Goal: Information Seeking & Learning: Learn about a topic

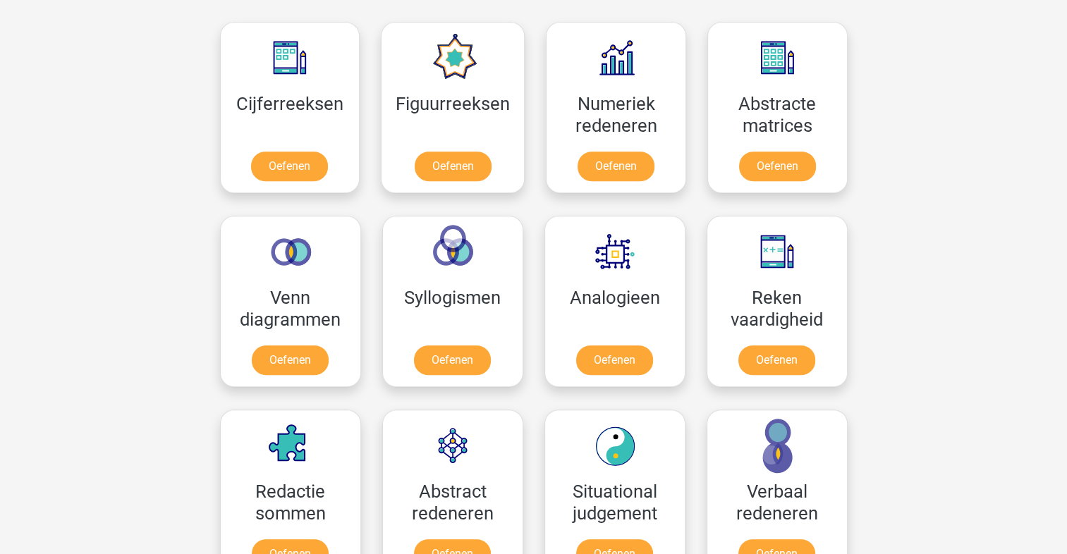
scroll to position [639, 0]
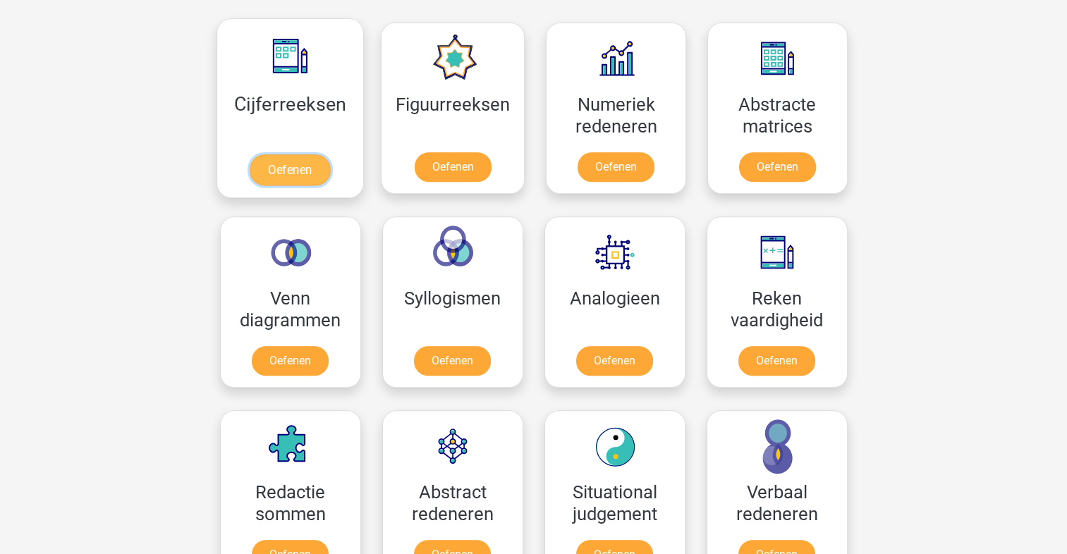
click at [288, 185] on link "Oefenen" at bounding box center [290, 169] width 80 height 31
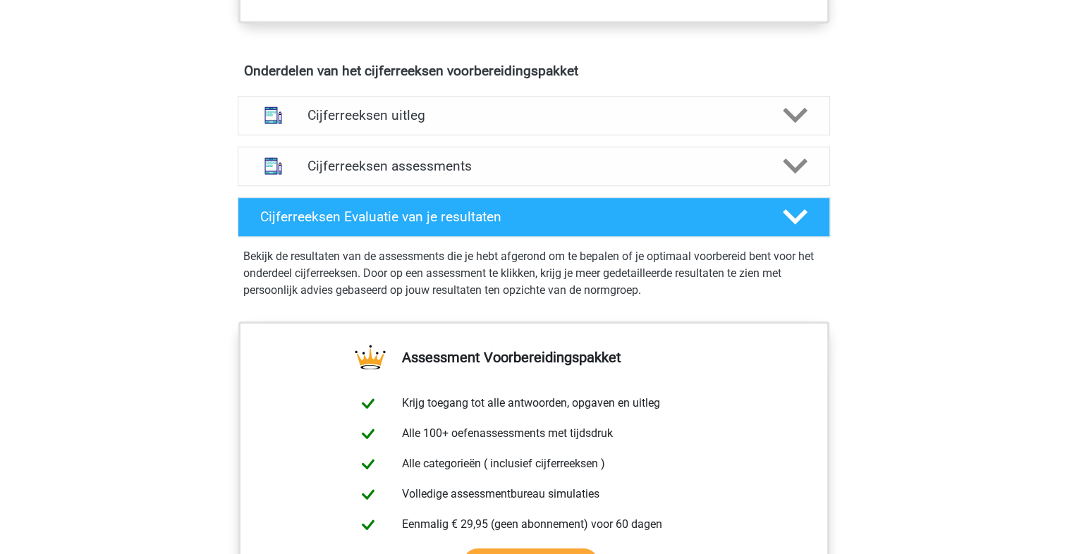
scroll to position [829, 0]
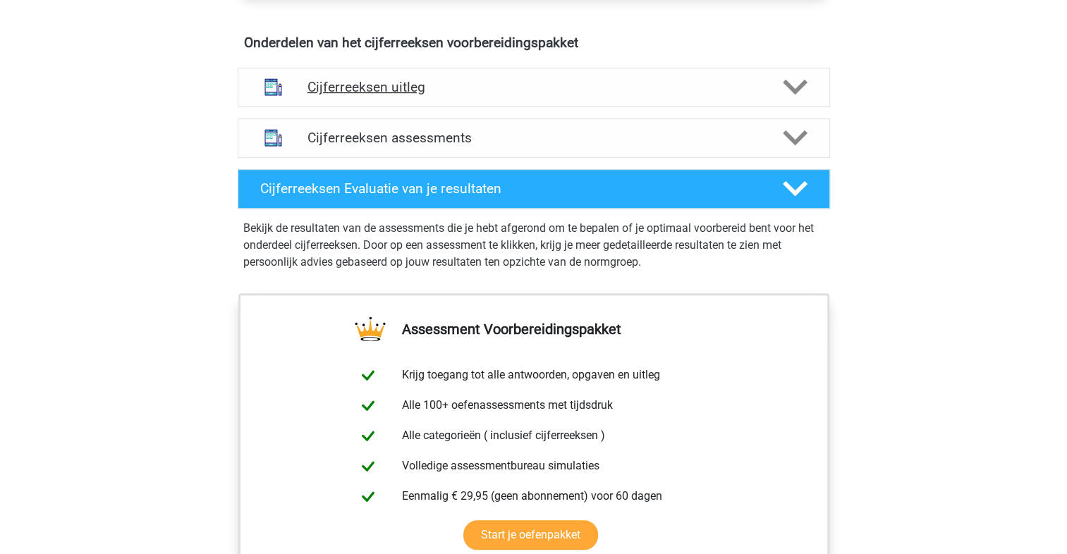
click at [795, 95] on polygon at bounding box center [795, 88] width 25 height 16
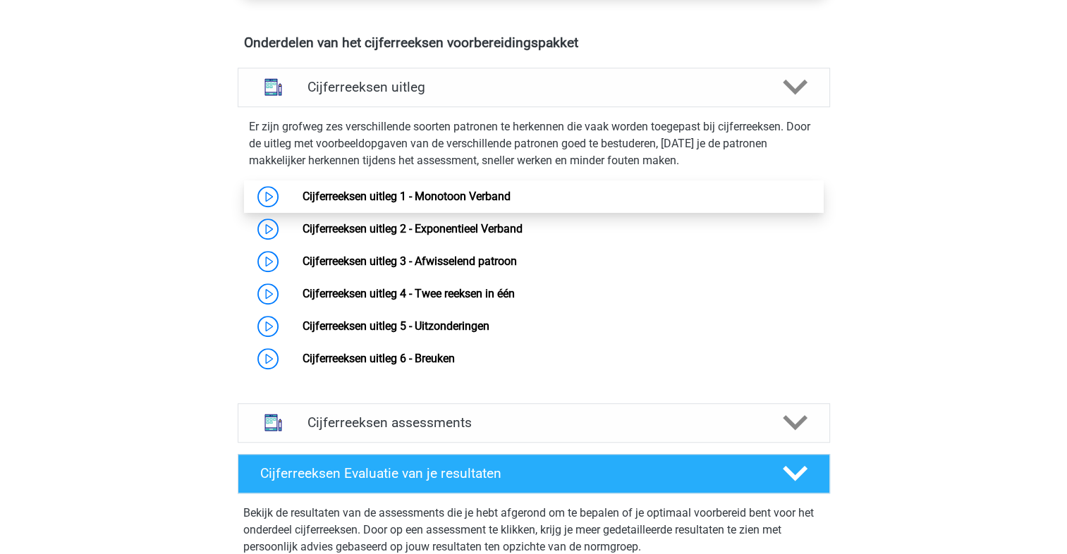
click at [464, 203] on link "Cijferreeksen uitleg 1 - Monotoon Verband" at bounding box center [406, 196] width 208 height 13
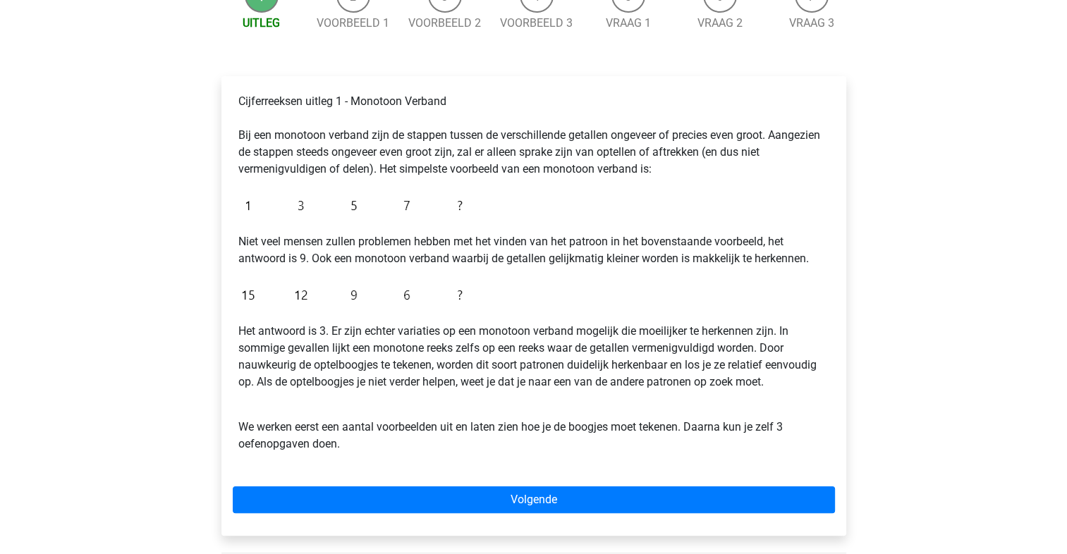
scroll to position [166, 0]
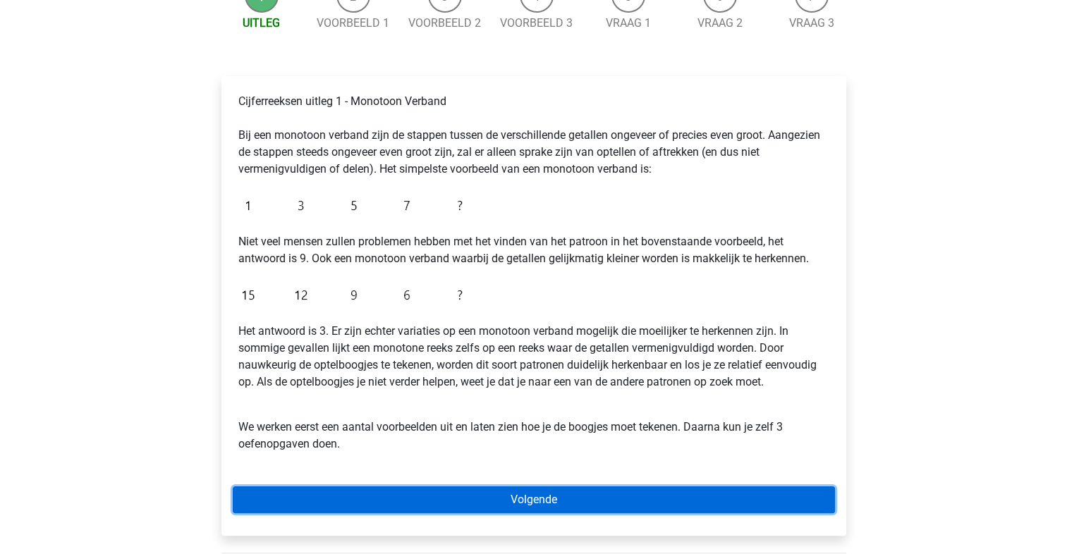
click at [629, 495] on link "Volgende" at bounding box center [534, 500] width 602 height 27
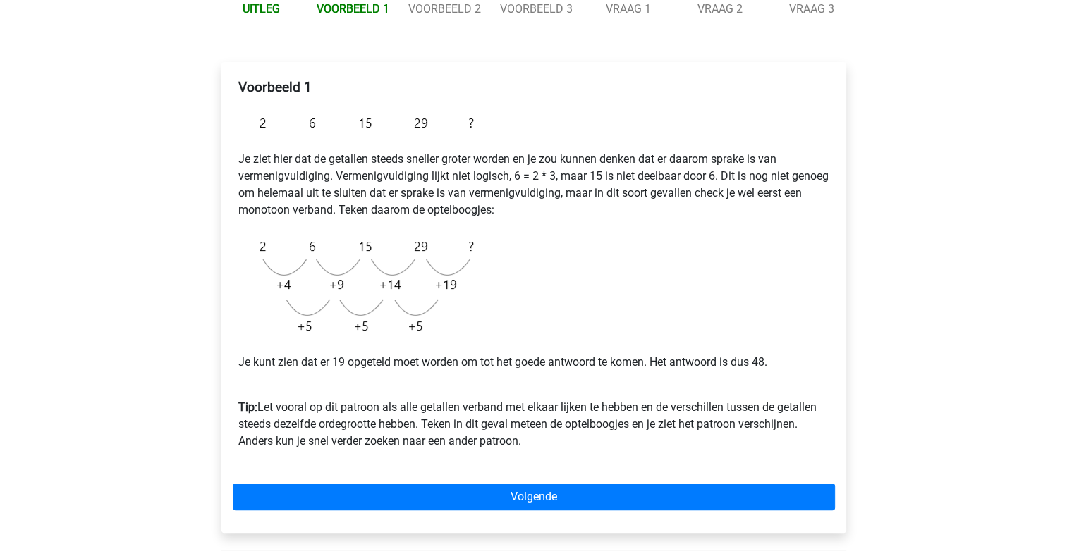
scroll to position [182, 0]
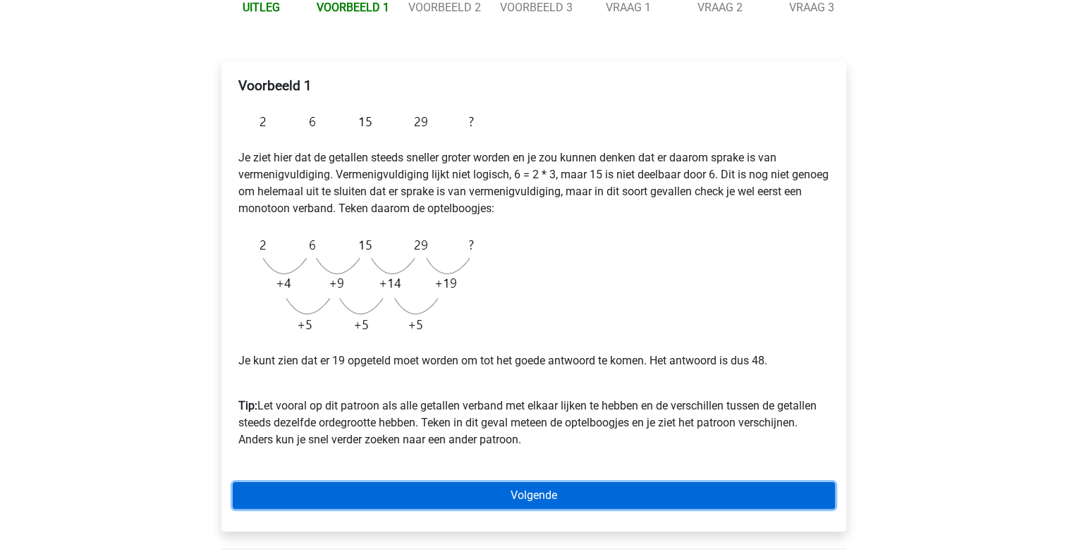
click at [656, 499] on link "Volgende" at bounding box center [534, 495] width 602 height 27
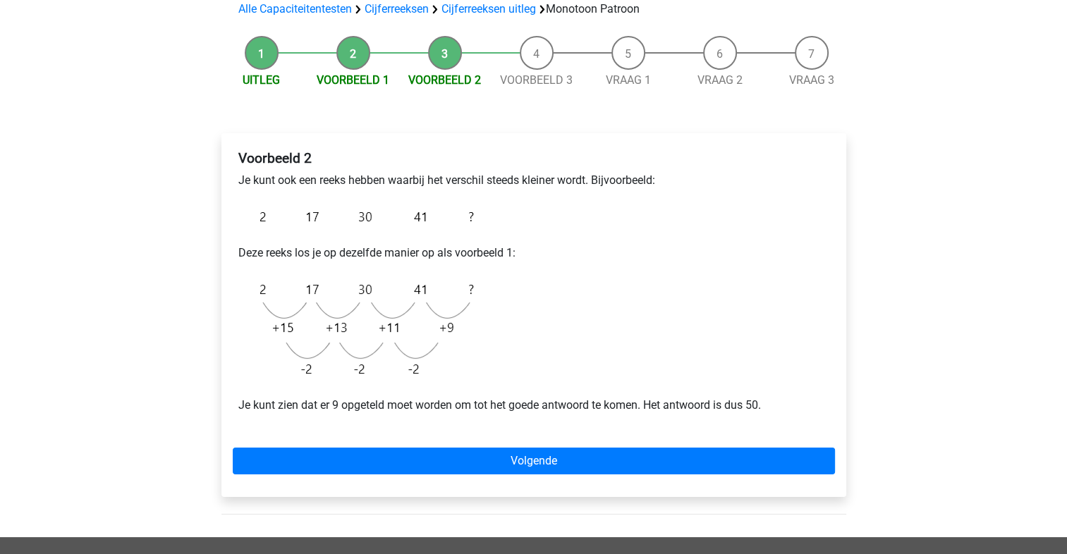
scroll to position [110, 0]
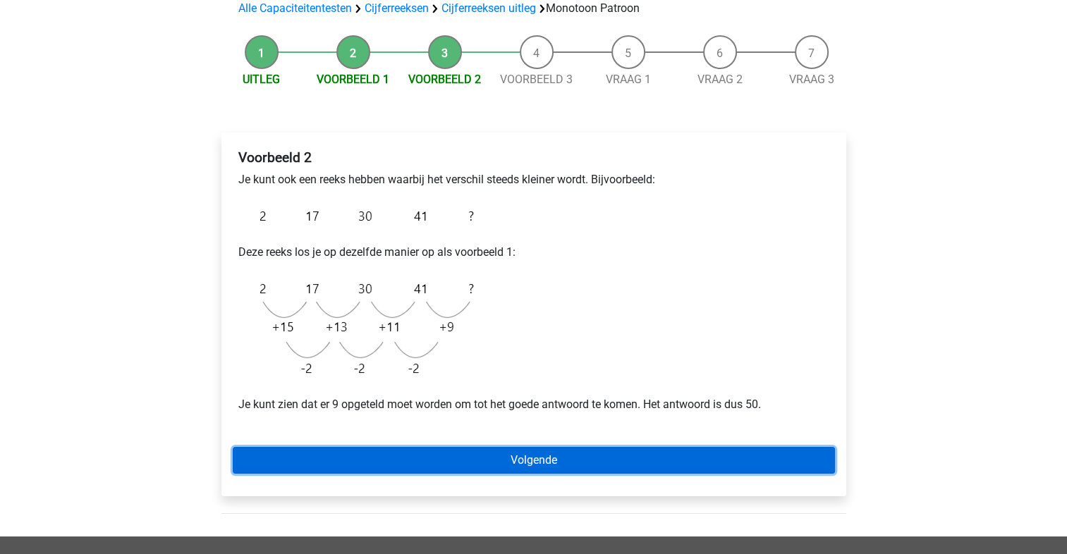
click at [647, 458] on link "Volgende" at bounding box center [534, 460] width 602 height 27
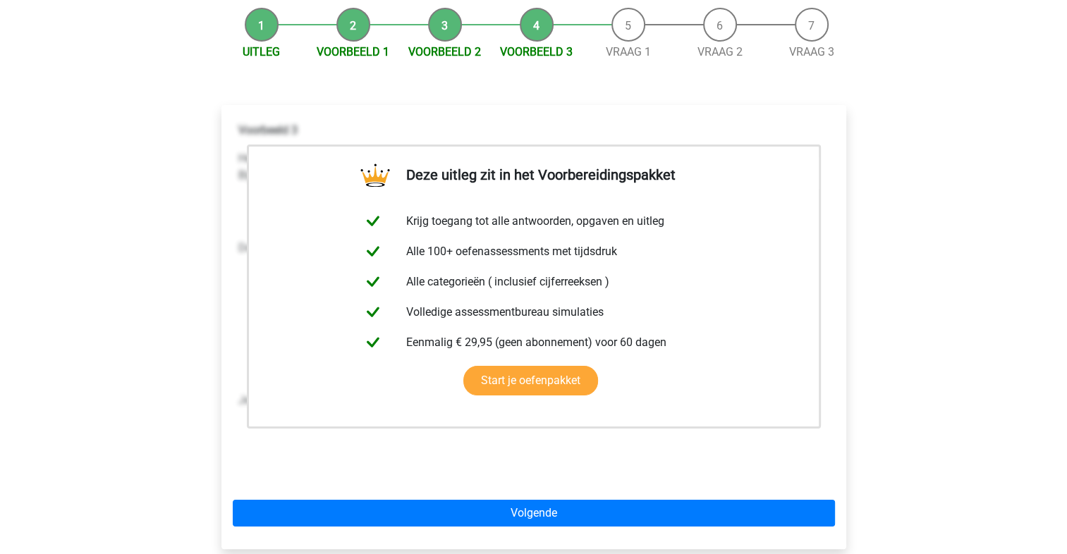
scroll to position [141, 0]
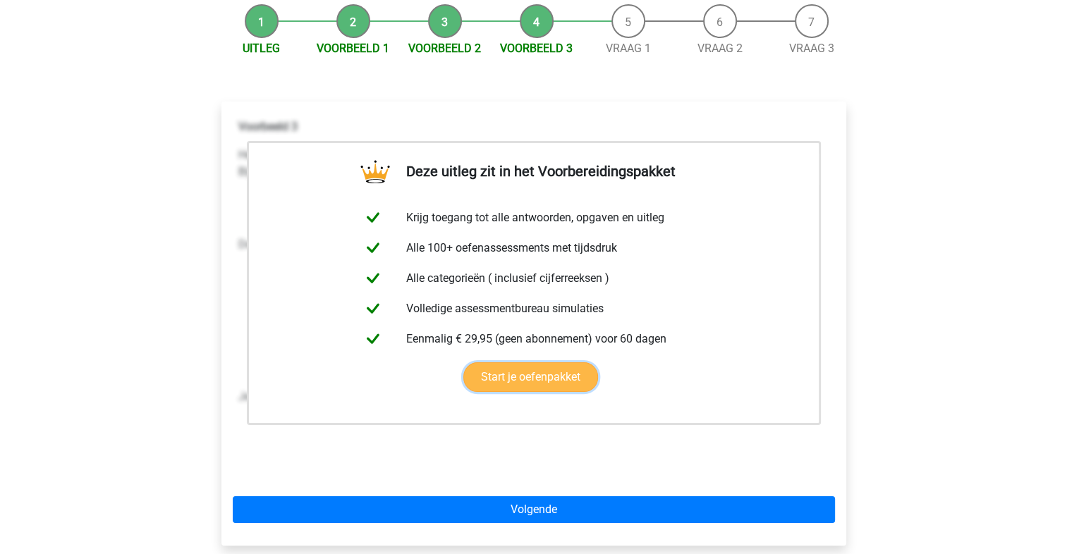
click at [558, 374] on link "Start je oefenpakket" at bounding box center [530, 377] width 135 height 30
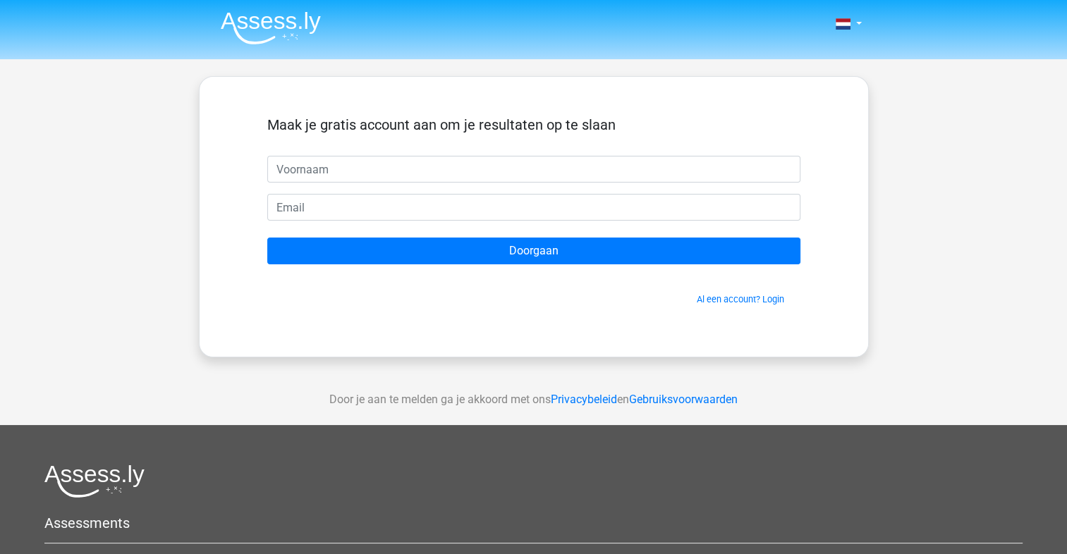
type input "{"
type input "Pauline"
click at [717, 294] on link "Al een account? Login" at bounding box center [740, 299] width 87 height 11
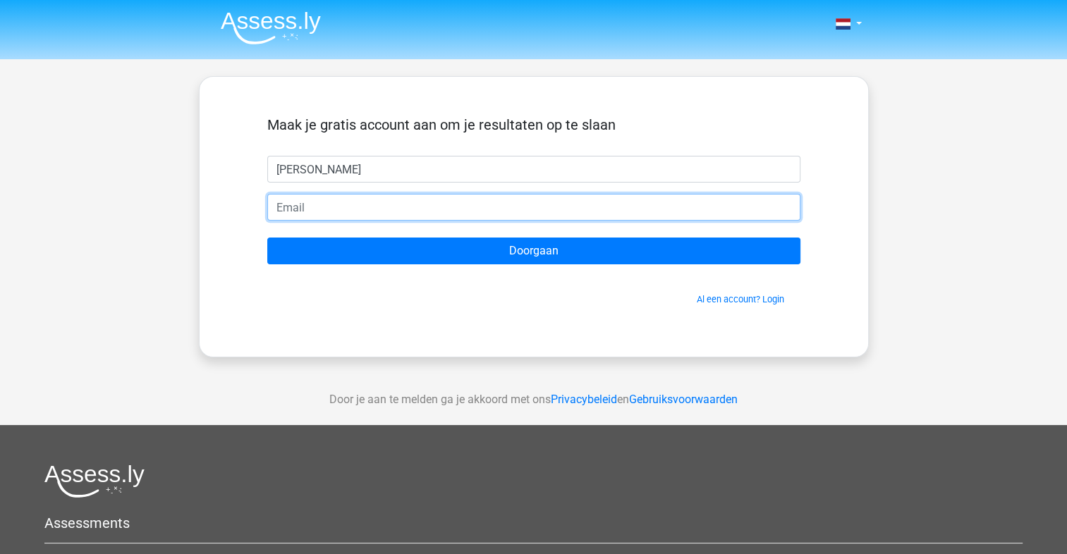
click at [360, 207] on input "email" at bounding box center [533, 207] width 533 height 27
click at [291, 208] on input "psbmeisje@gmail.com" at bounding box center [533, 207] width 533 height 27
click at [488, 202] on input "[EMAIL_ADDRESS][DOMAIN_NAME]" at bounding box center [533, 207] width 533 height 27
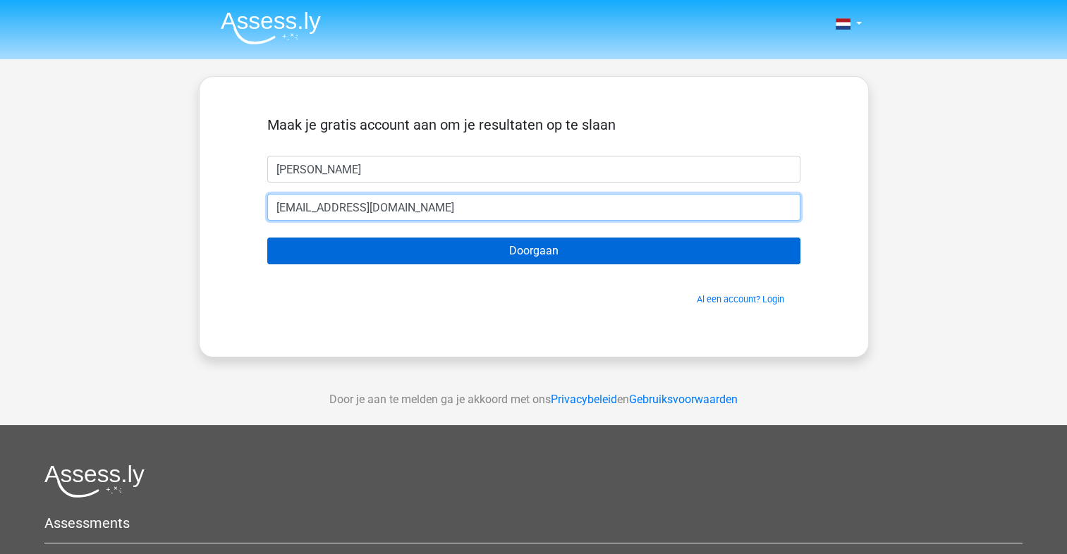
type input "[EMAIL_ADDRESS][DOMAIN_NAME]"
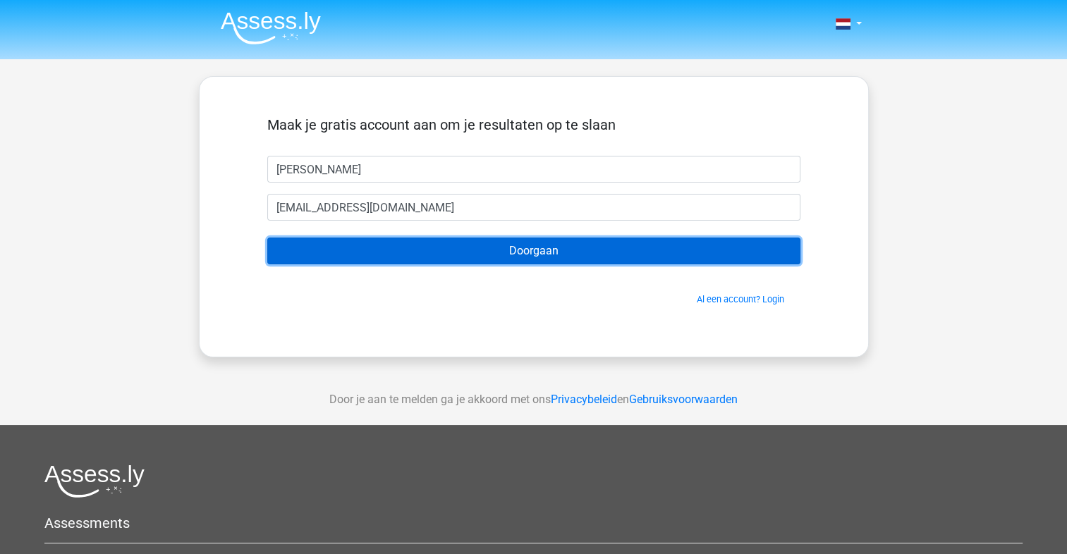
click at [522, 252] on input "Doorgaan" at bounding box center [533, 251] width 533 height 27
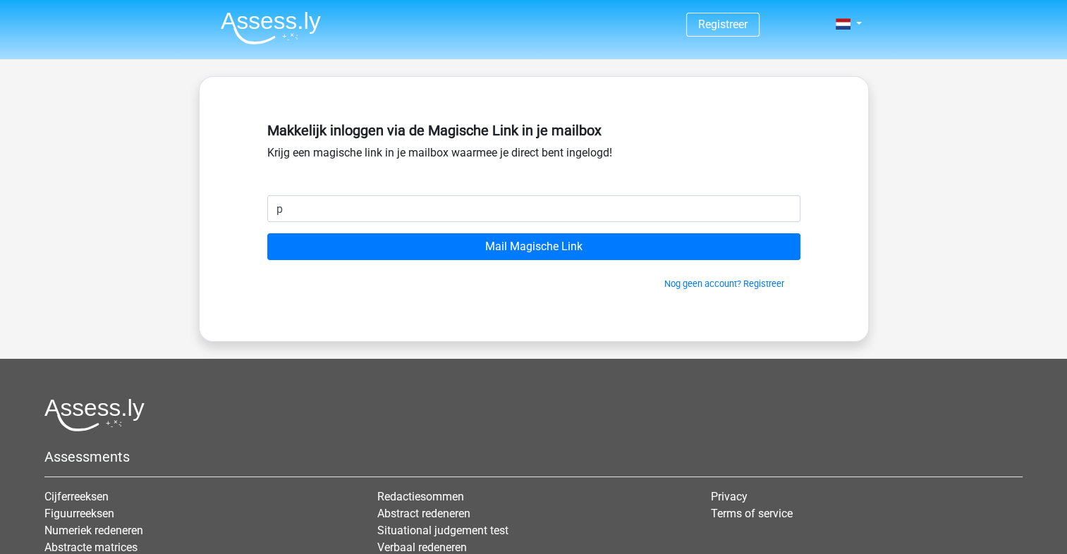
type input "[EMAIL_ADDRESS][DOMAIN_NAME]"
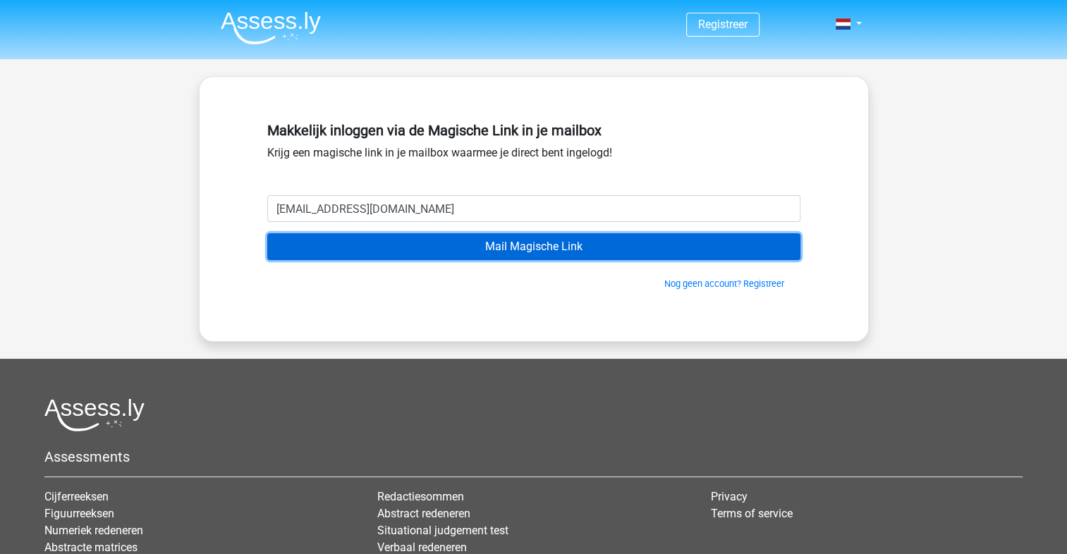
click at [463, 248] on input "Mail Magische Link" at bounding box center [533, 246] width 533 height 27
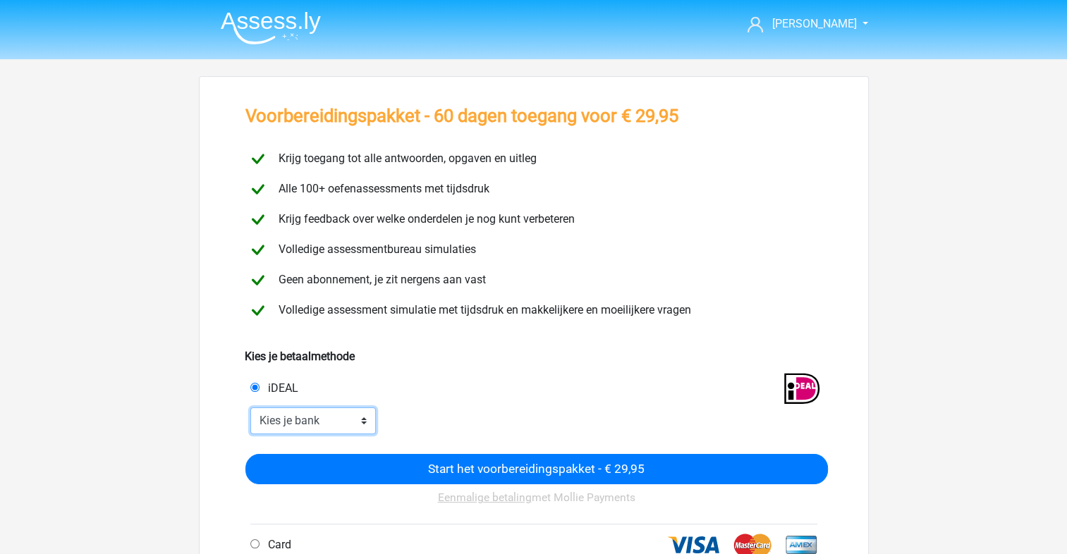
click at [331, 419] on select "Kies je bank ABN AMRO ING Rabobank ASN Bank bunq Knab N26 NN Regiobank Revolut …" at bounding box center [313, 421] width 126 height 27
select select "ideal_ASNBNL21"
click at [250, 408] on select "Kies je bank ABN AMRO ING Rabobank ASN Bank bunq Knab N26 NN Regiobank Revolut …" at bounding box center [313, 421] width 126 height 27
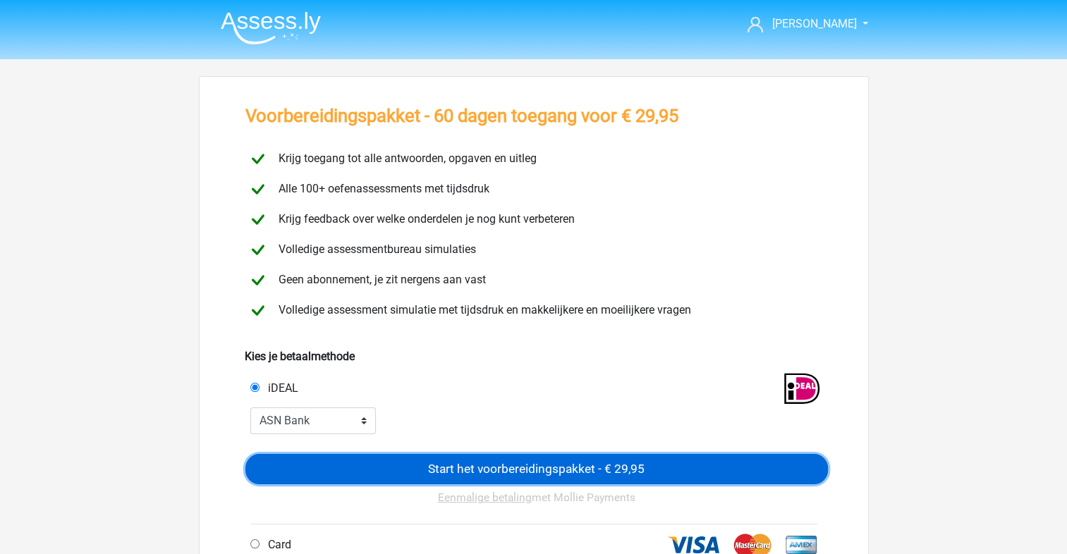
click at [525, 466] on input "Start het voorbereidingspakket - € 29,95" at bounding box center [536, 469] width 582 height 30
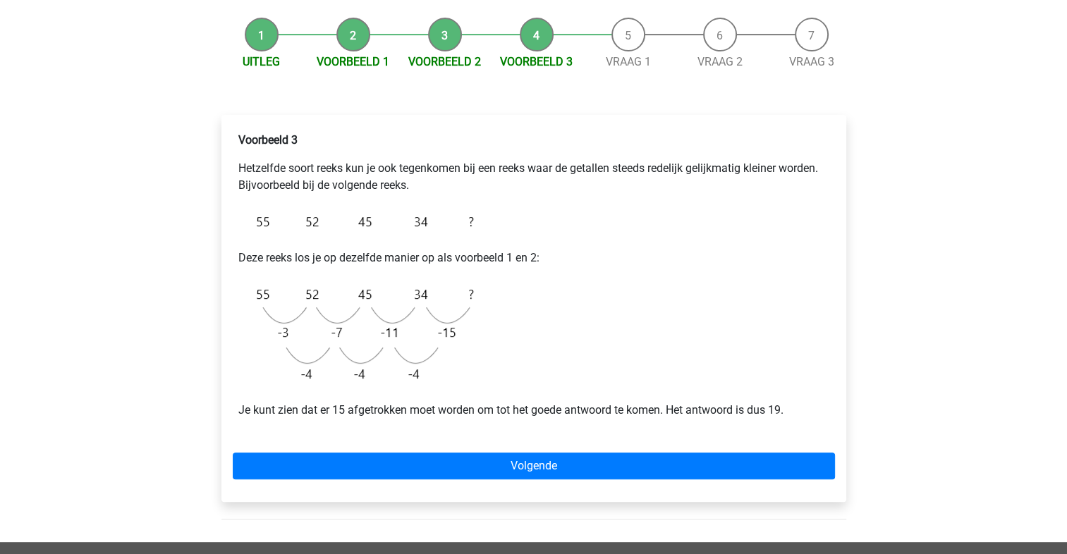
scroll to position [520, 0]
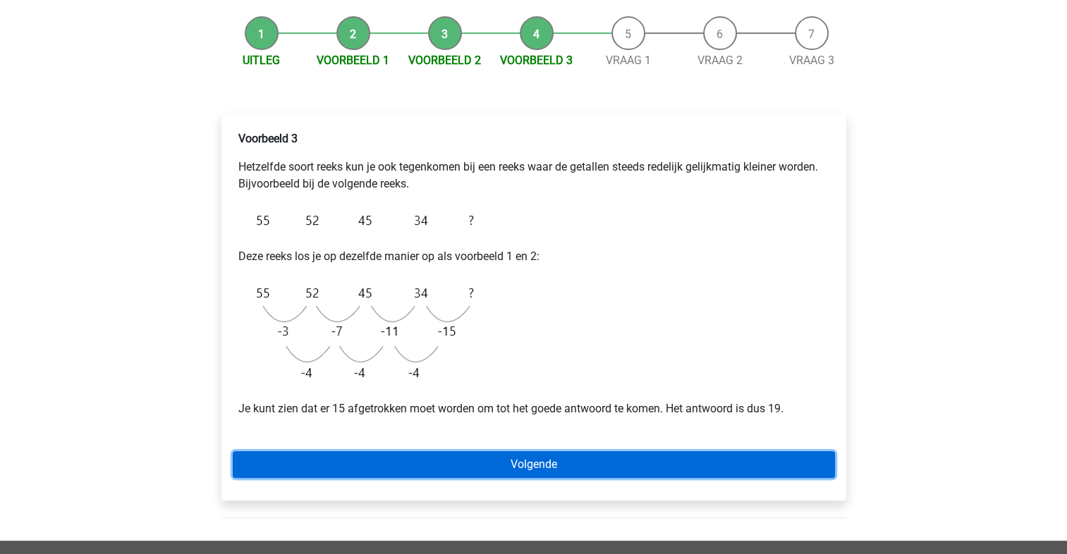
click at [640, 462] on link "Volgende" at bounding box center [534, 464] width 602 height 27
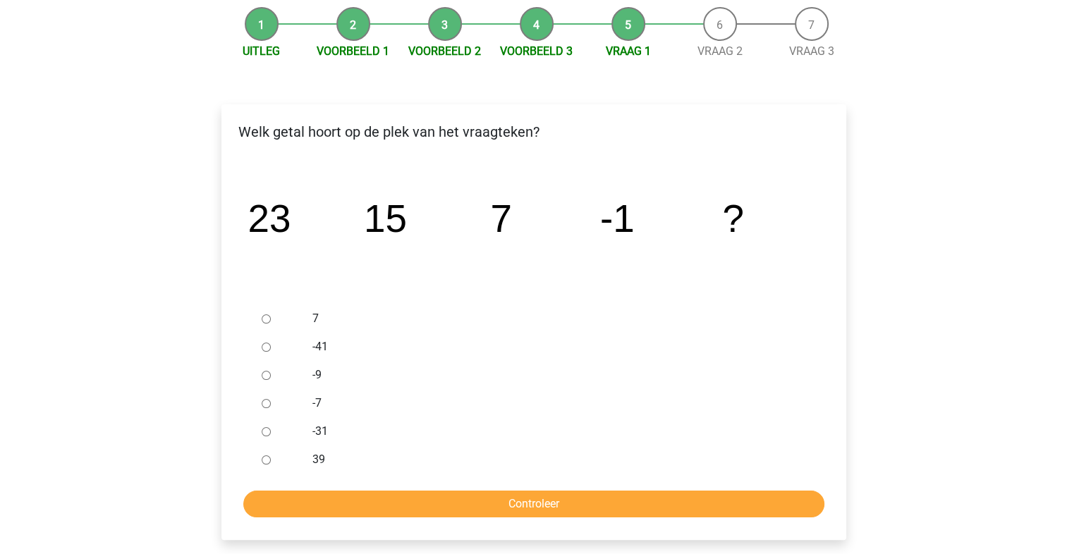
scroll to position [144, 0]
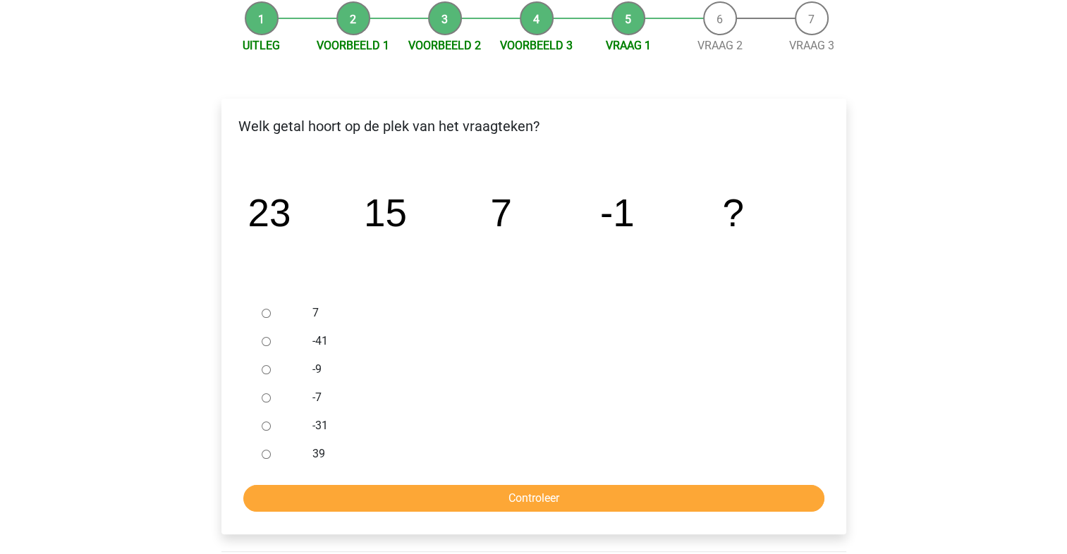
click at [262, 372] on input "-9" at bounding box center [266, 369] width 9 height 9
radio input "true"
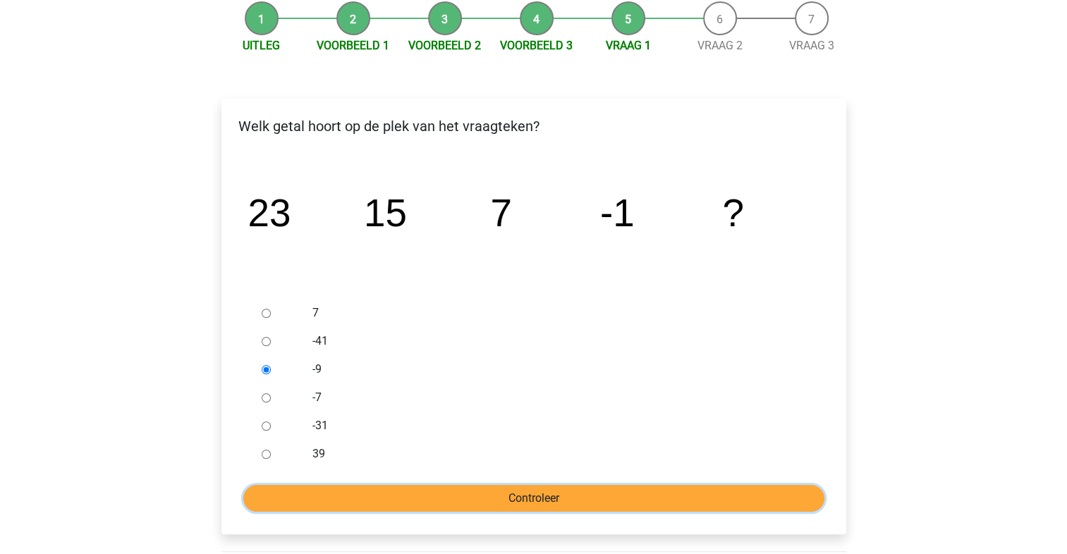
click at [503, 498] on input "Controleer" at bounding box center [533, 498] width 581 height 27
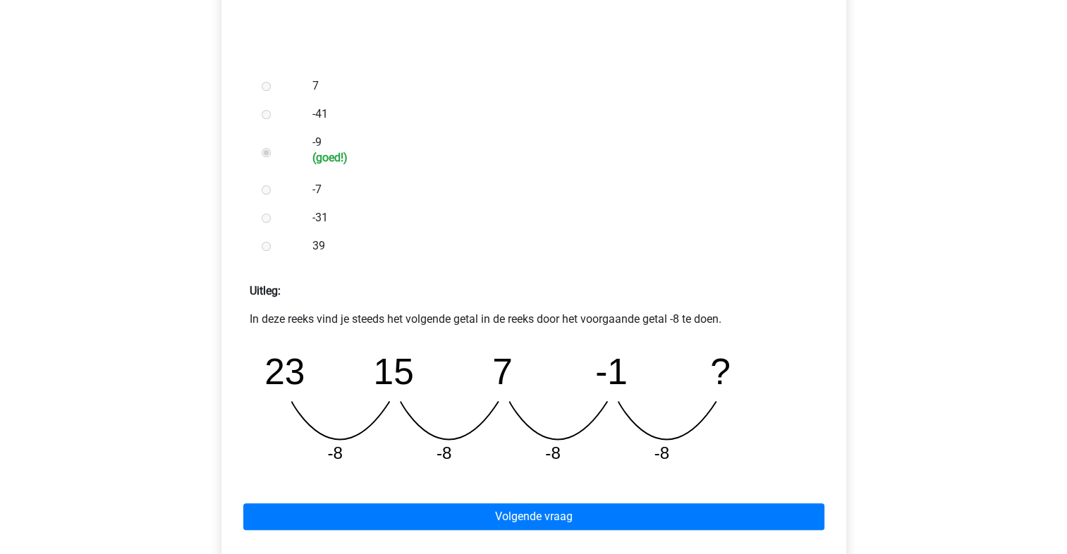
scroll to position [375, 0]
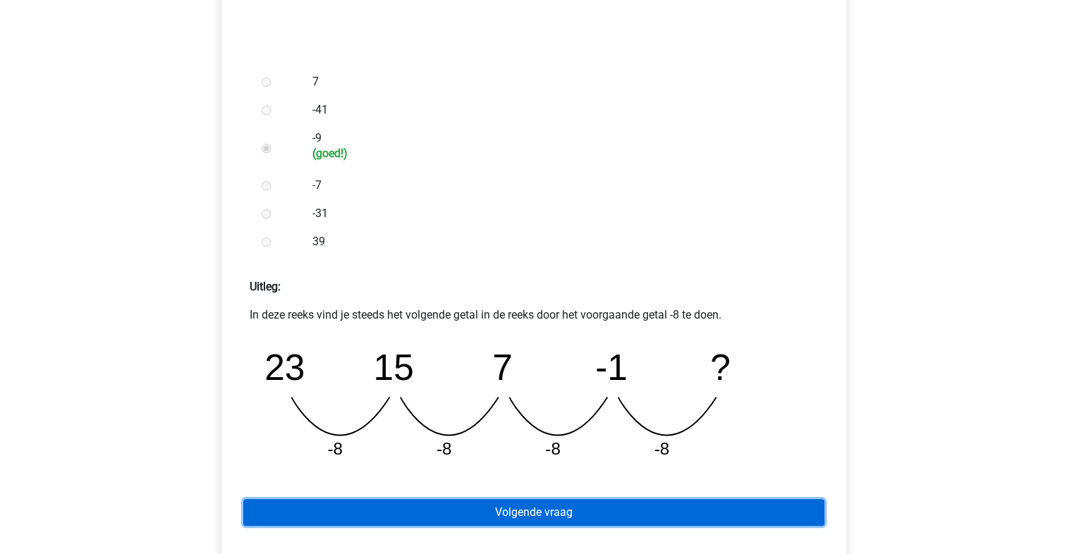
click at [671, 511] on link "Volgende vraag" at bounding box center [533, 512] width 581 height 27
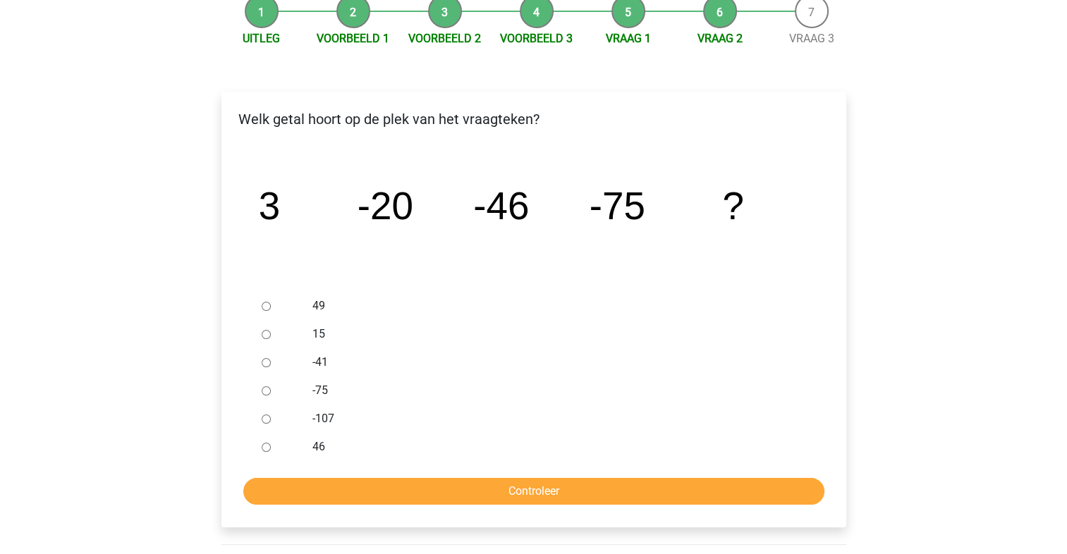
scroll to position [152, 0]
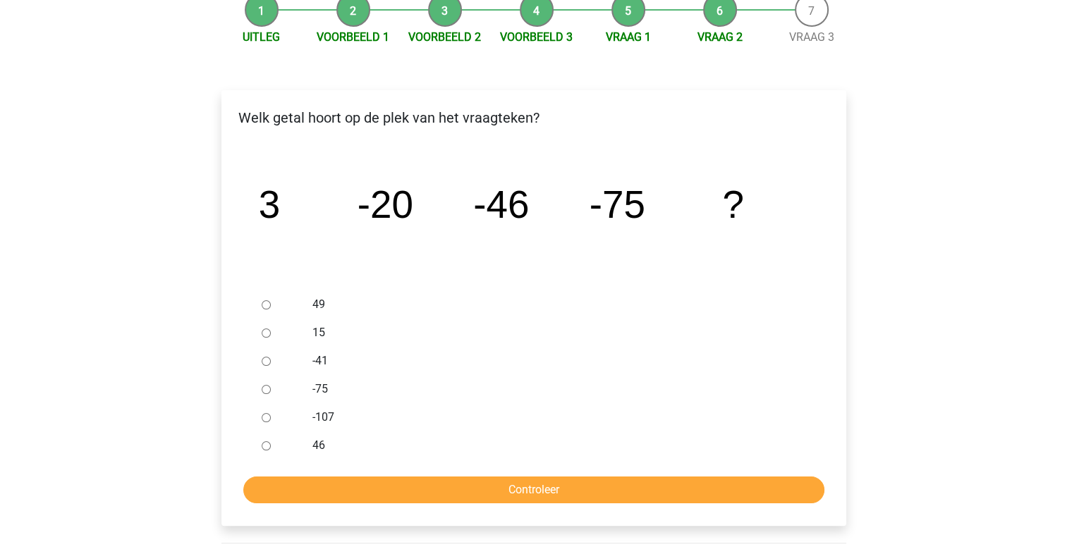
click at [264, 420] on input "-107" at bounding box center [266, 417] width 9 height 9
radio input "true"
click at [494, 495] on input "Controleer" at bounding box center [533, 490] width 581 height 27
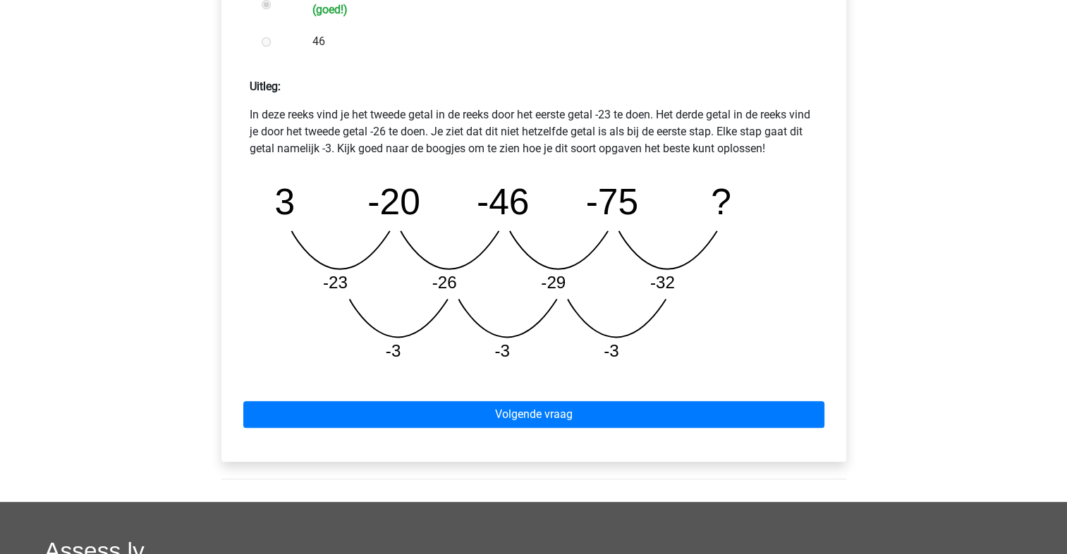
scroll to position [577, 0]
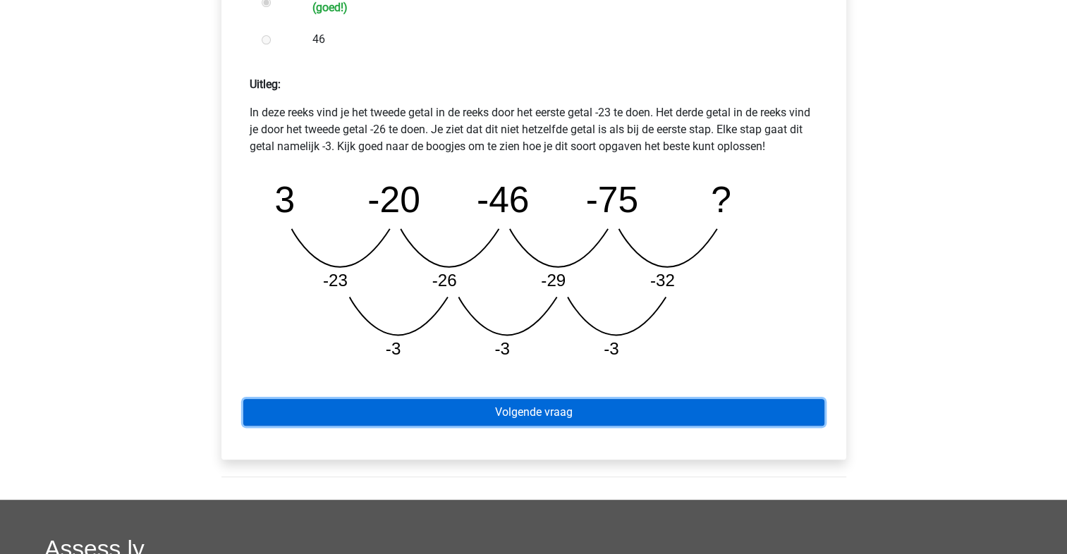
click at [459, 407] on link "Volgende vraag" at bounding box center [533, 412] width 581 height 27
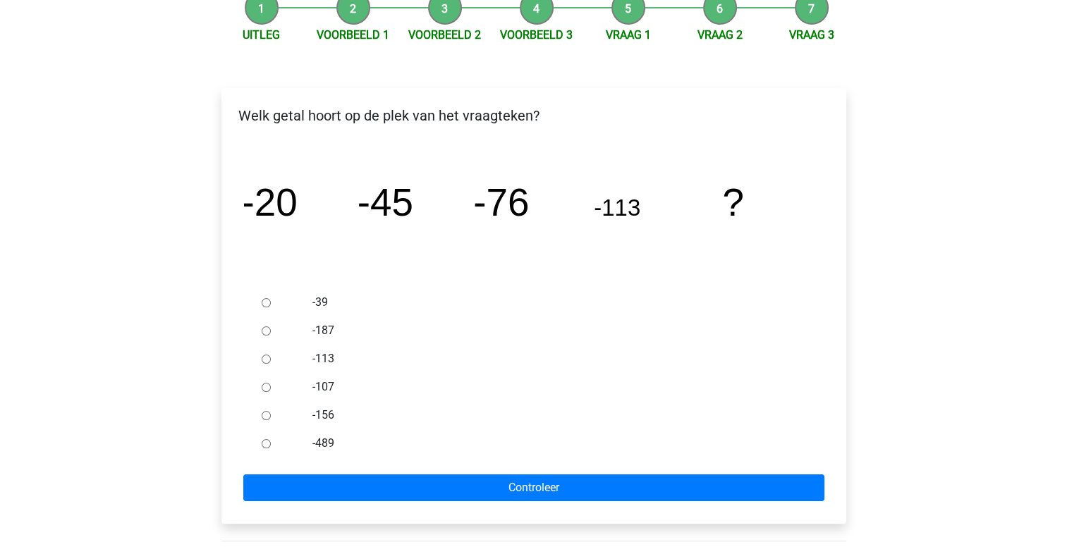
scroll to position [163, 0]
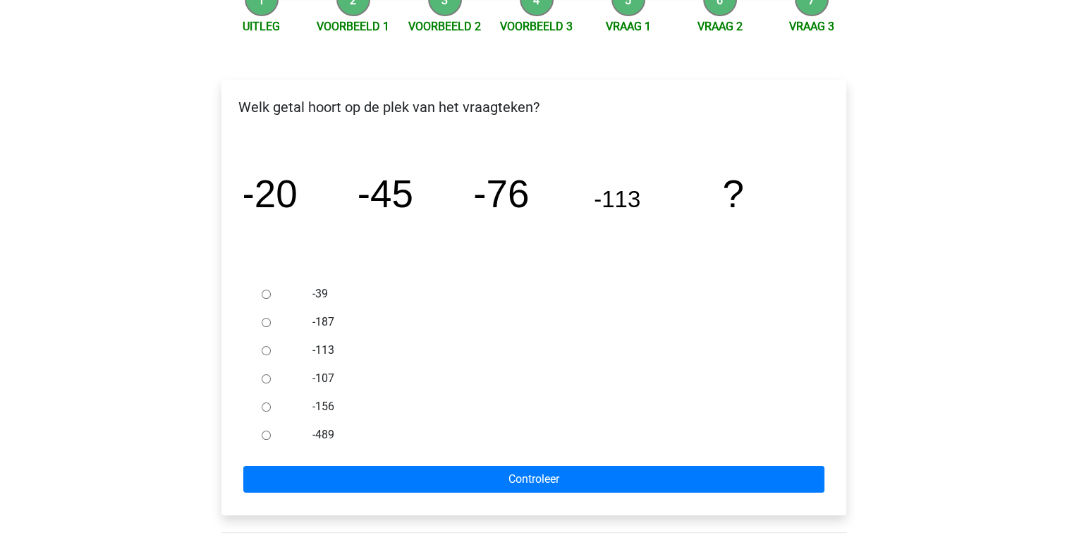
click at [270, 403] on input "-156" at bounding box center [266, 407] width 9 height 9
radio input "true"
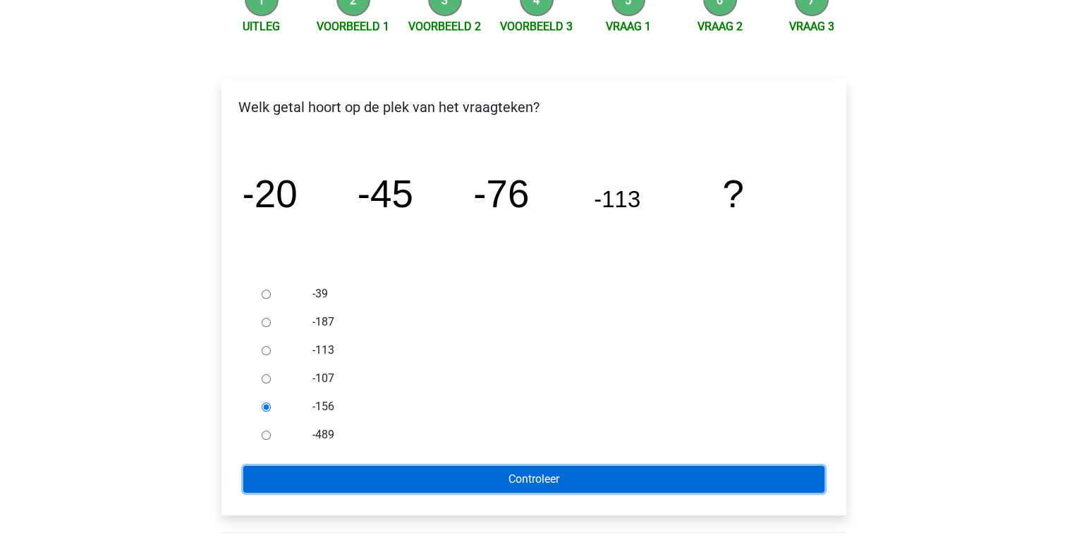
click at [496, 475] on input "Controleer" at bounding box center [533, 479] width 581 height 27
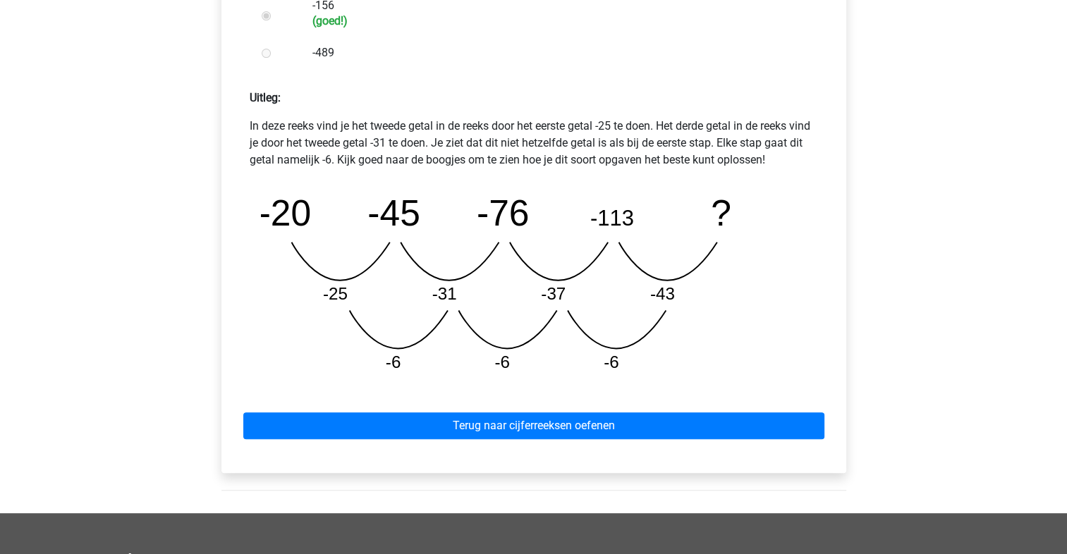
scroll to position [568, 0]
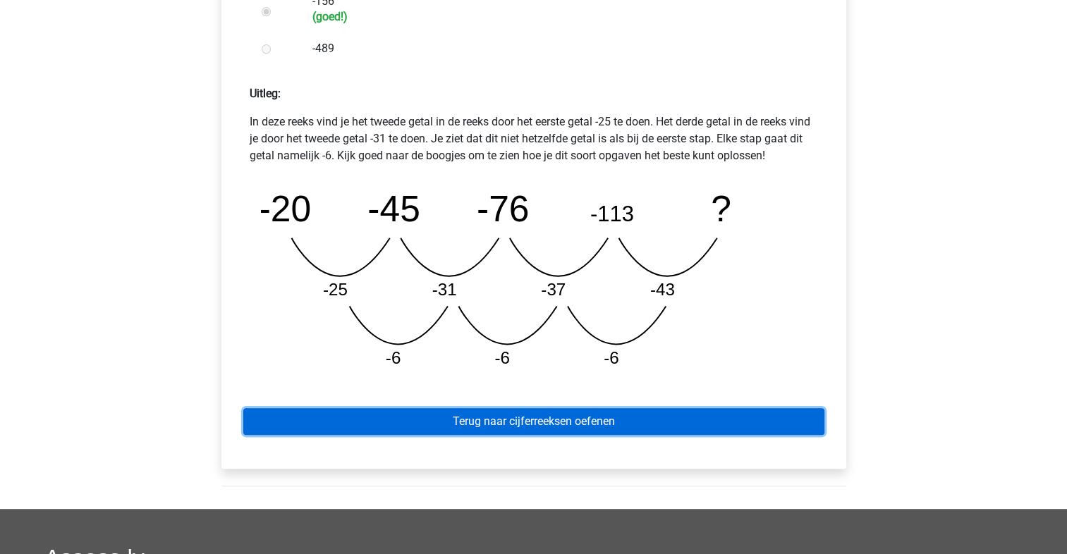
click at [613, 427] on link "Terug naar cijferreeksen oefenen" at bounding box center [533, 421] width 581 height 27
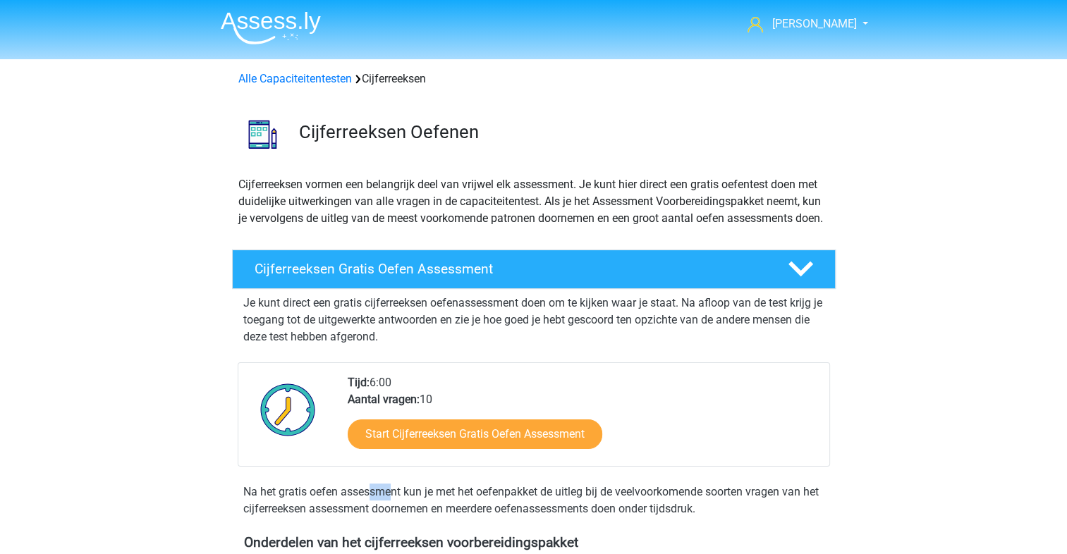
click at [613, 427] on div "Start Cijferreeksen Gratis Oefen Assessment" at bounding box center [583, 437] width 470 height 58
click at [860, 417] on div "Cijferreeksen Gratis Oefen Assessment Je kunt direct een gratis cijferreeksen o…" at bounding box center [533, 386] width 659 height 285
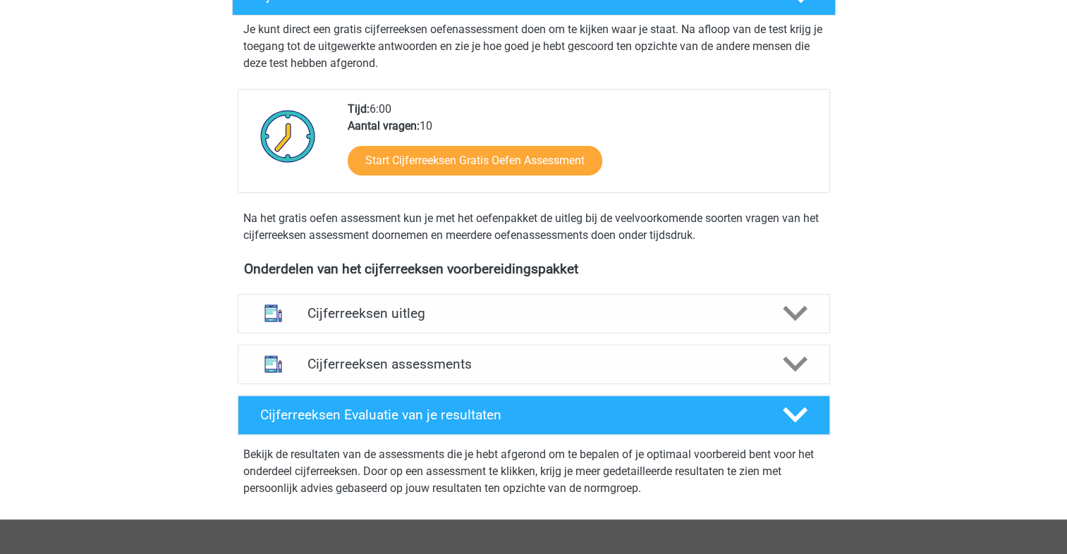
scroll to position [278, 0]
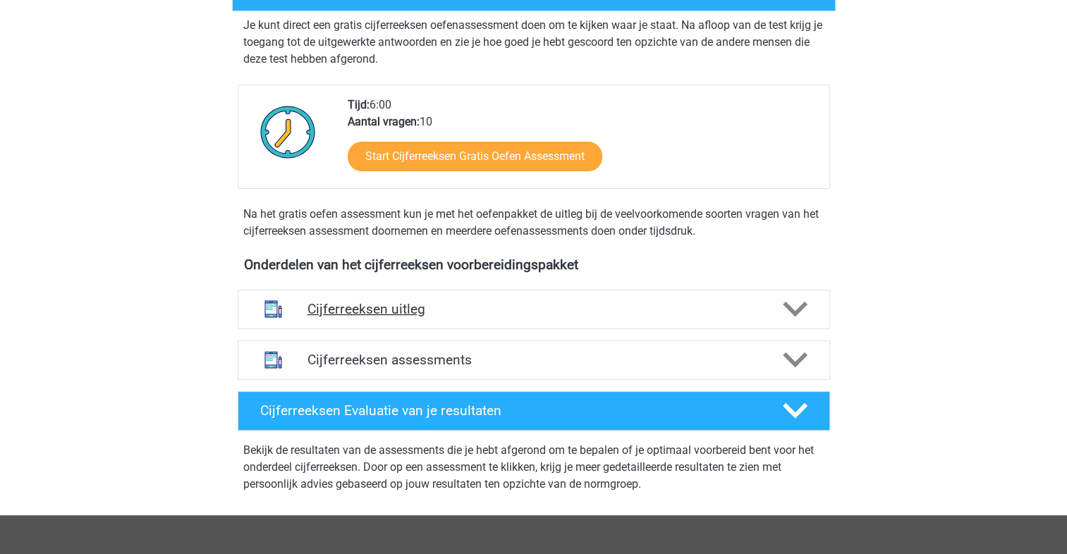
click at [795, 322] on icon at bounding box center [795, 309] width 25 height 25
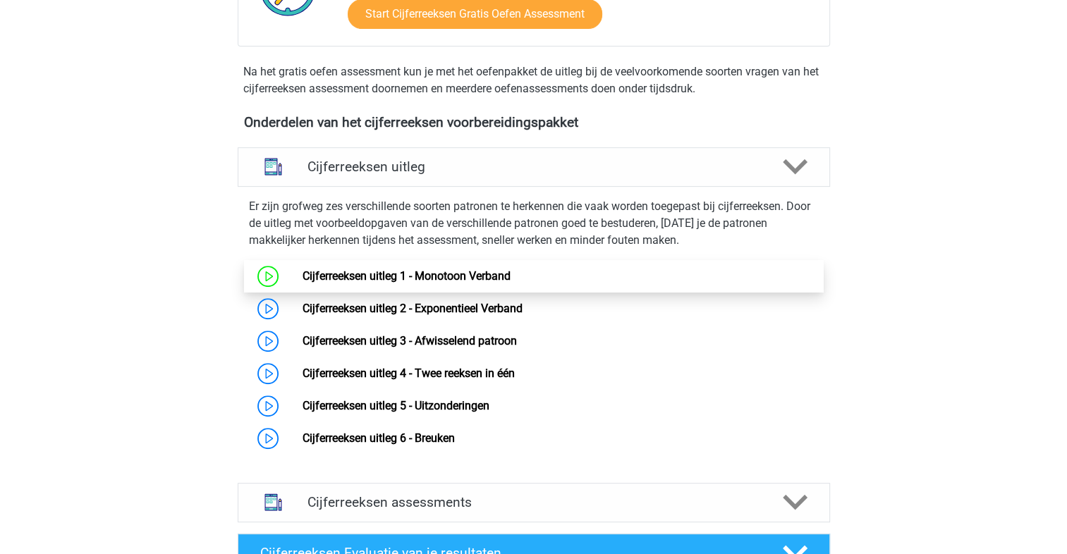
scroll to position [432, 0]
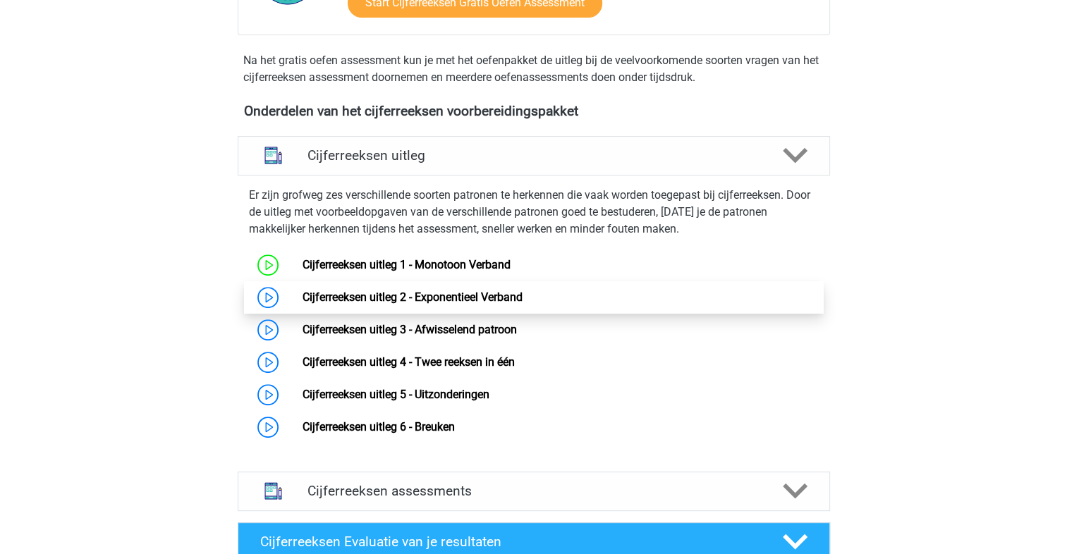
click at [522, 304] on link "Cijferreeksen uitleg 2 - Exponentieel Verband" at bounding box center [412, 297] width 220 height 13
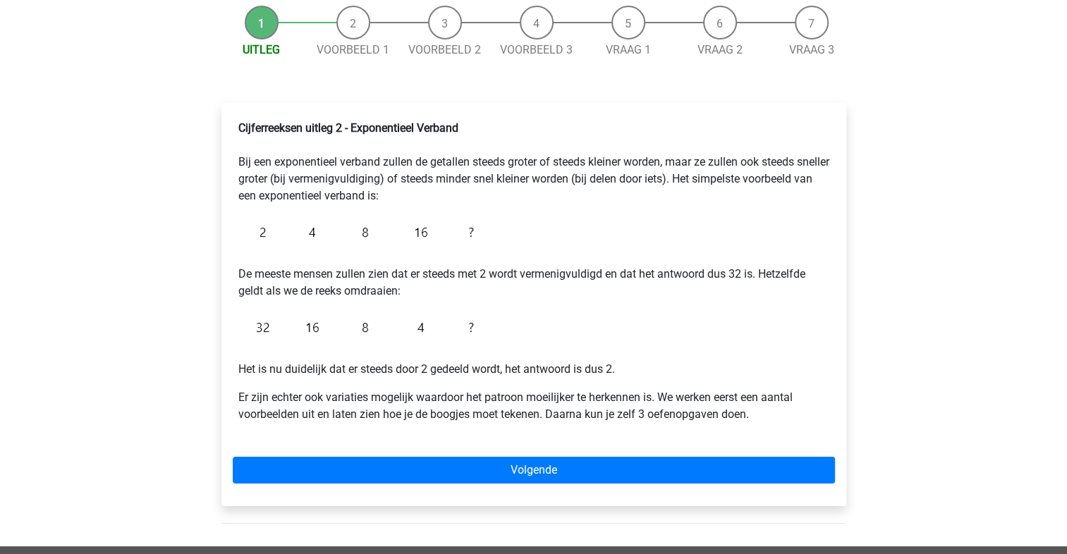
scroll to position [133, 0]
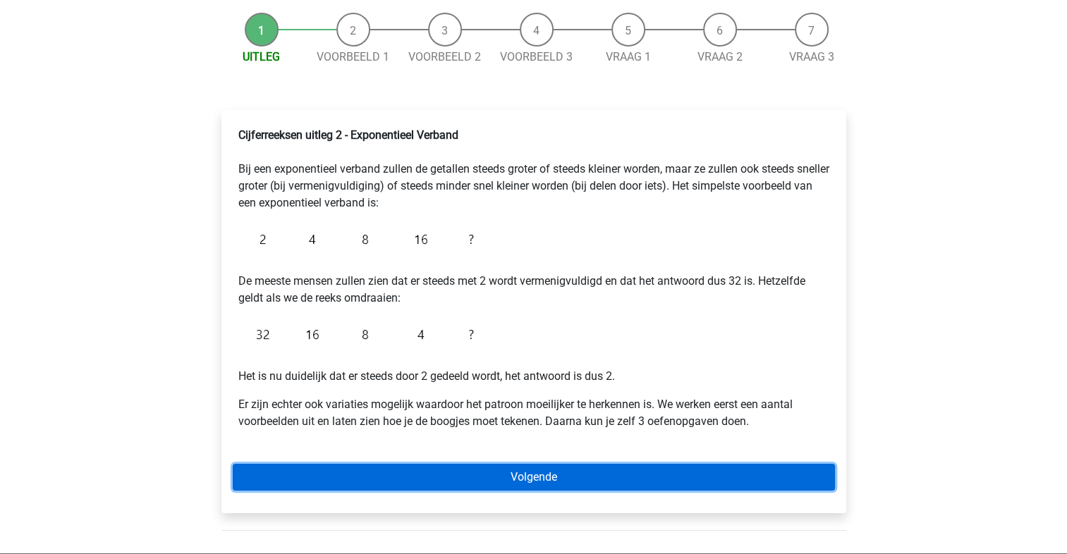
click at [776, 480] on link "Volgende" at bounding box center [534, 477] width 602 height 27
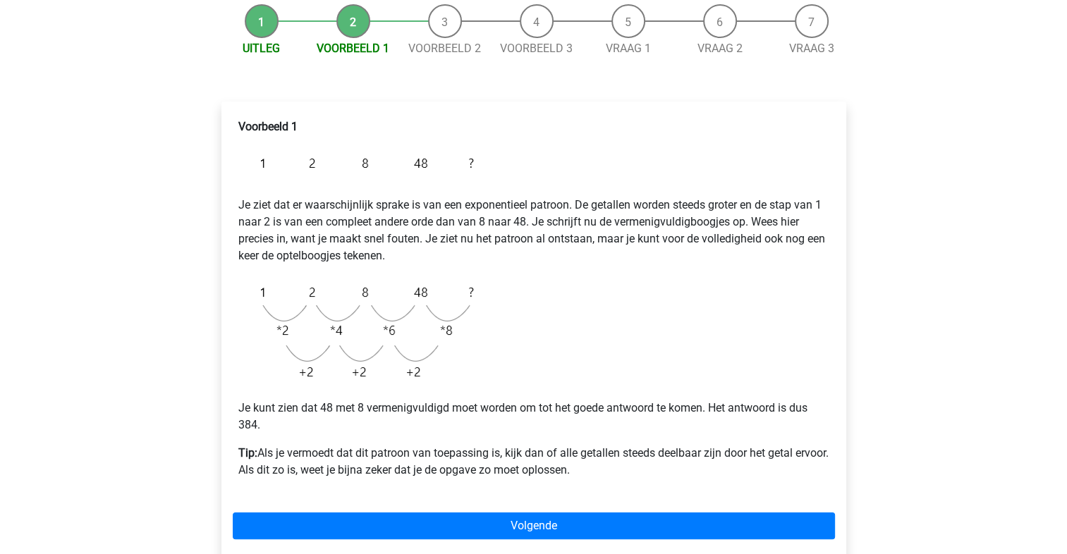
scroll to position [212, 0]
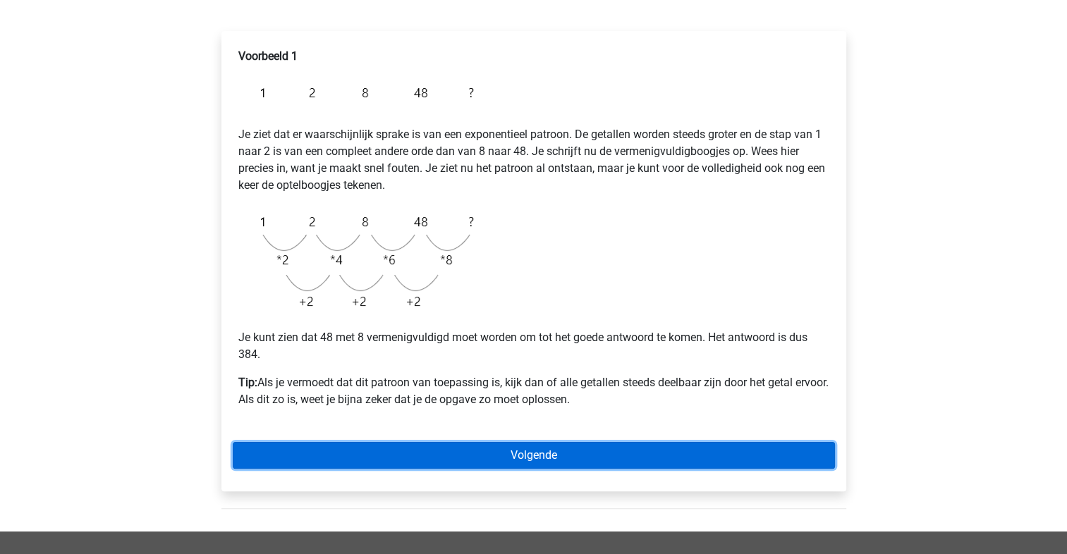
click at [562, 456] on link "Volgende" at bounding box center [534, 455] width 602 height 27
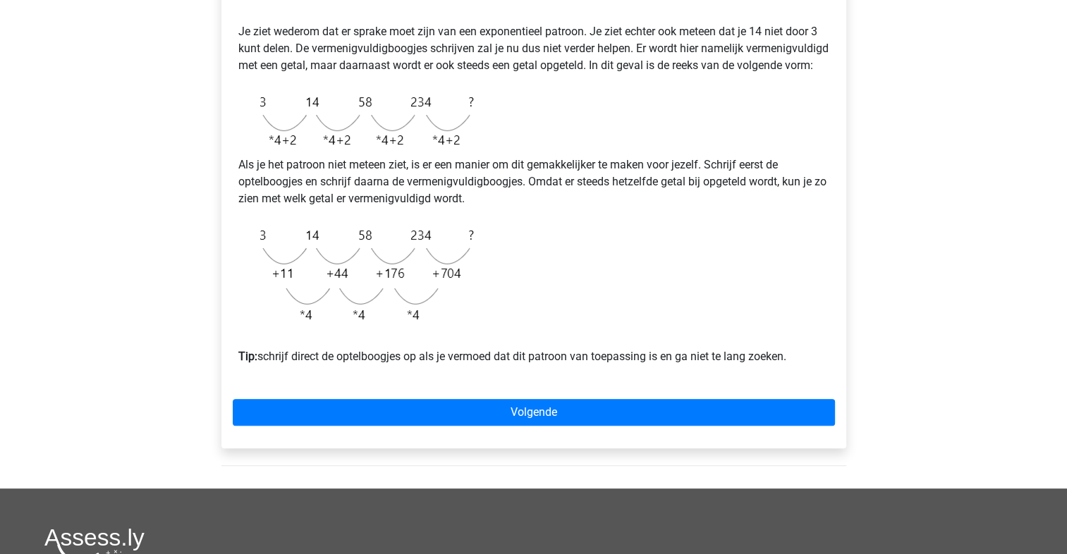
scroll to position [318, 0]
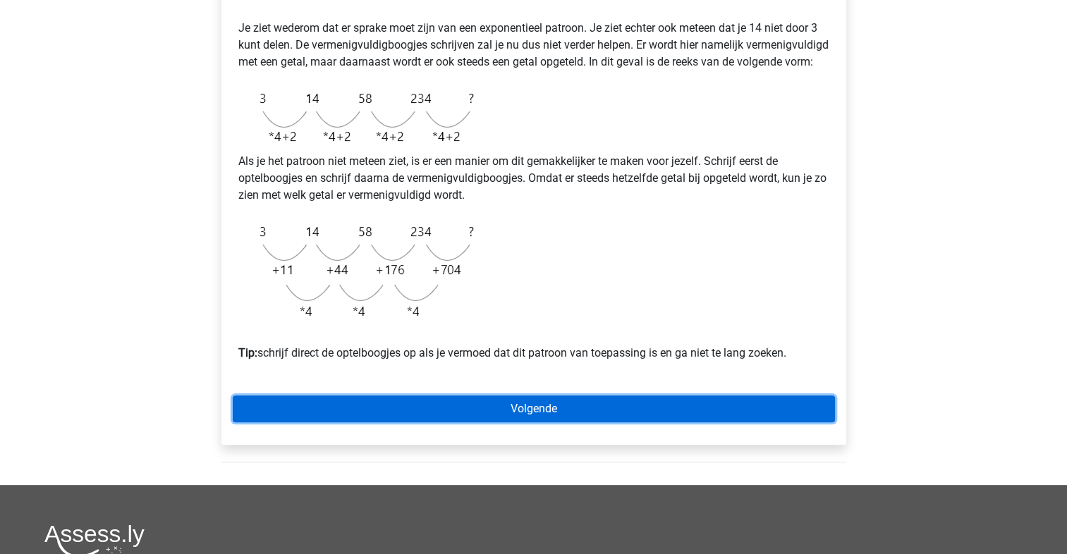
click at [582, 422] on link "Volgende" at bounding box center [534, 409] width 602 height 27
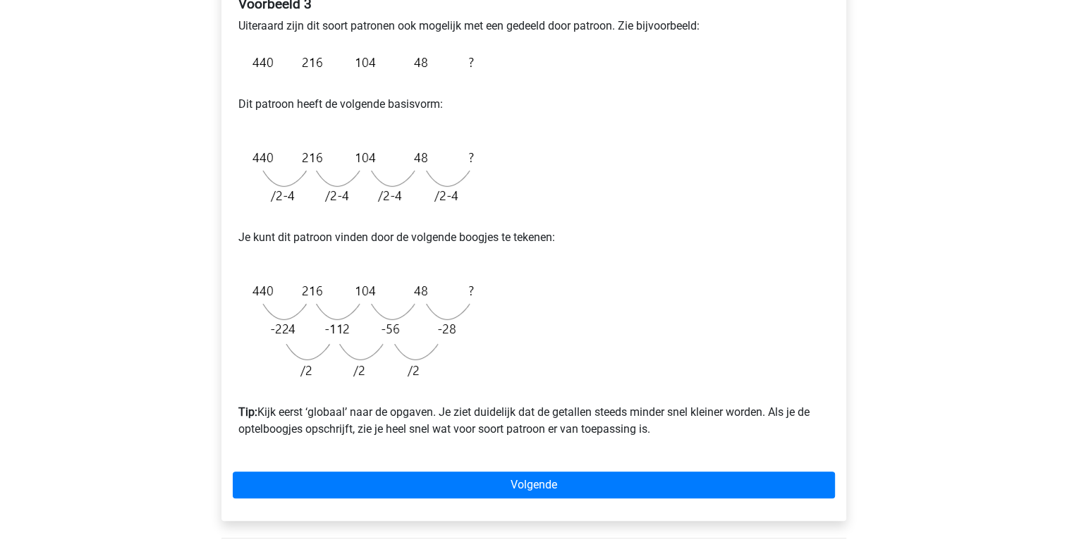
scroll to position [264, 0]
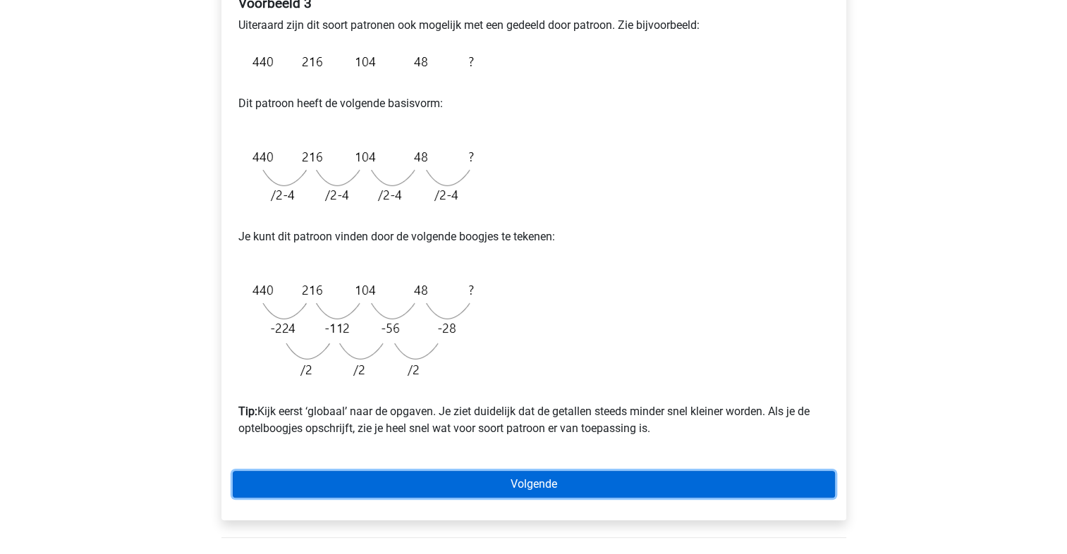
click at [570, 489] on link "Volgende" at bounding box center [534, 484] width 602 height 27
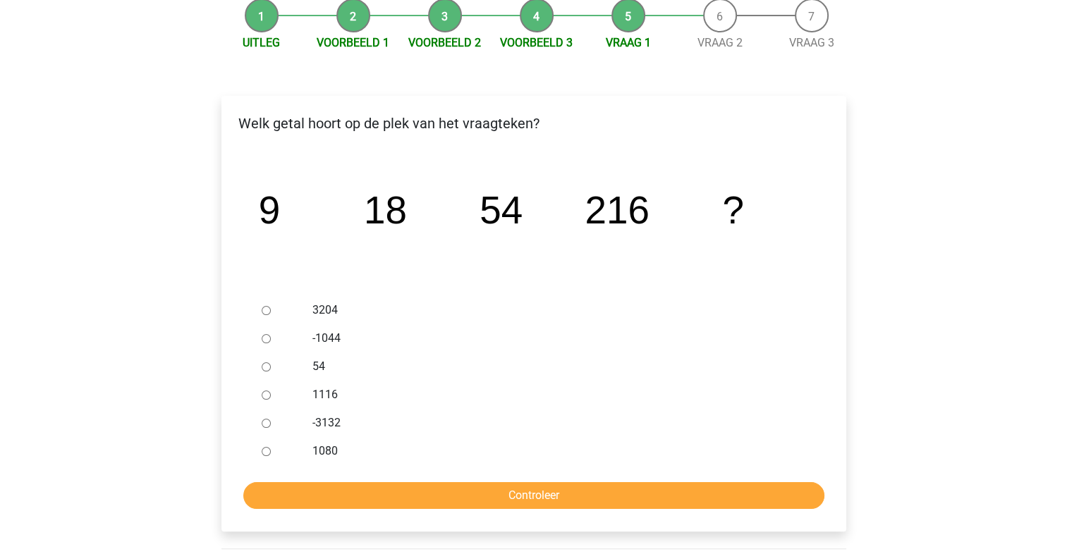
scroll to position [147, 0]
click at [269, 310] on input "3204" at bounding box center [266, 310] width 9 height 9
radio input "true"
click at [522, 499] on input "Controleer" at bounding box center [533, 495] width 581 height 27
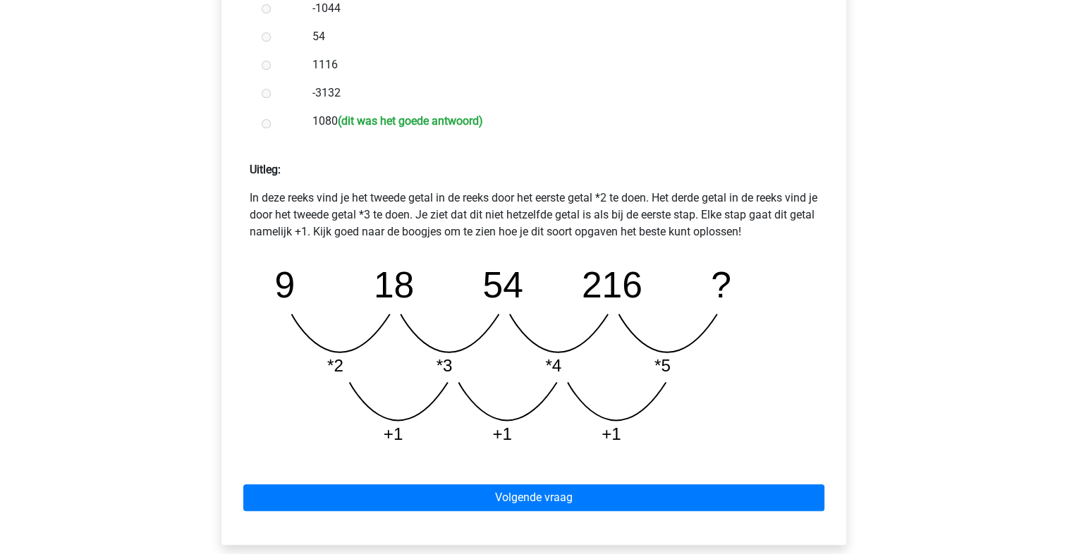
scroll to position [490, 0]
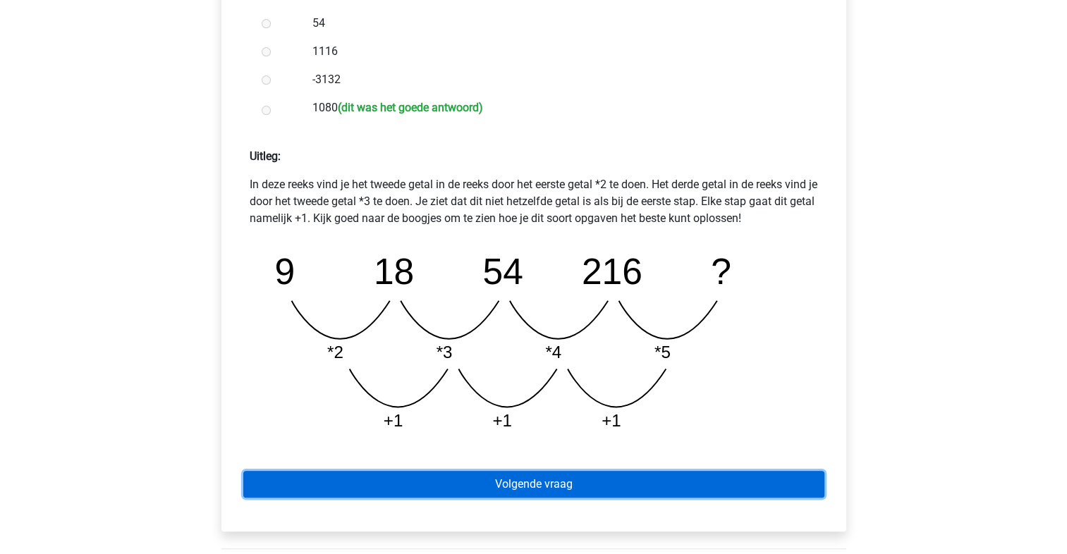
click at [596, 489] on link "Volgende vraag" at bounding box center [533, 484] width 581 height 27
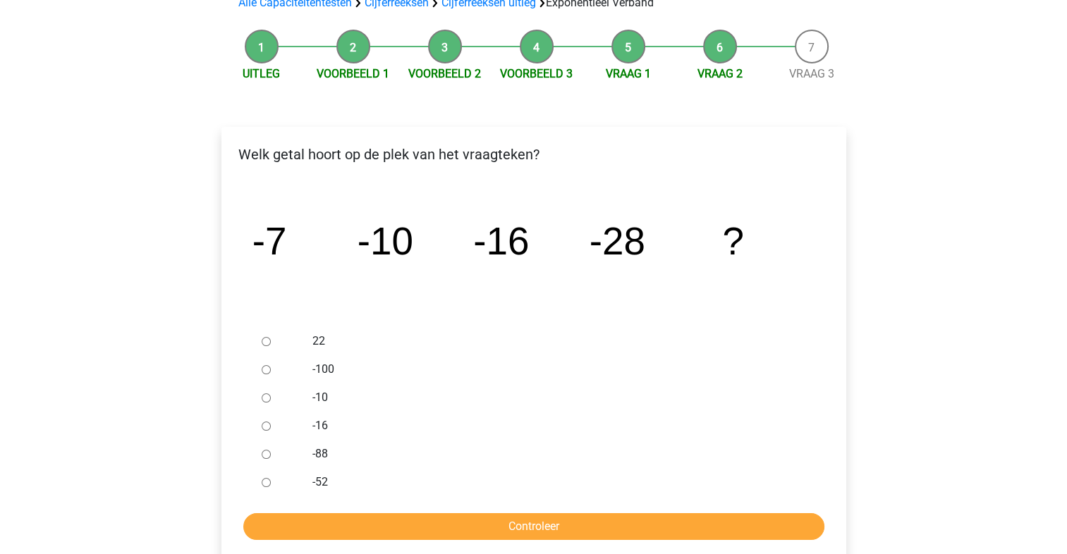
scroll to position [116, 0]
click at [267, 482] on input "-52" at bounding box center [266, 482] width 9 height 9
radio input "true"
click at [465, 534] on input "Controleer" at bounding box center [533, 526] width 581 height 27
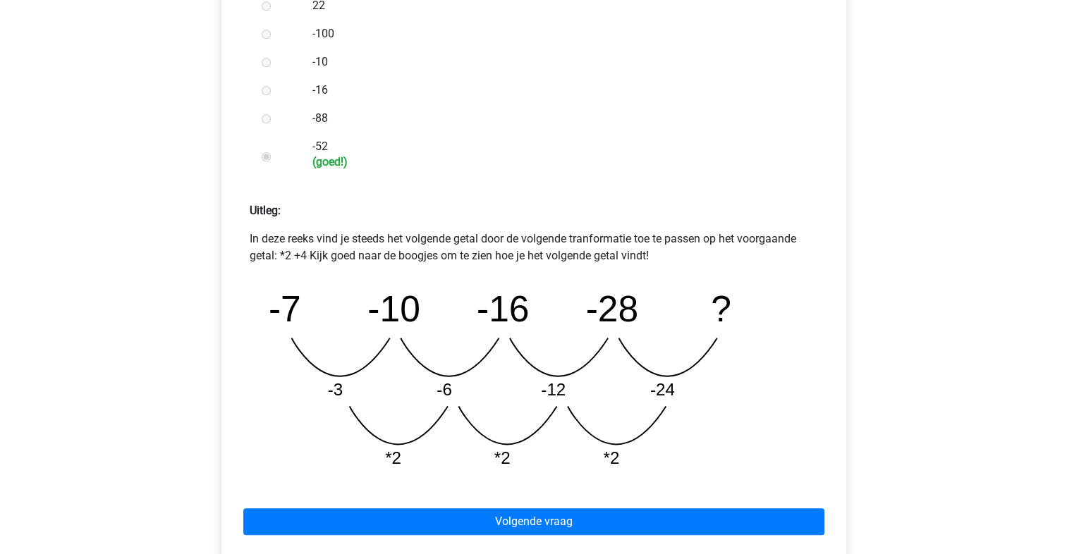
scroll to position [453, 0]
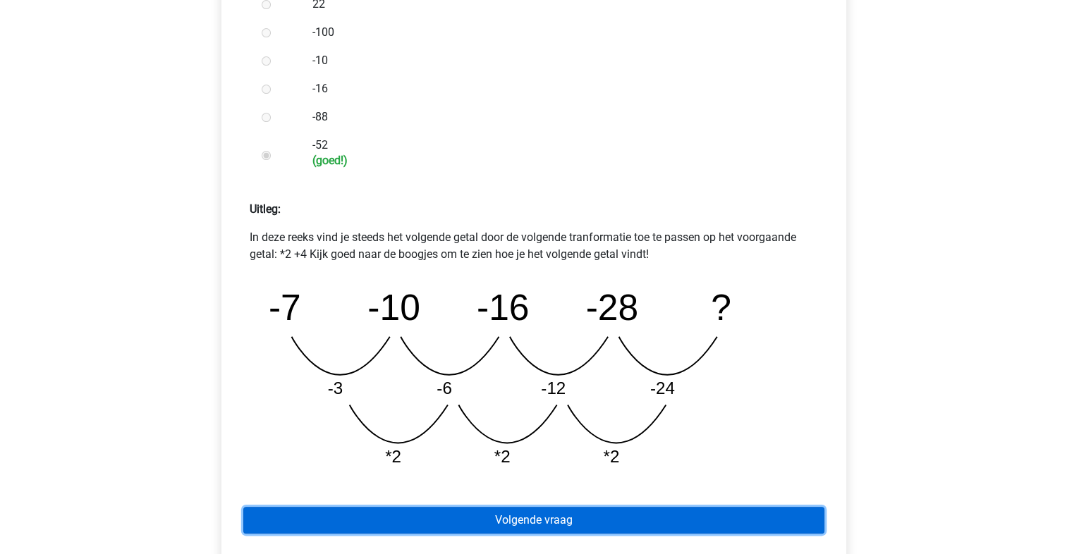
click at [481, 523] on link "Volgende vraag" at bounding box center [533, 520] width 581 height 27
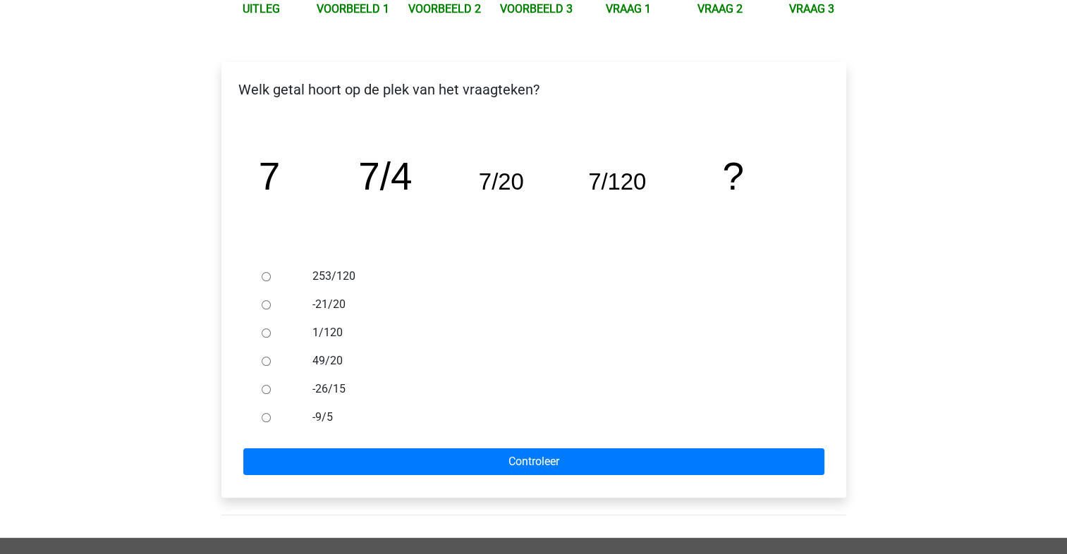
scroll to position [180, 0]
click at [341, 278] on label "253/120" at bounding box center [556, 277] width 488 height 17
click at [271, 278] on input "253/120" at bounding box center [266, 277] width 9 height 9
radio input "true"
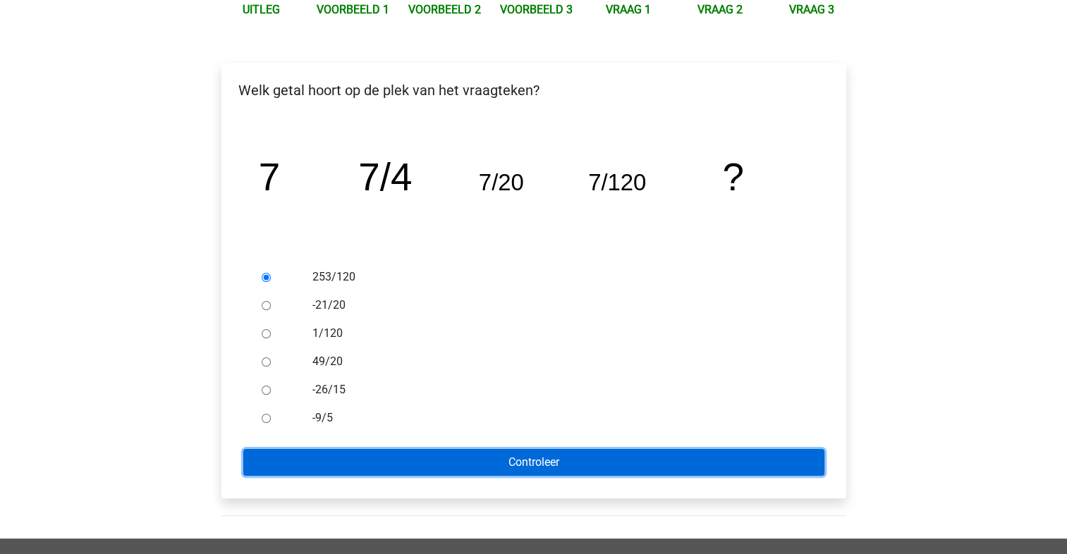
click at [491, 457] on input "Controleer" at bounding box center [533, 462] width 581 height 27
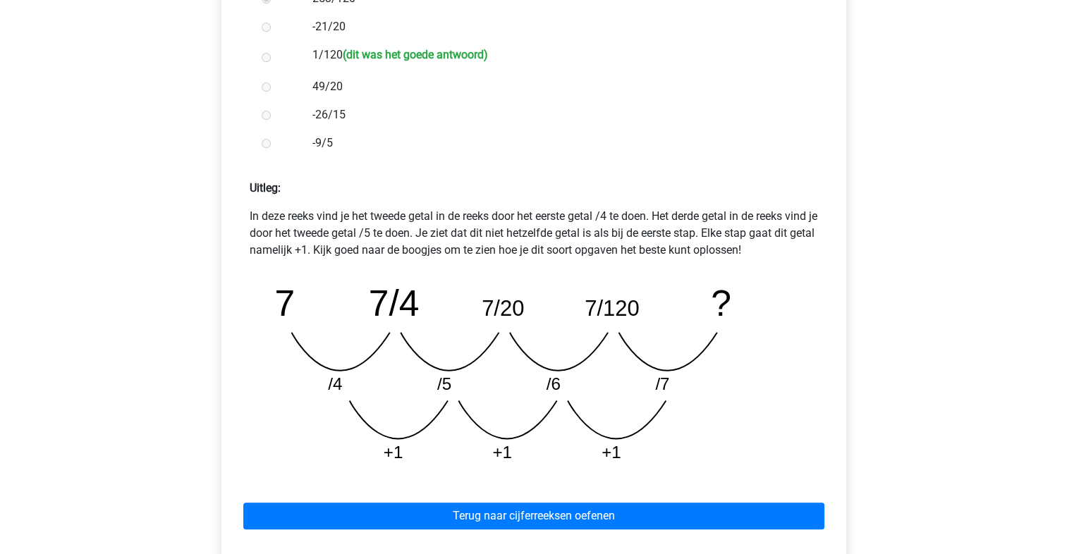
scroll to position [465, 0]
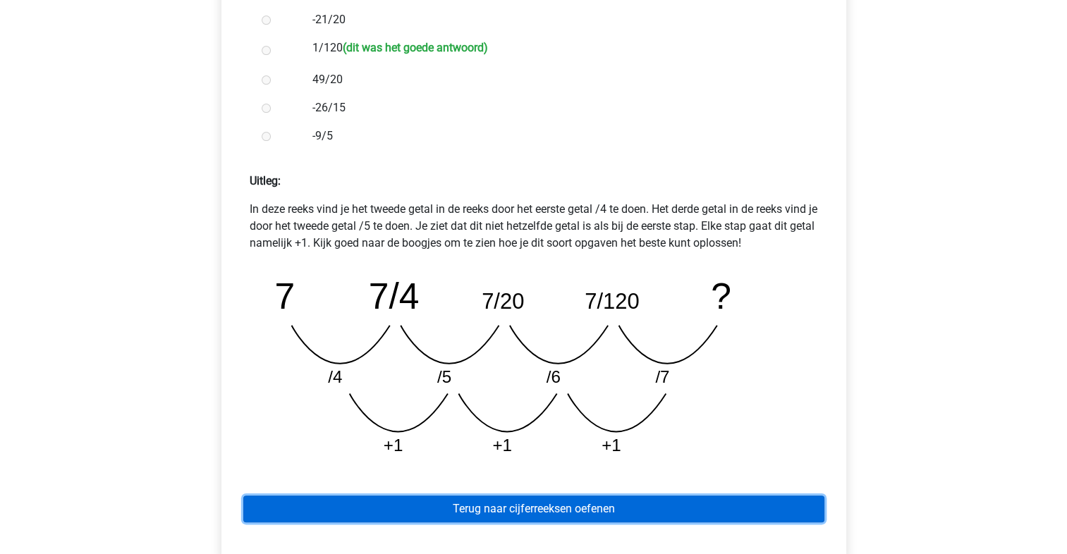
click at [566, 506] on link "Terug naar cijferreeksen oefenen" at bounding box center [533, 509] width 581 height 27
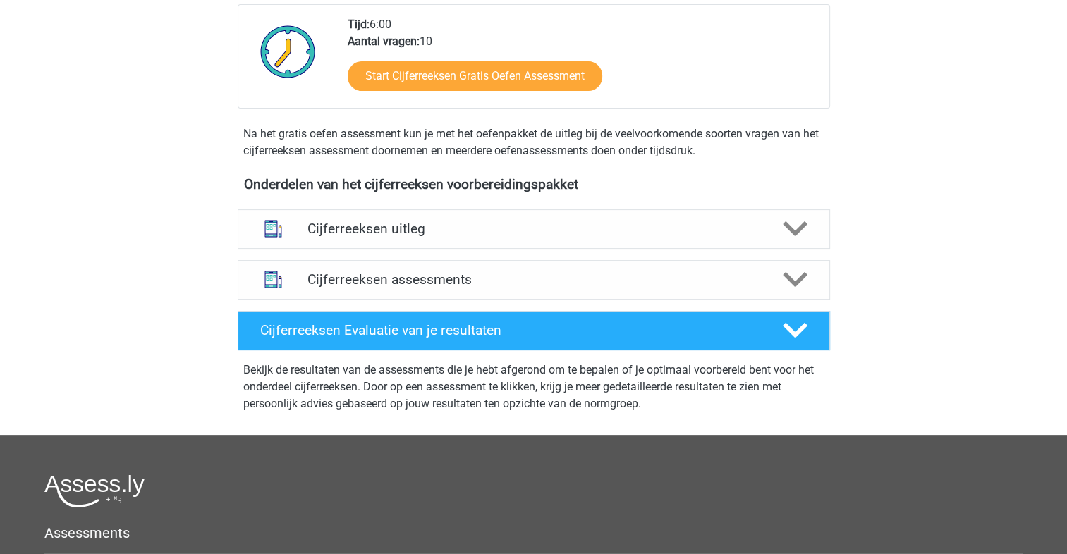
scroll to position [361, 0]
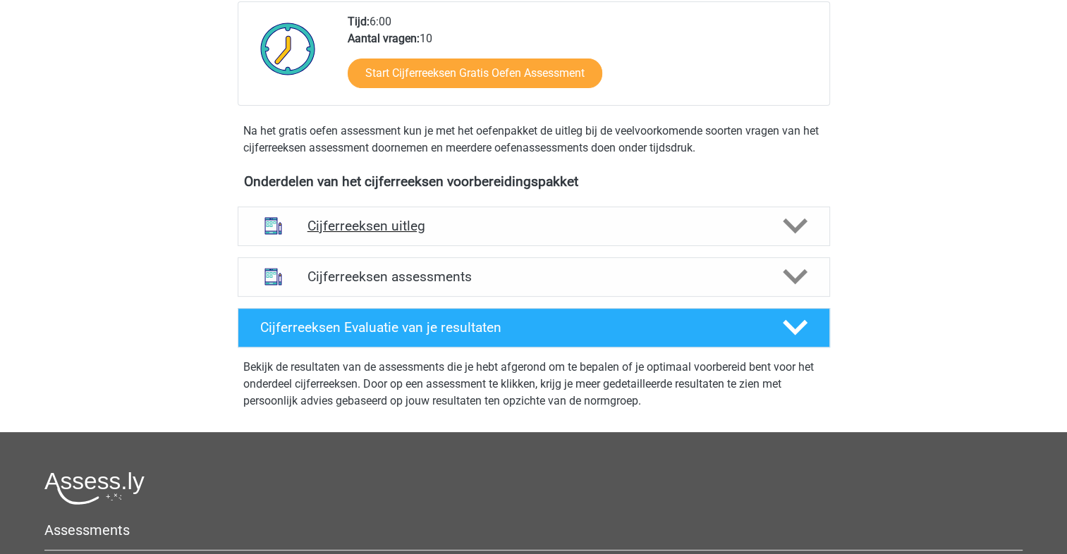
click at [793, 234] on polygon at bounding box center [795, 227] width 25 height 16
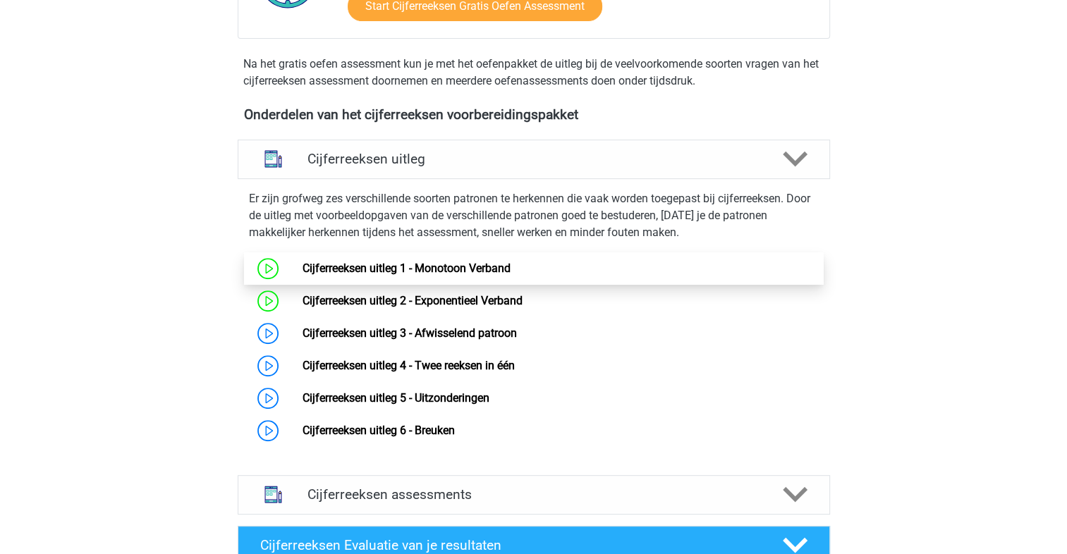
scroll to position [433, 0]
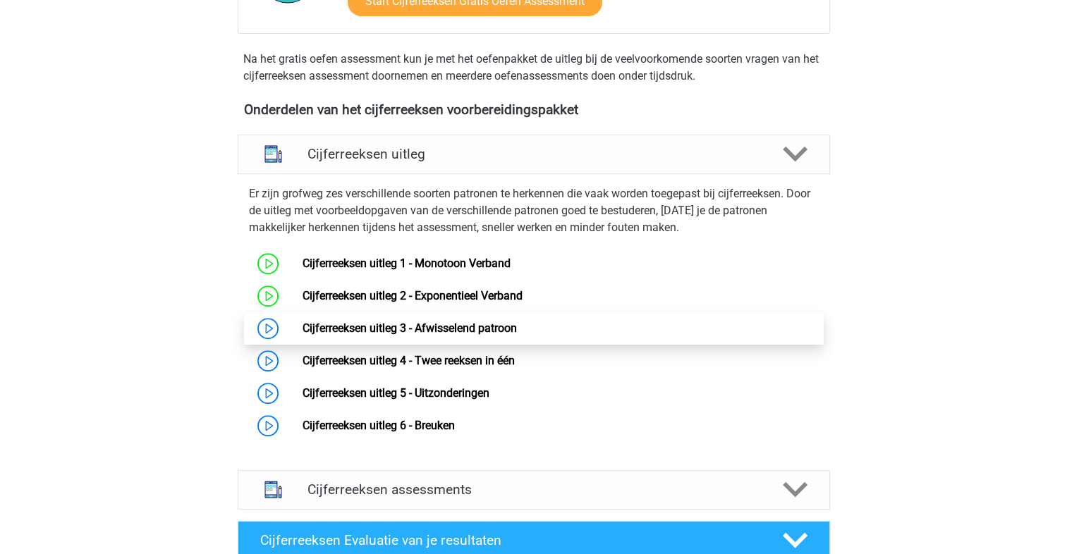
click at [517, 335] on link "Cijferreeksen uitleg 3 - Afwisselend patroon" at bounding box center [409, 328] width 214 height 13
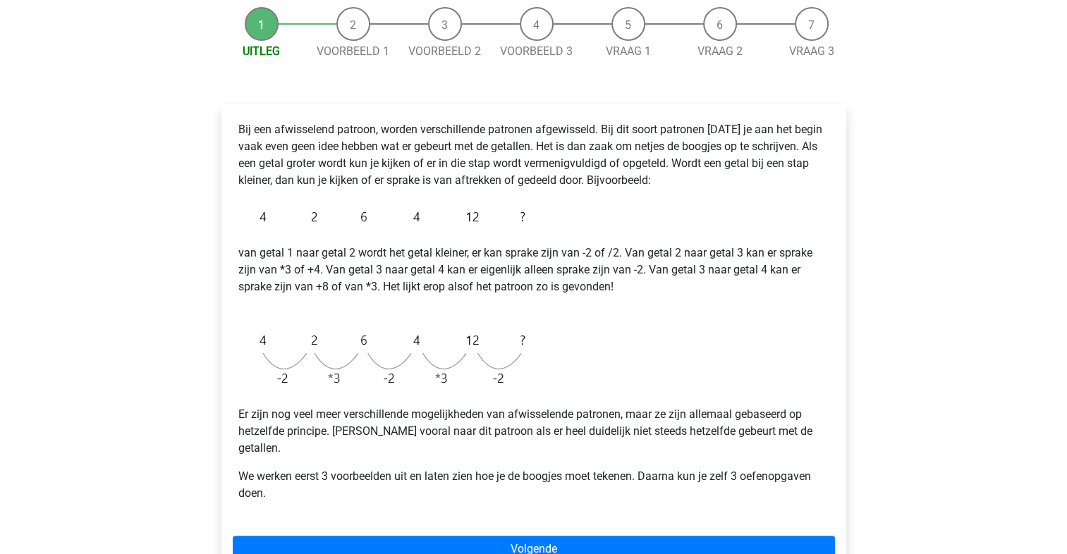
scroll to position [148, 0]
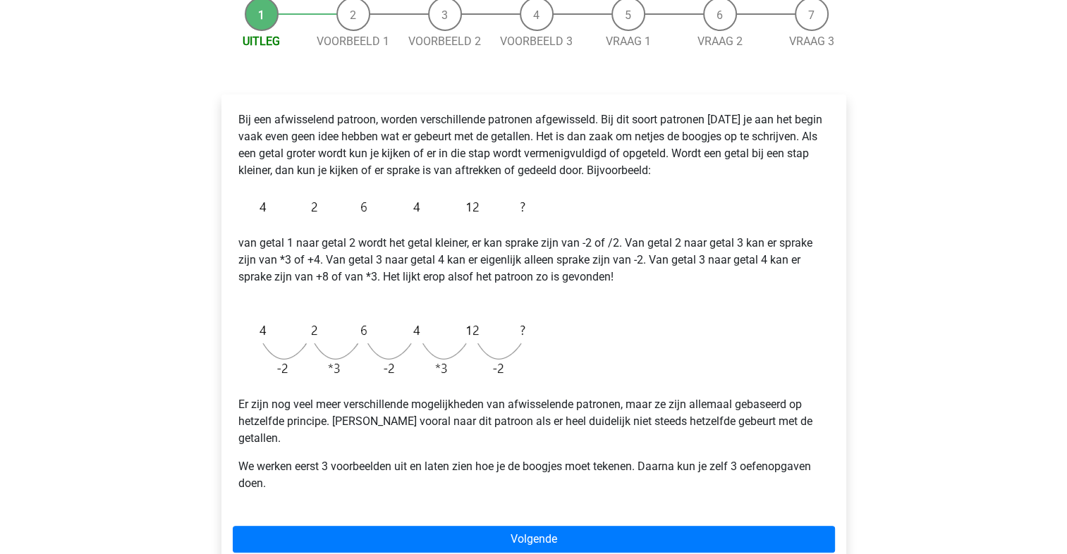
click at [1011, 393] on div "[PERSON_NAME] [EMAIL_ADDRESS][DOMAIN_NAME] Nederlands English" at bounding box center [533, 420] width 1067 height 1136
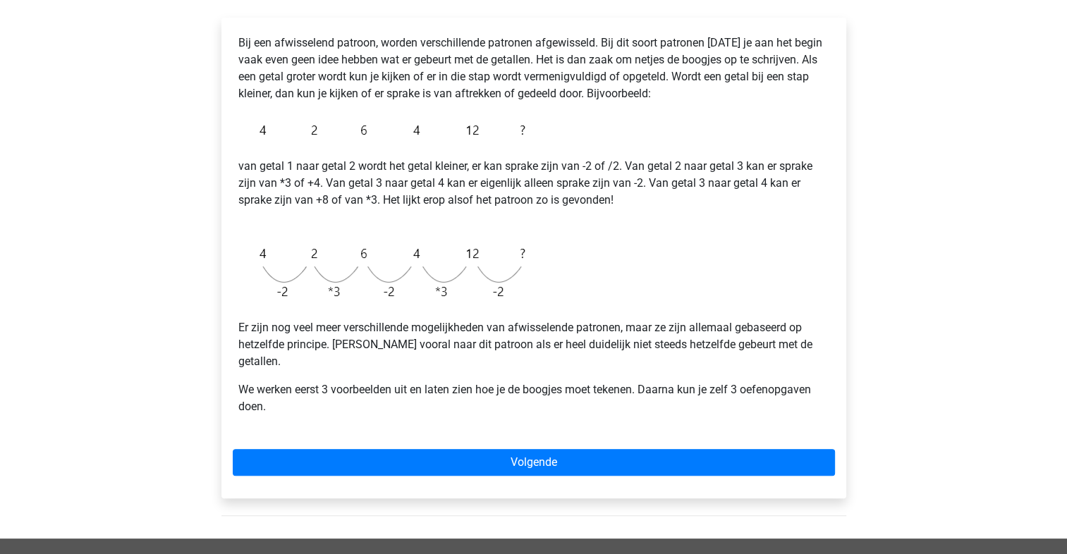
scroll to position [228, 0]
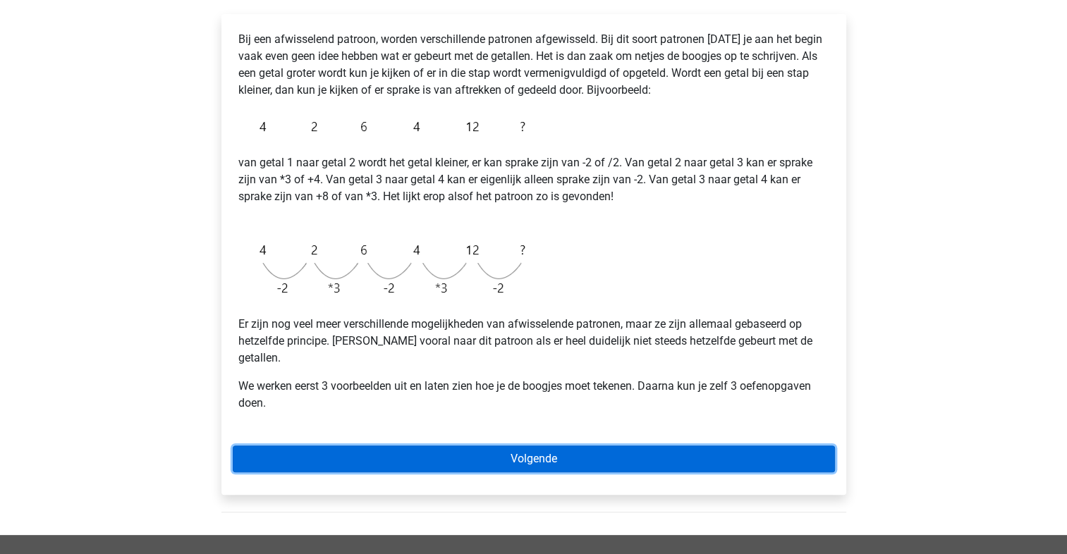
click at [632, 446] on link "Volgende" at bounding box center [534, 459] width 602 height 27
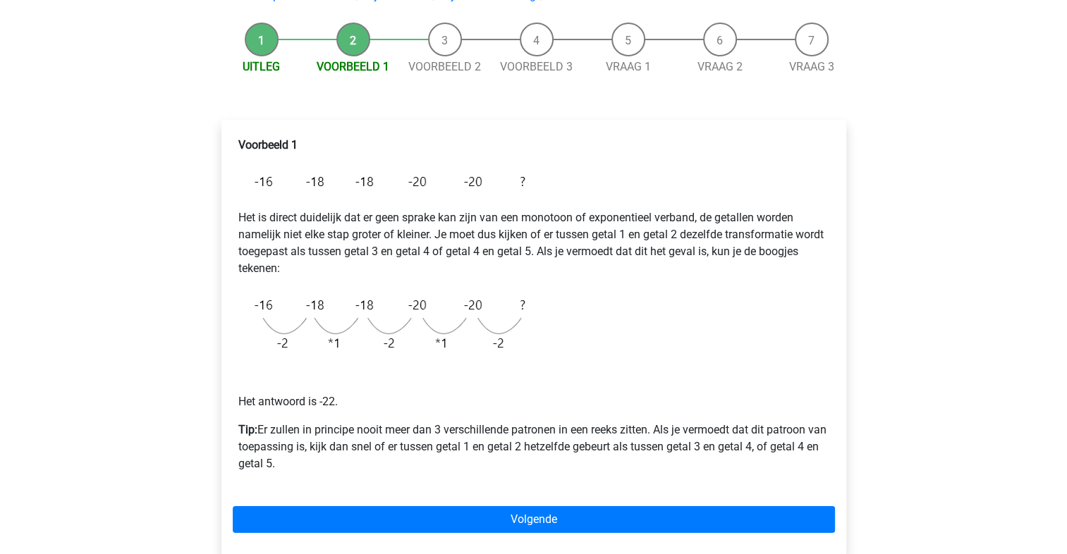
scroll to position [128, 0]
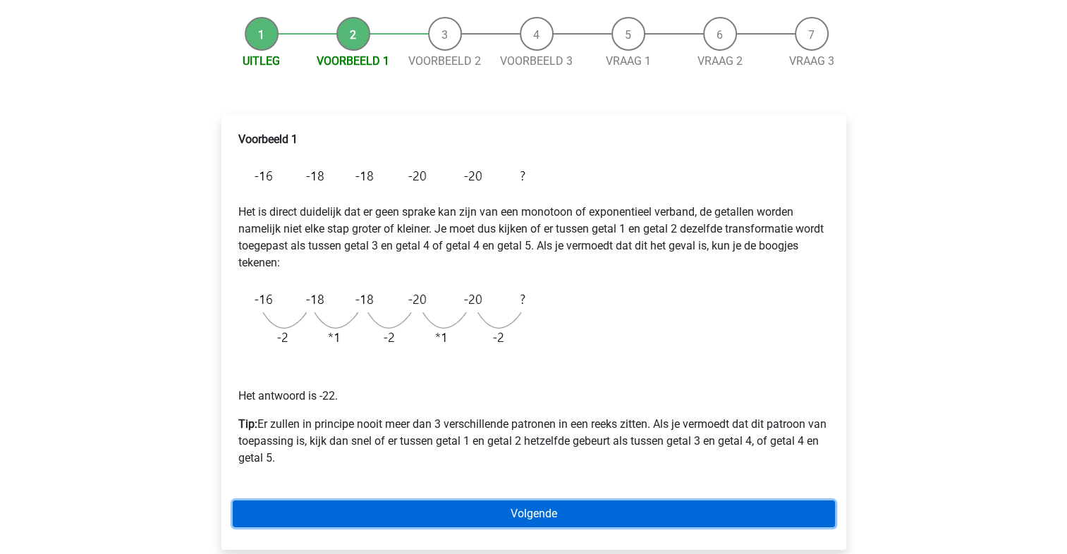
click at [576, 515] on link "Volgende" at bounding box center [534, 514] width 602 height 27
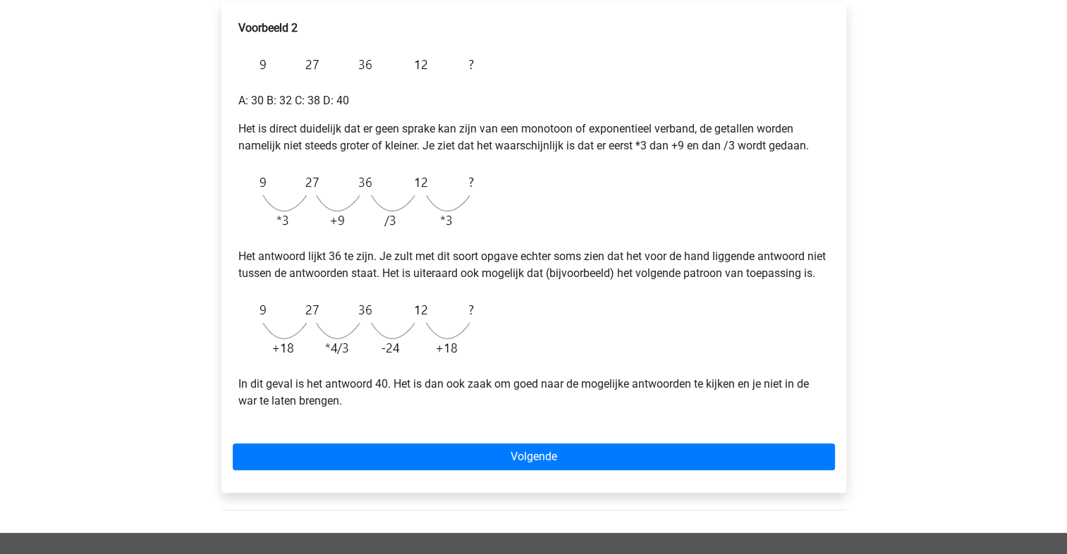
scroll to position [241, 0]
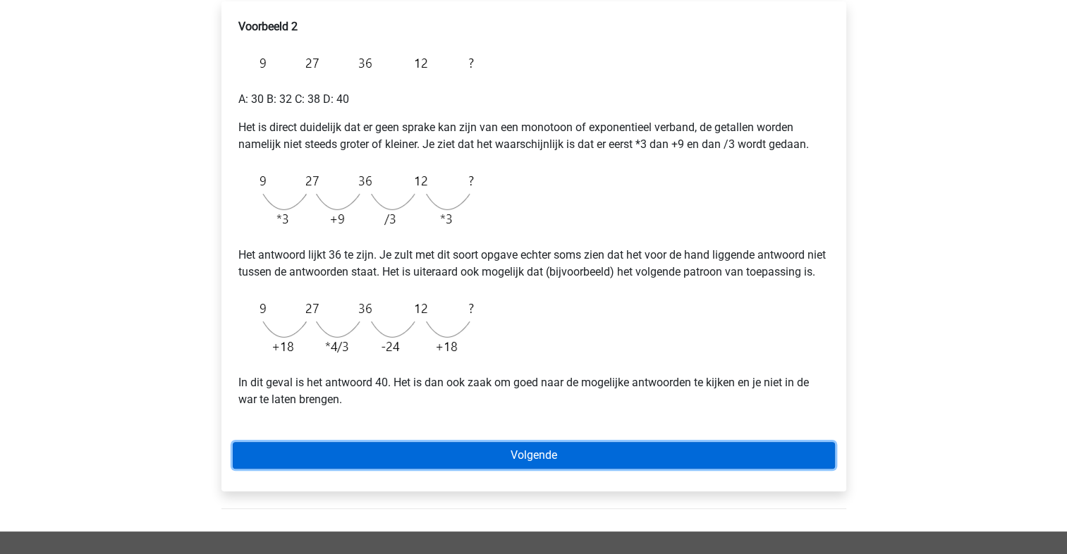
click at [556, 469] on link "Volgende" at bounding box center [534, 455] width 602 height 27
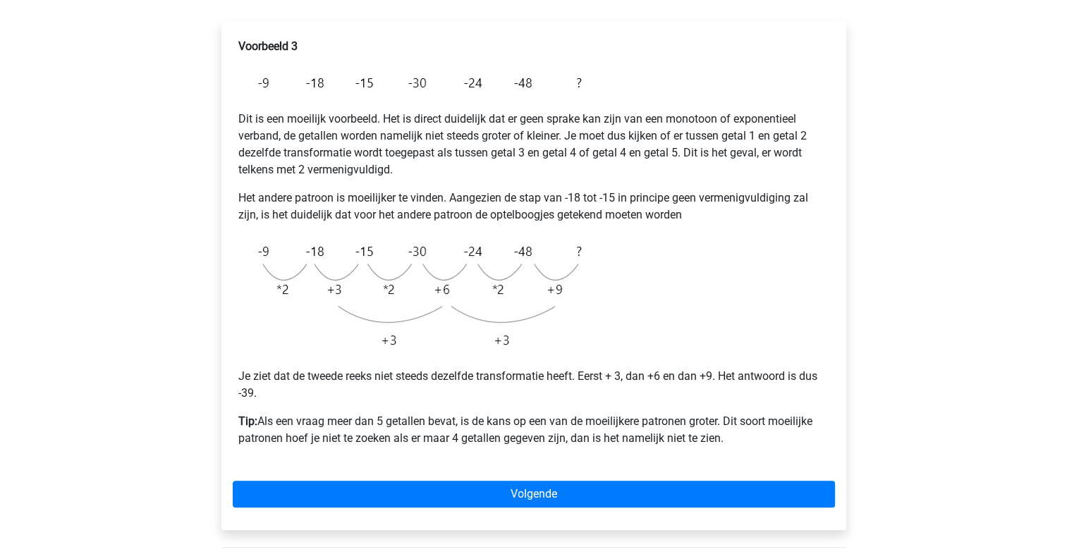
scroll to position [222, 0]
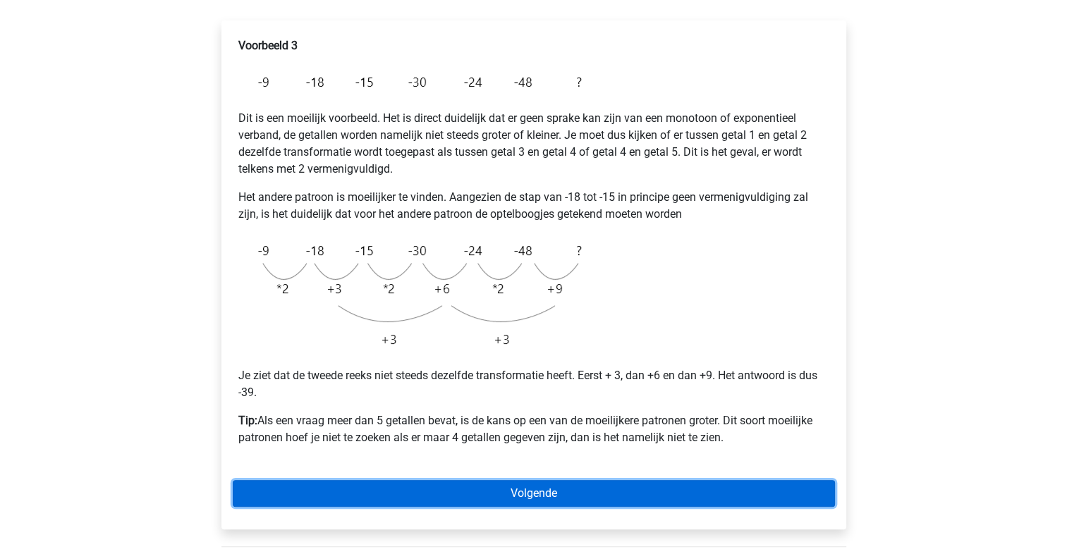
click at [490, 489] on link "Volgende" at bounding box center [534, 493] width 602 height 27
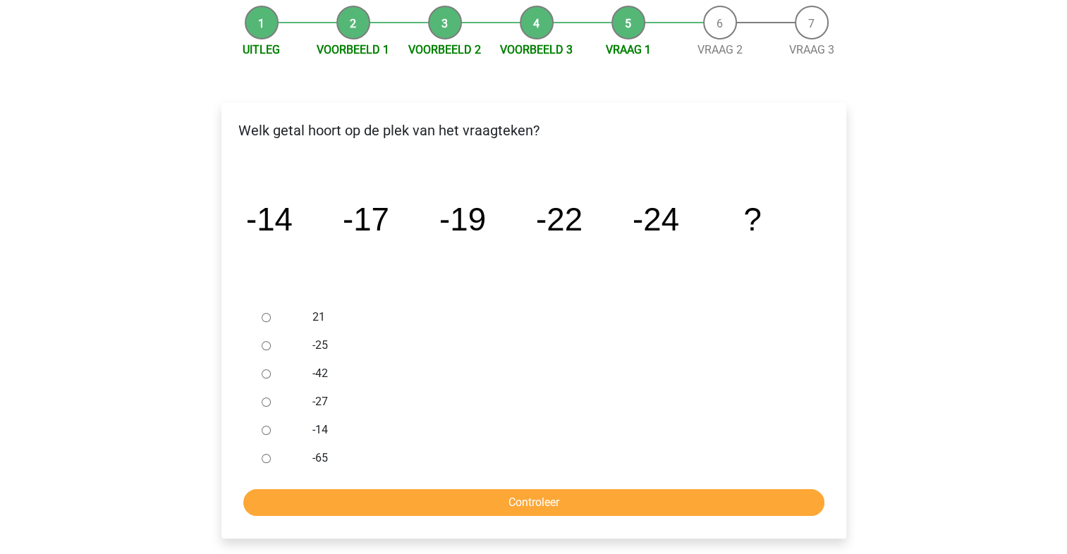
scroll to position [143, 0]
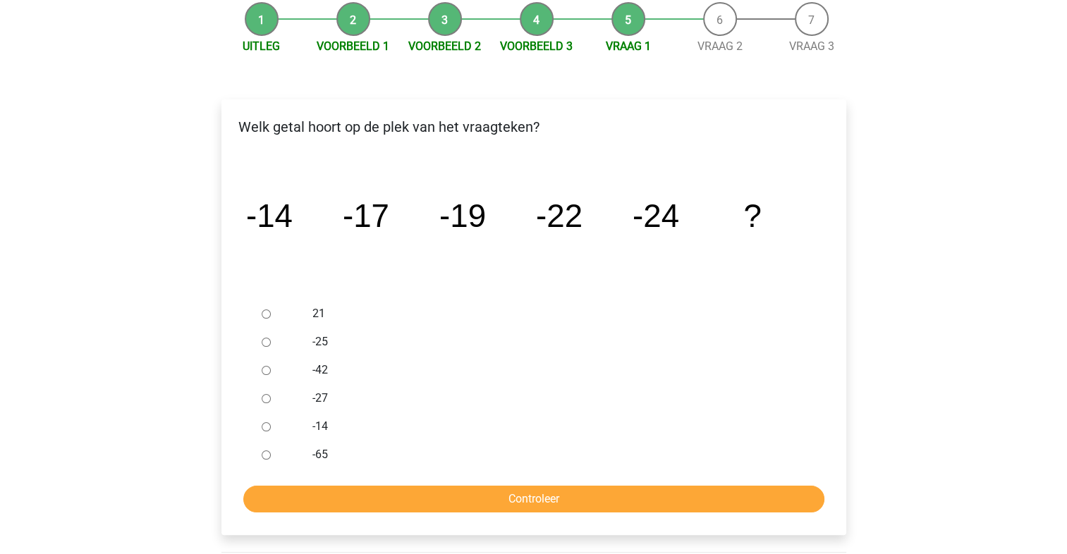
click at [271, 395] on div at bounding box center [279, 398] width 47 height 28
click at [264, 399] on input "-27" at bounding box center [266, 398] width 9 height 9
radio input "true"
click at [495, 508] on input "Controleer" at bounding box center [533, 499] width 581 height 27
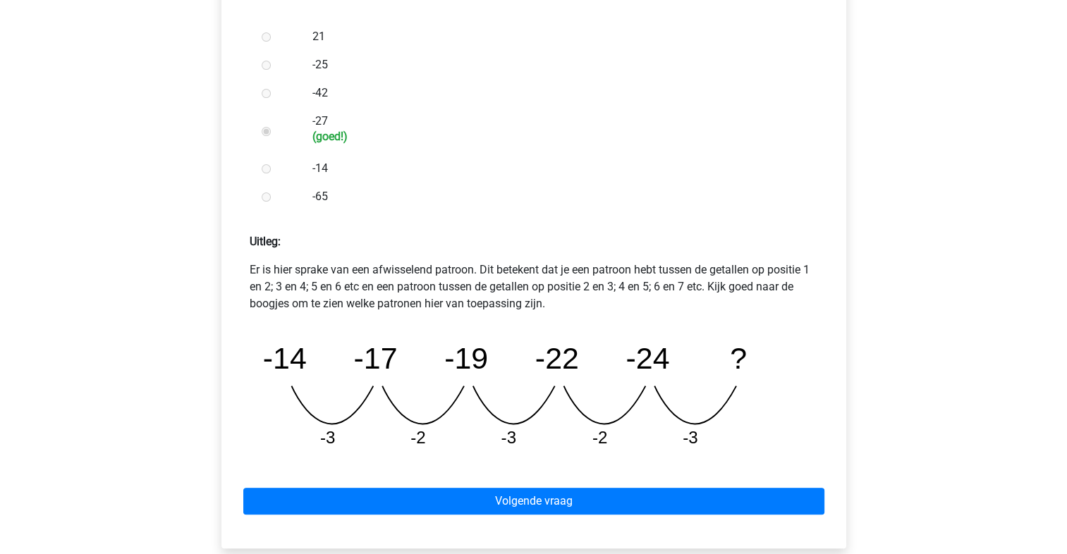
scroll to position [420, 0]
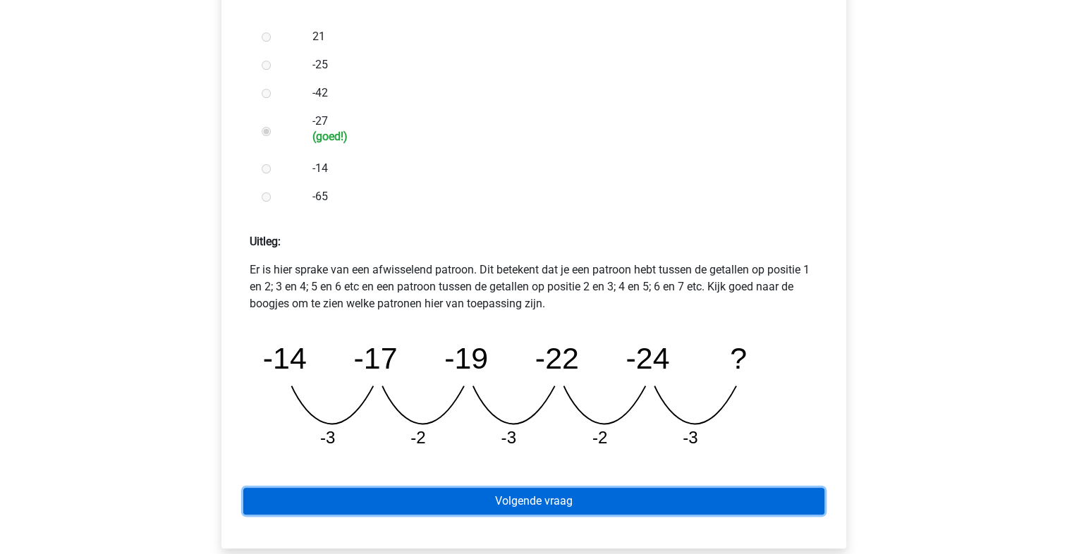
click at [616, 493] on link "Volgende vraag" at bounding box center [533, 501] width 581 height 27
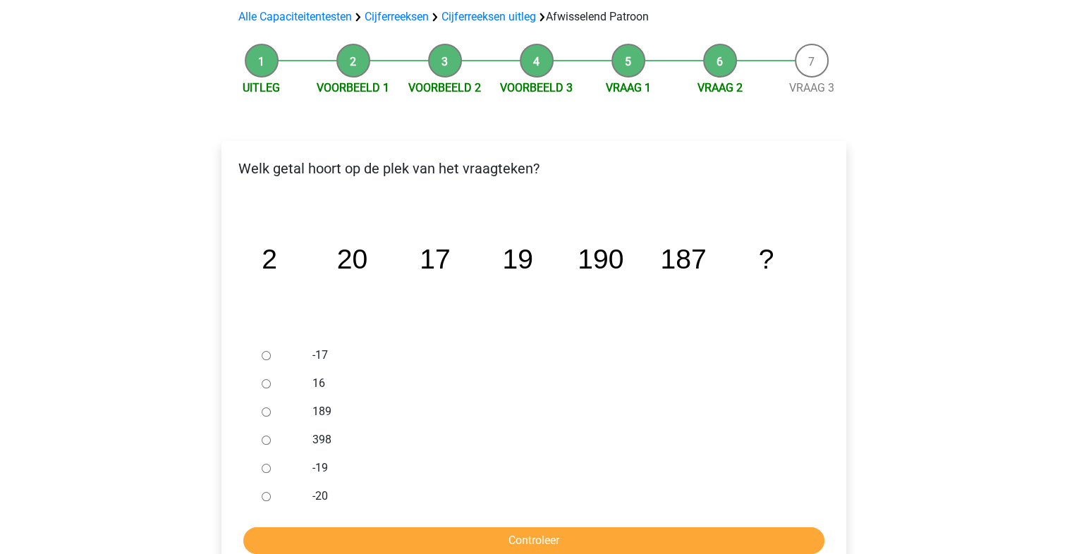
scroll to position [104, 0]
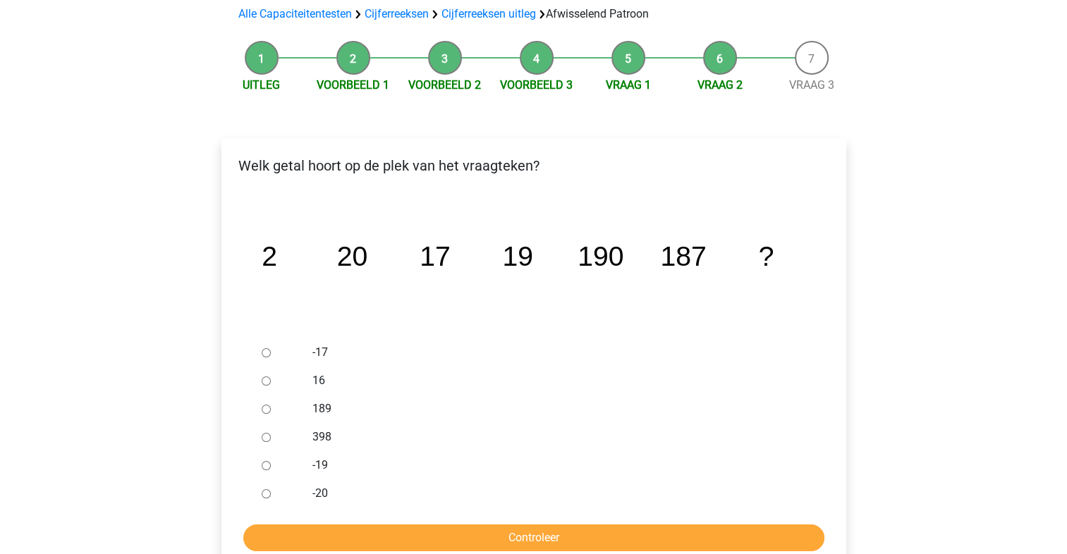
click at [267, 408] on input "189" at bounding box center [266, 409] width 9 height 9
radio input "true"
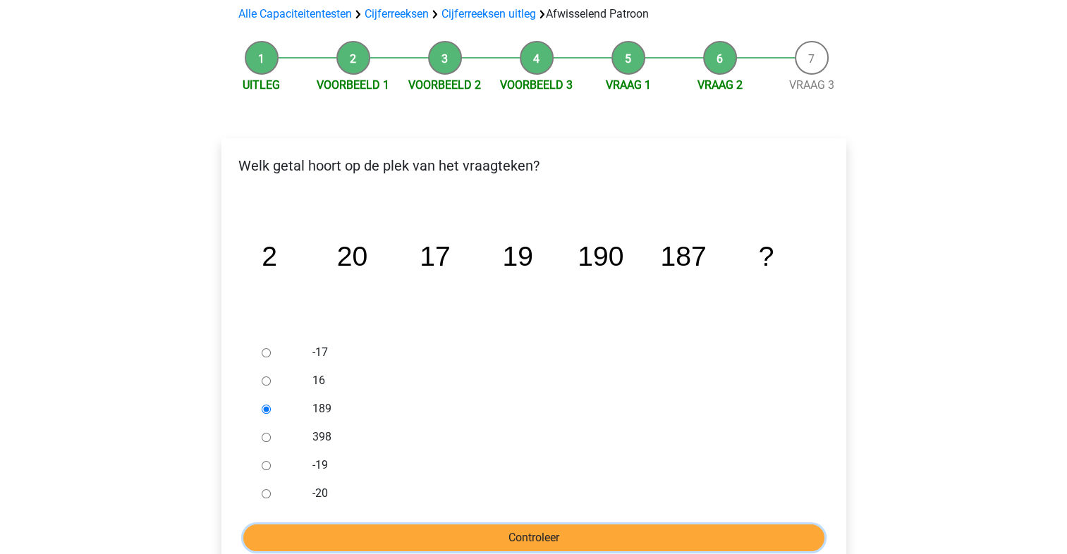
click at [494, 538] on input "Controleer" at bounding box center [533, 538] width 581 height 27
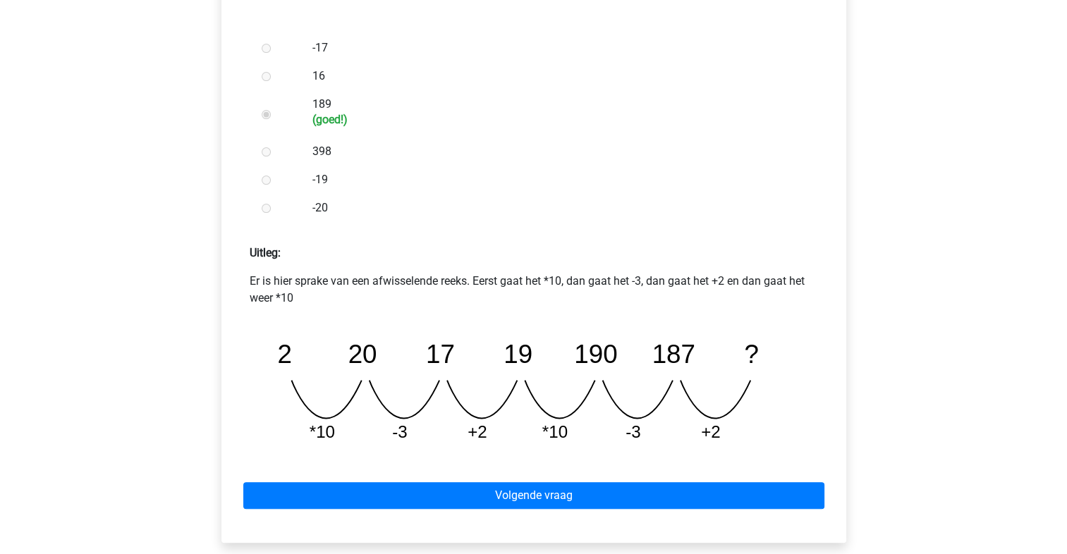
scroll to position [410, 0]
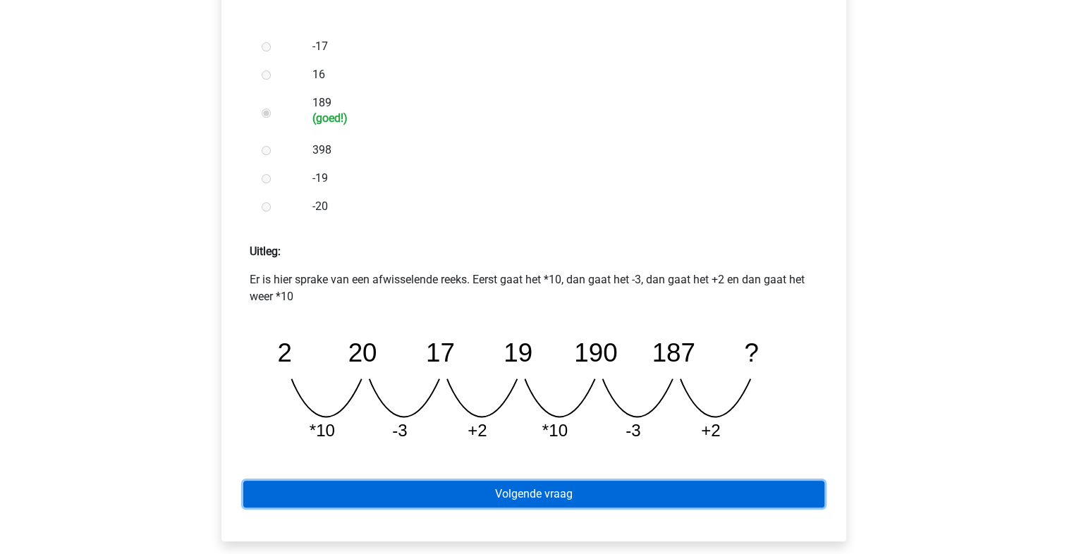
click at [536, 494] on link "Volgende vraag" at bounding box center [533, 494] width 581 height 27
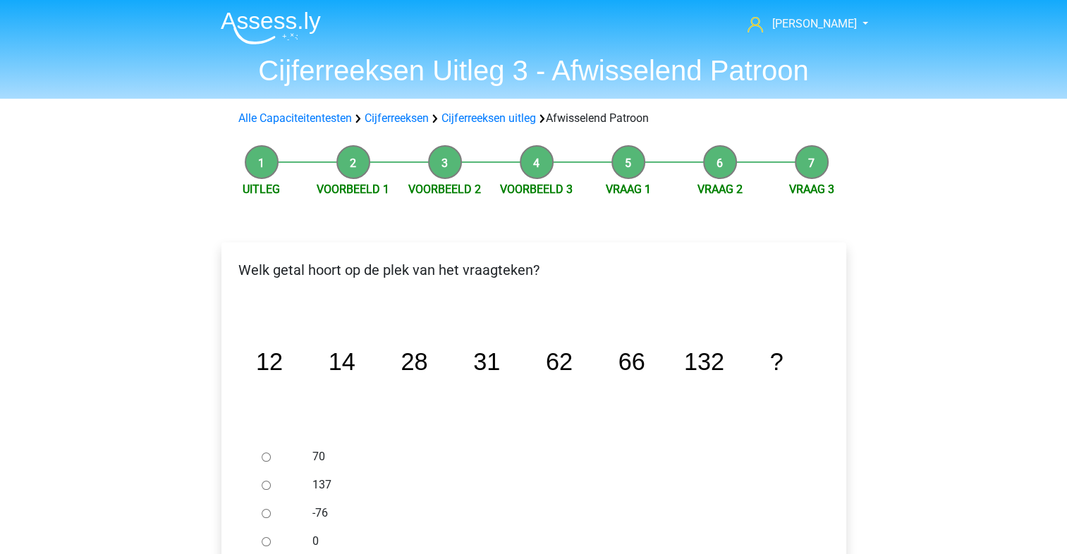
click at [267, 484] on input "137" at bounding box center [266, 485] width 9 height 9
radio input "true"
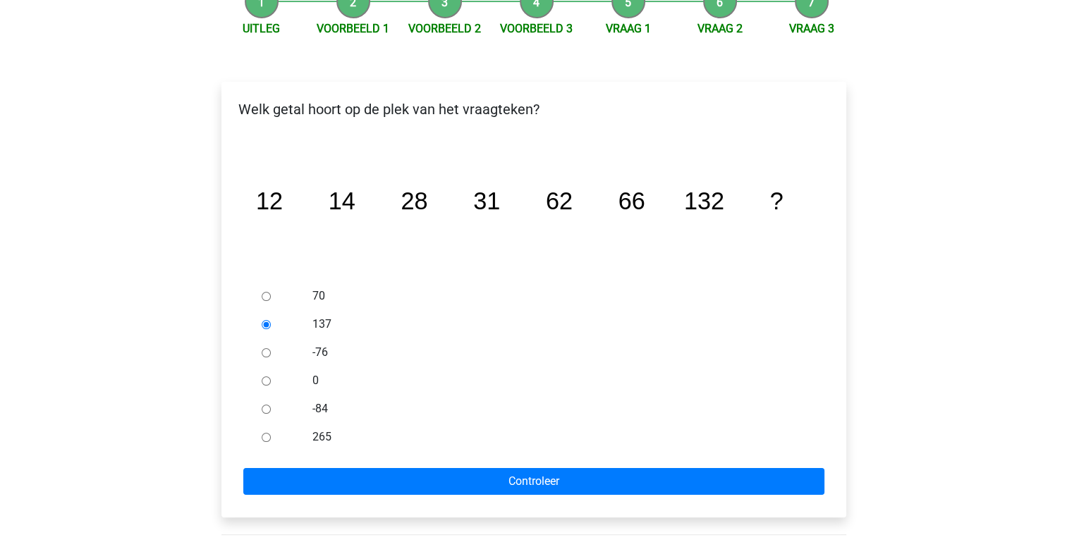
scroll to position [161, 0]
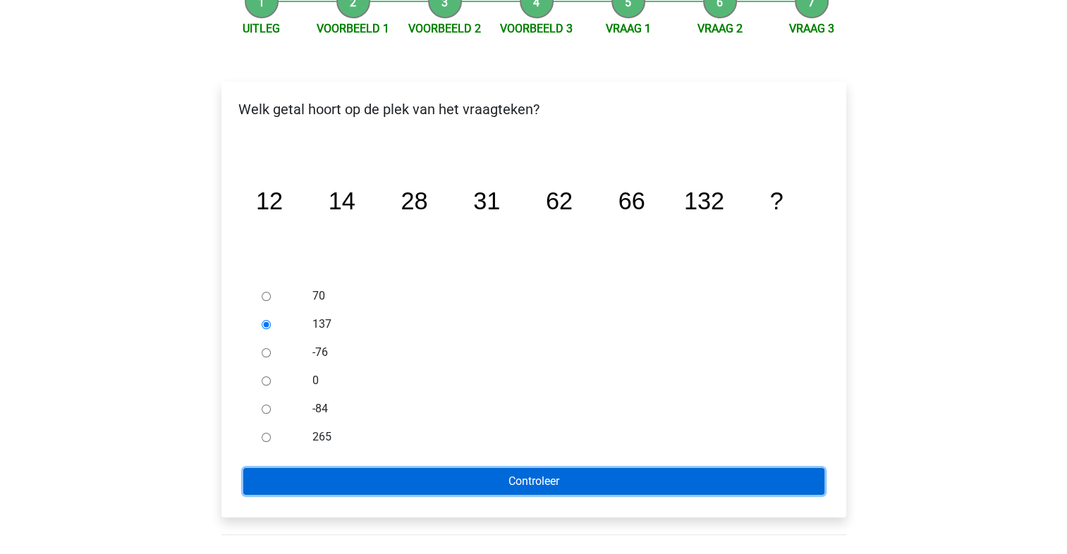
click at [647, 479] on input "Controleer" at bounding box center [533, 481] width 581 height 27
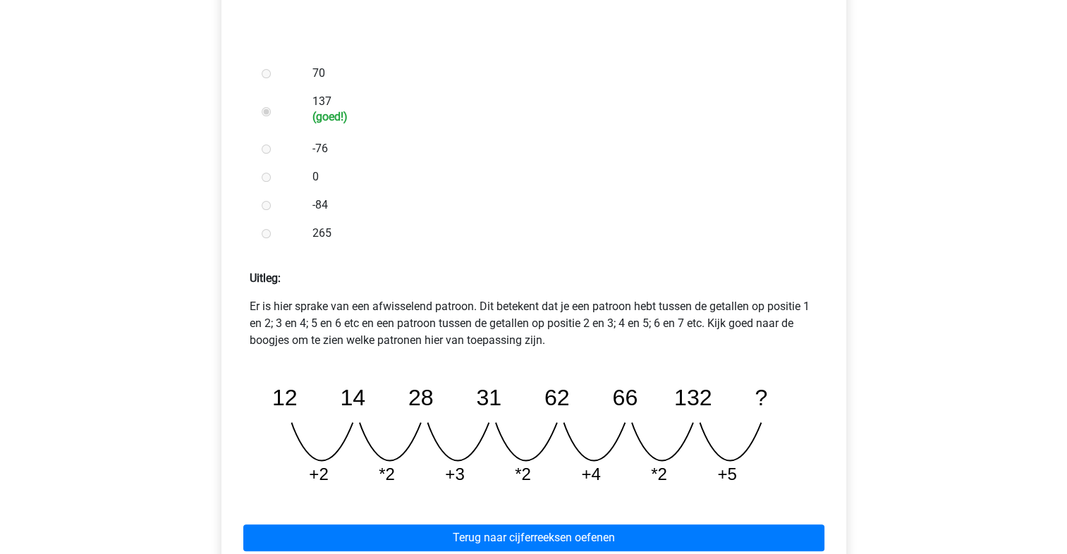
scroll to position [401, 0]
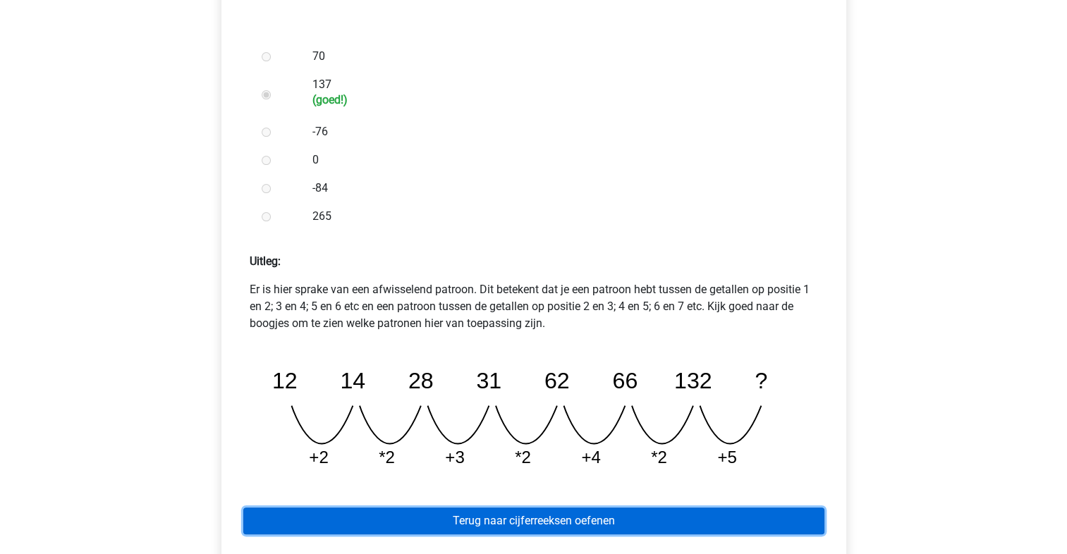
click at [682, 520] on link "Terug naar cijferreeksen oefenen" at bounding box center [533, 521] width 581 height 27
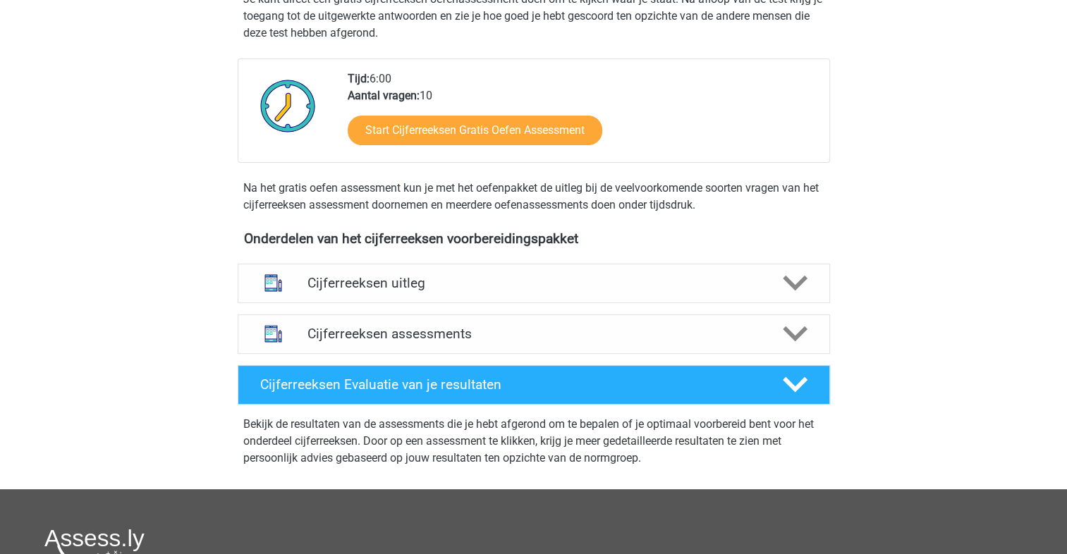
scroll to position [301, 0]
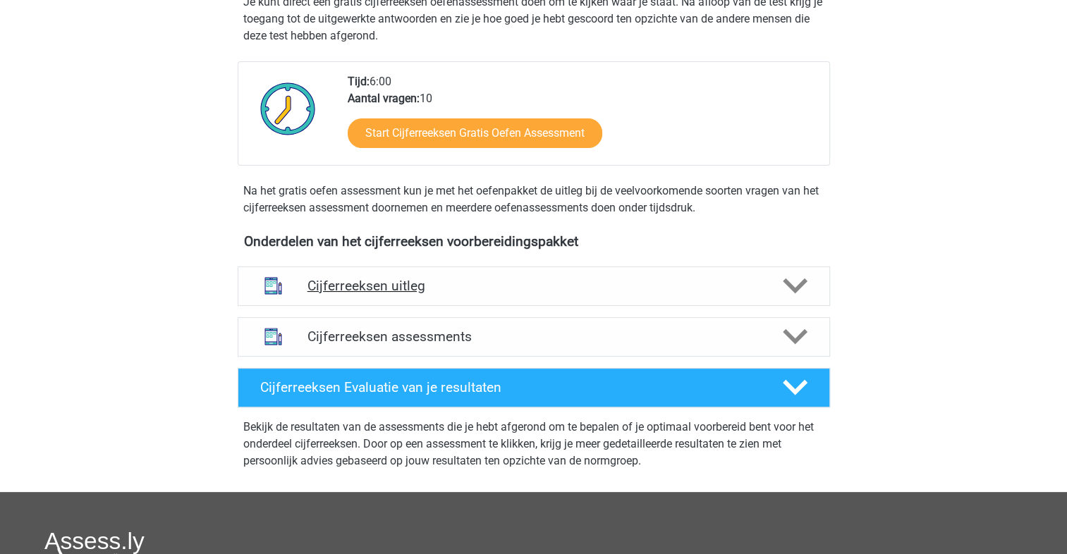
click at [804, 298] on icon at bounding box center [795, 286] width 25 height 25
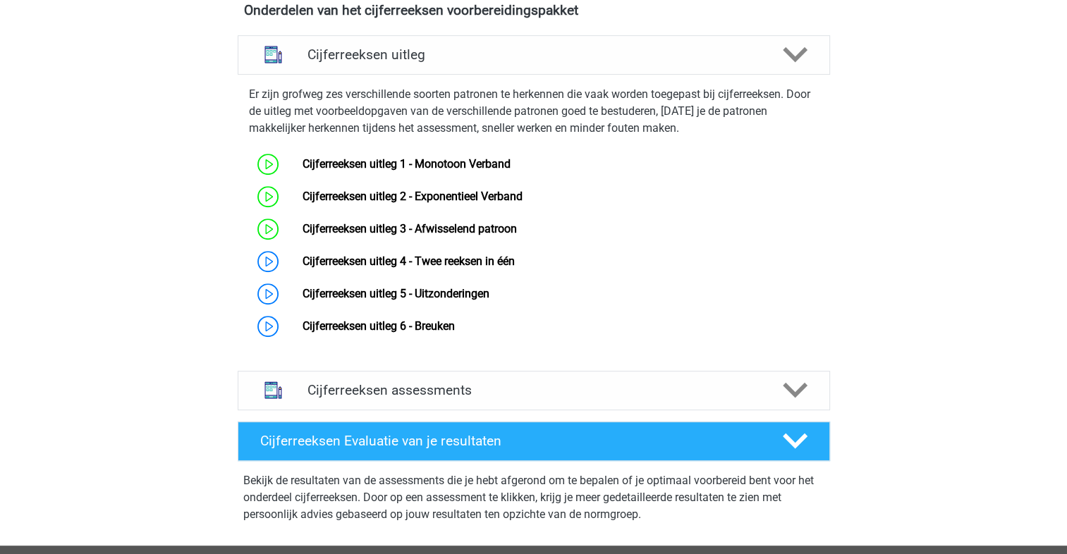
scroll to position [533, 0]
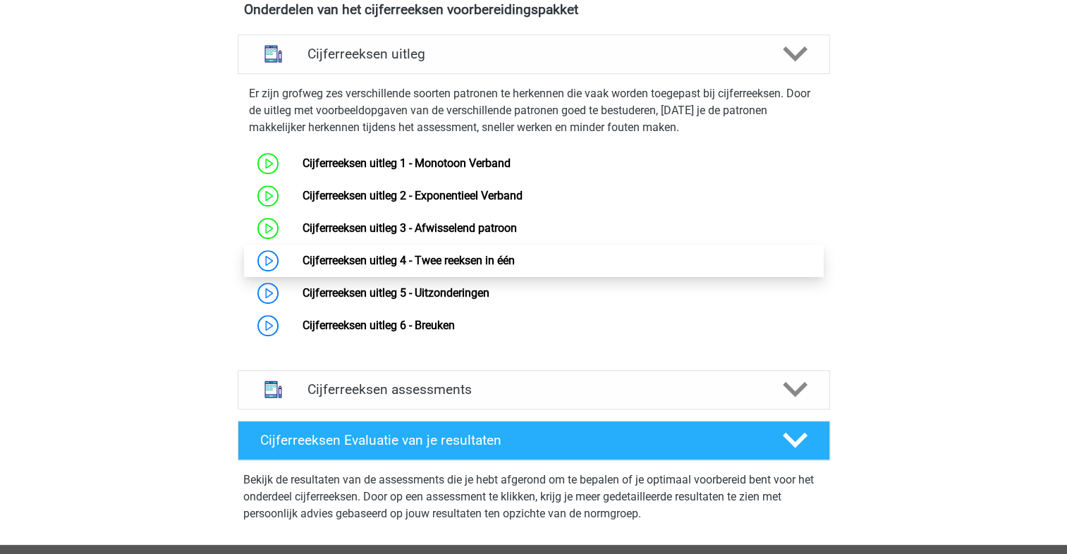
click at [515, 267] on link "Cijferreeksen uitleg 4 - Twee reeksen in één" at bounding box center [408, 260] width 212 height 13
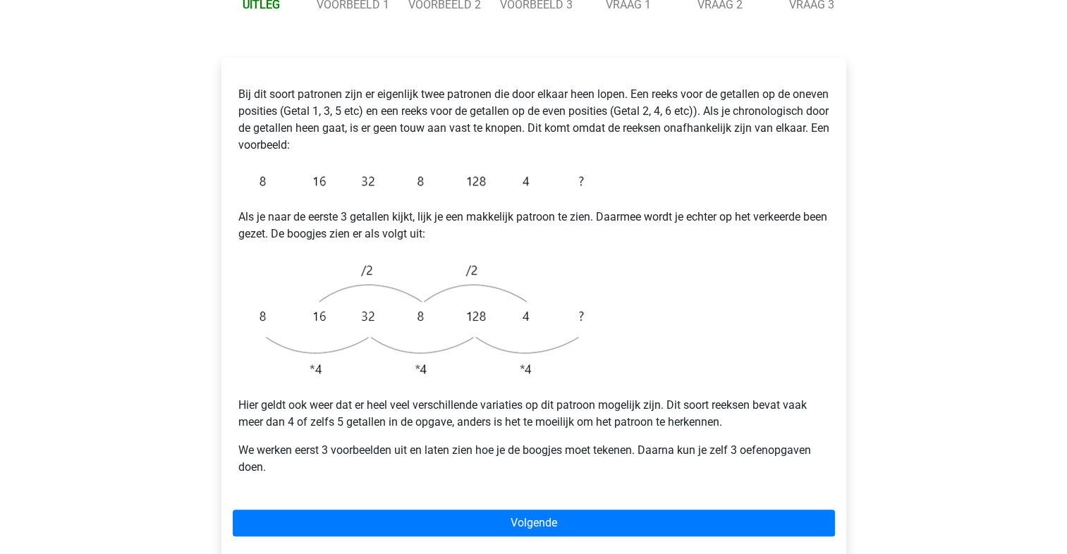
scroll to position [220, 0]
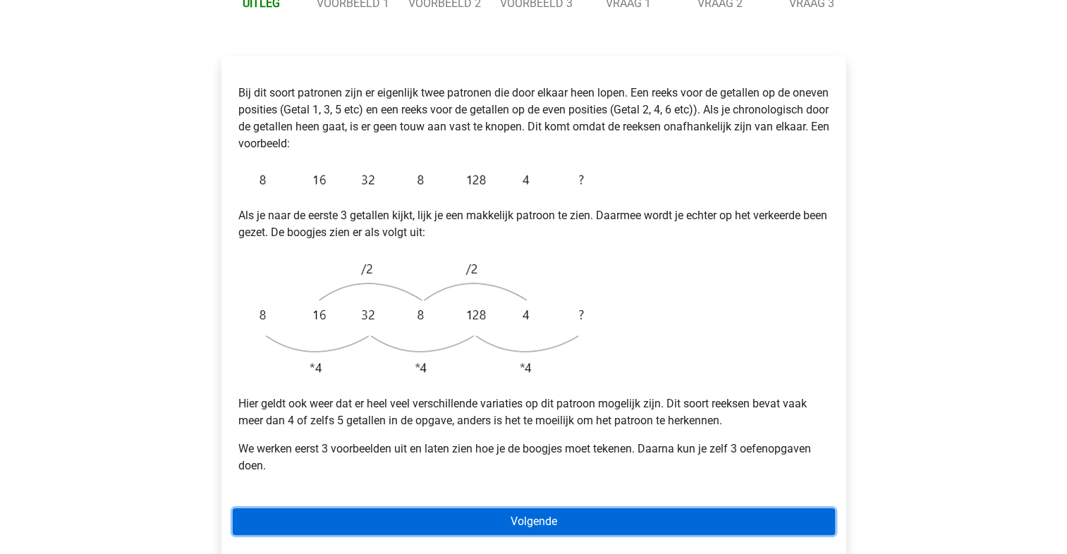
click at [566, 508] on link "Volgende" at bounding box center [534, 521] width 602 height 27
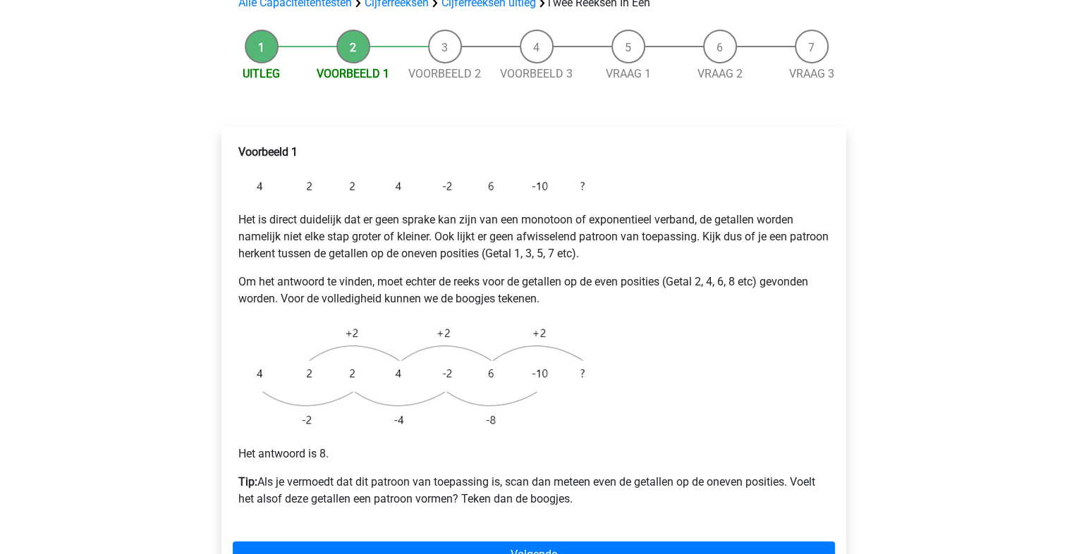
scroll to position [154, 0]
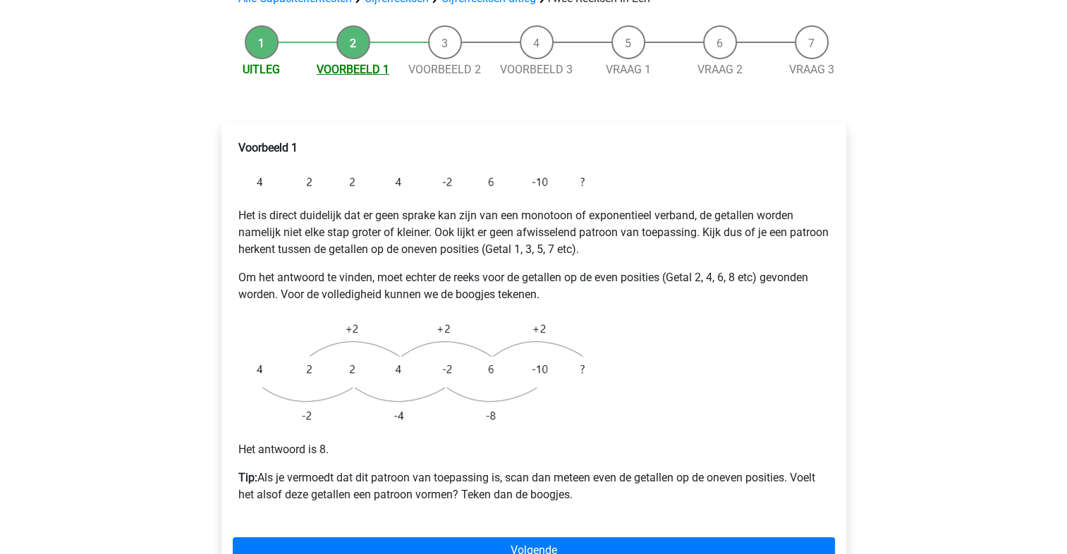
click at [357, 63] on link "Voorbeeld 1" at bounding box center [353, 69] width 73 height 13
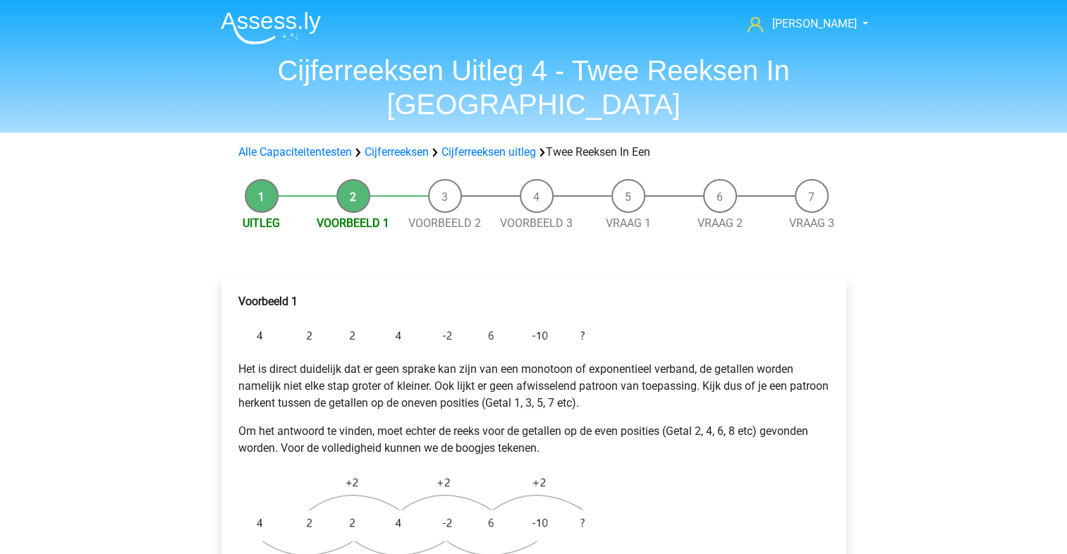
click at [267, 179] on li "Uitleg" at bounding box center [262, 205] width 92 height 53
click at [266, 216] on link "Uitleg" at bounding box center [261, 222] width 37 height 13
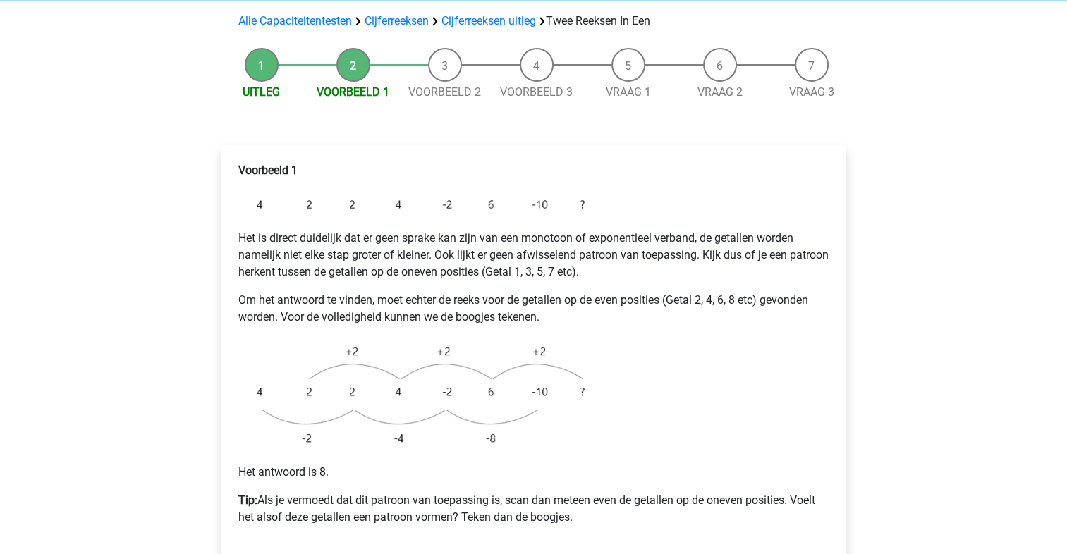
scroll to position [130, 0]
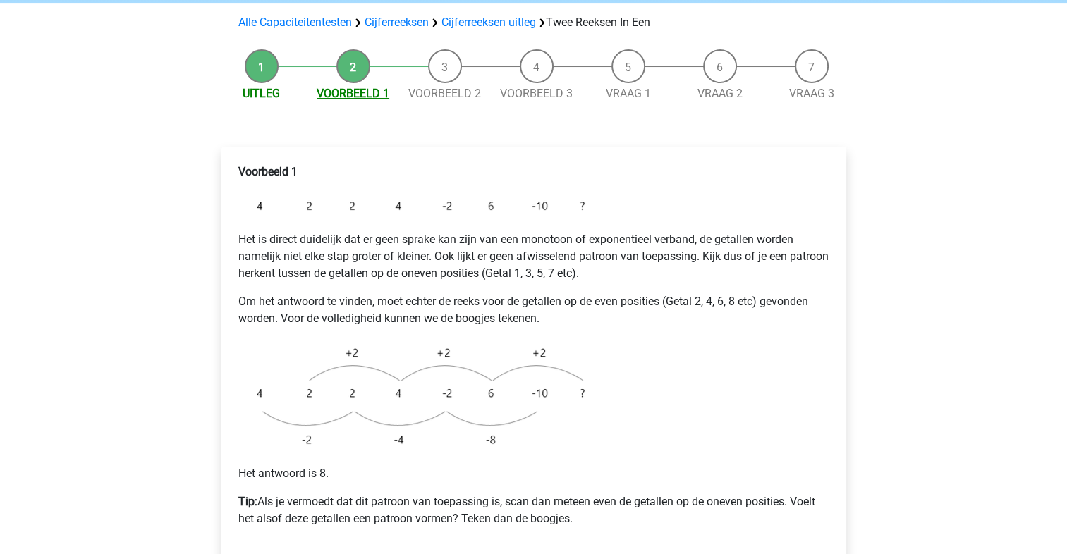
click at [347, 87] on link "Voorbeeld 1" at bounding box center [353, 93] width 73 height 13
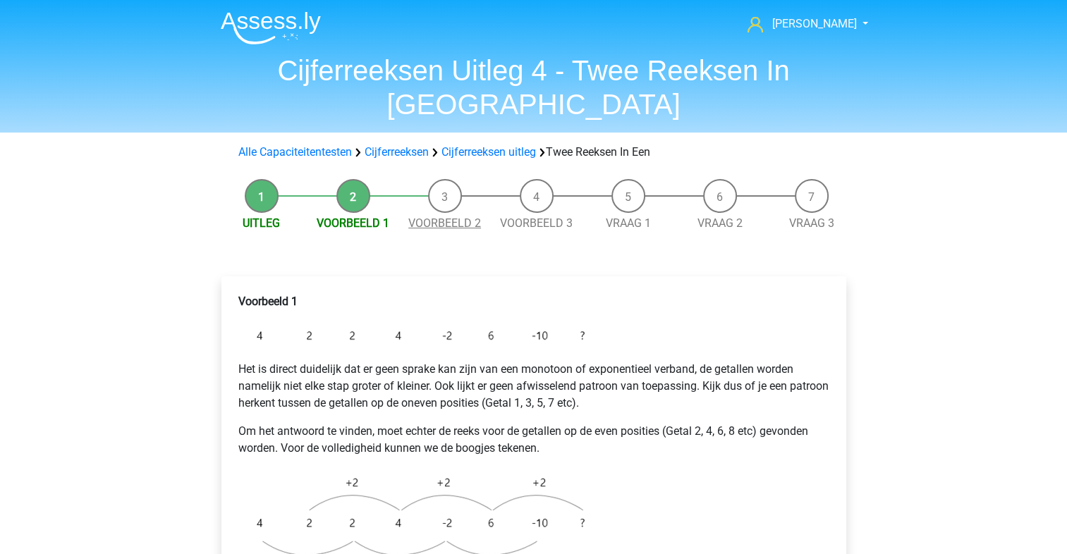
click at [449, 216] on link "Voorbeeld 2" at bounding box center [444, 222] width 73 height 13
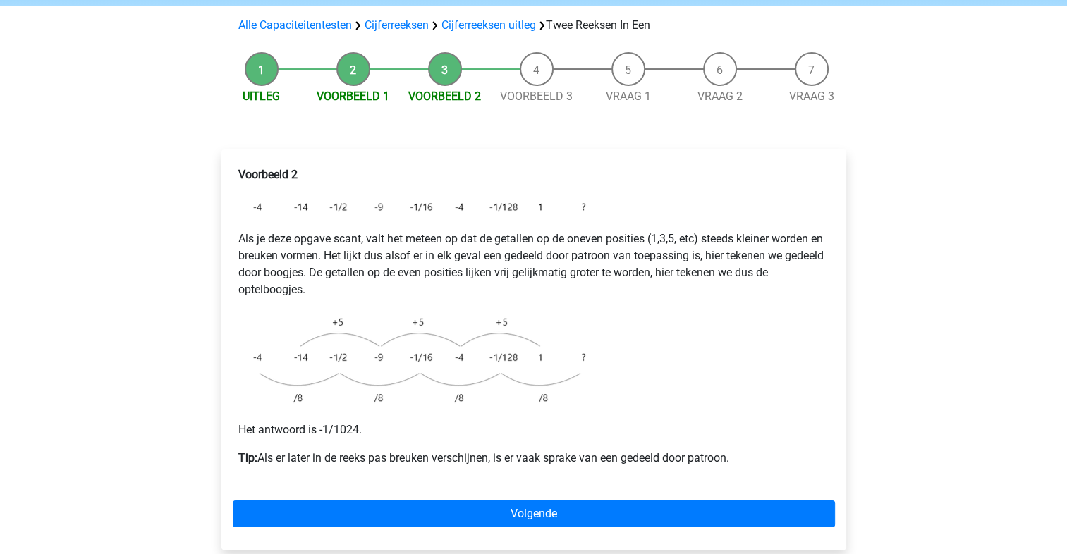
scroll to position [127, 0]
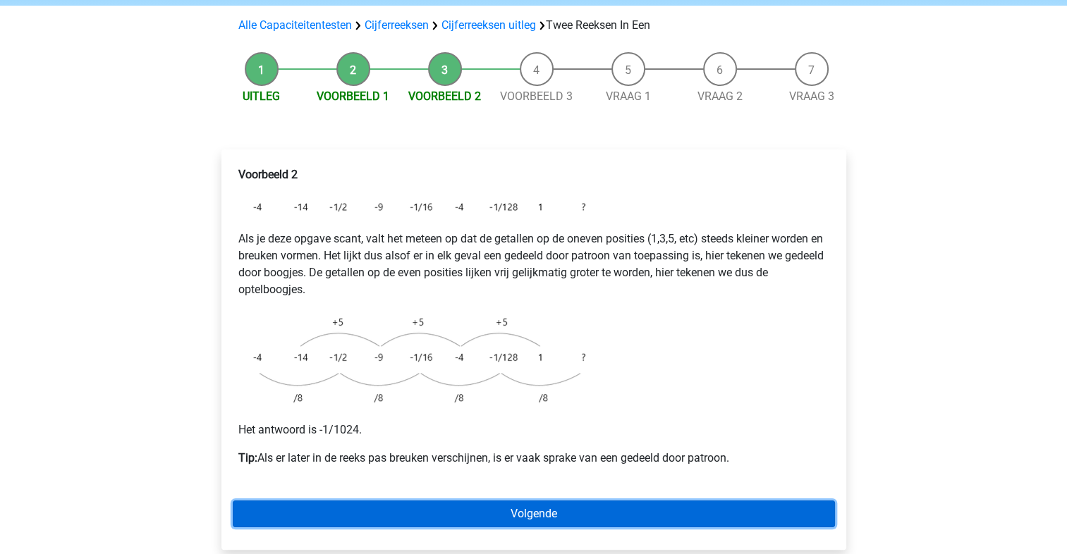
click at [663, 501] on link "Volgende" at bounding box center [534, 514] width 602 height 27
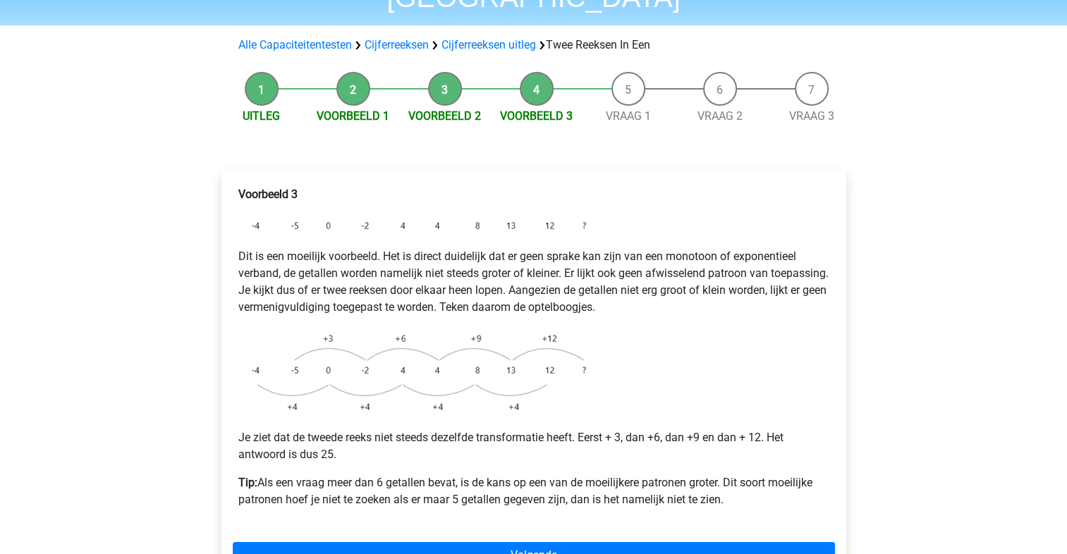
scroll to position [115, 0]
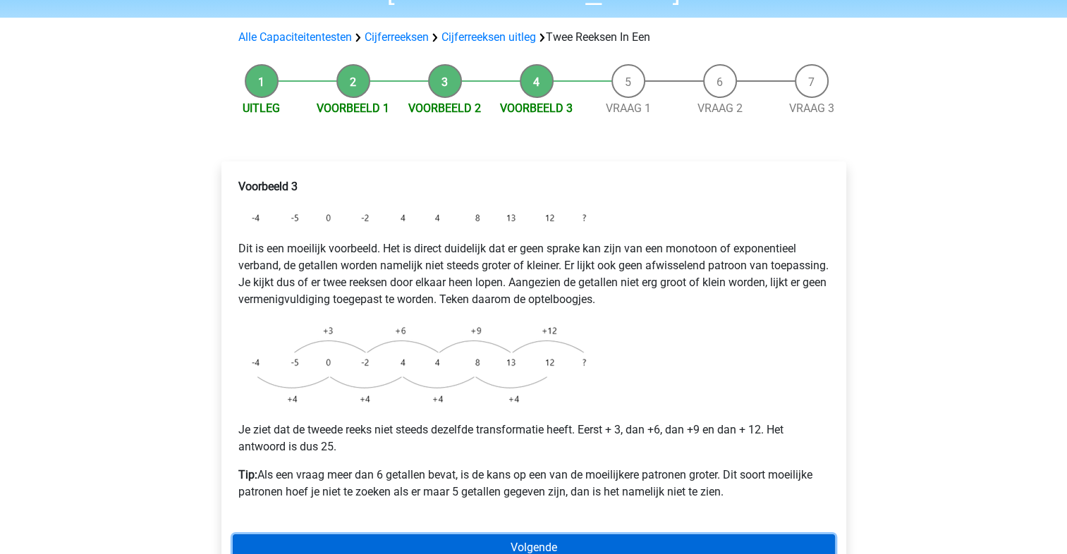
click at [618, 534] on link "Volgende" at bounding box center [534, 547] width 602 height 27
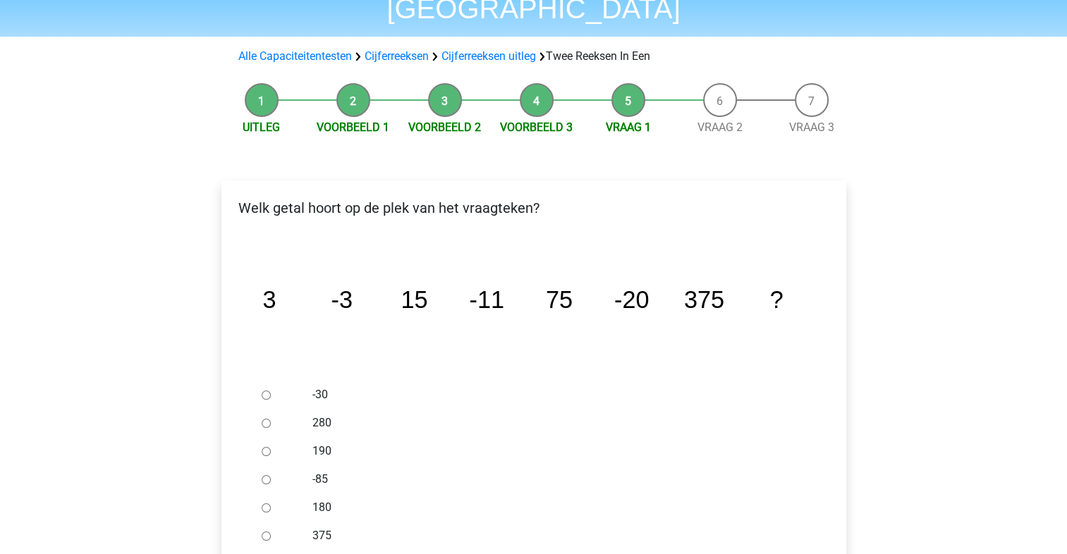
scroll to position [96, 0]
click at [265, 391] on input "-30" at bounding box center [266, 395] width 9 height 9
radio input "true"
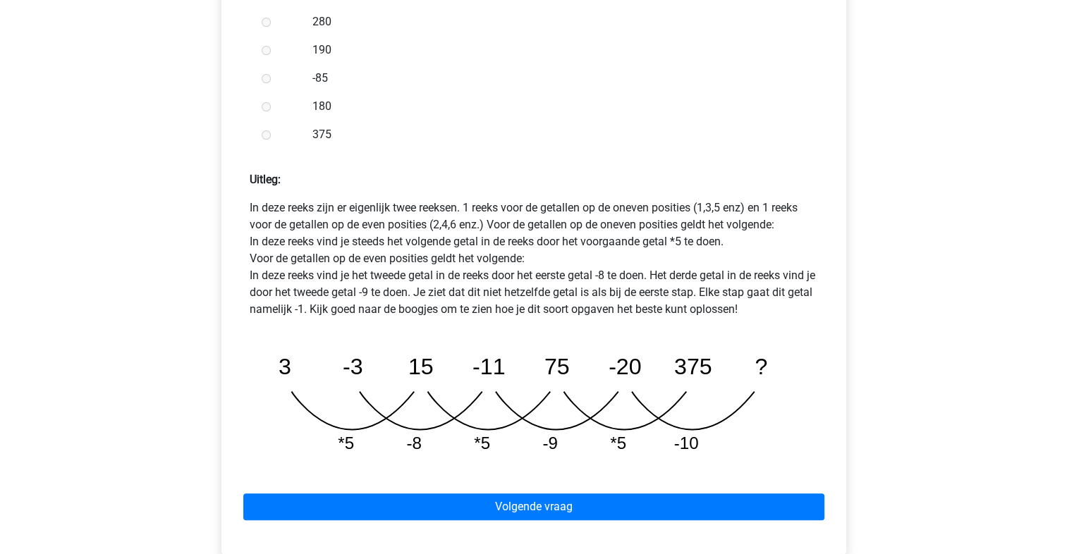
scroll to position [516, 0]
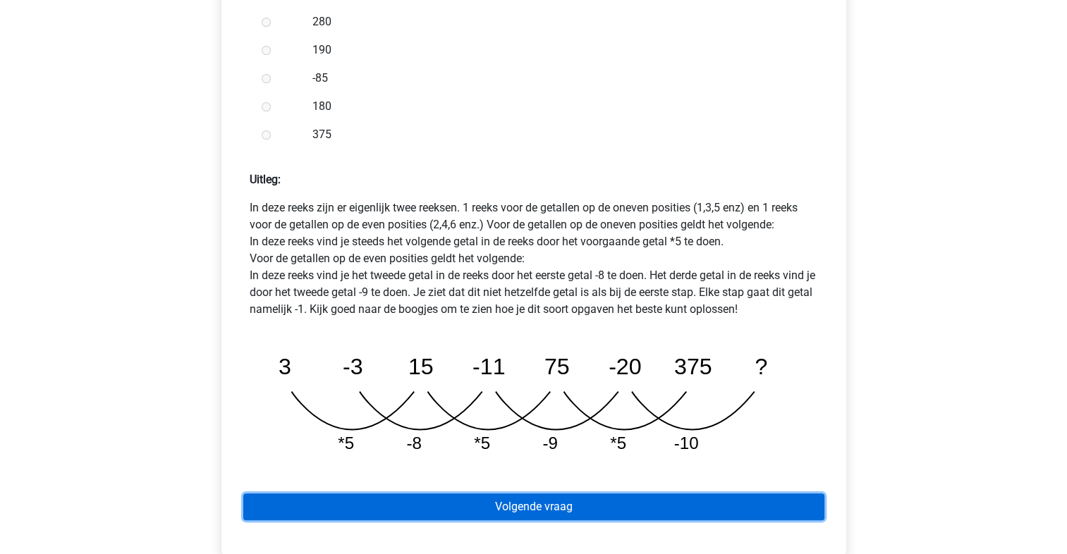
click at [645, 494] on link "Volgende vraag" at bounding box center [533, 507] width 581 height 27
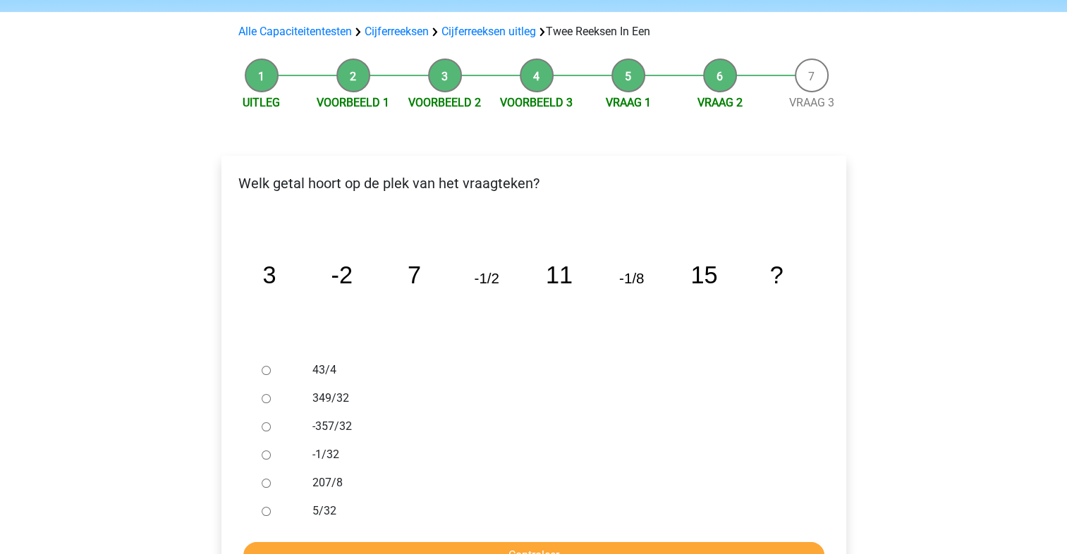
scroll to position [121, 0]
click at [260, 440] on div at bounding box center [279, 454] width 47 height 28
click at [267, 450] on input "-1/32" at bounding box center [266, 454] width 9 height 9
radio input "true"
click at [496, 542] on input "Controleer" at bounding box center [533, 555] width 581 height 27
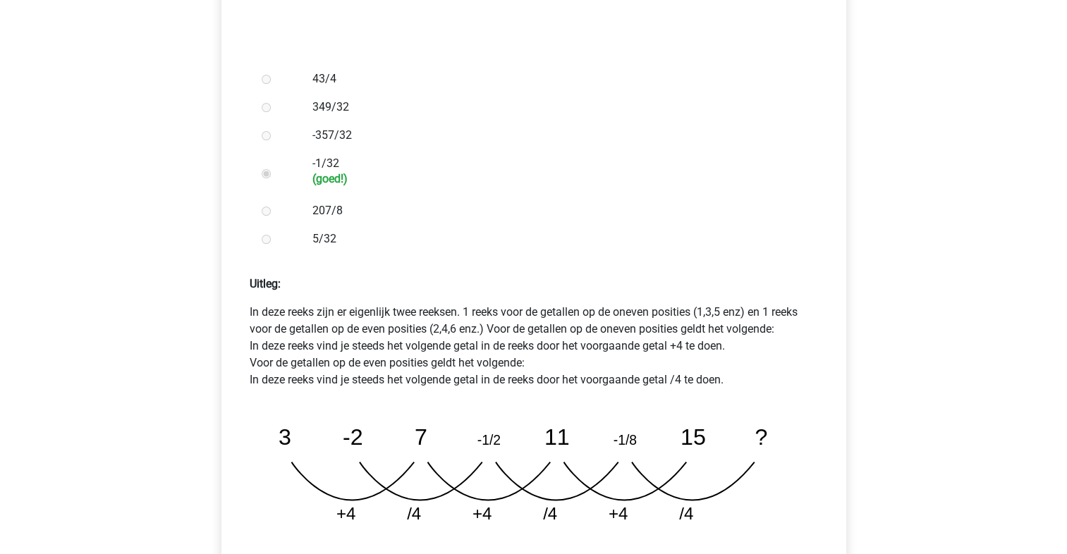
scroll to position [416, 0]
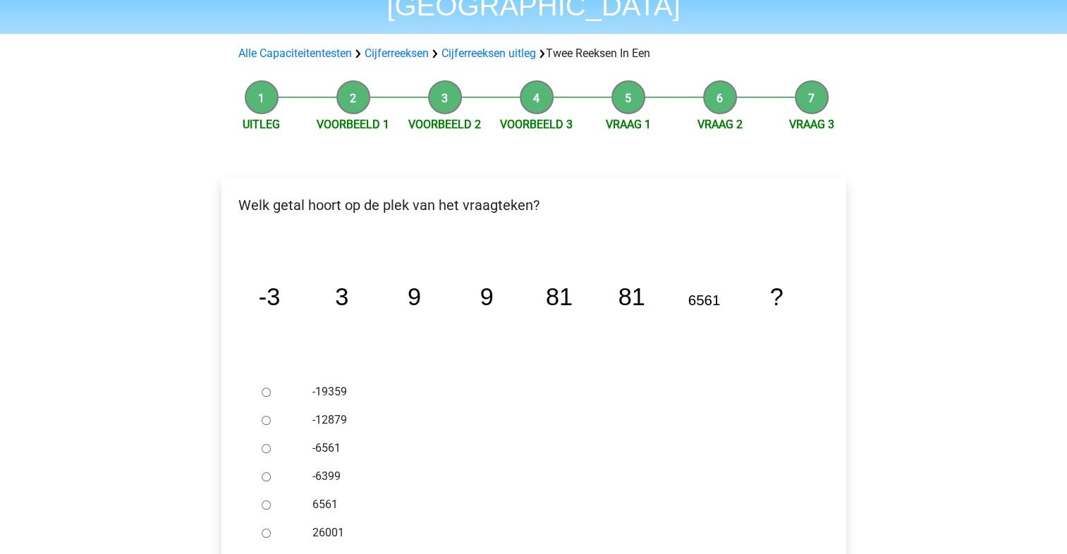
scroll to position [102, 0]
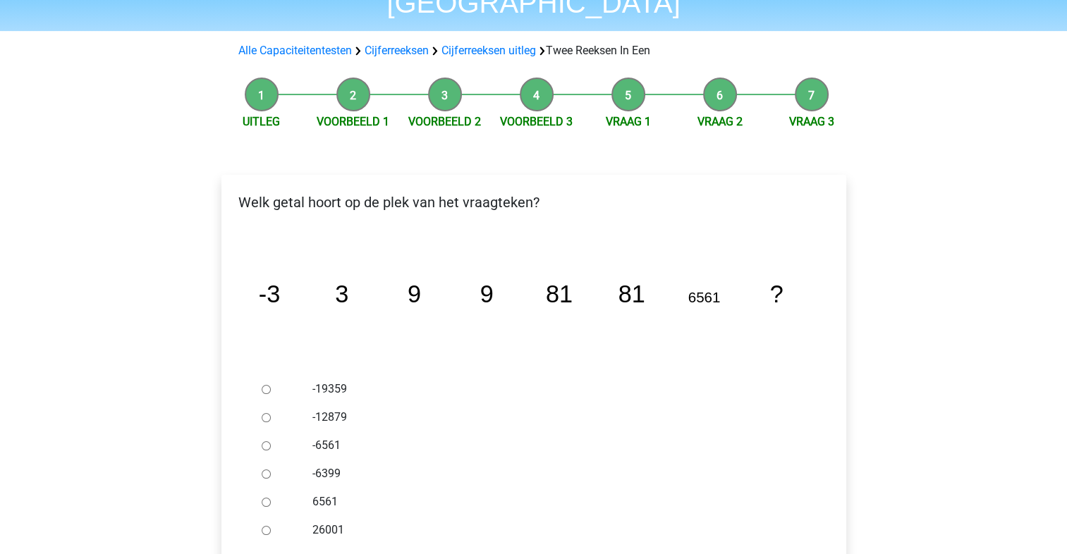
click at [262, 498] on input "6561" at bounding box center [266, 502] width 9 height 9
radio input "true"
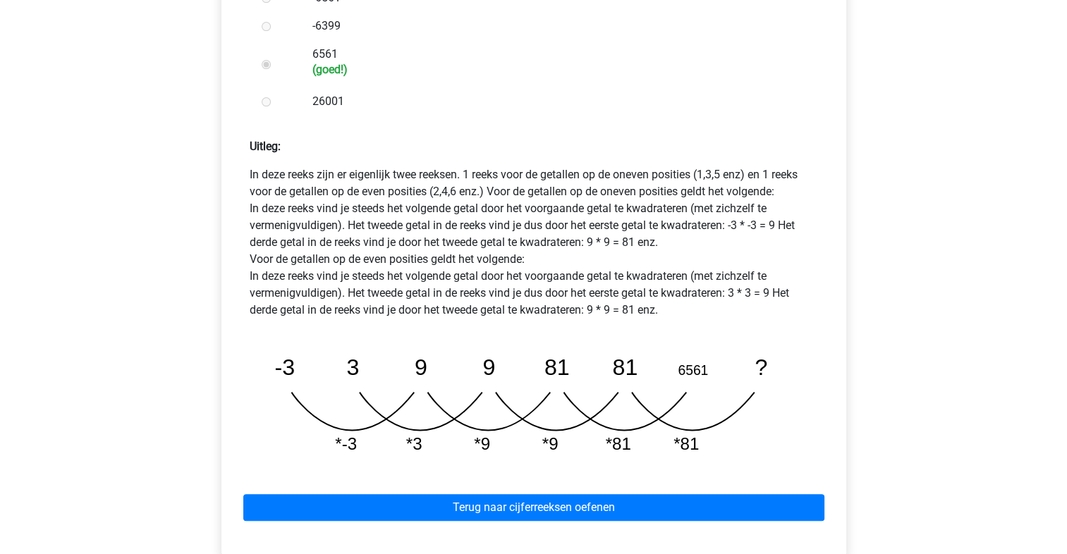
scroll to position [550, 0]
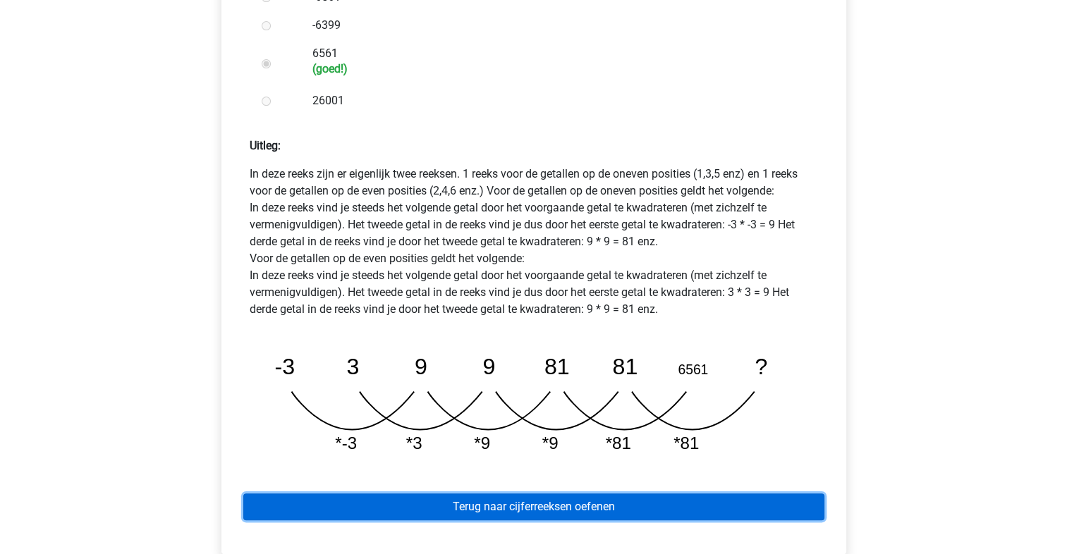
click at [545, 494] on link "Terug naar cijferreeksen oefenen" at bounding box center [533, 507] width 581 height 27
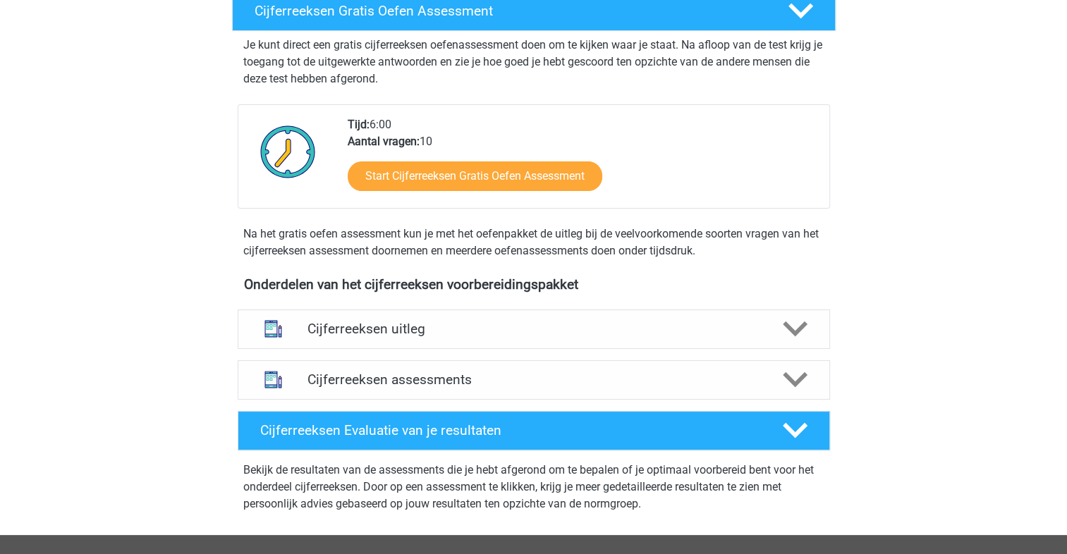
scroll to position [274, 0]
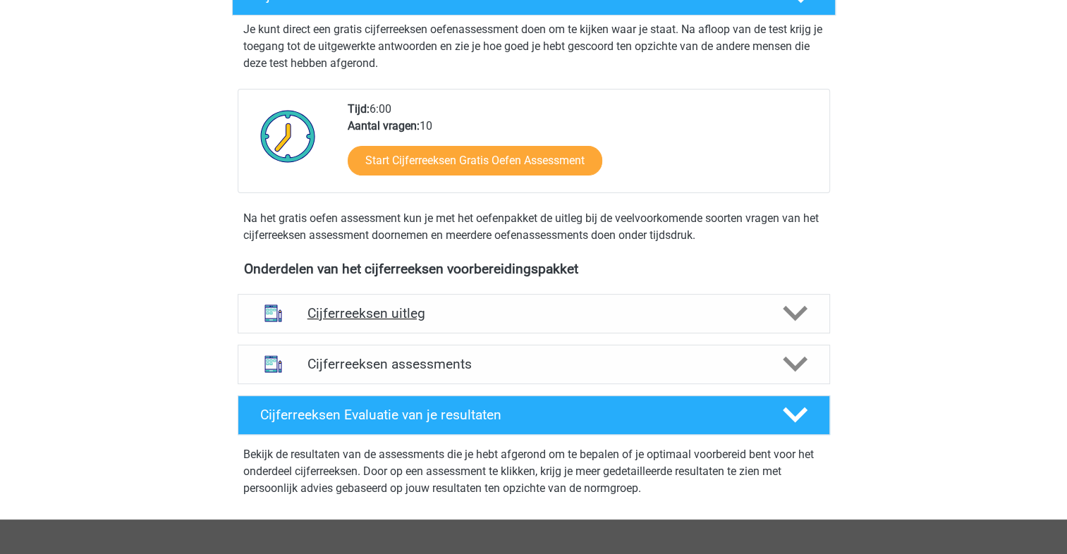
click at [796, 322] on polygon at bounding box center [795, 314] width 25 height 16
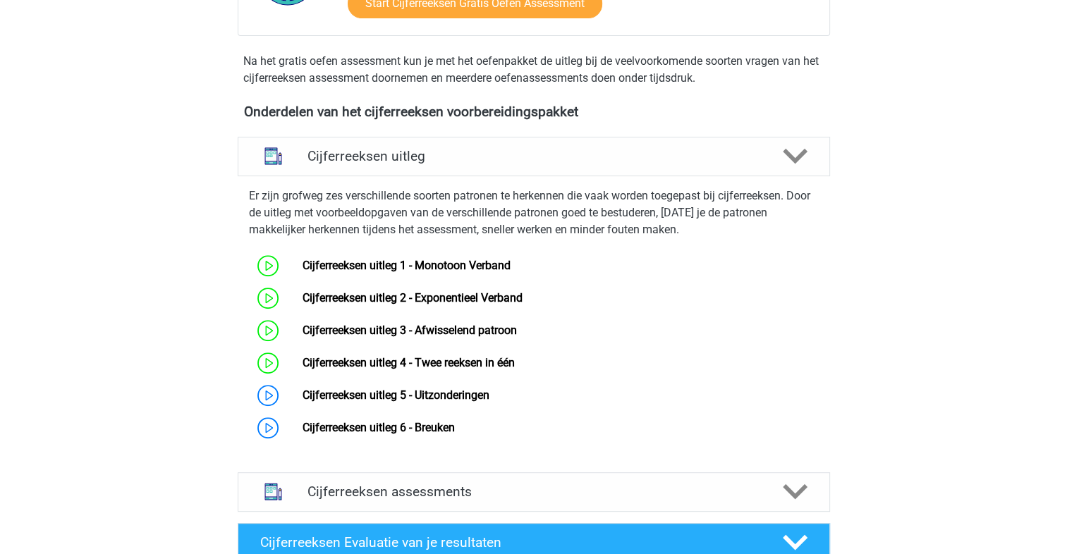
scroll to position [437, 0]
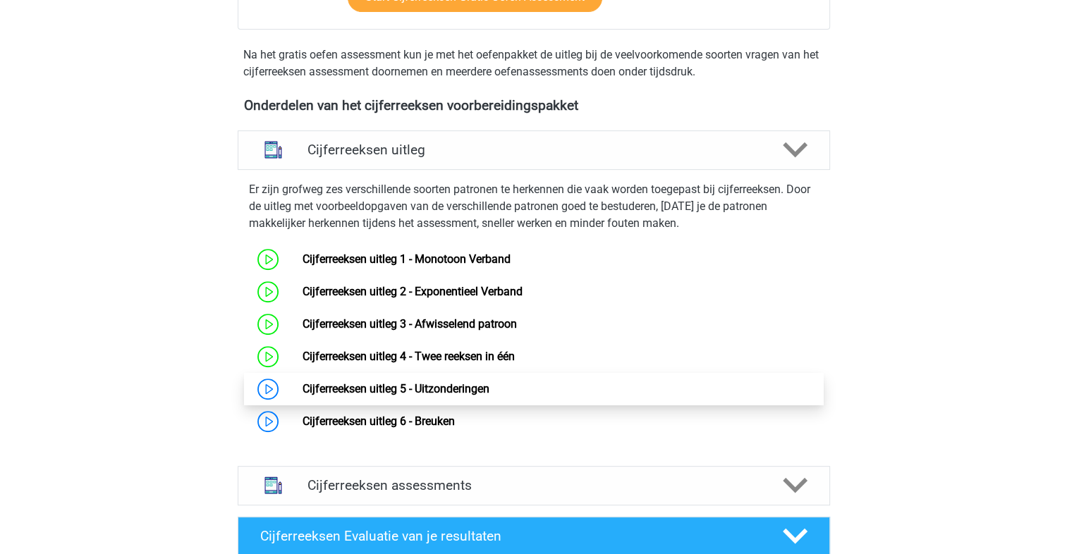
click at [446, 396] on link "Cijferreeksen uitleg 5 - Uitzonderingen" at bounding box center [395, 388] width 187 height 13
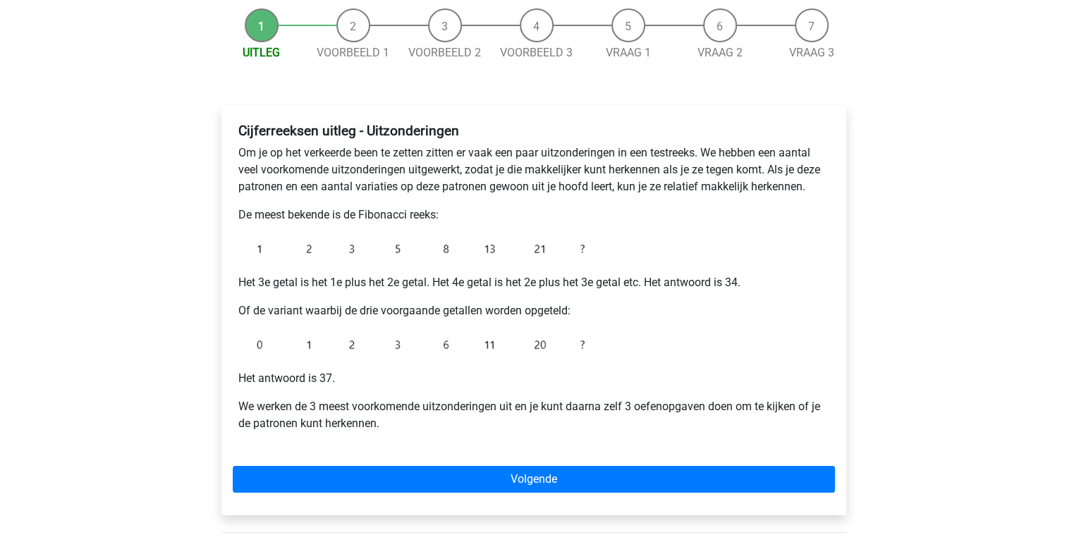
scroll to position [143, 0]
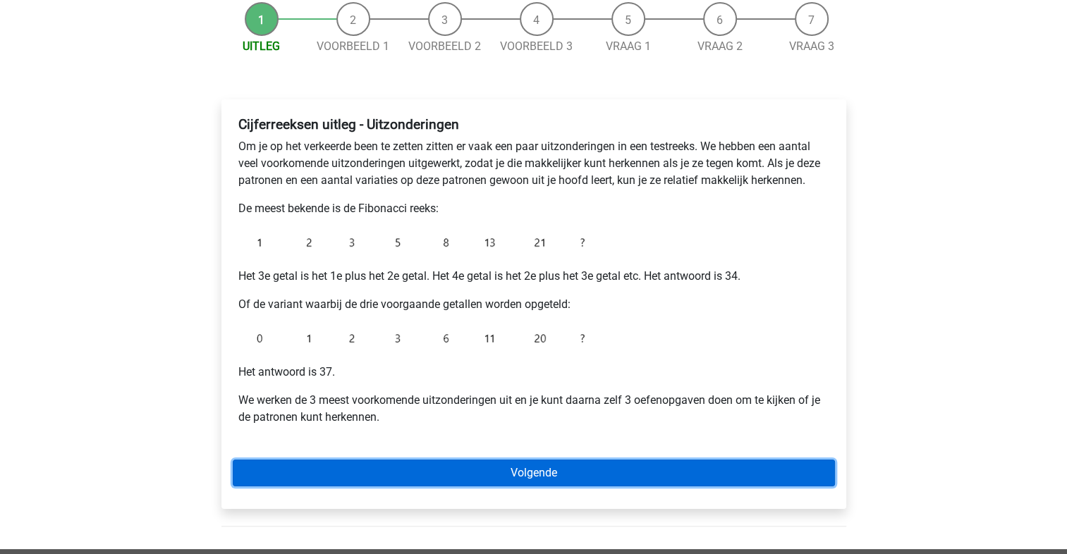
click at [666, 484] on link "Volgende" at bounding box center [534, 473] width 602 height 27
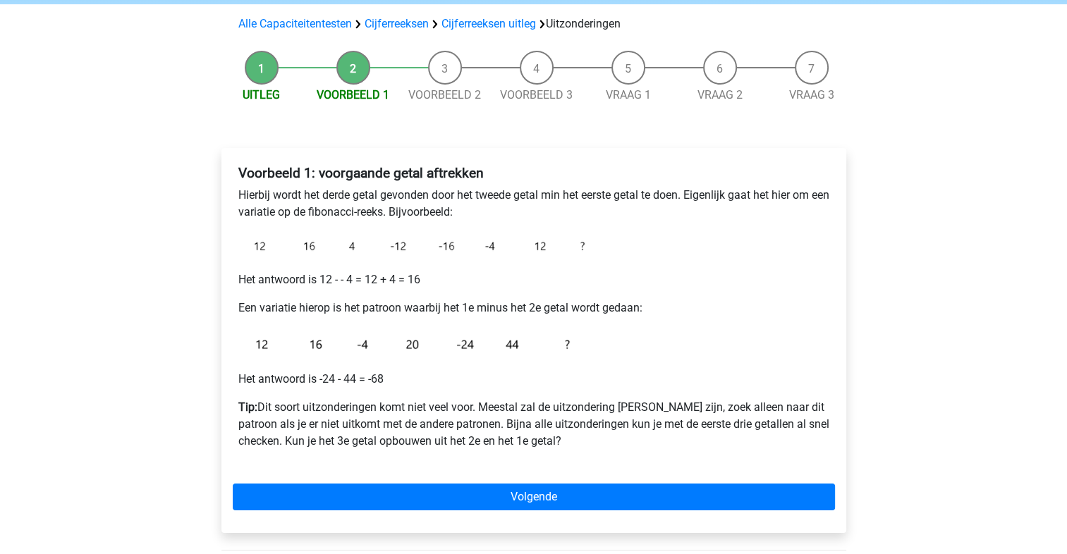
scroll to position [95, 0]
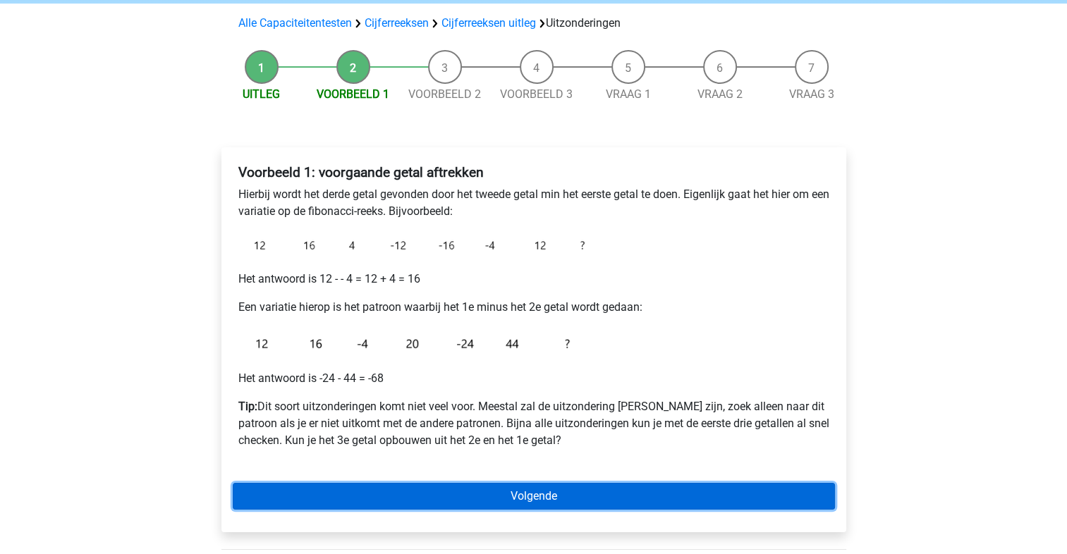
click at [662, 495] on link "Volgende" at bounding box center [534, 496] width 602 height 27
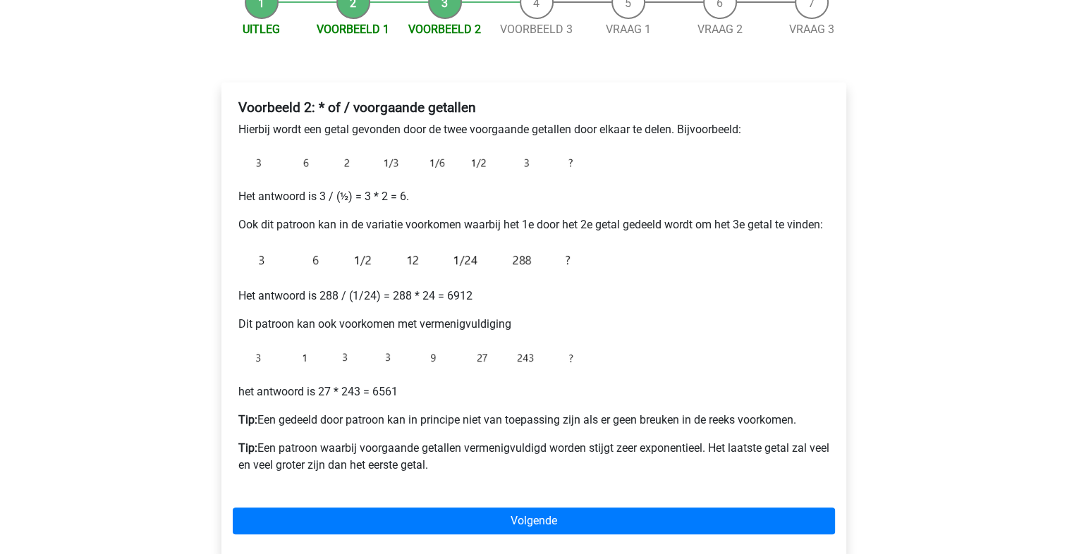
scroll to position [161, 0]
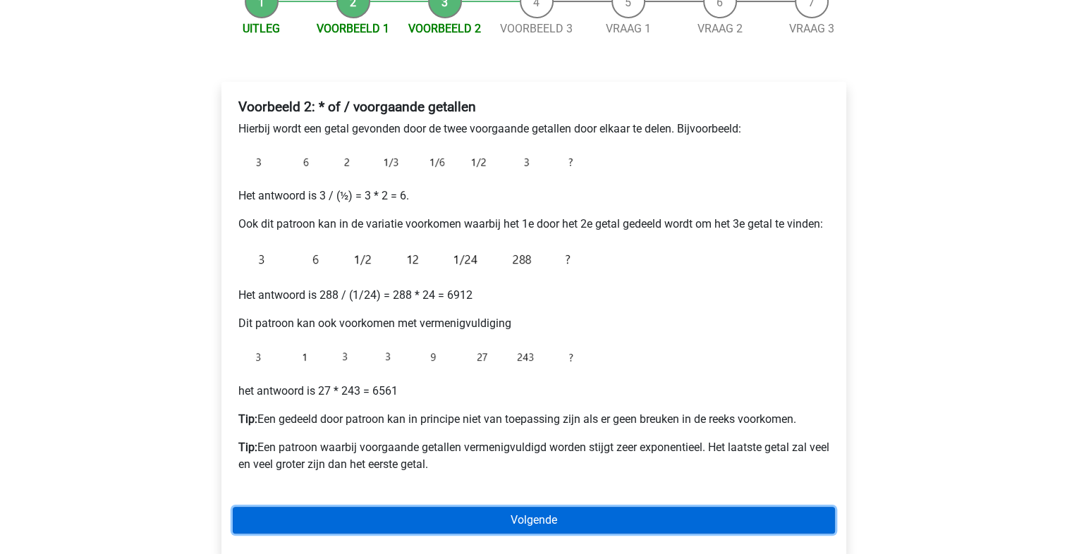
click at [579, 534] on link "Volgende" at bounding box center [534, 520] width 602 height 27
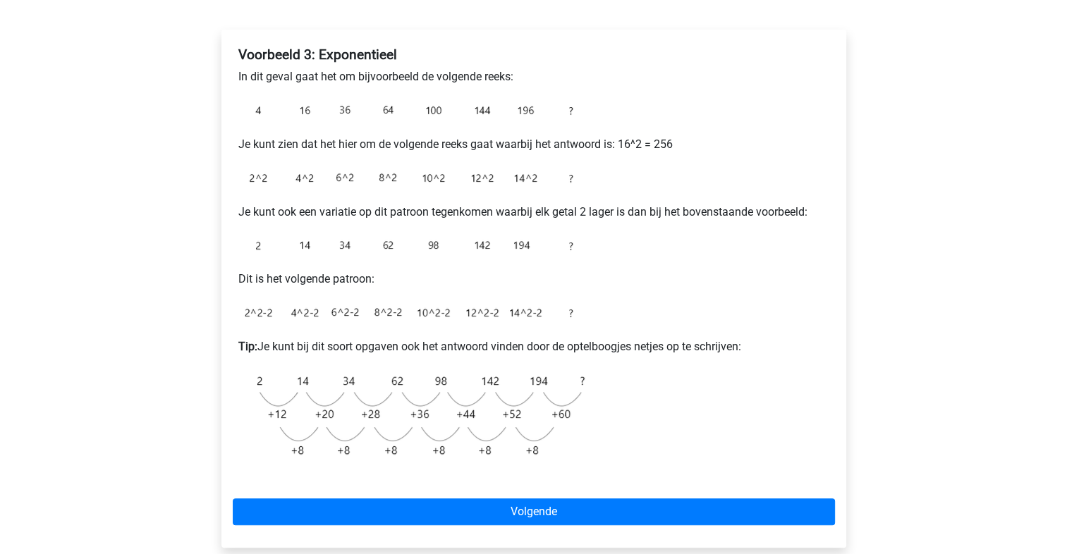
scroll to position [214, 0]
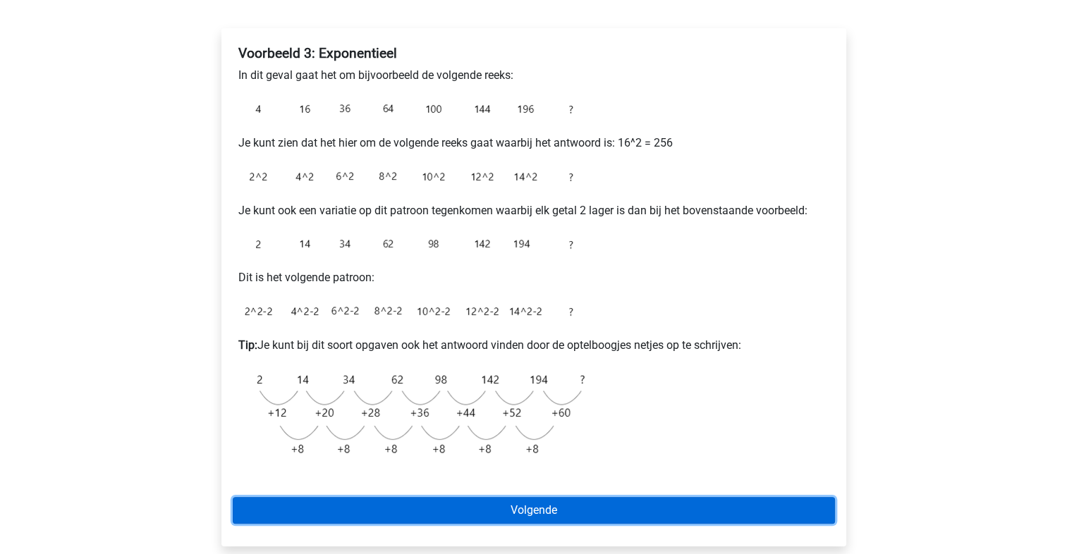
click at [750, 501] on link "Volgende" at bounding box center [534, 510] width 602 height 27
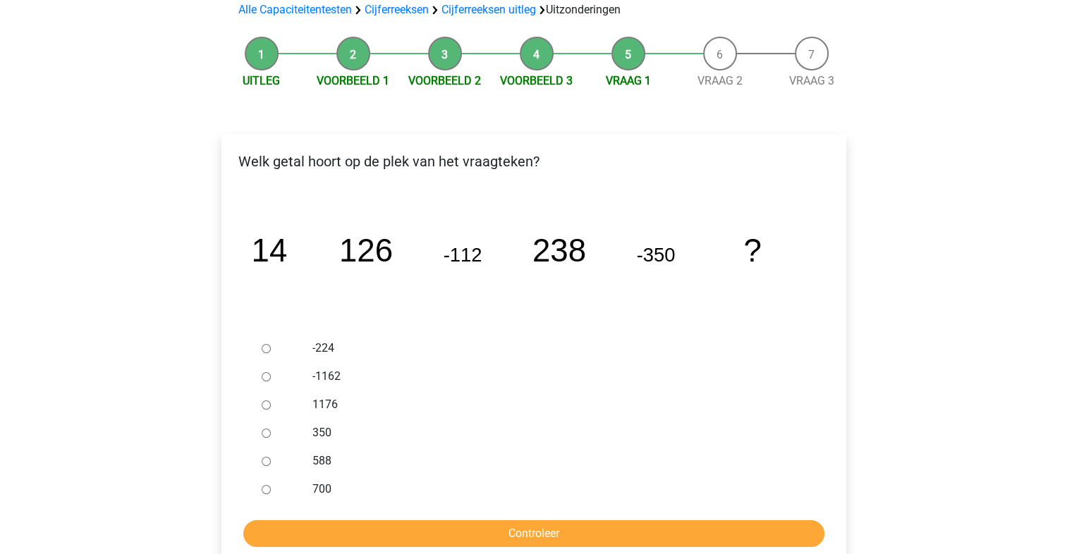
scroll to position [109, 0]
click at [262, 461] on input "588" at bounding box center [266, 460] width 9 height 9
radio input "true"
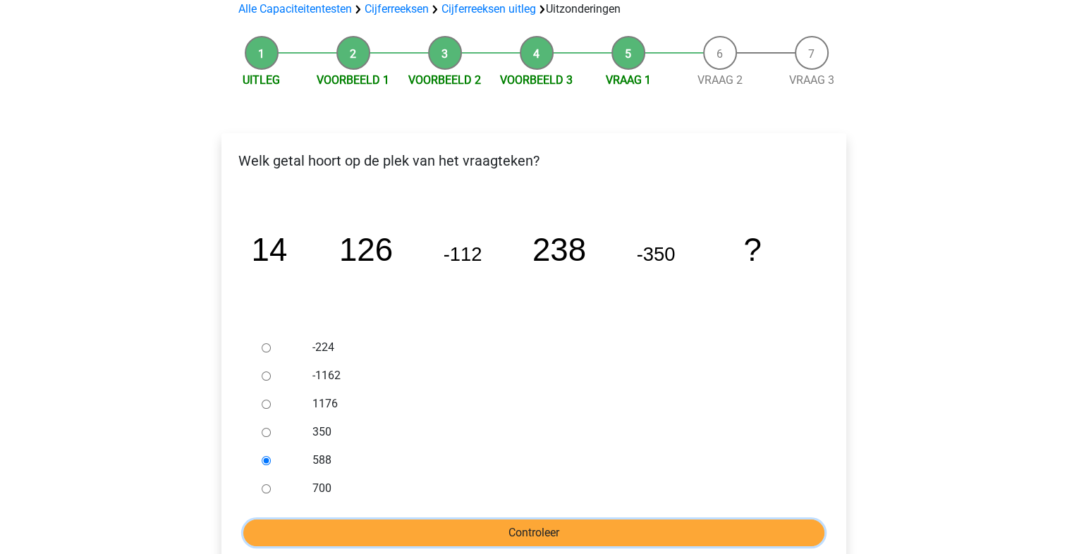
click at [502, 531] on input "Controleer" at bounding box center [533, 533] width 581 height 27
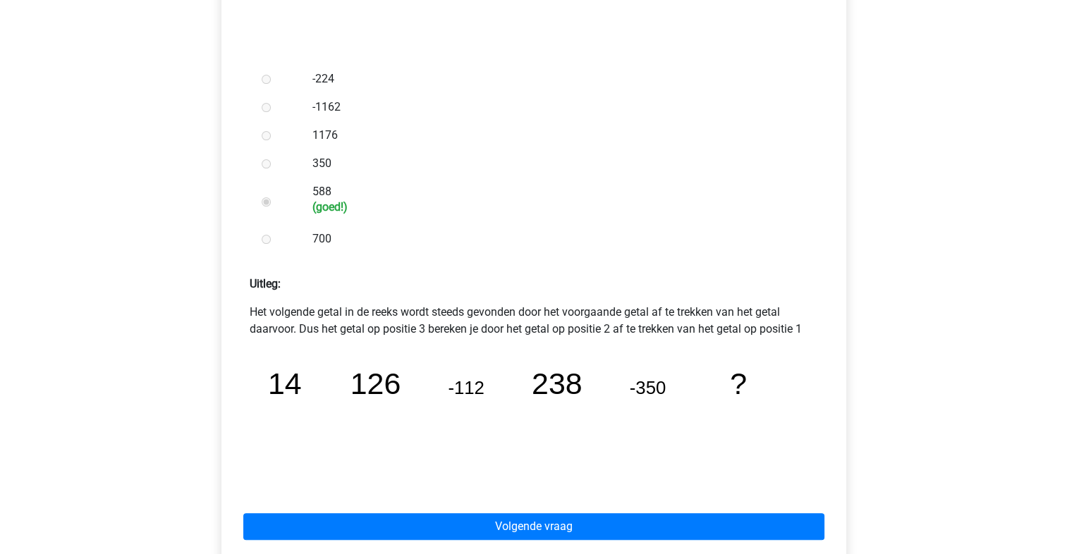
scroll to position [379, 0]
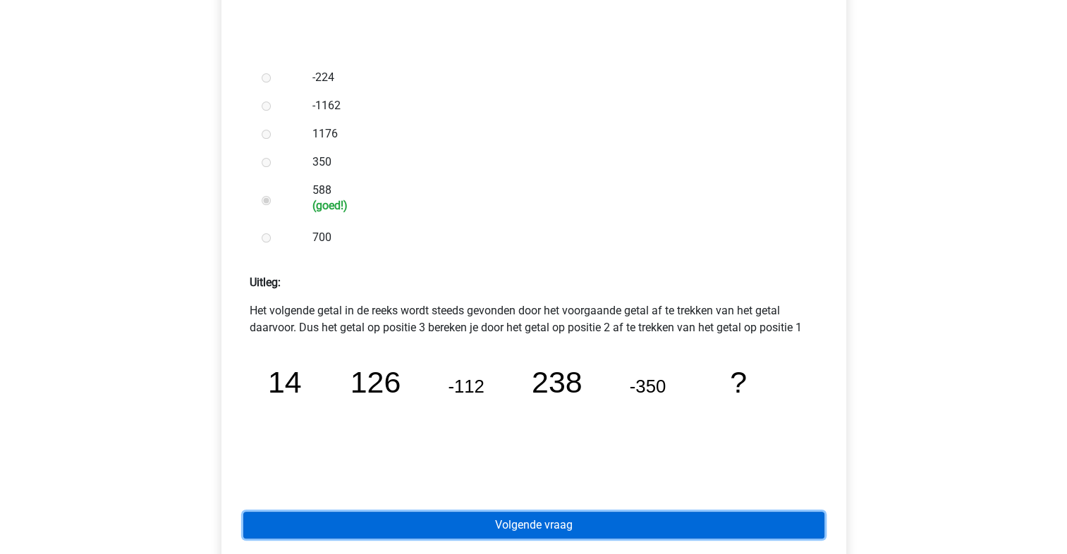
click at [624, 529] on link "Volgende vraag" at bounding box center [533, 525] width 581 height 27
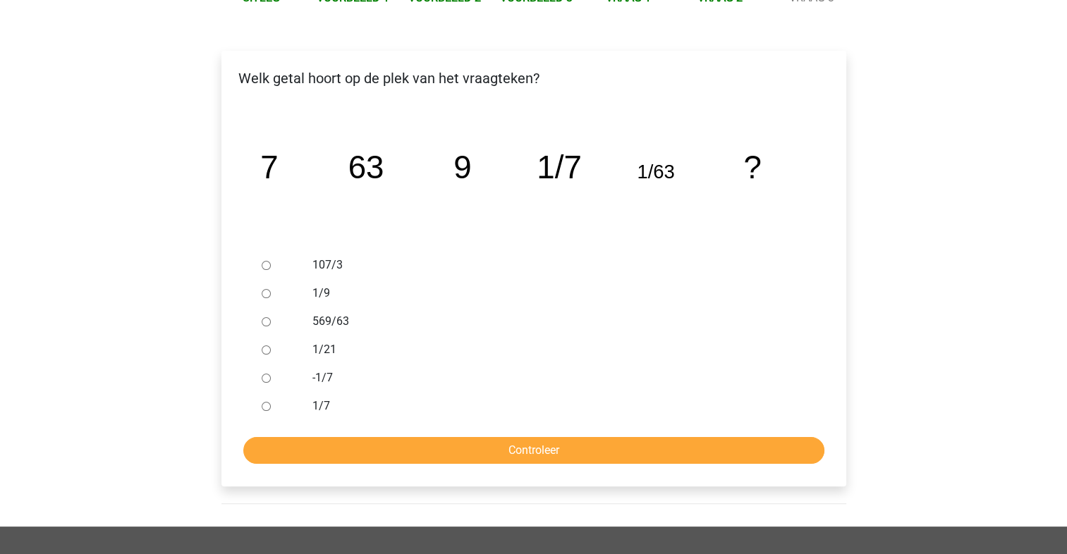
scroll to position [191, 0]
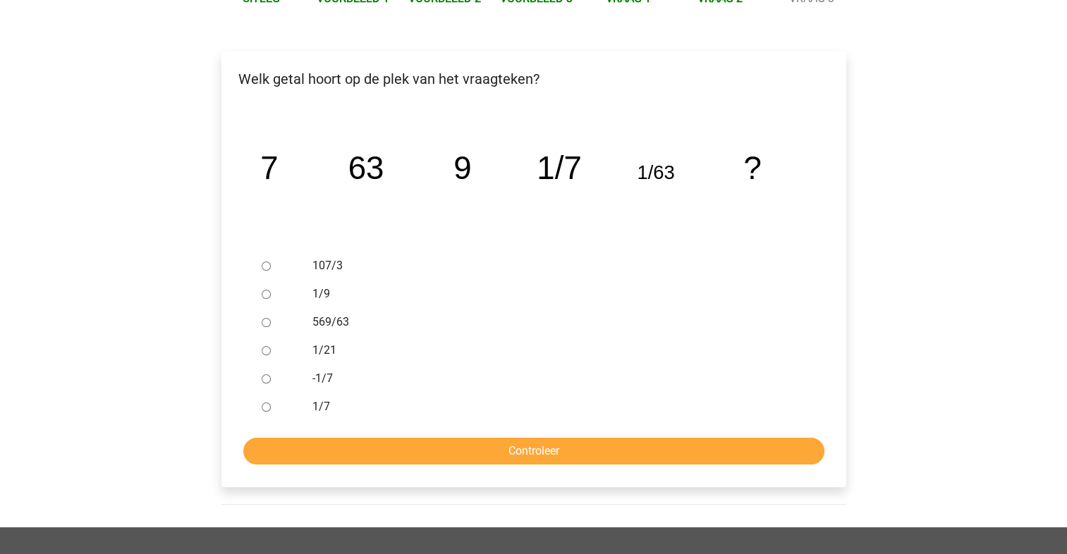
click at [268, 325] on input "569/63" at bounding box center [266, 322] width 9 height 9
radio input "true"
click at [264, 265] on input "107/3" at bounding box center [266, 266] width 9 height 9
radio input "true"
click at [442, 448] on input "Controleer" at bounding box center [533, 451] width 581 height 27
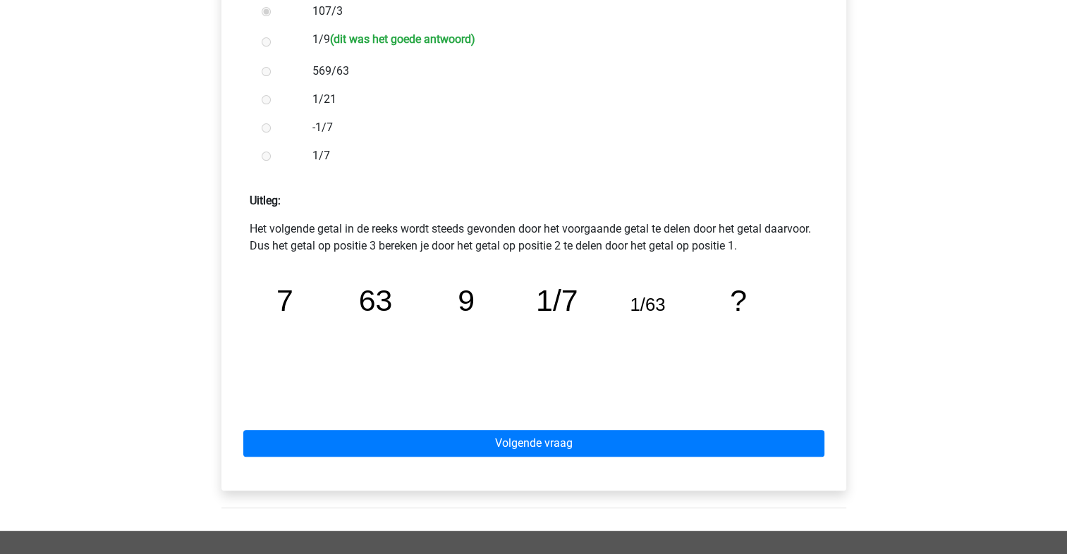
scroll to position [447, 0]
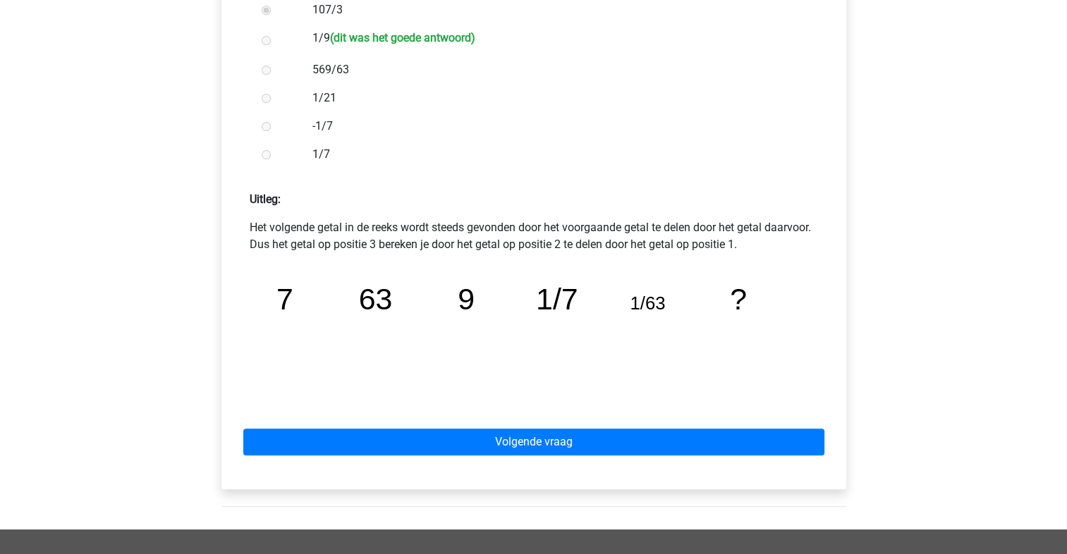
drag, startPoint x: 824, startPoint y: 325, endPoint x: 788, endPoint y: 386, distance: 70.5
click at [788, 386] on icon "image/svg+xml 7 63 9 1/7 1/63 ?" at bounding box center [534, 332] width 546 height 137
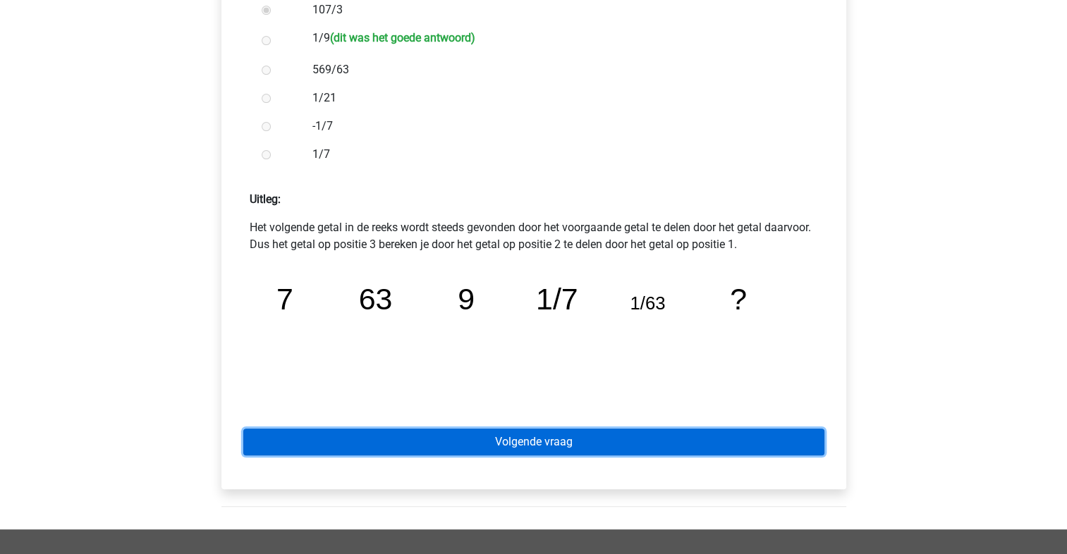
click at [657, 435] on link "Volgende vraag" at bounding box center [533, 442] width 581 height 27
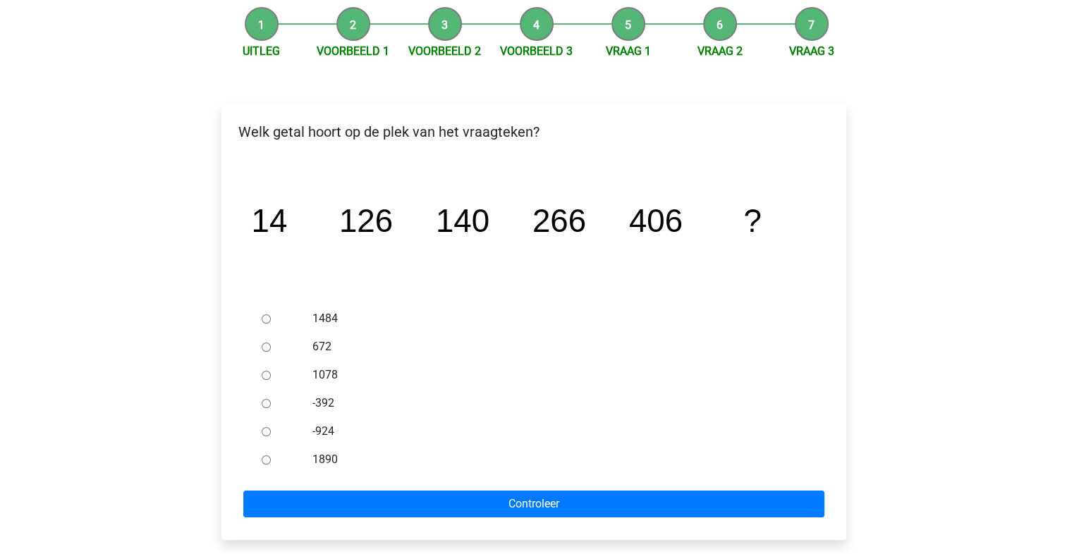
scroll to position [143, 0]
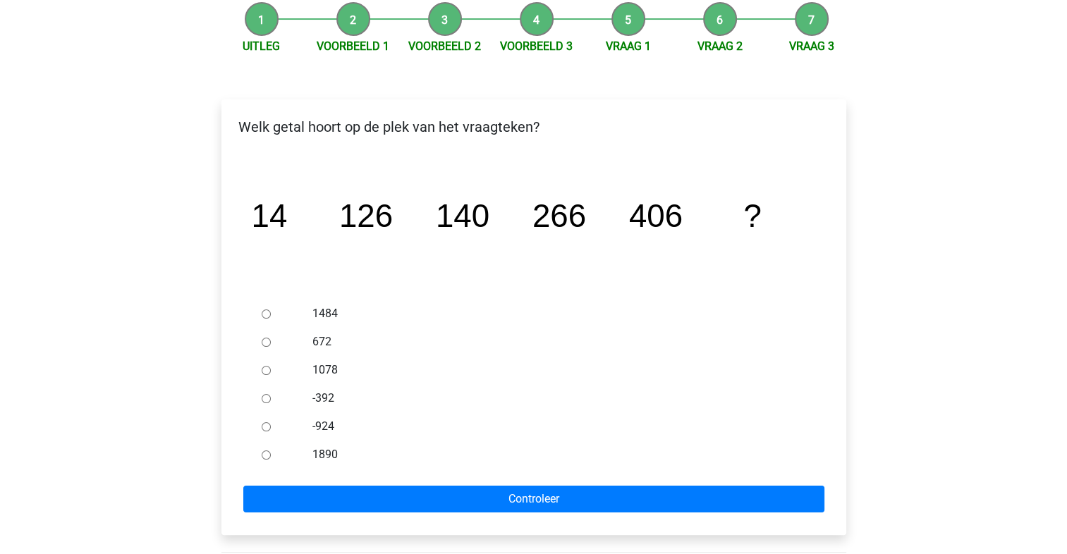
click at [264, 342] on input "672" at bounding box center [266, 342] width 9 height 9
radio input "true"
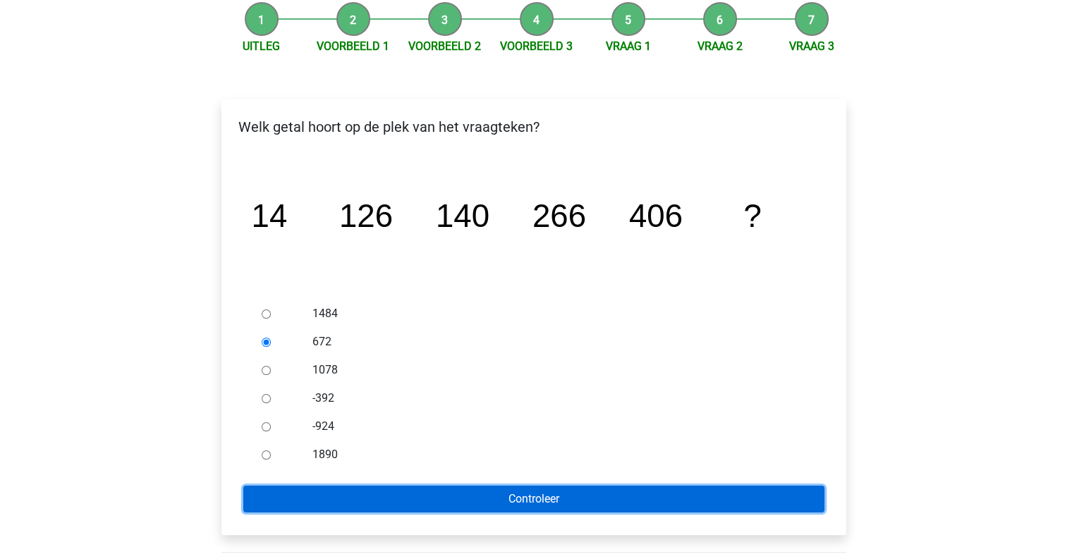
click at [479, 496] on input "Controleer" at bounding box center [533, 499] width 581 height 27
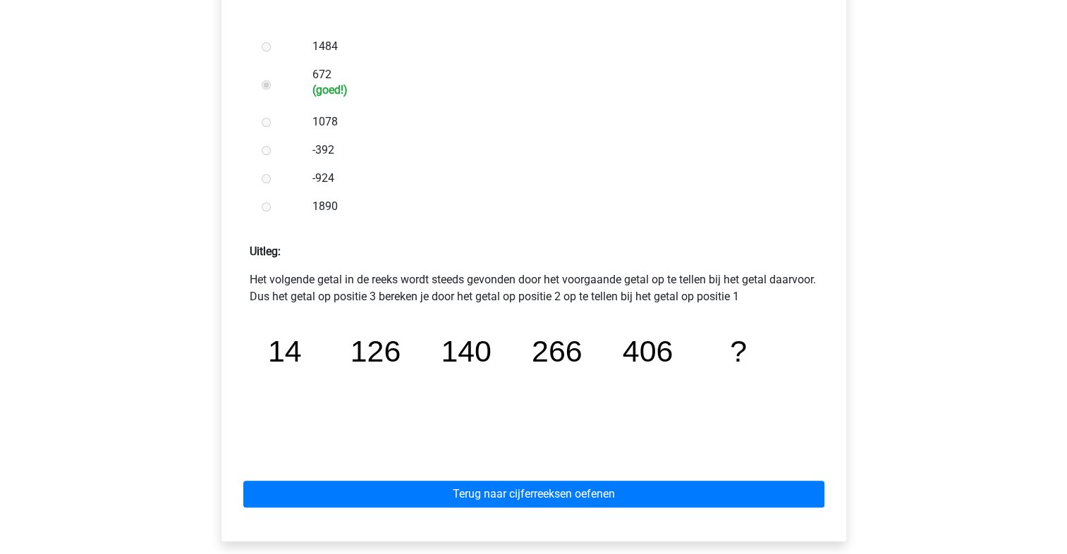
scroll to position [411, 0]
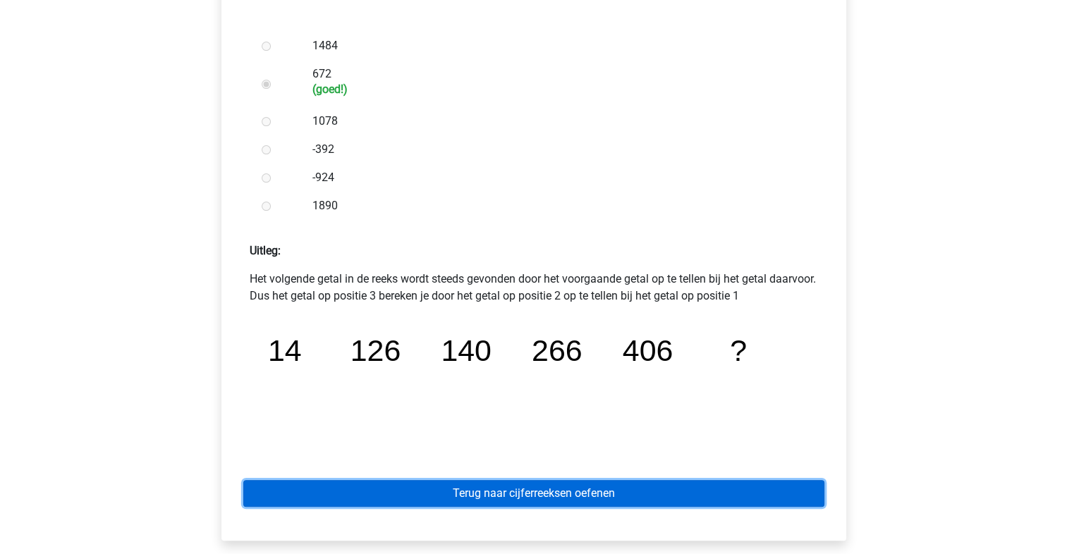
click at [488, 496] on link "Terug naar cijferreeksen oefenen" at bounding box center [533, 493] width 581 height 27
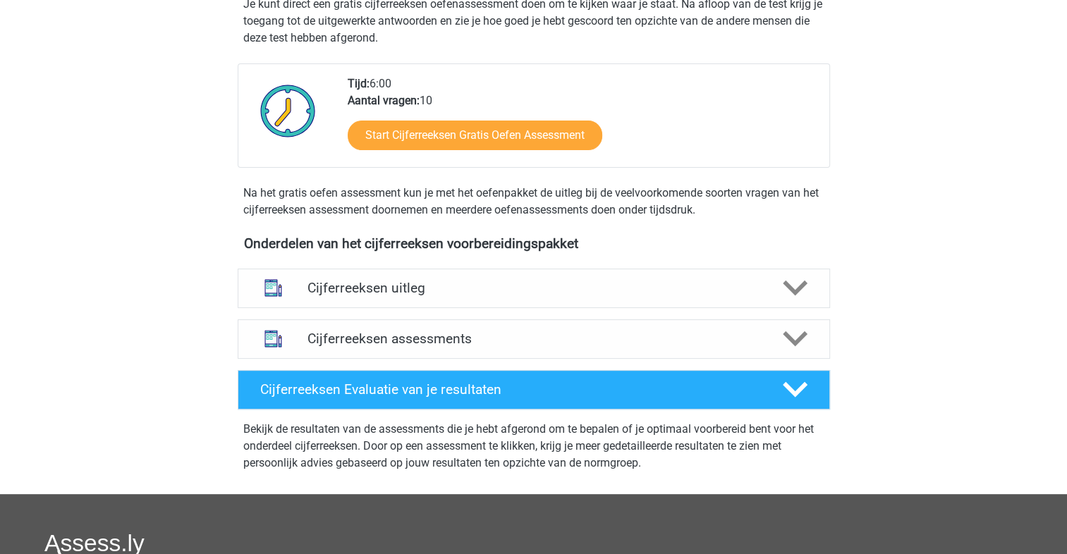
scroll to position [300, 0]
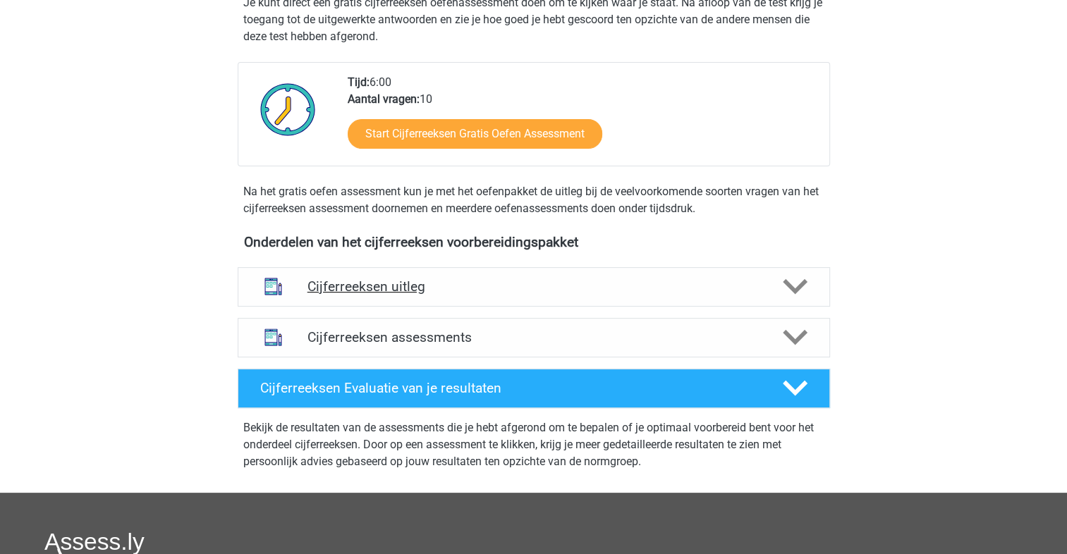
click at [799, 298] on icon at bounding box center [795, 286] width 25 height 25
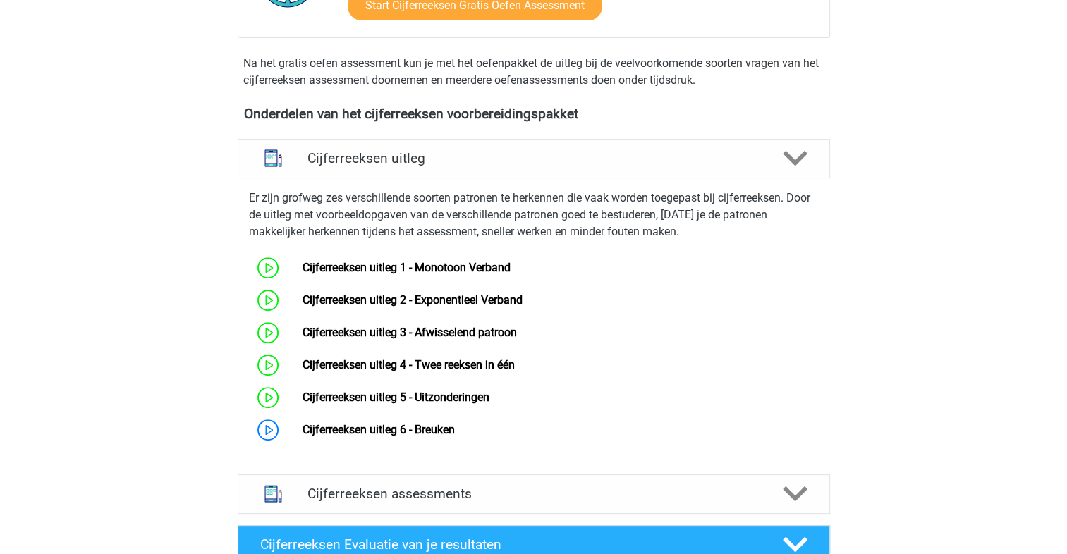
scroll to position [434, 0]
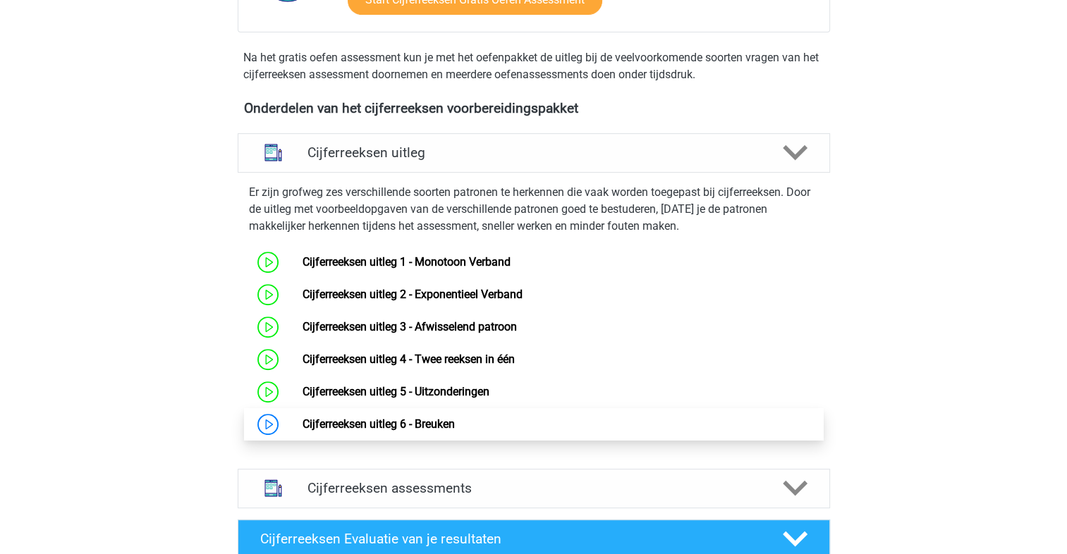
click at [428, 431] on link "Cijferreeksen uitleg 6 - Breuken" at bounding box center [378, 423] width 152 height 13
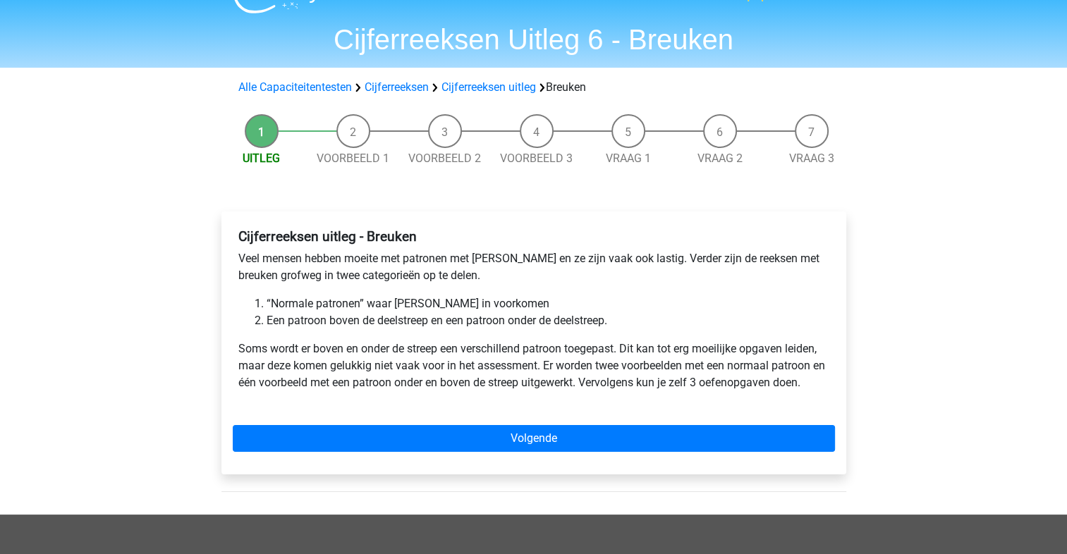
scroll to position [32, 0]
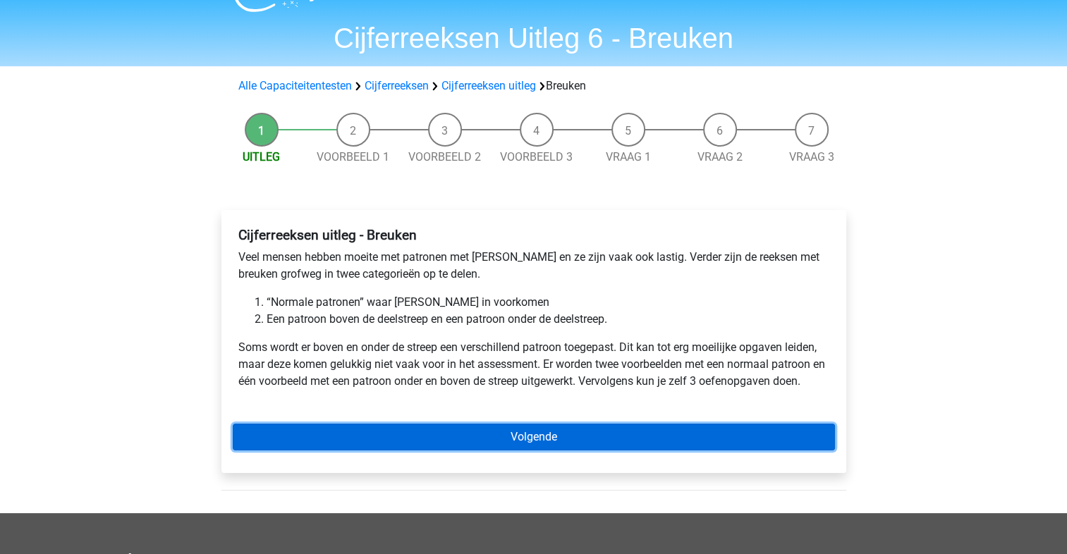
click at [674, 433] on link "Volgende" at bounding box center [534, 437] width 602 height 27
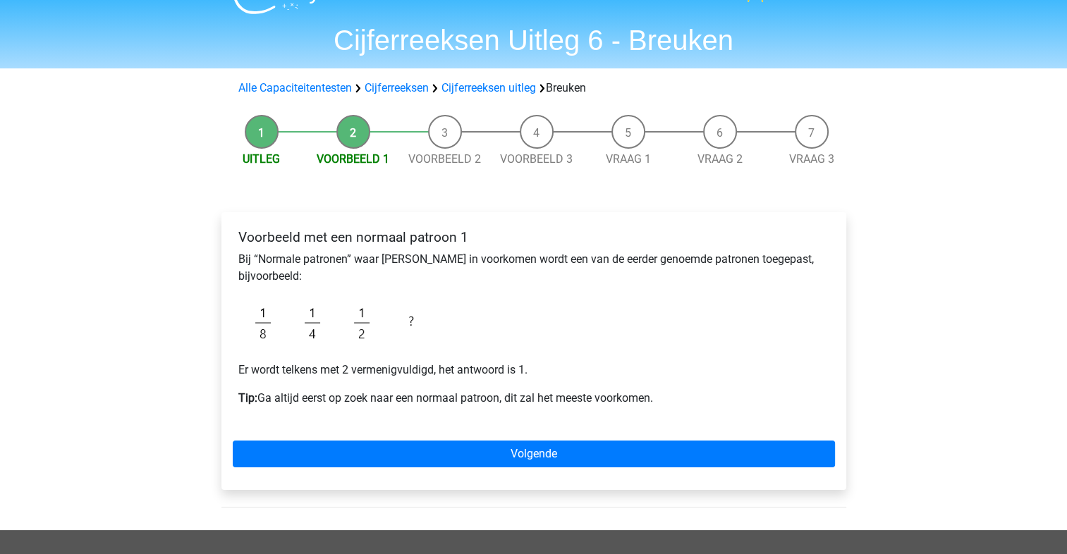
scroll to position [34, 0]
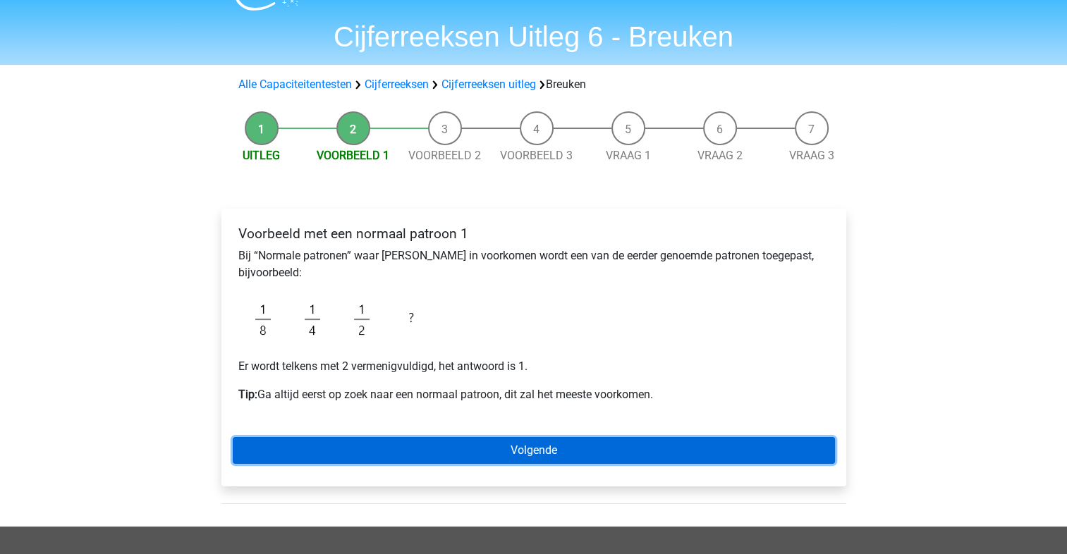
click at [598, 453] on link "Volgende" at bounding box center [534, 450] width 602 height 27
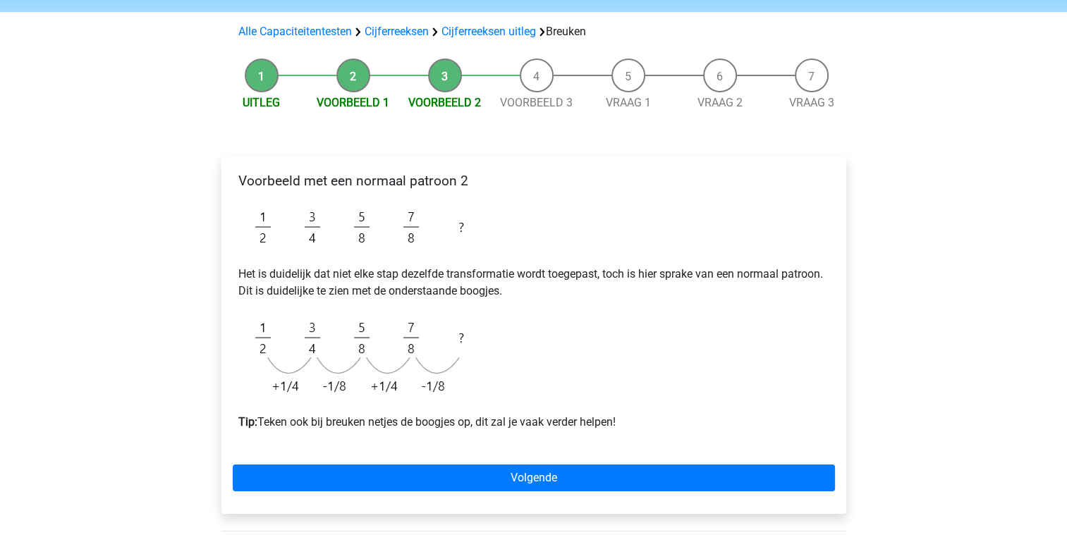
scroll to position [98, 0]
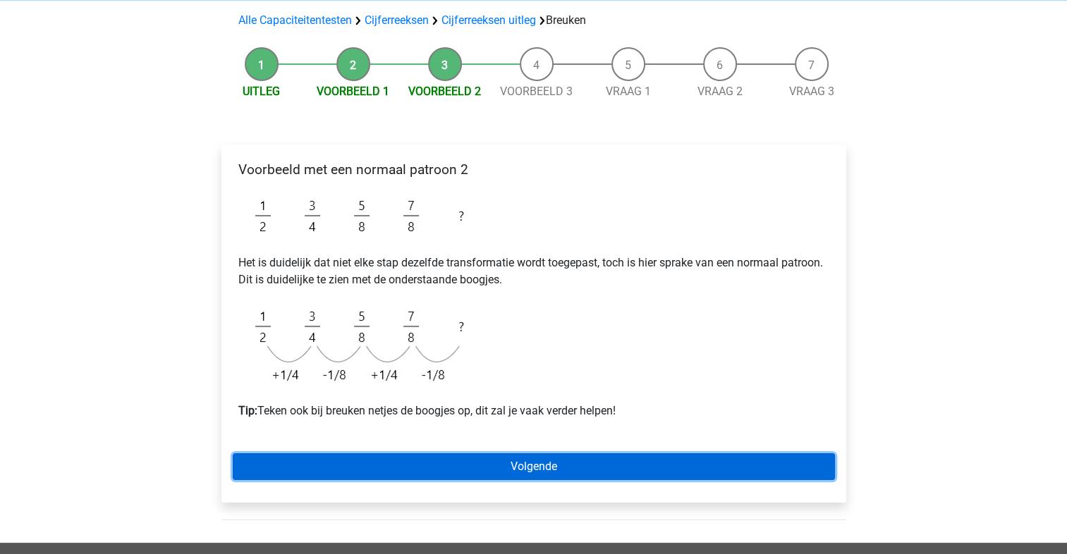
click at [554, 465] on link "Volgende" at bounding box center [534, 466] width 602 height 27
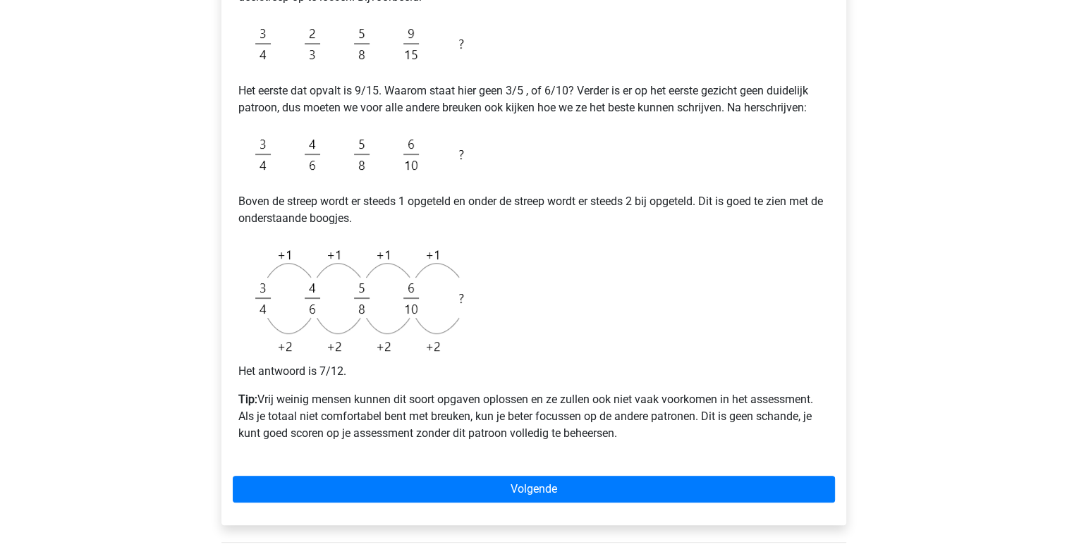
scroll to position [351, 0]
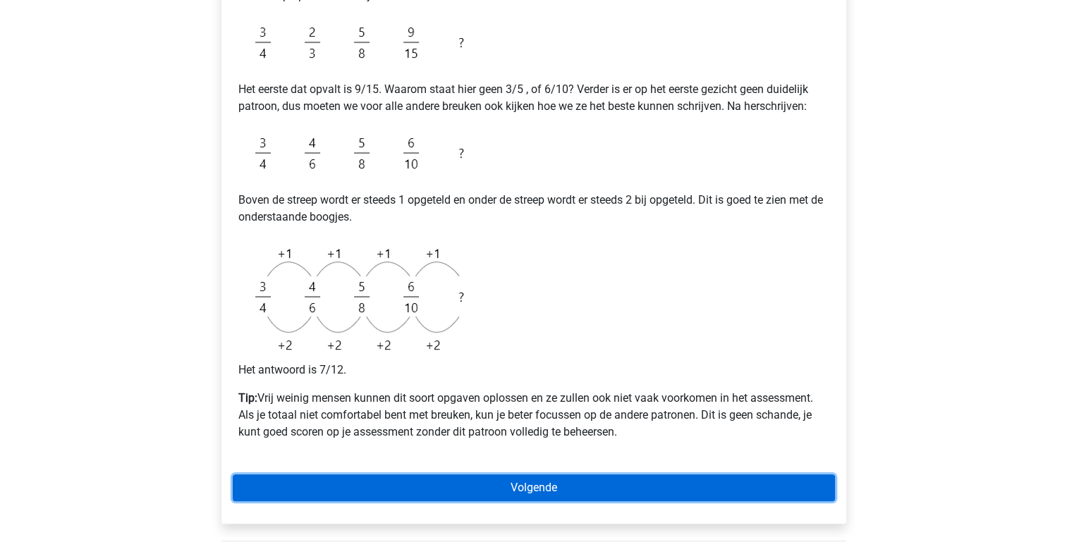
click at [683, 487] on link "Volgende" at bounding box center [534, 488] width 602 height 27
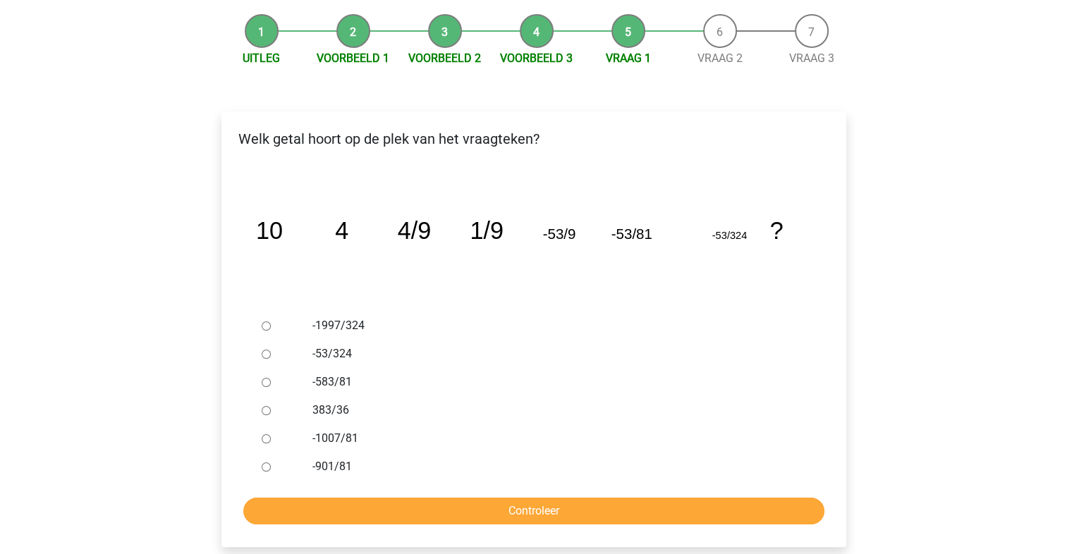
scroll to position [132, 0]
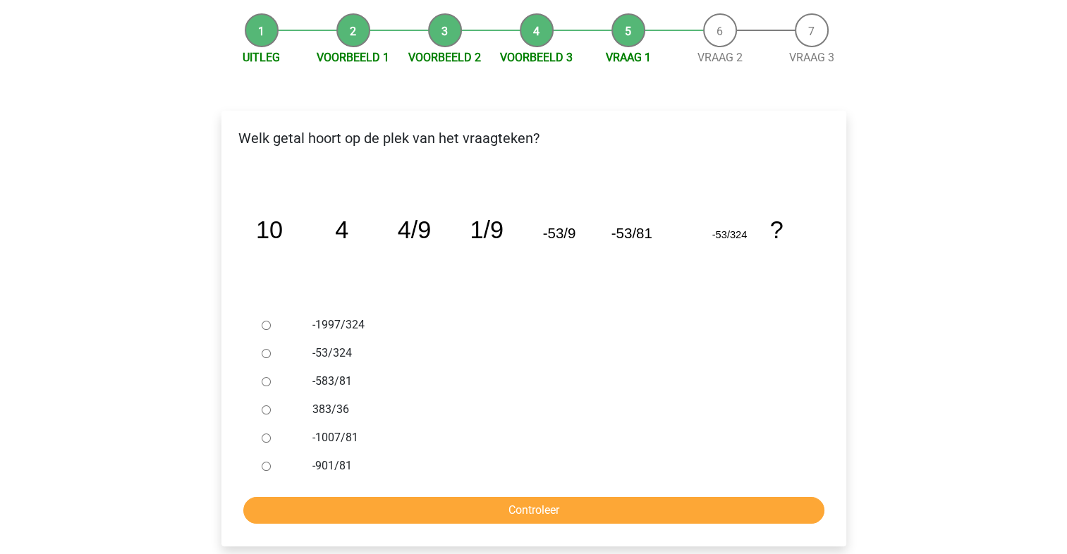
drag, startPoint x: 612, startPoint y: 459, endPoint x: 566, endPoint y: 440, distance: 49.6
click at [566, 440] on div "-1997/324 -53/324 -583/81 383/36 -1007/81 -901/81" at bounding box center [534, 395] width 556 height 169
drag, startPoint x: 566, startPoint y: 440, endPoint x: 536, endPoint y: 454, distance: 33.4
click at [536, 454] on div "-901/81" at bounding box center [556, 466] width 509 height 28
click at [517, 455] on div "-901/81" at bounding box center [556, 466] width 509 height 28
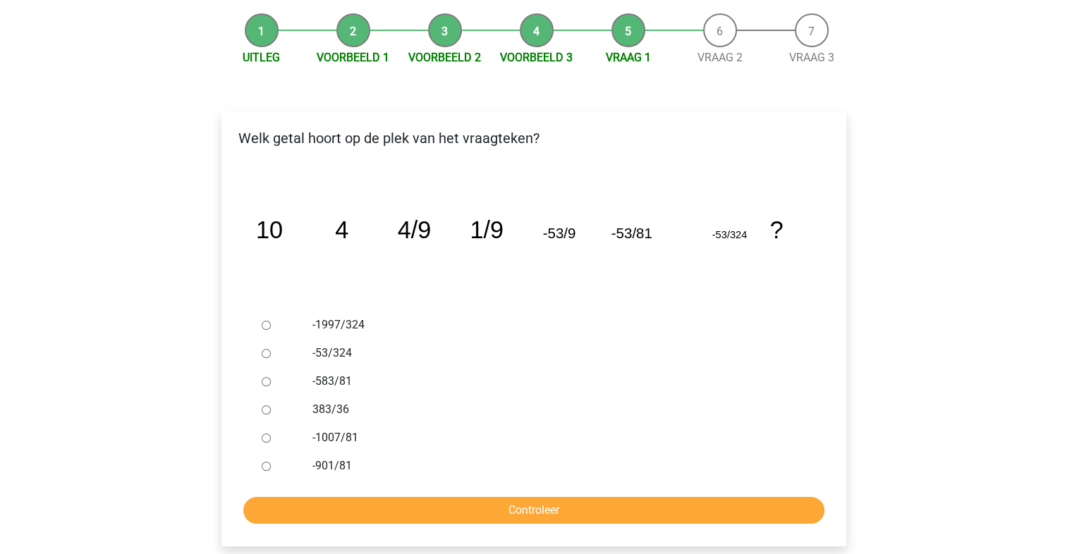
click at [265, 408] on input "383/36" at bounding box center [266, 409] width 9 height 9
radio input "true"
click at [262, 378] on input "-583/81" at bounding box center [266, 381] width 9 height 9
radio input "true"
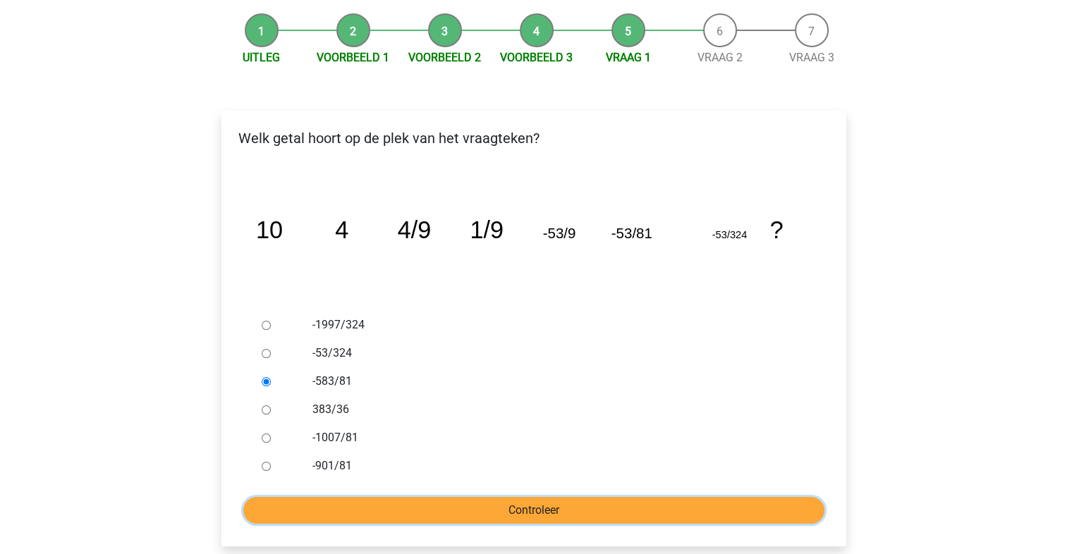
click at [477, 513] on input "Controleer" at bounding box center [533, 510] width 581 height 27
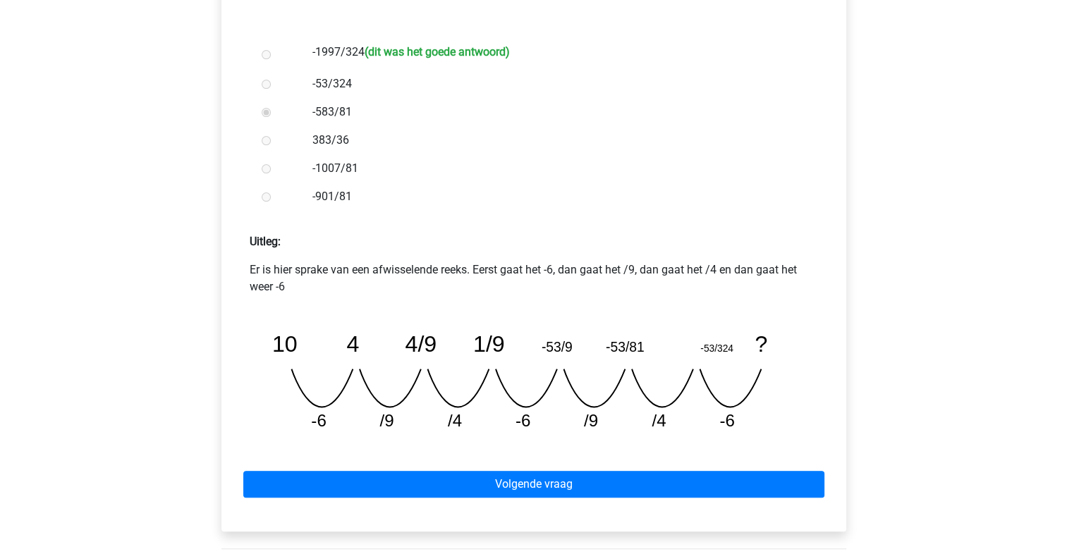
scroll to position [406, 0]
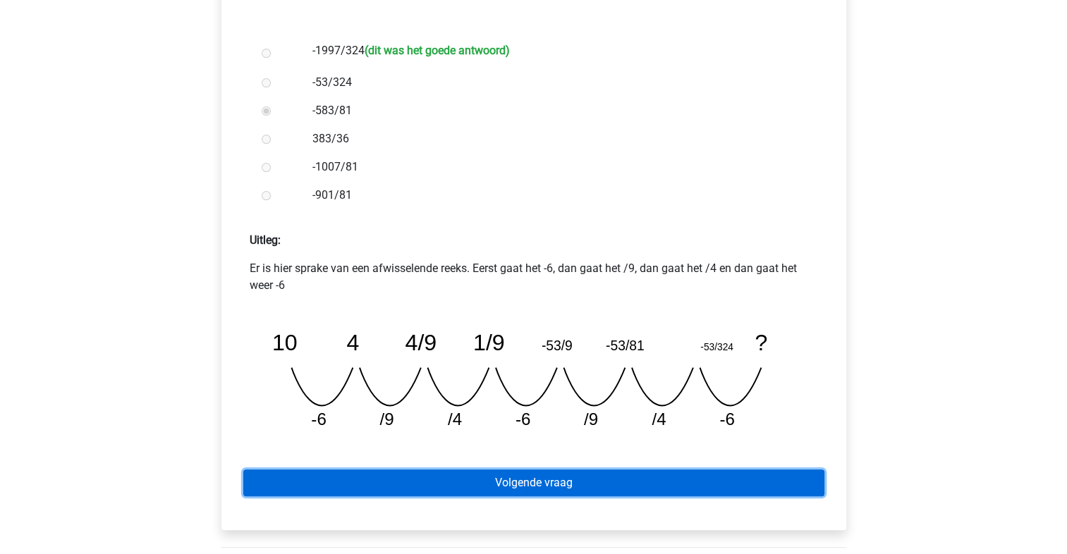
click at [618, 487] on link "Volgende vraag" at bounding box center [533, 483] width 581 height 27
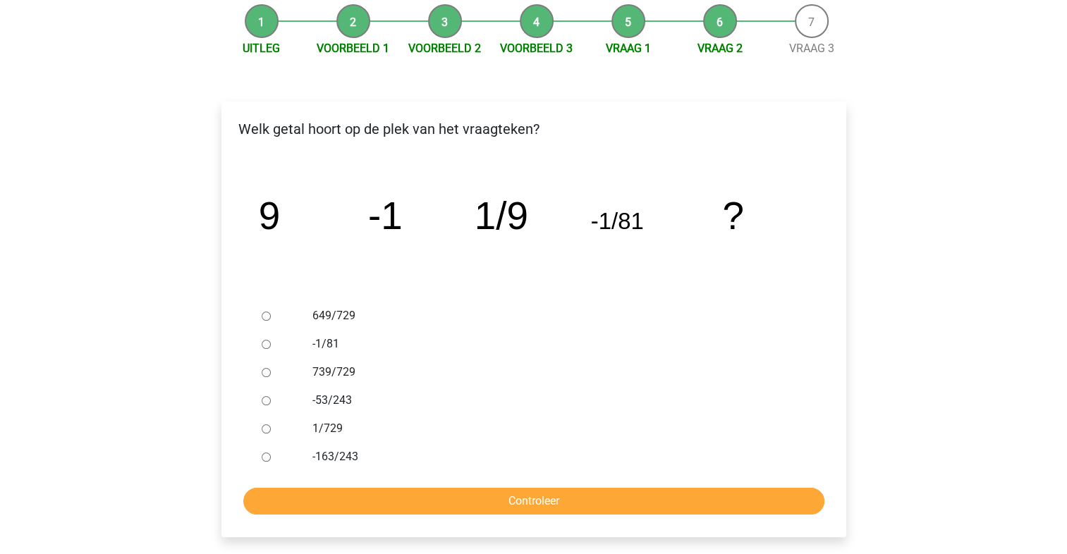
scroll to position [146, 0]
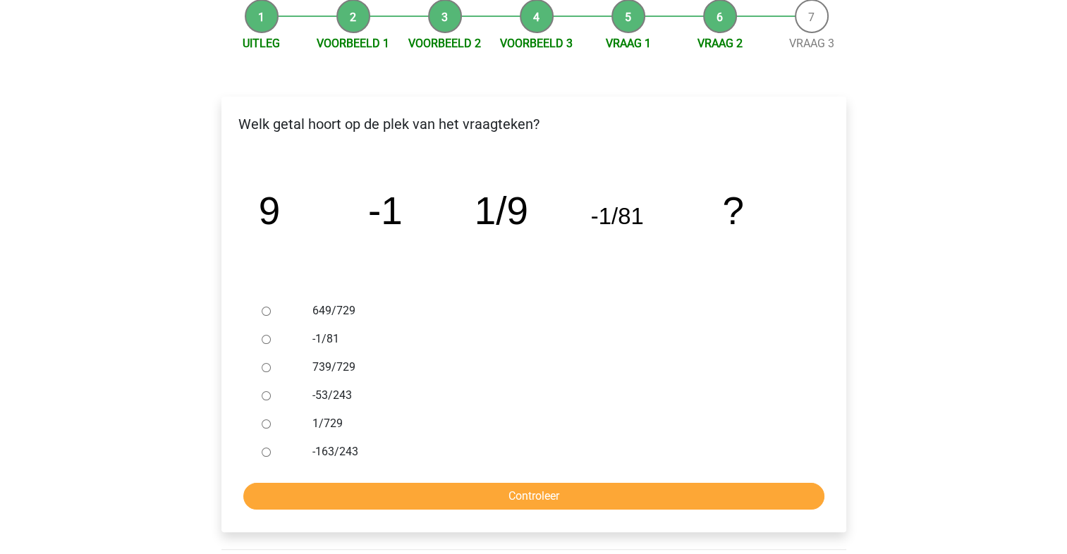
drag, startPoint x: 862, startPoint y: 464, endPoint x: 773, endPoint y: 401, distance: 109.2
click at [773, 401] on label "-53/243" at bounding box center [556, 395] width 488 height 17
click at [271, 401] on input "-53/243" at bounding box center [266, 395] width 9 height 9
radio input "true"
click at [533, 487] on input "Controleer" at bounding box center [533, 496] width 581 height 27
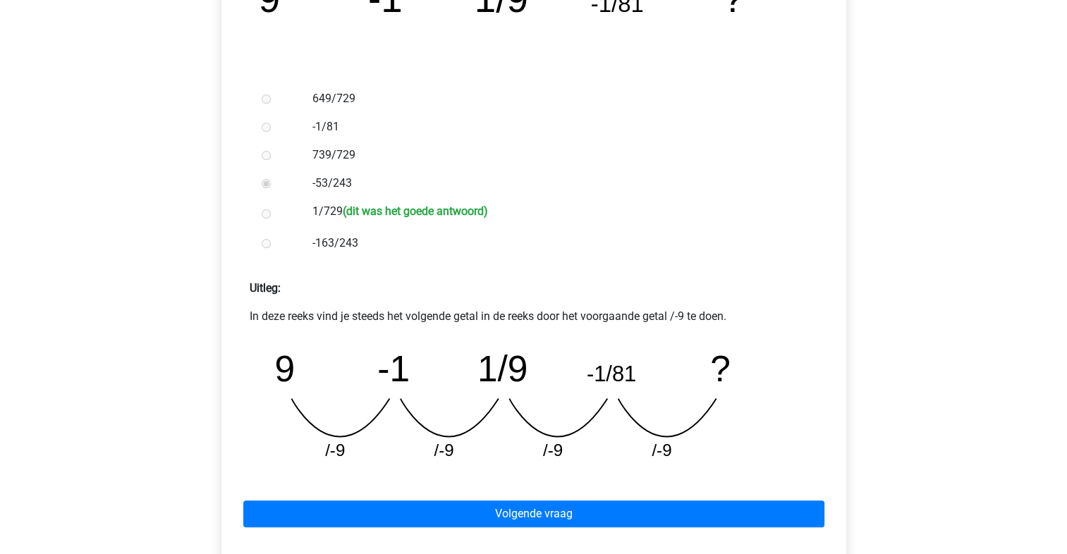
scroll to position [377, 0]
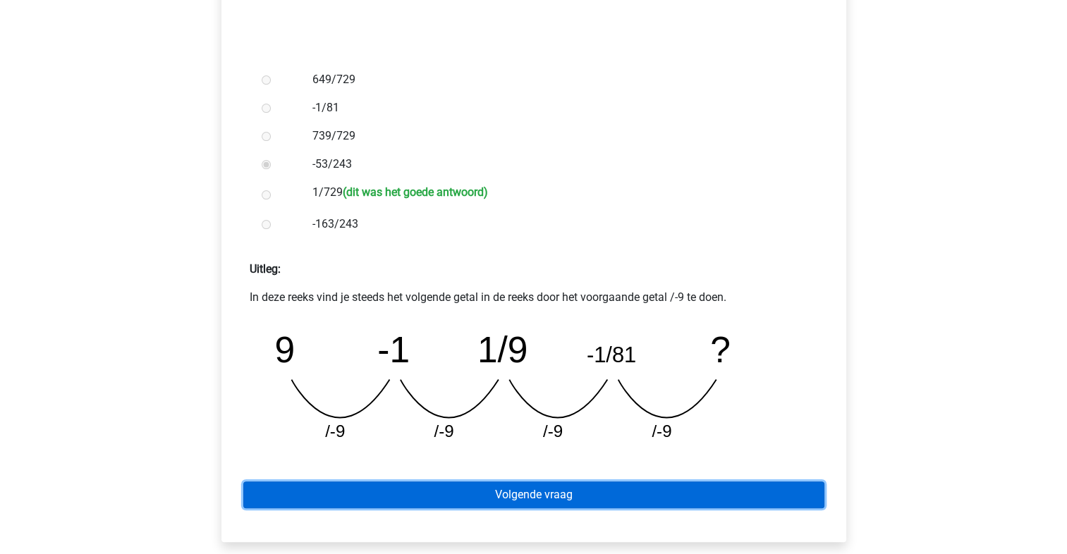
click at [597, 493] on link "Volgende vraag" at bounding box center [533, 495] width 581 height 27
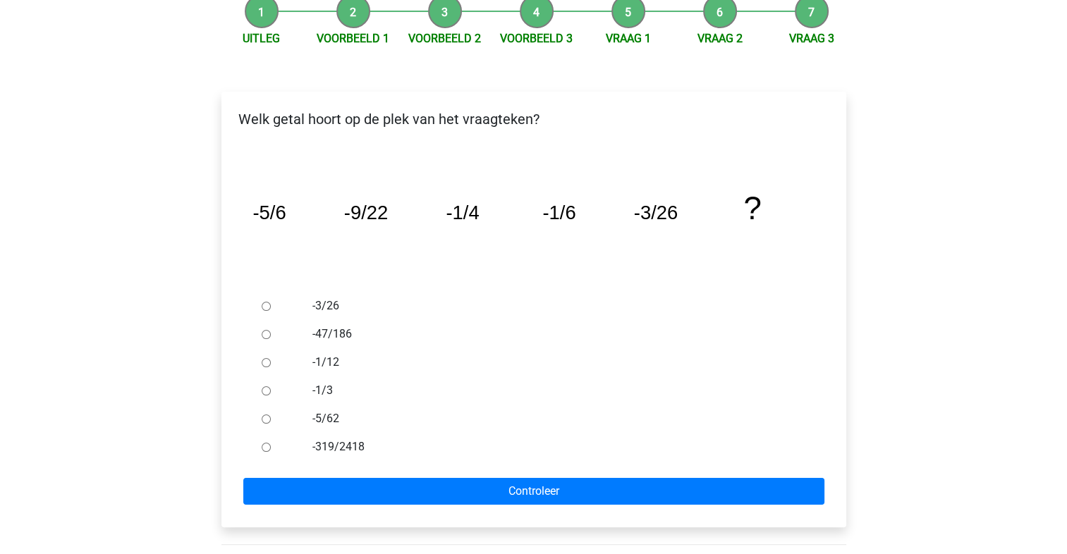
scroll to position [152, 0]
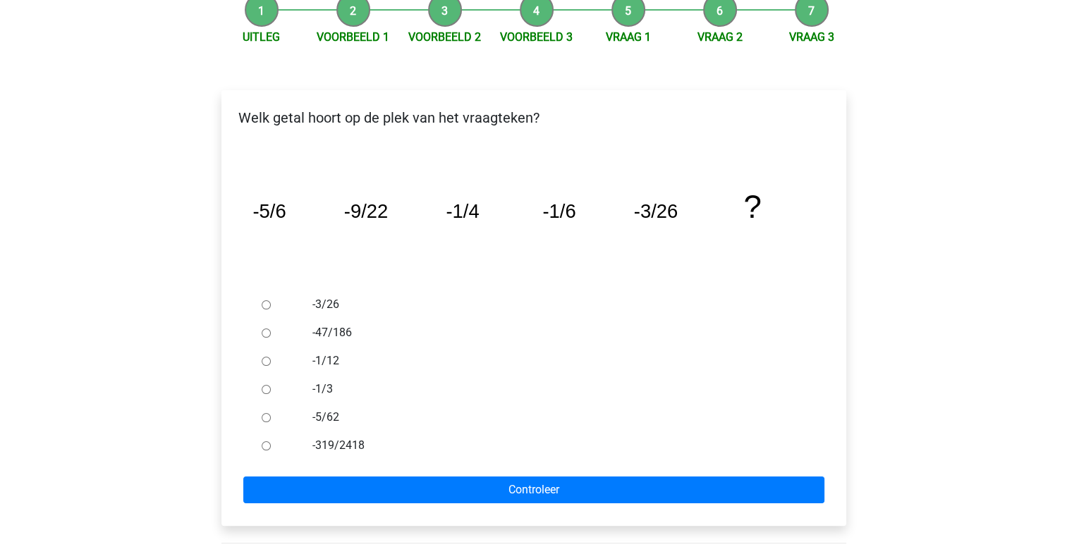
click at [336, 363] on label "-1/12" at bounding box center [556, 361] width 488 height 17
click at [271, 363] on input "-1/12" at bounding box center [266, 361] width 9 height 9
radio input "true"
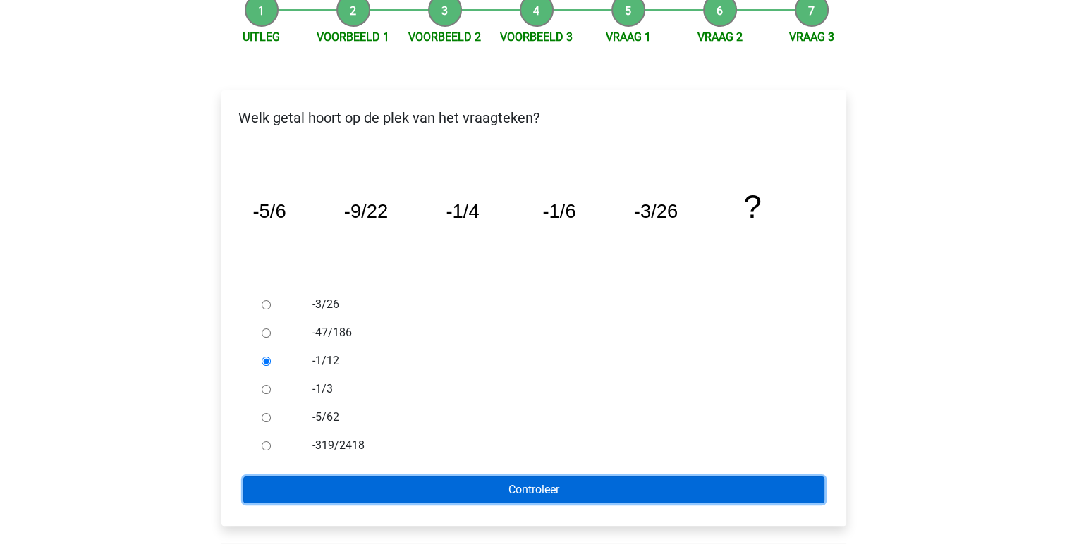
click at [466, 479] on input "Controleer" at bounding box center [533, 490] width 581 height 27
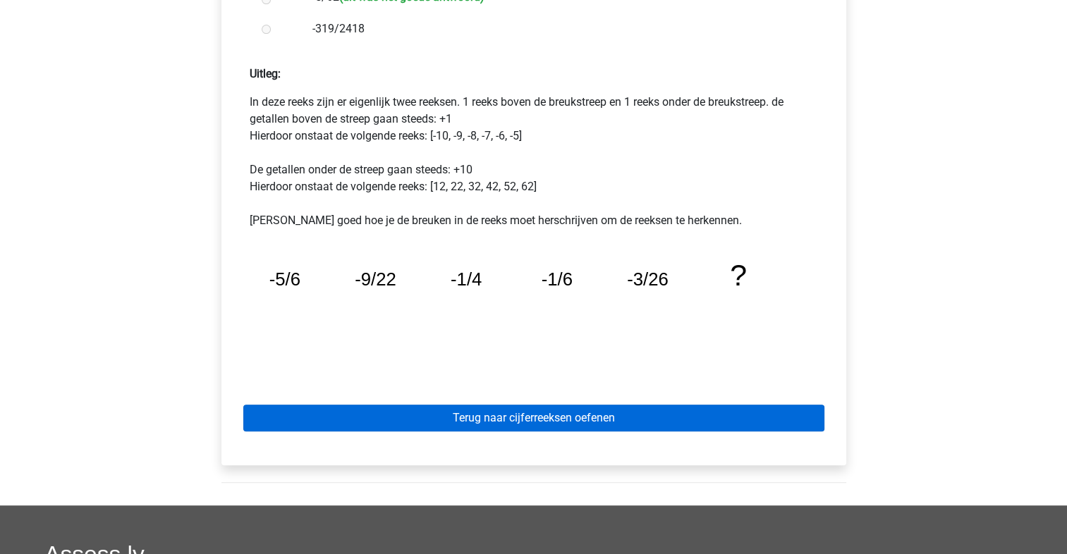
scroll to position [574, 0]
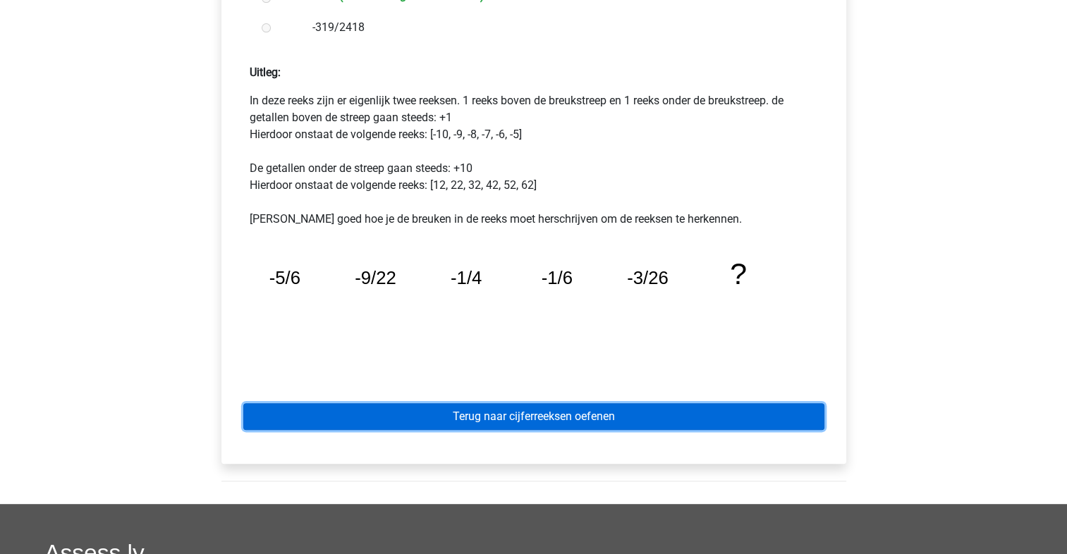
click at [581, 420] on link "Terug naar cijferreeksen oefenen" at bounding box center [533, 416] width 581 height 27
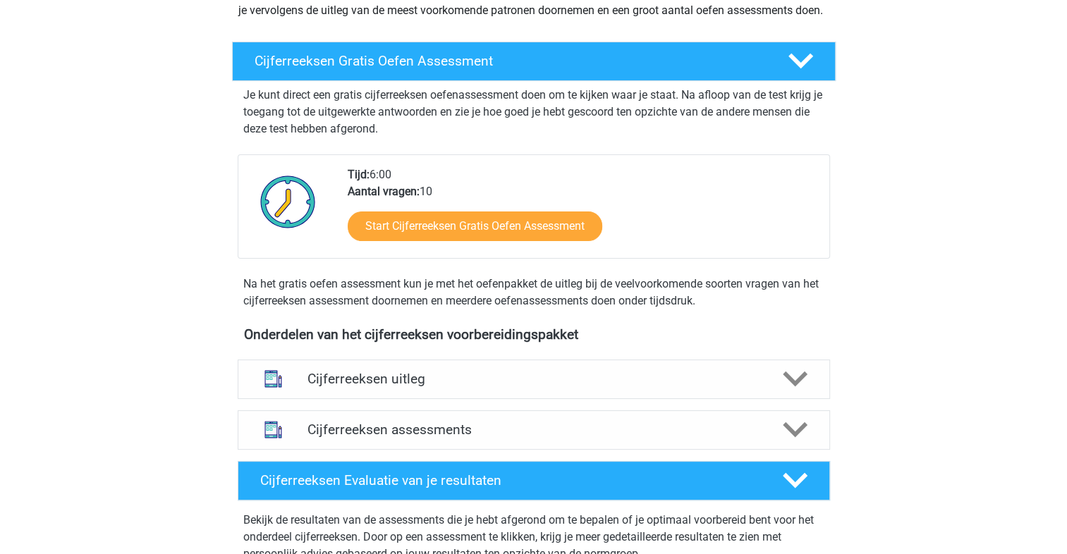
scroll to position [233, 0]
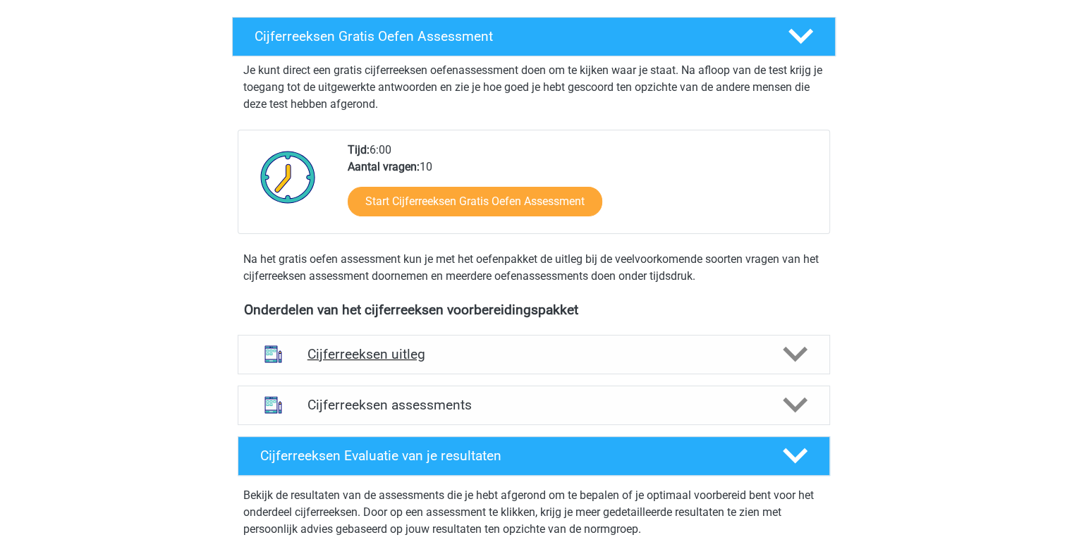
click at [799, 362] on polygon at bounding box center [795, 355] width 25 height 16
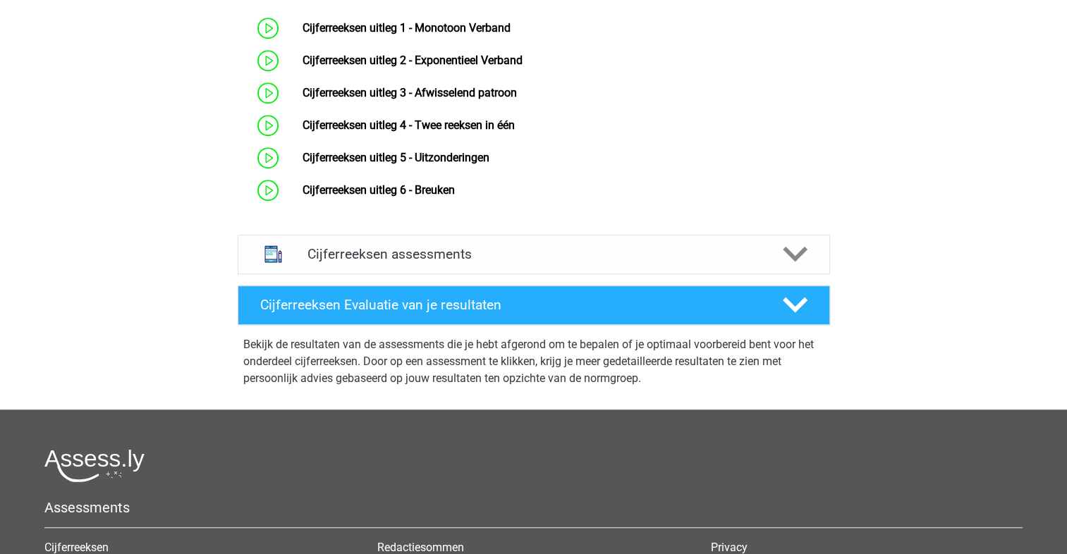
scroll to position [670, 0]
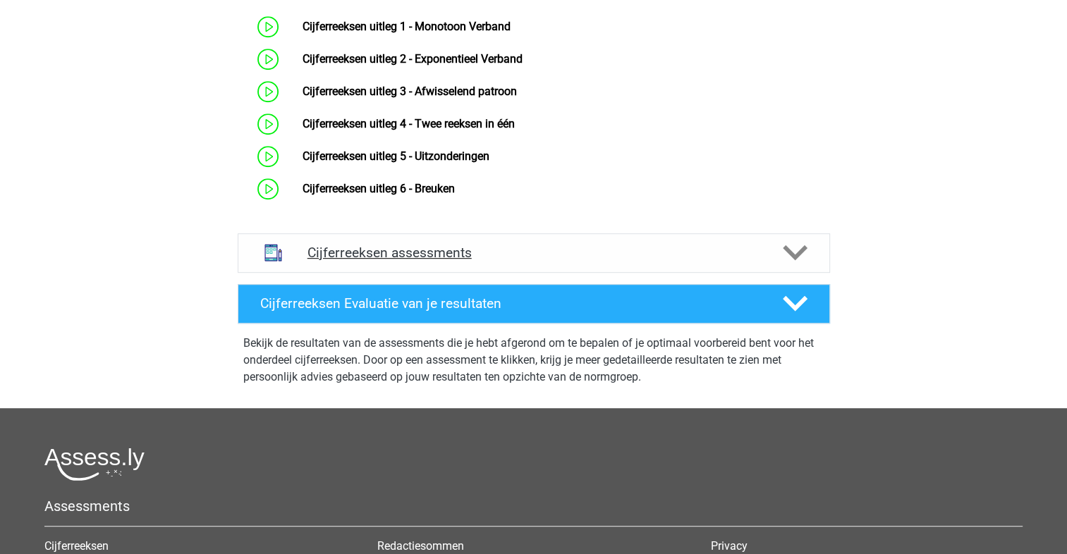
click at [794, 261] on polygon at bounding box center [795, 253] width 25 height 16
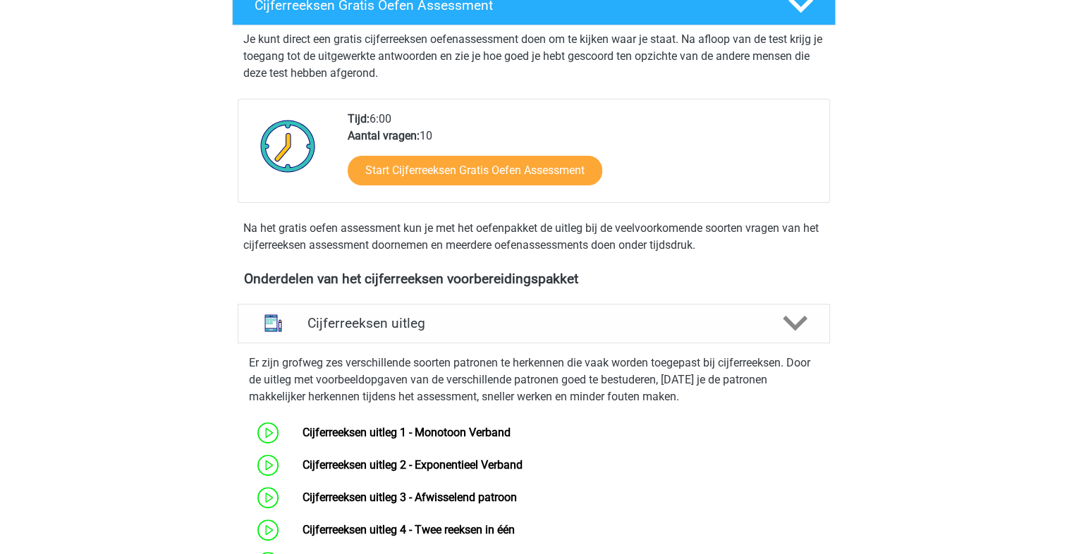
scroll to position [265, 0]
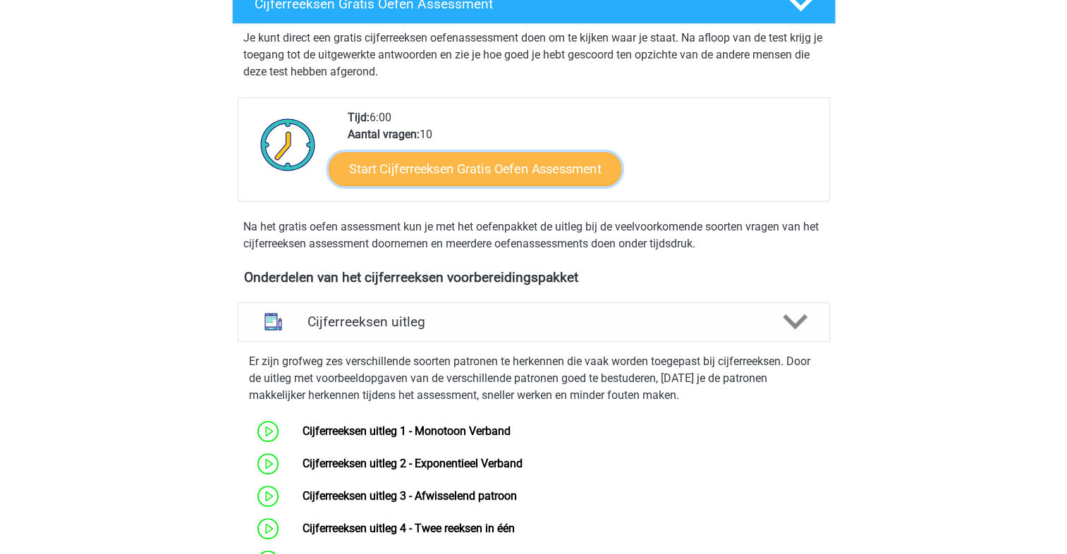
click at [511, 185] on link "Start Cijferreeksen Gratis Oefen Assessment" at bounding box center [475, 169] width 293 height 34
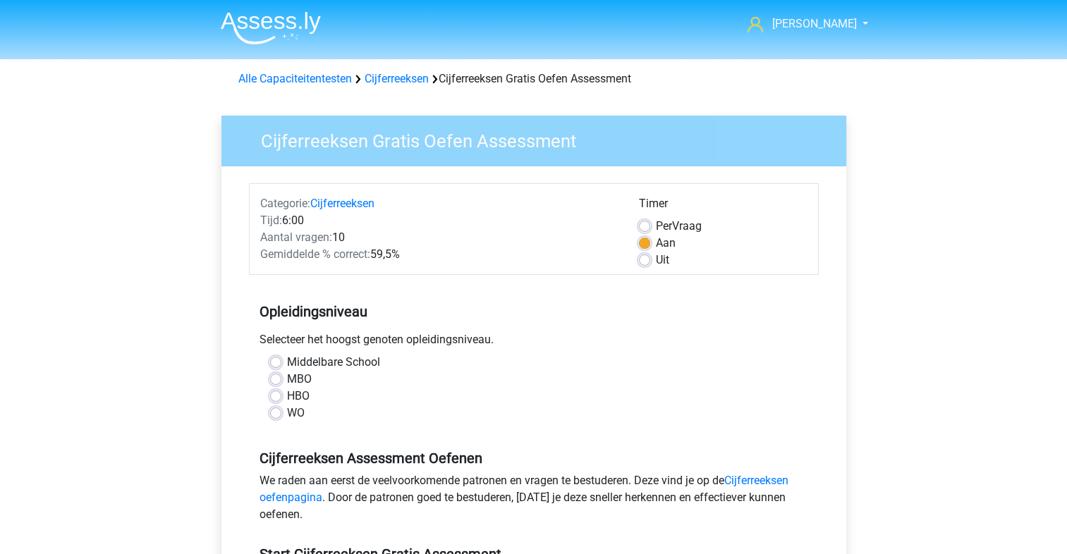
click at [287, 383] on label "MBO" at bounding box center [299, 379] width 25 height 17
click at [274, 383] on input "MBO" at bounding box center [275, 378] width 11 height 14
radio input "true"
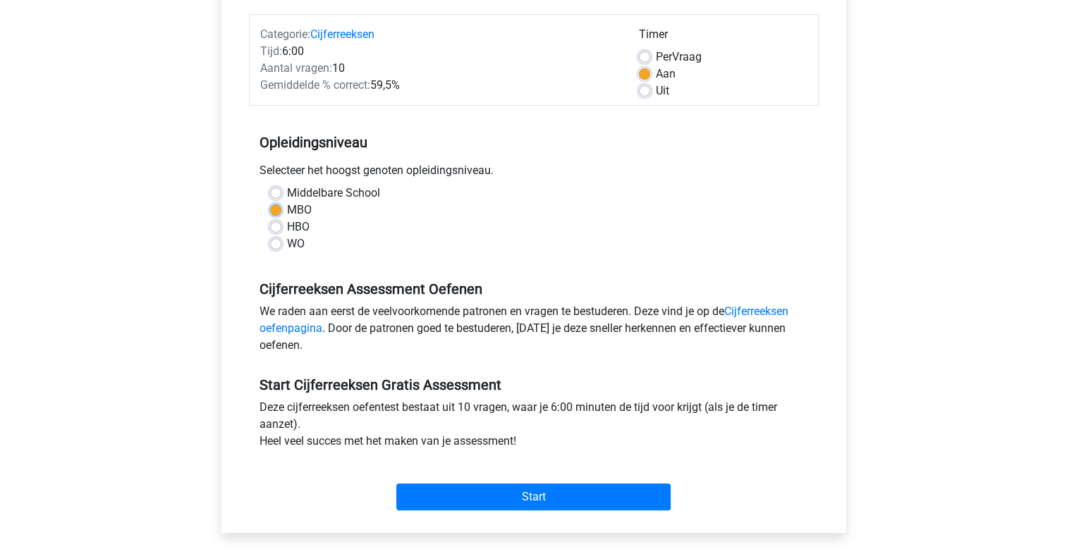
scroll to position [172, 0]
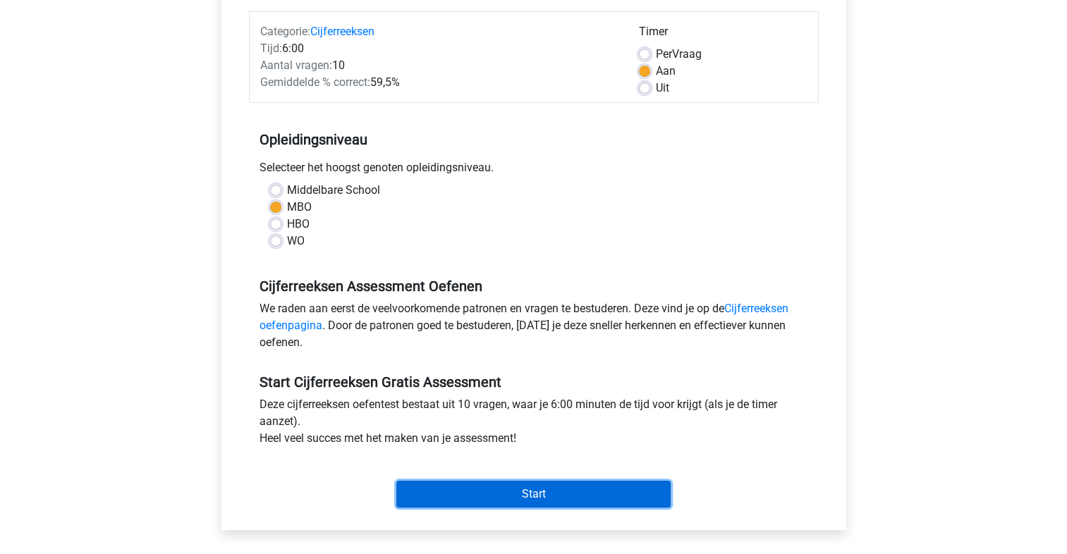
click at [533, 497] on input "Start" at bounding box center [533, 494] width 274 height 27
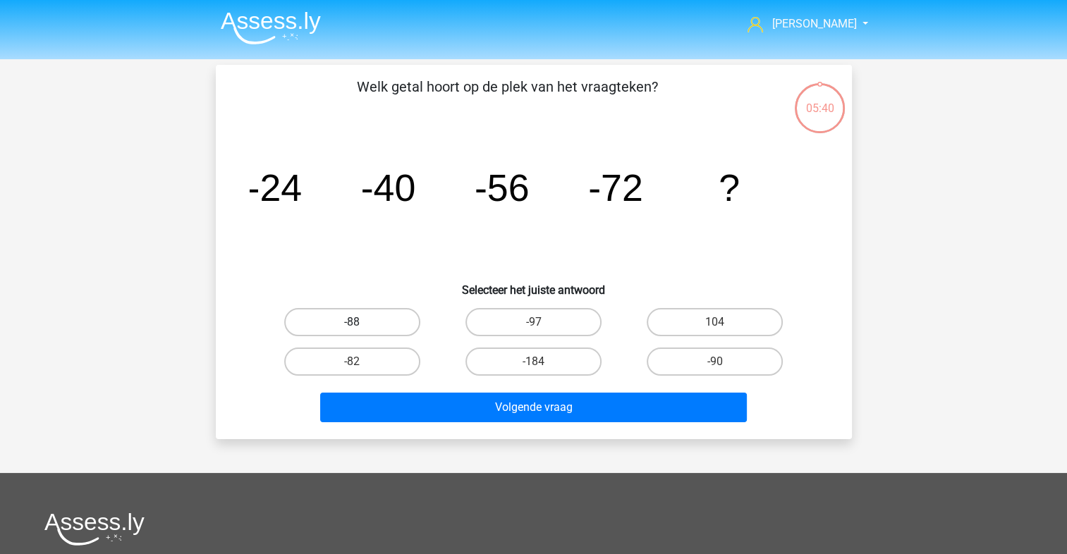
click at [338, 318] on label "-88" at bounding box center [352, 322] width 136 height 28
click at [352, 322] on input "-88" at bounding box center [356, 326] width 9 height 9
radio input "true"
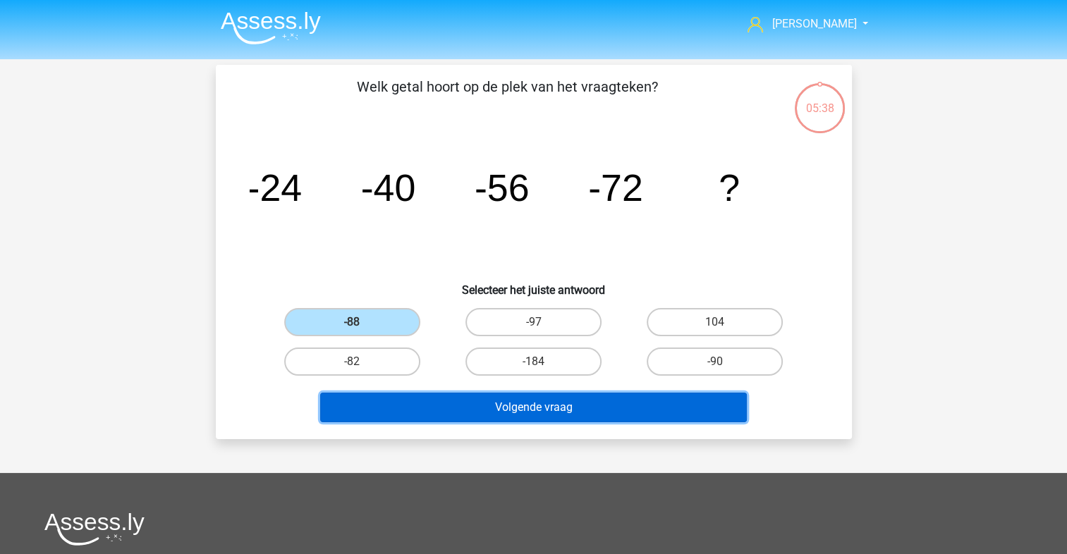
click at [477, 410] on button "Volgende vraag" at bounding box center [533, 408] width 427 height 30
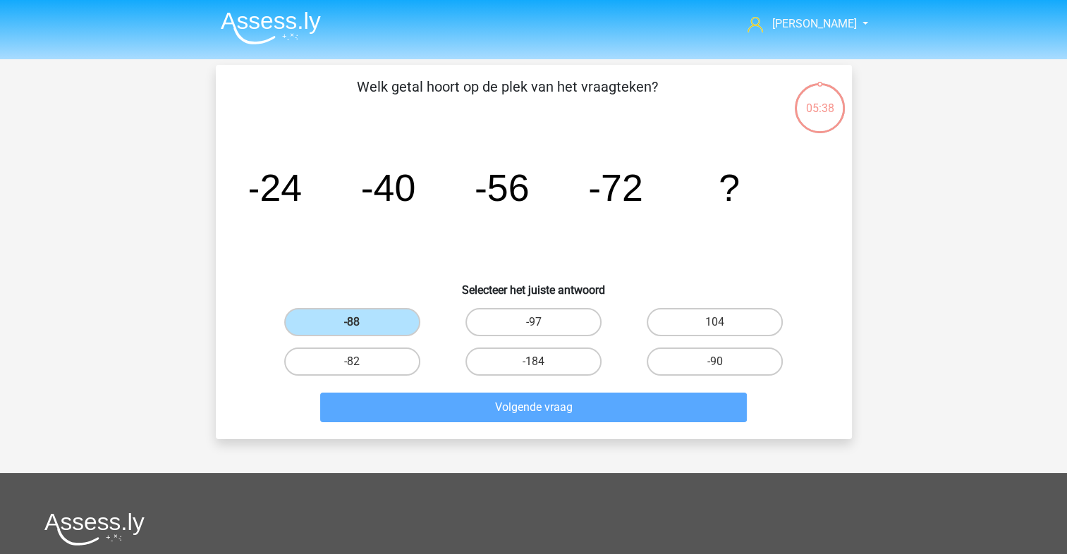
scroll to position [65, 0]
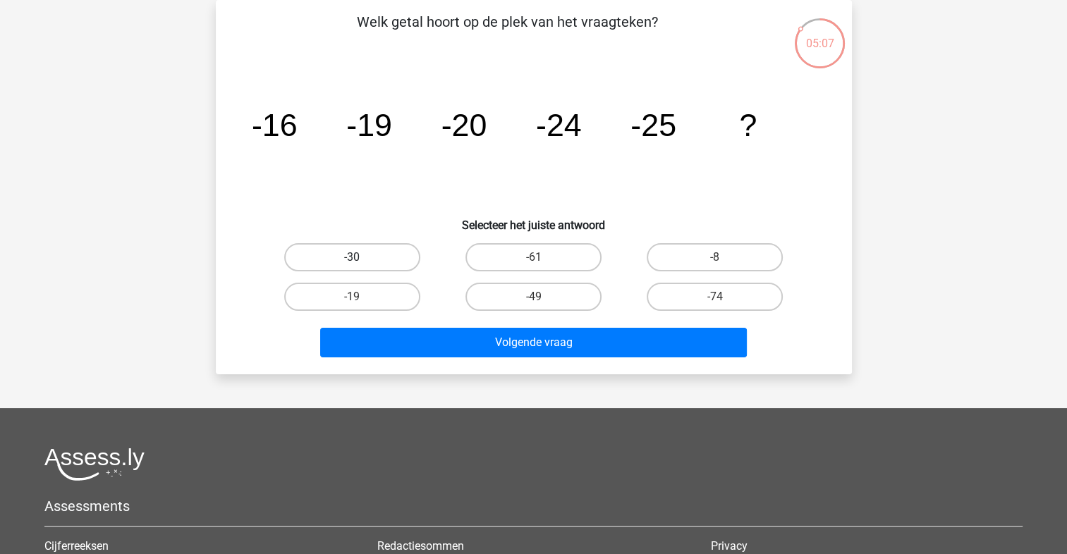
click at [393, 258] on label "-30" at bounding box center [352, 257] width 136 height 28
click at [361, 258] on input "-30" at bounding box center [356, 261] width 9 height 9
radio input "true"
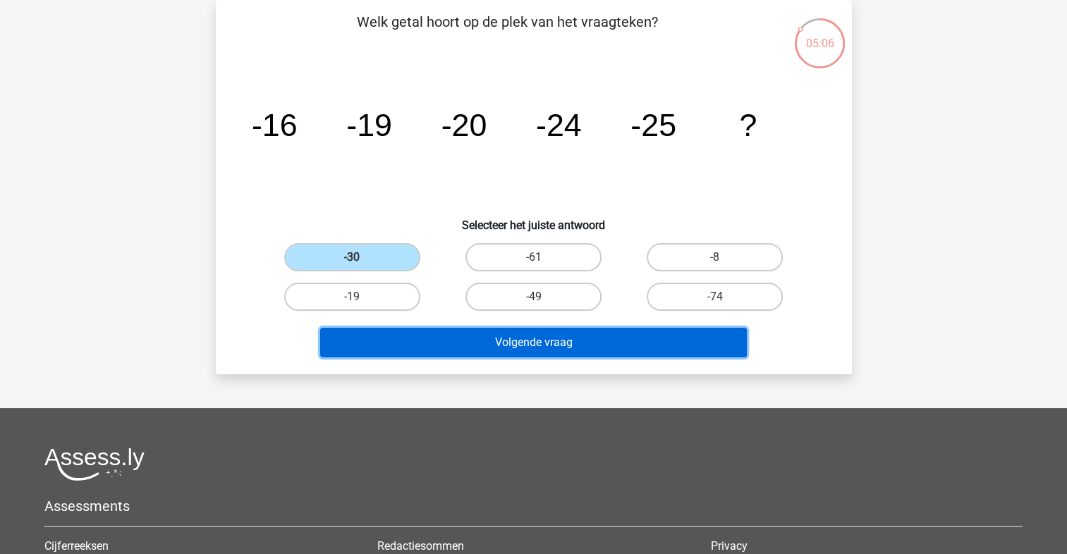
click at [522, 346] on button "Volgende vraag" at bounding box center [533, 343] width 427 height 30
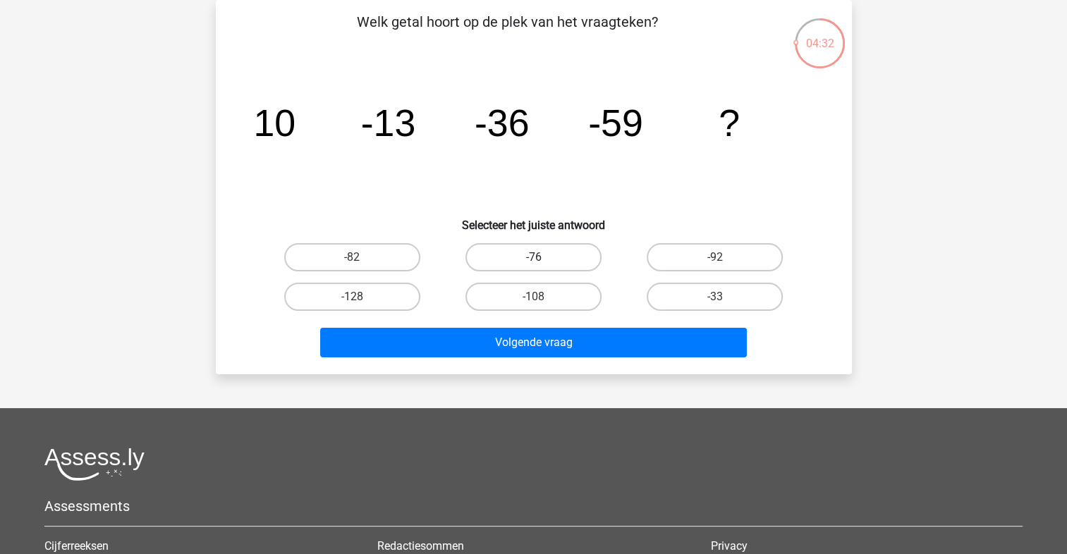
click at [520, 256] on label "-76" at bounding box center [533, 257] width 136 height 28
click at [533, 257] on input "-76" at bounding box center [537, 261] width 9 height 9
radio input "true"
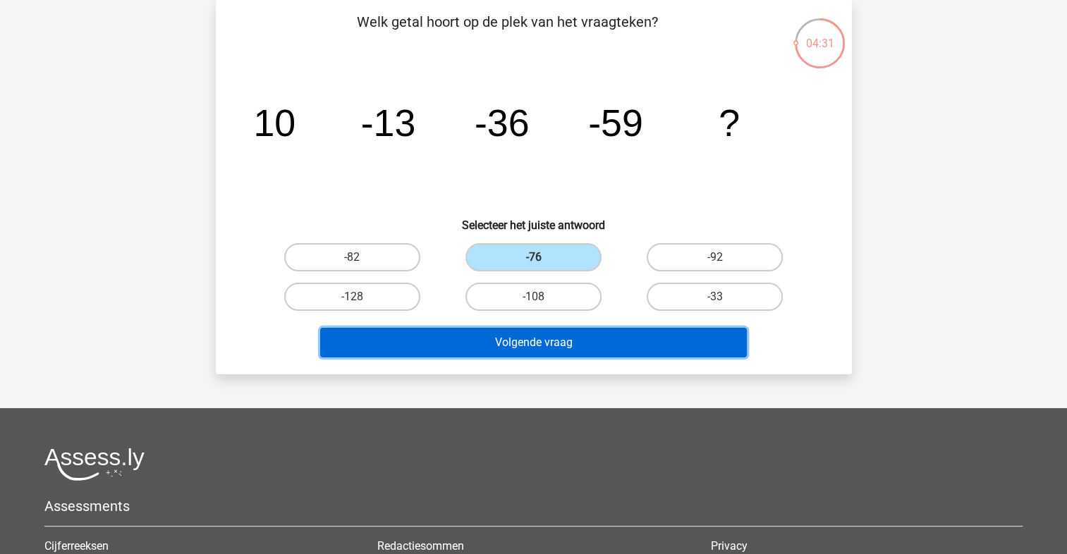
click at [599, 351] on button "Volgende vraag" at bounding box center [533, 343] width 427 height 30
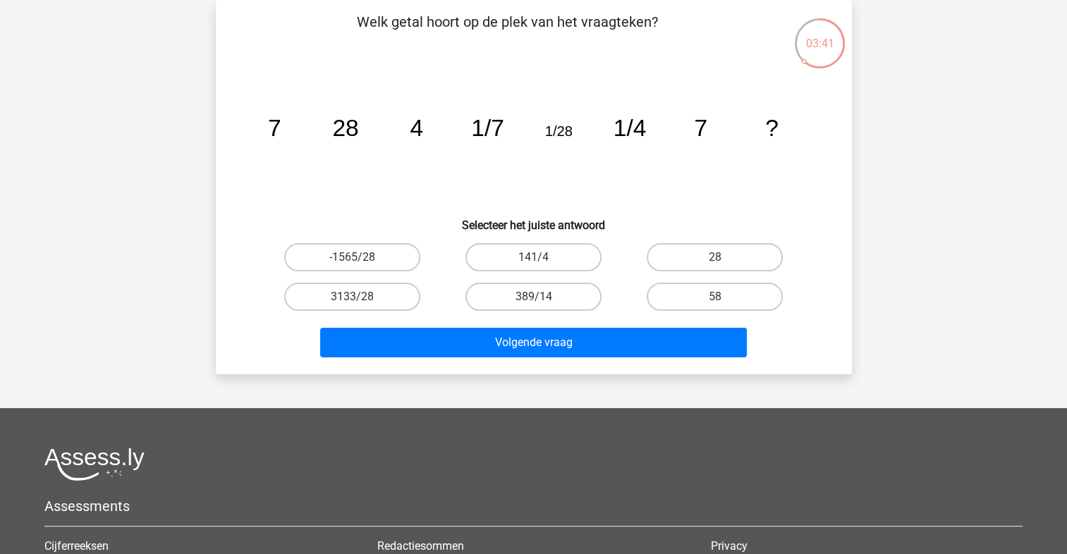
click at [537, 261] on input "141/4" at bounding box center [537, 261] width 9 height 9
radio input "true"
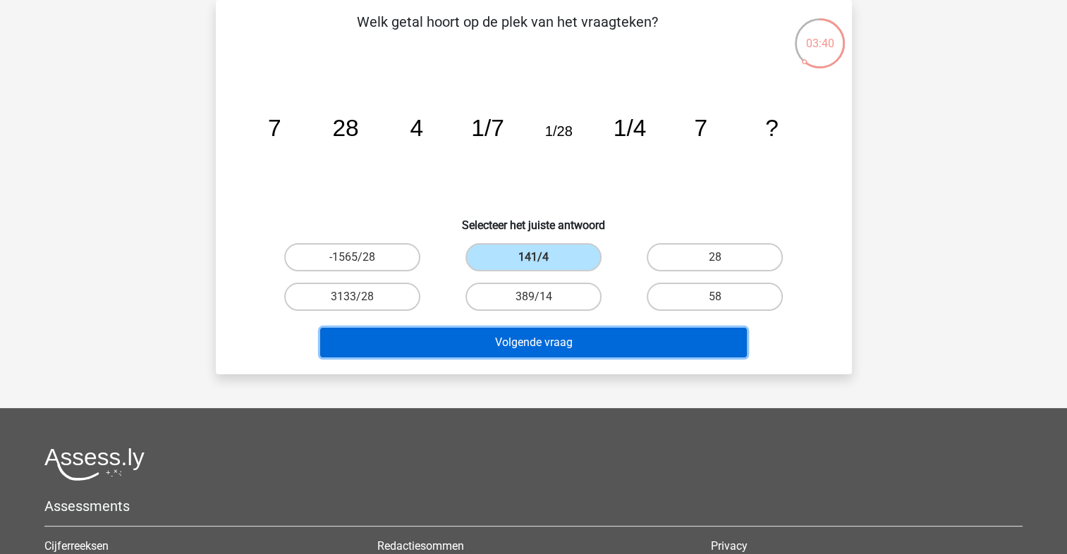
click at [588, 345] on button "Volgende vraag" at bounding box center [533, 343] width 427 height 30
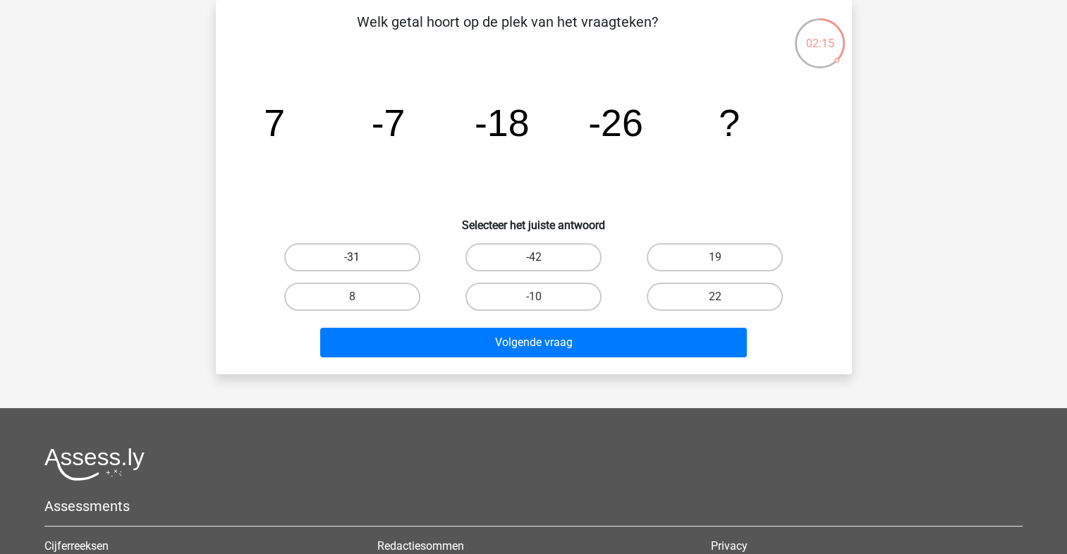
click at [369, 255] on label "-31" at bounding box center [352, 257] width 136 height 28
click at [361, 257] on input "-31" at bounding box center [356, 261] width 9 height 9
radio input "true"
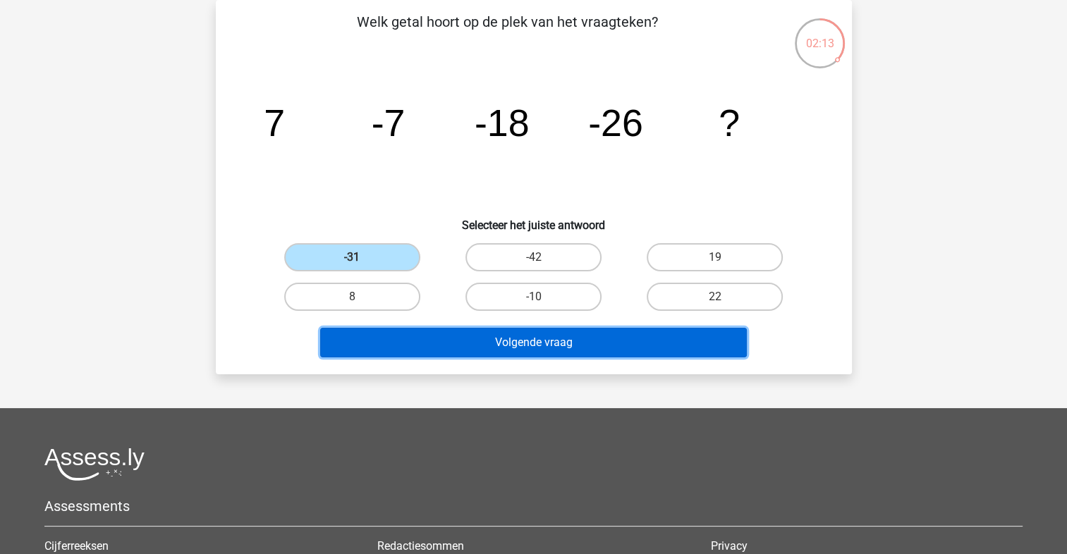
click at [479, 341] on button "Volgende vraag" at bounding box center [533, 343] width 427 height 30
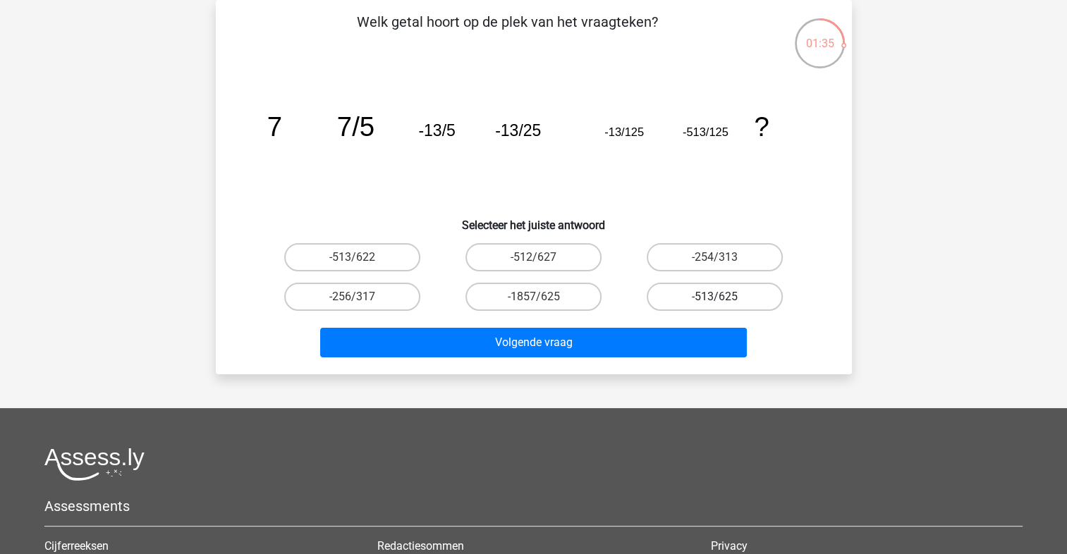
click at [697, 300] on label "-513/625" at bounding box center [715, 297] width 136 height 28
click at [715, 300] on input "-513/625" at bounding box center [719, 301] width 9 height 9
radio input "true"
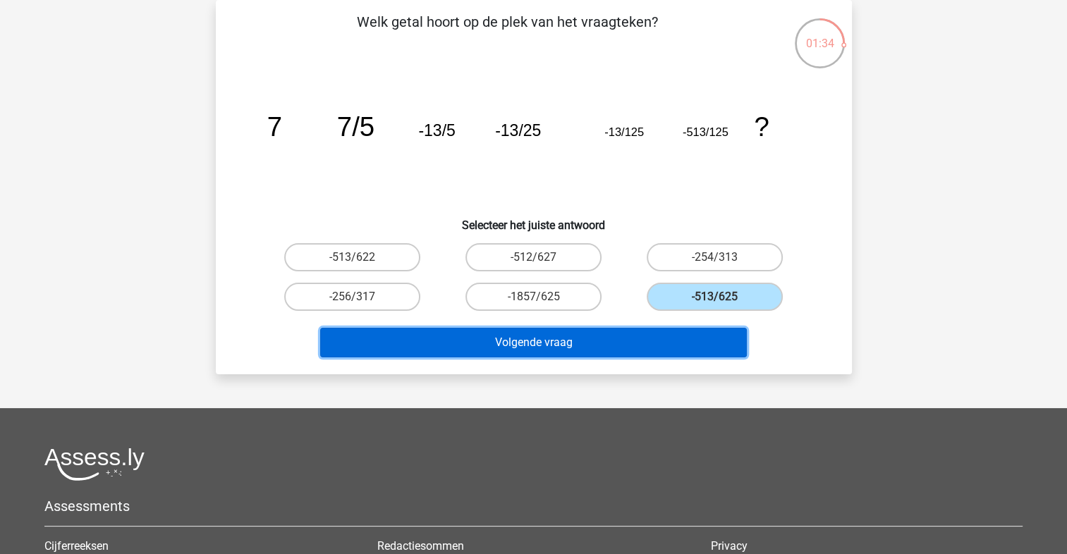
click at [660, 337] on button "Volgende vraag" at bounding box center [533, 343] width 427 height 30
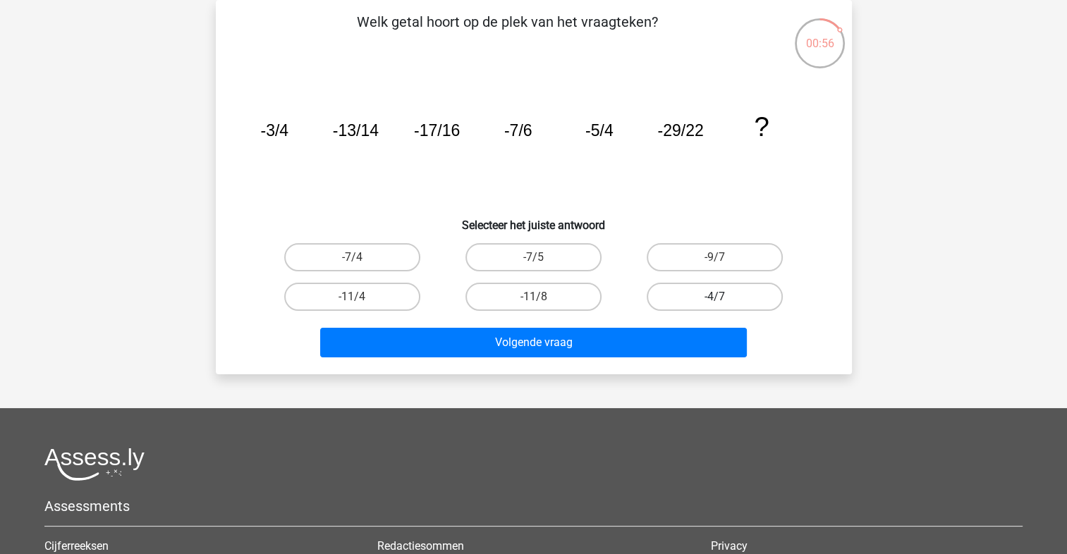
click at [702, 306] on label "-4/7" at bounding box center [715, 297] width 136 height 28
click at [715, 306] on input "-4/7" at bounding box center [719, 301] width 9 height 9
radio input "true"
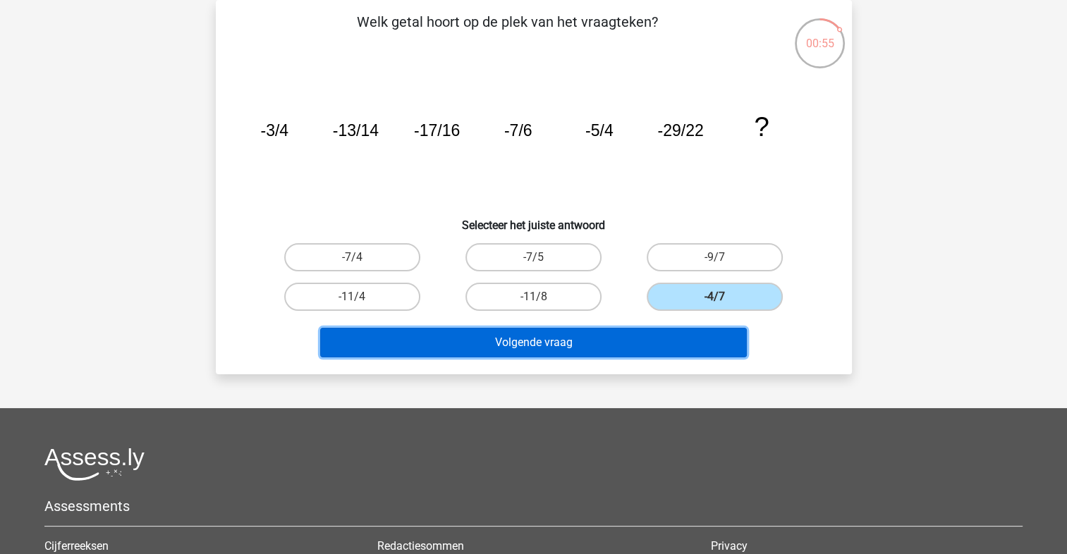
click at [650, 344] on button "Volgende vraag" at bounding box center [533, 343] width 427 height 30
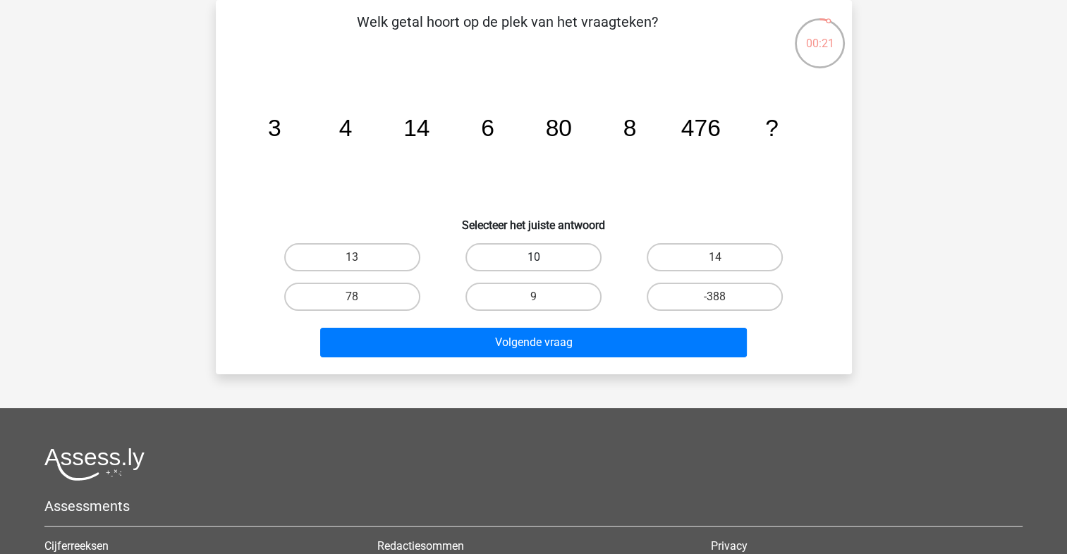
click at [550, 250] on label "10" at bounding box center [533, 257] width 136 height 28
click at [542, 257] on input "10" at bounding box center [537, 261] width 9 height 9
radio input "true"
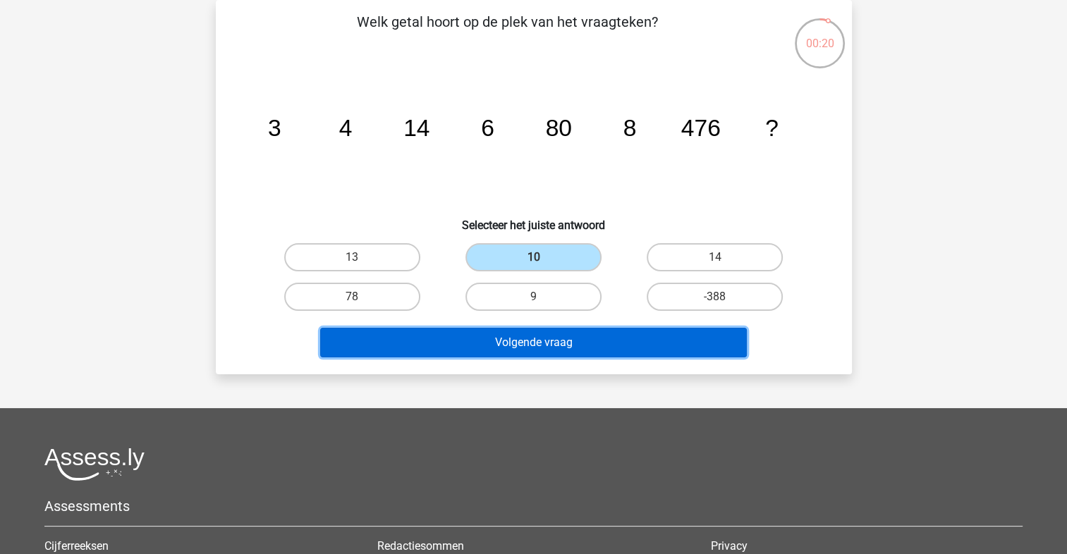
click at [584, 341] on button "Volgende vraag" at bounding box center [533, 343] width 427 height 30
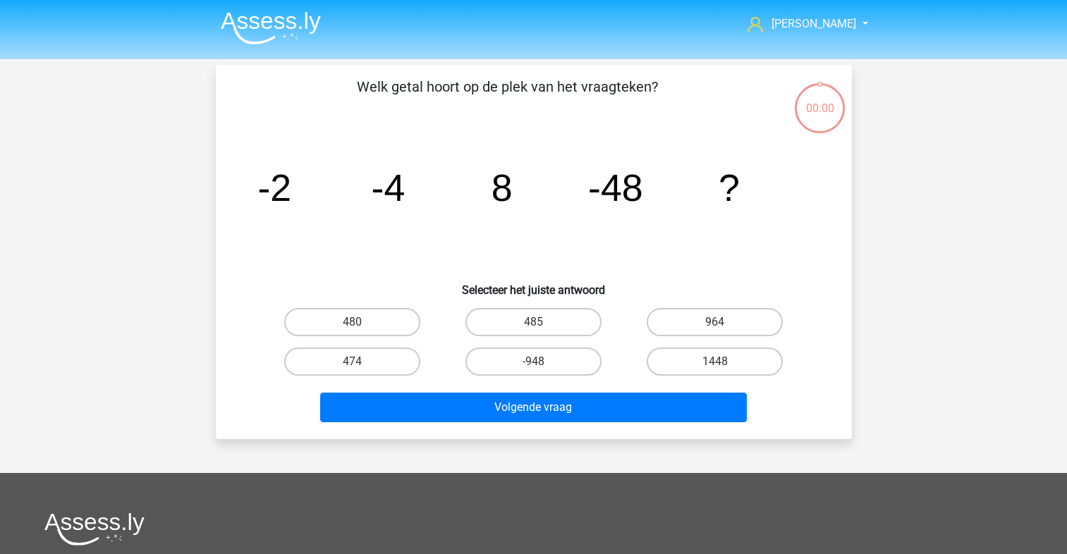
scroll to position [65, 0]
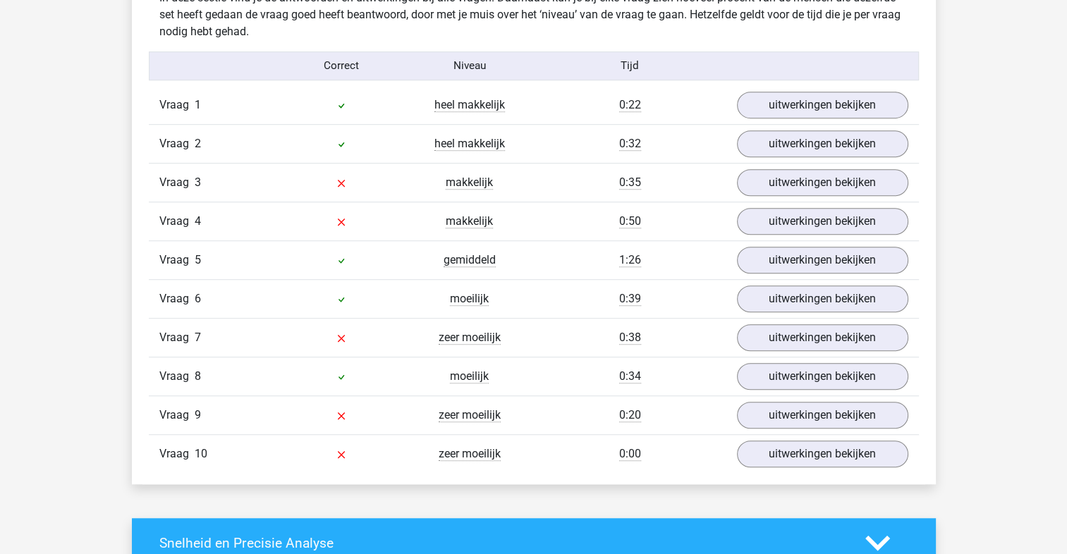
scroll to position [886, 0]
click at [817, 182] on link "uitwerkingen bekijken" at bounding box center [821, 182] width 197 height 31
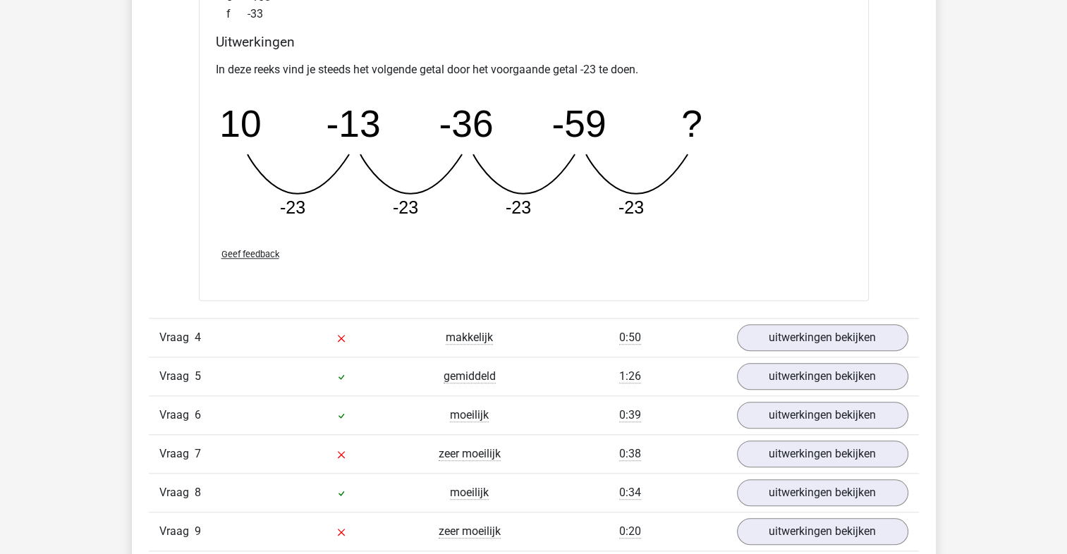
scroll to position [1390, 0]
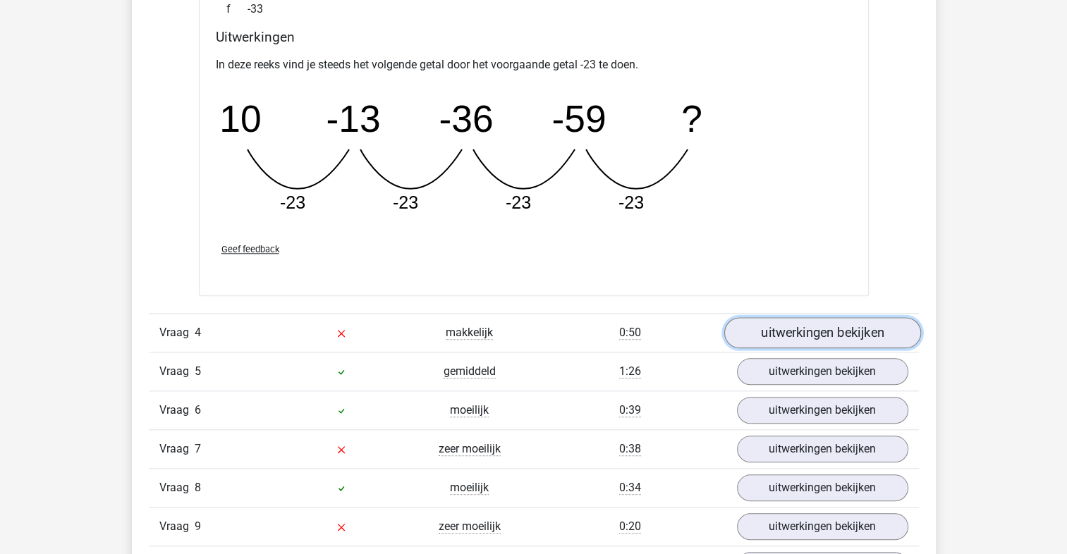
click at [870, 332] on link "uitwerkingen bekijken" at bounding box center [821, 333] width 197 height 31
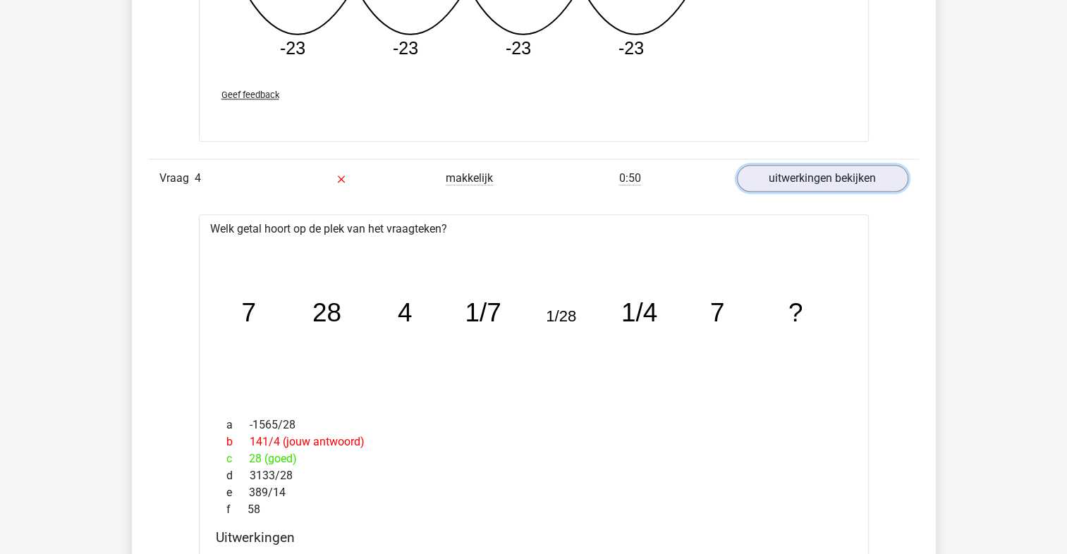
scroll to position [1553, 0]
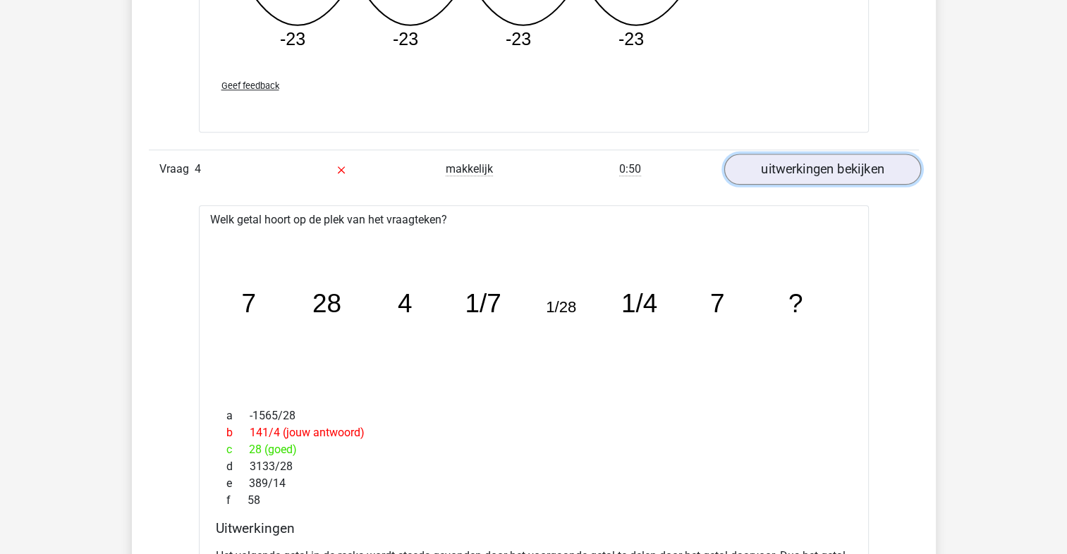
click at [868, 168] on link "uitwerkingen bekijken" at bounding box center [821, 169] width 197 height 31
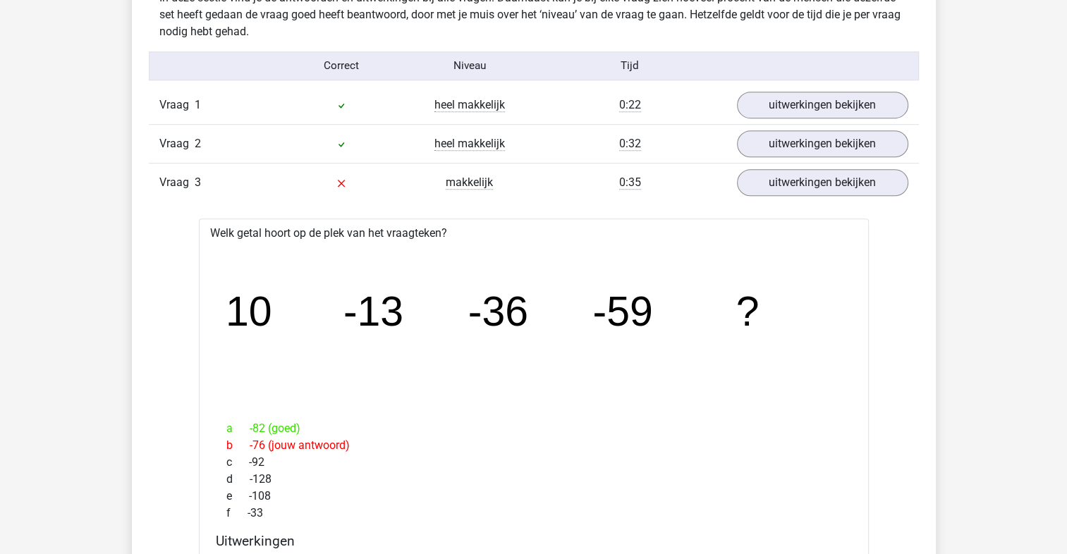
scroll to position [886, 0]
click at [857, 190] on link "uitwerkingen bekijken" at bounding box center [821, 182] width 197 height 31
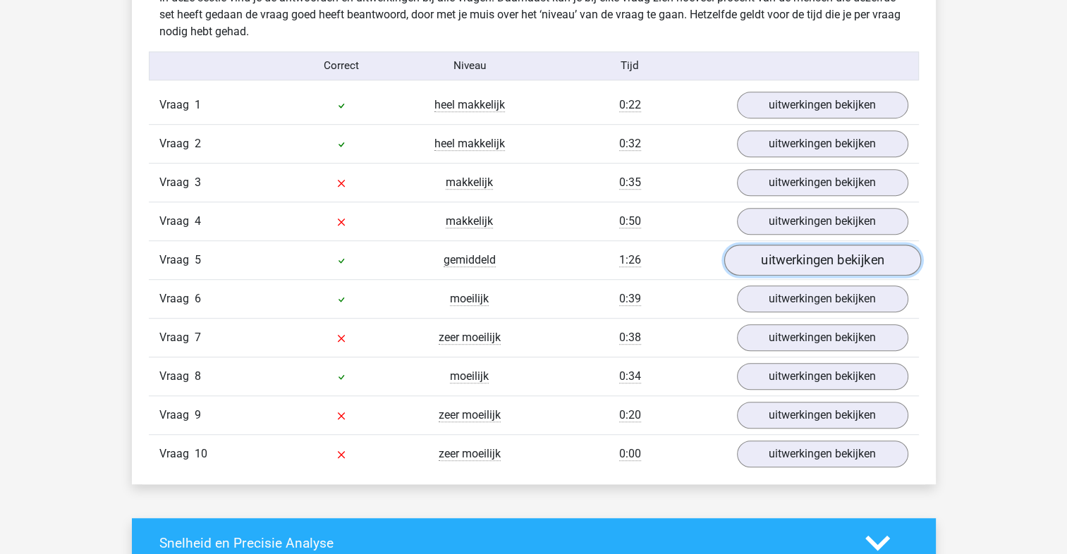
click at [847, 260] on link "uitwerkingen bekijken" at bounding box center [821, 260] width 197 height 31
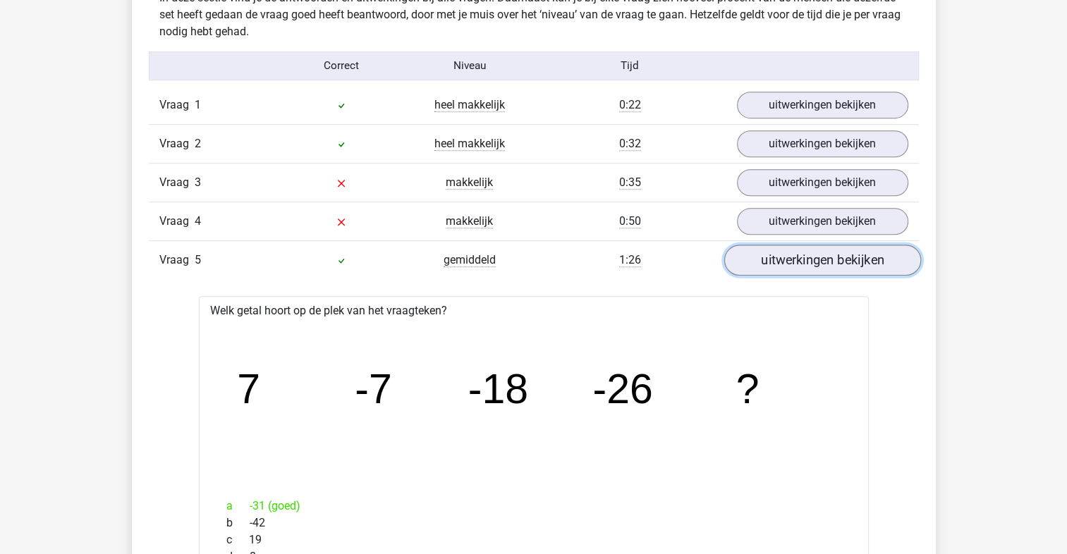
click at [857, 262] on link "uitwerkingen bekijken" at bounding box center [821, 260] width 197 height 31
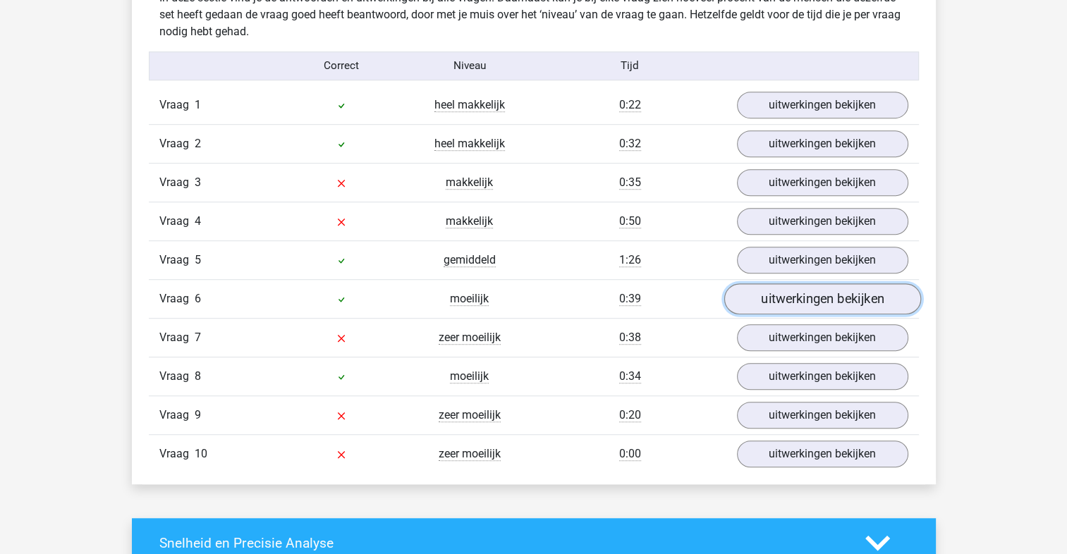
click at [851, 293] on link "uitwerkingen bekijken" at bounding box center [821, 298] width 197 height 31
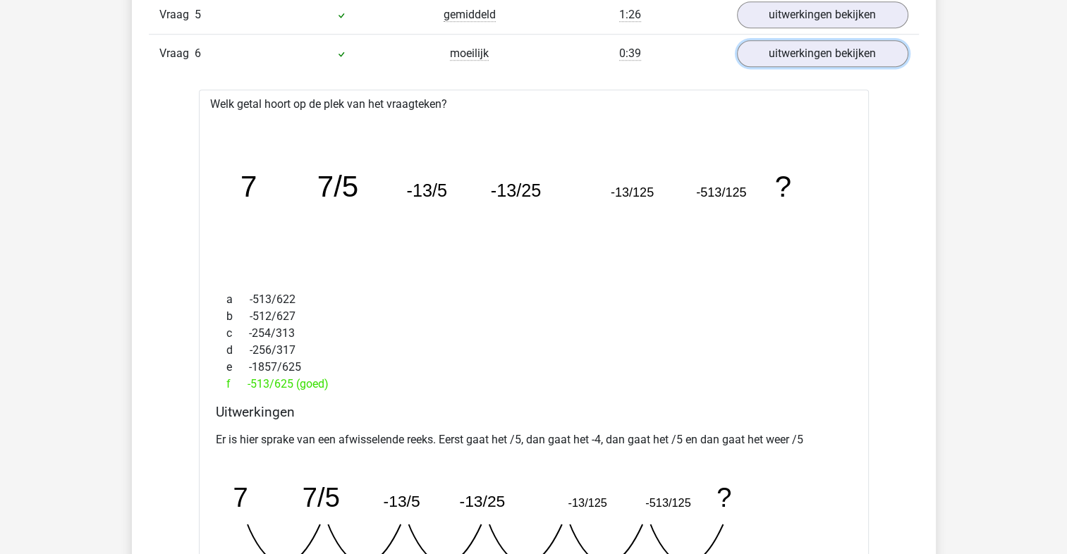
scroll to position [1102, 0]
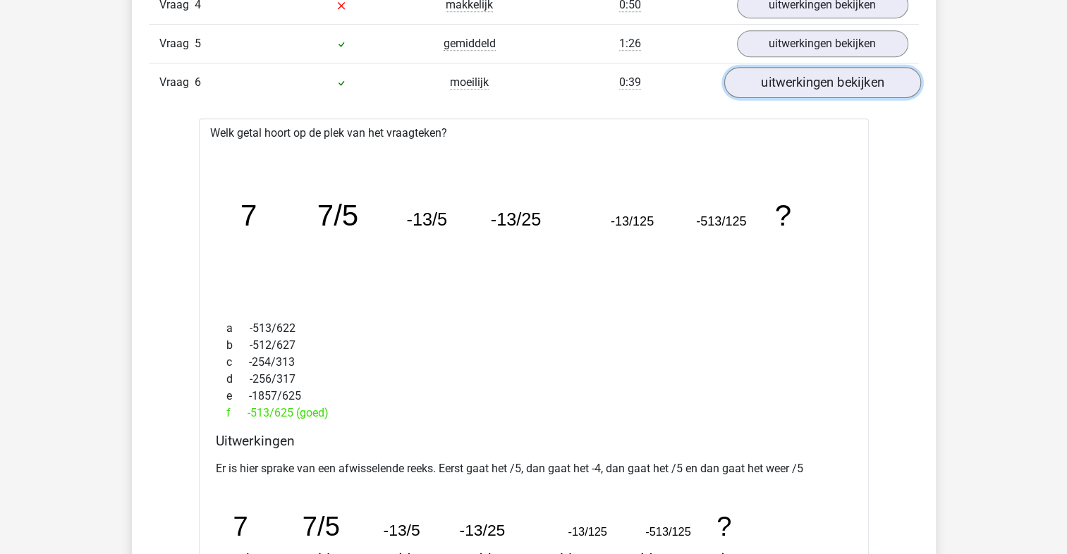
click at [836, 88] on link "uitwerkingen bekijken" at bounding box center [821, 82] width 197 height 31
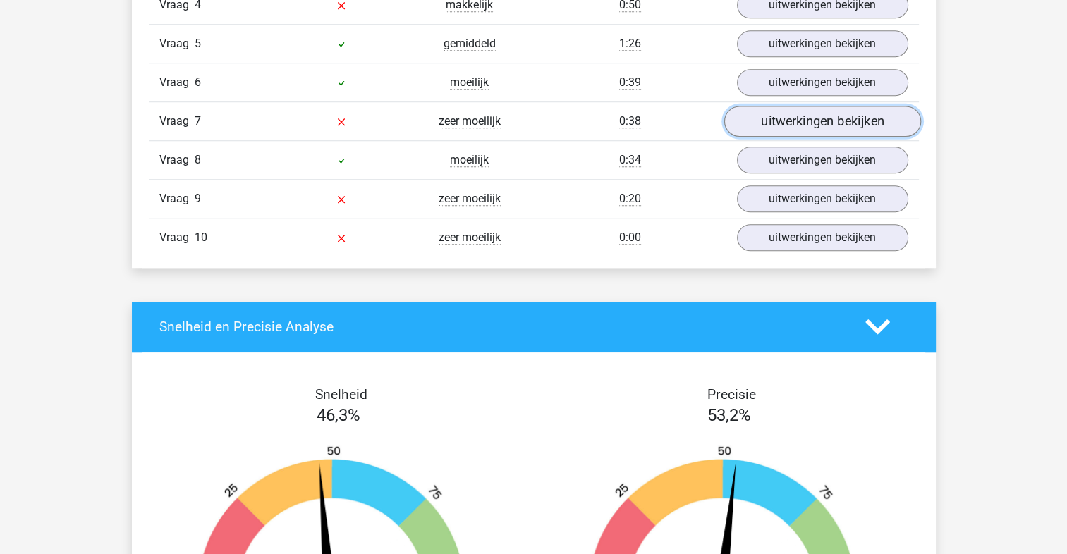
click at [835, 124] on link "uitwerkingen bekijken" at bounding box center [821, 121] width 197 height 31
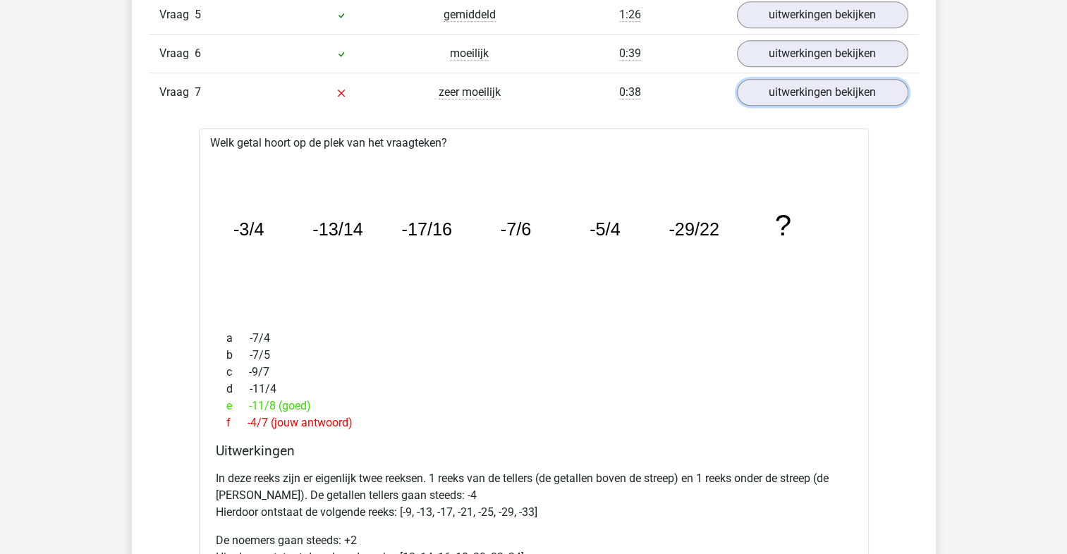
scroll to position [1130, 0]
click at [855, 97] on link "uitwerkingen bekijken" at bounding box center [821, 93] width 197 height 31
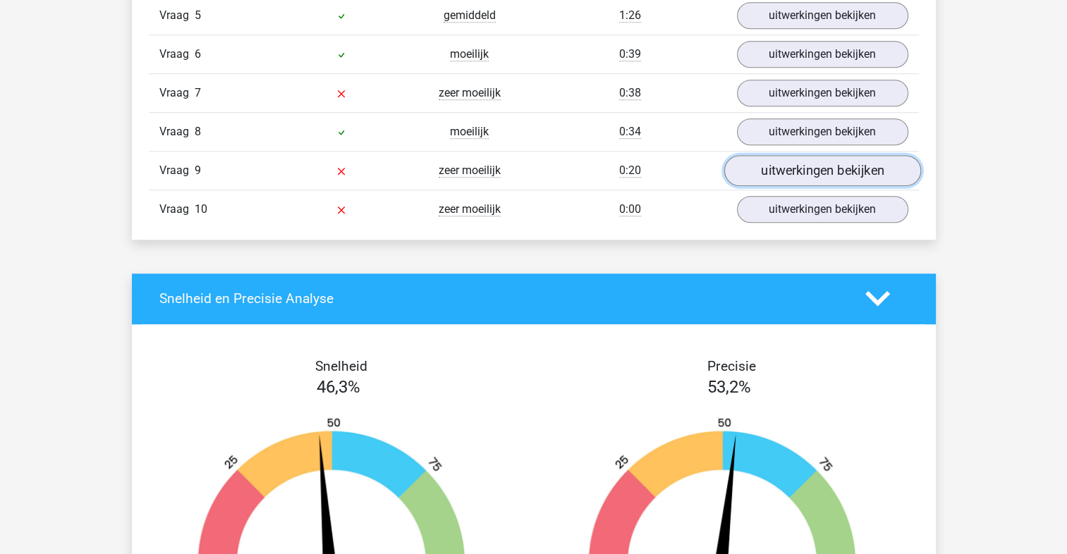
click at [869, 172] on link "uitwerkingen bekijken" at bounding box center [821, 170] width 197 height 31
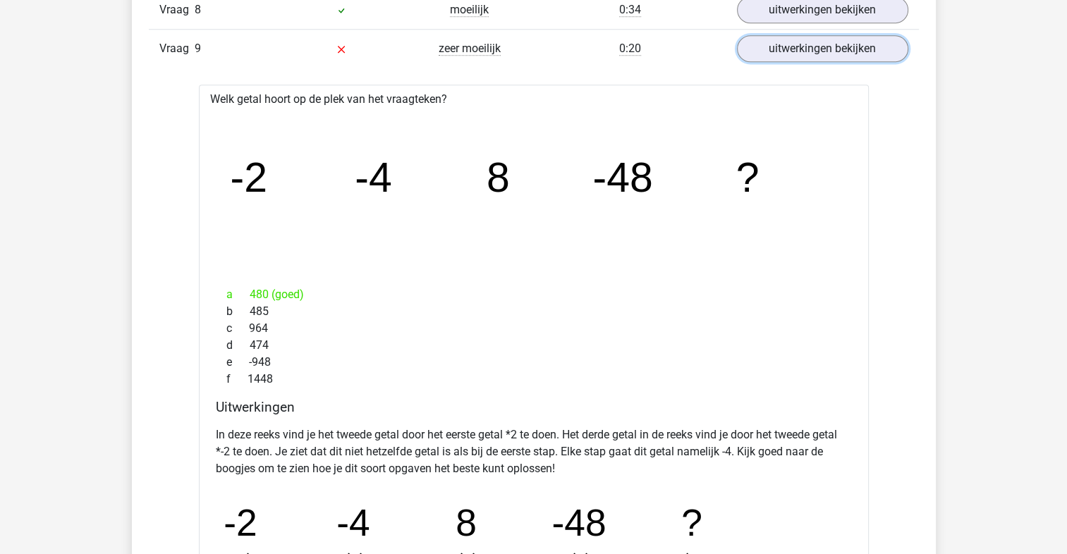
scroll to position [1252, 0]
click at [848, 55] on link "uitwerkingen bekijken" at bounding box center [821, 49] width 197 height 31
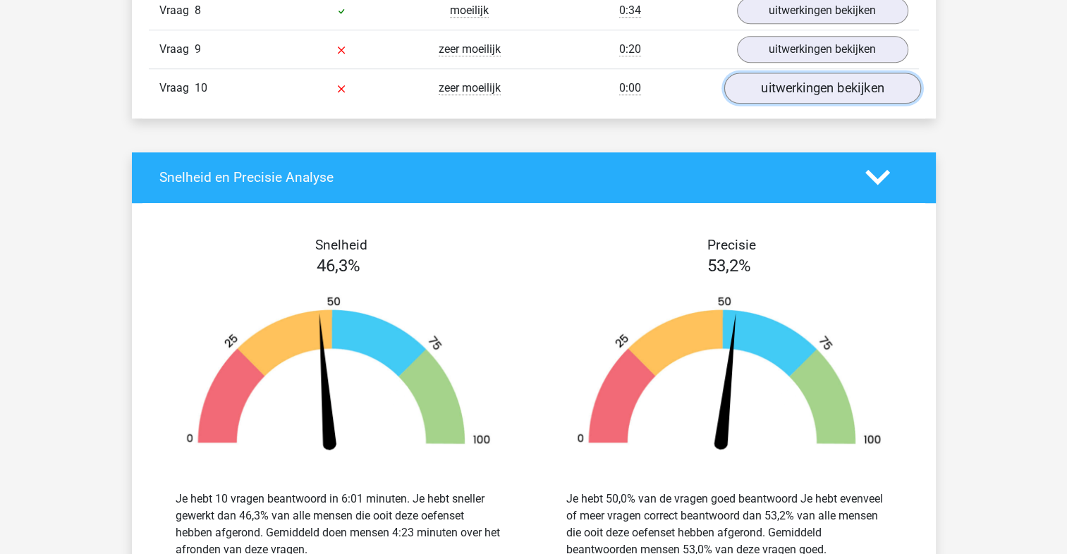
click at [841, 87] on link "uitwerkingen bekijken" at bounding box center [821, 88] width 197 height 31
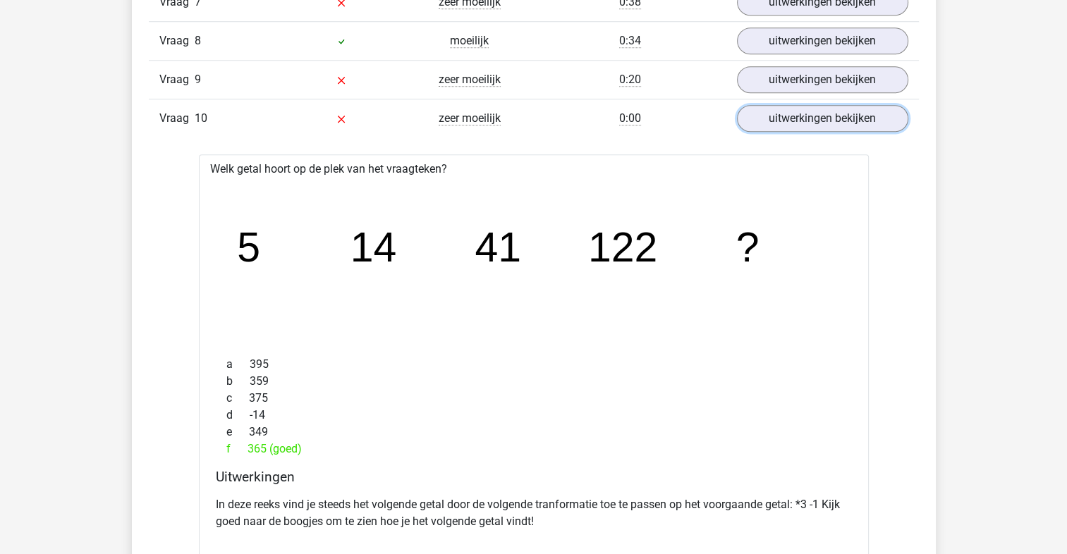
scroll to position [1221, 0]
click at [874, 121] on link "uitwerkingen bekijken" at bounding box center [821, 118] width 197 height 31
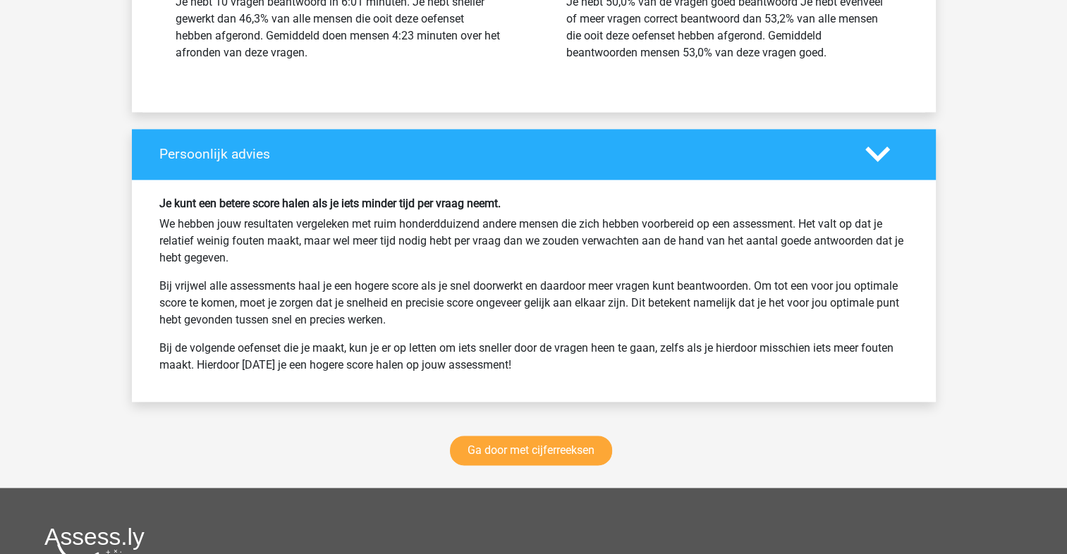
scroll to position [1748, 0]
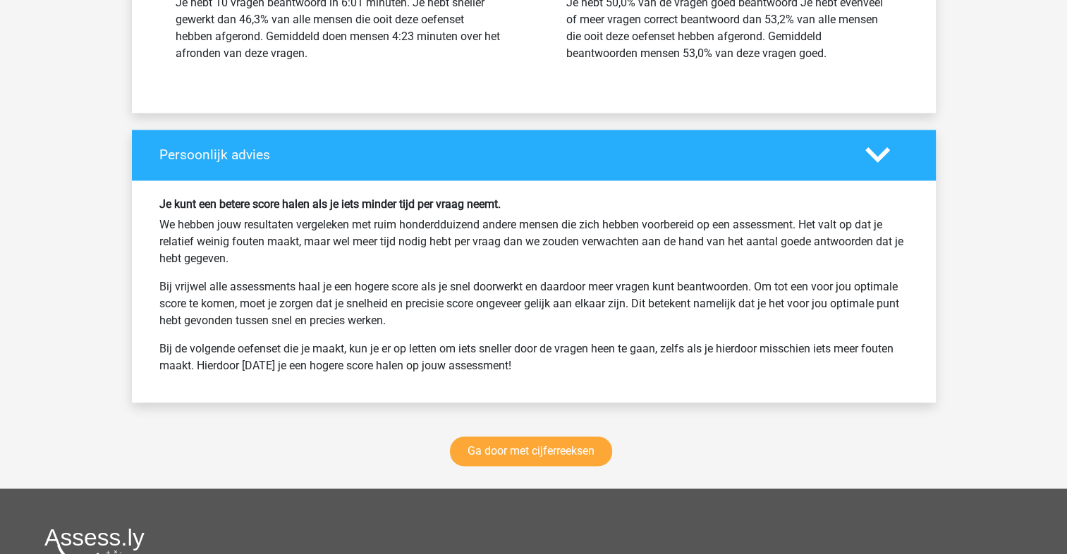
click at [876, 154] on polygon at bounding box center [877, 155] width 25 height 16
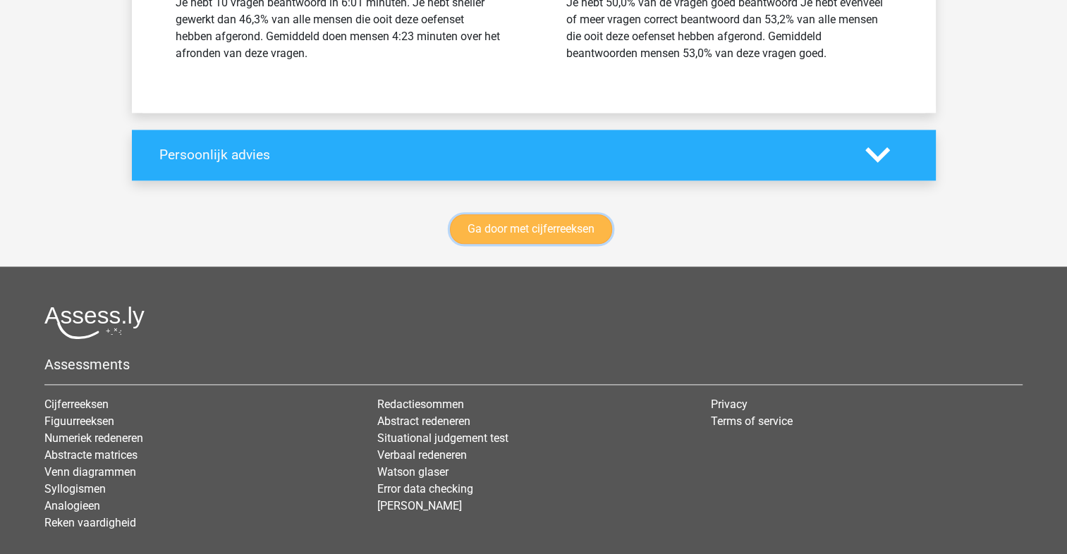
click at [554, 224] on link "Ga door met cijferreeksen" at bounding box center [531, 229] width 162 height 30
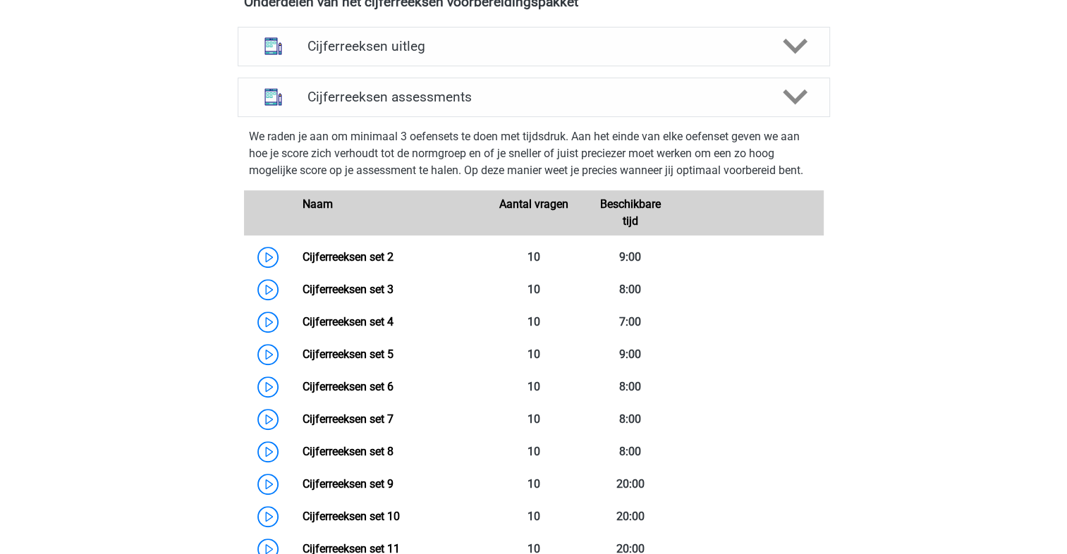
scroll to position [542, 0]
click at [1044, 283] on div "Pauline pcmeisje@gmail.com Nederlands English" at bounding box center [533, 547] width 1067 height 2179
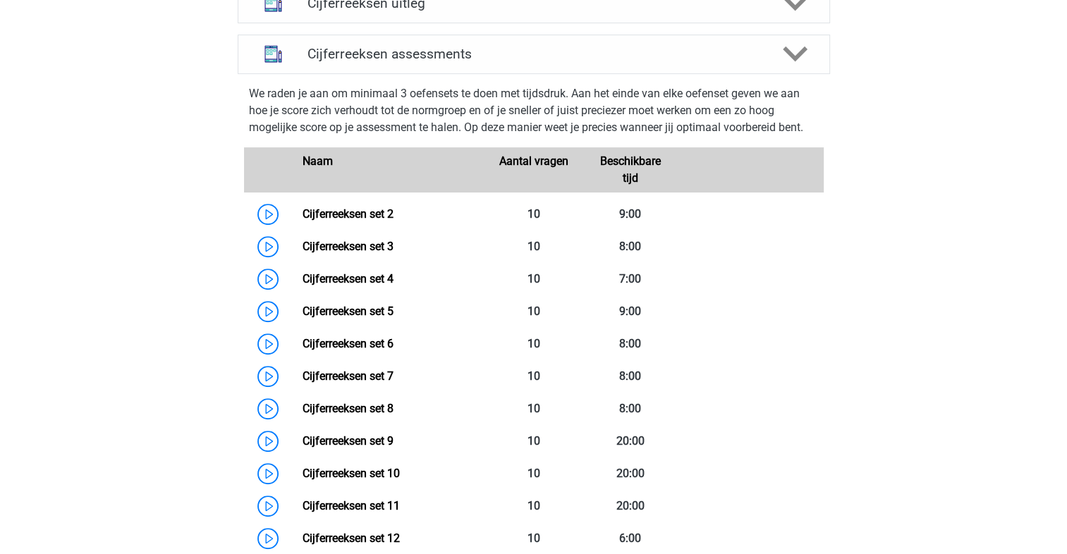
scroll to position [582, 0]
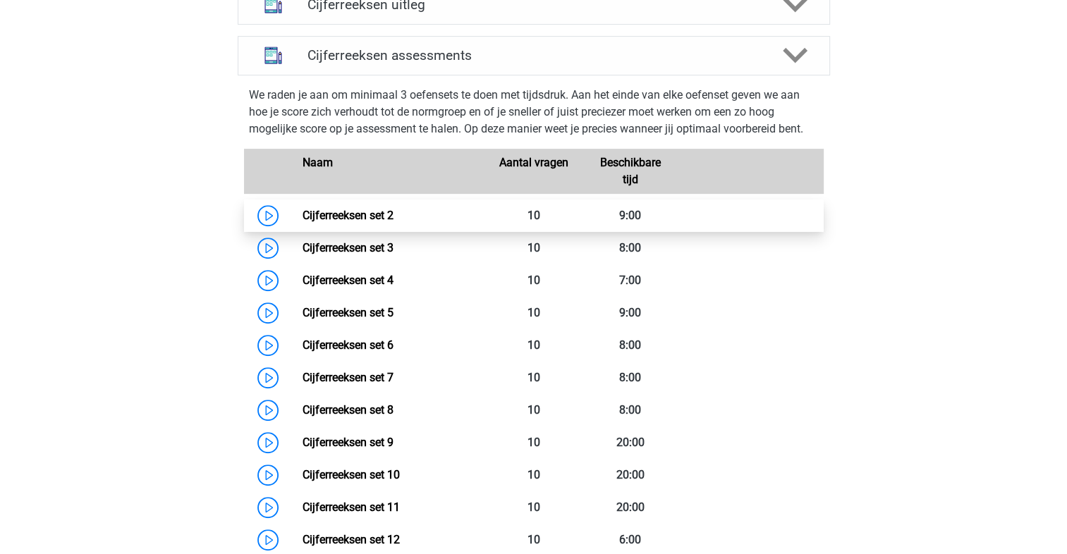
click at [372, 222] on link "Cijferreeksen set 2" at bounding box center [347, 215] width 91 height 13
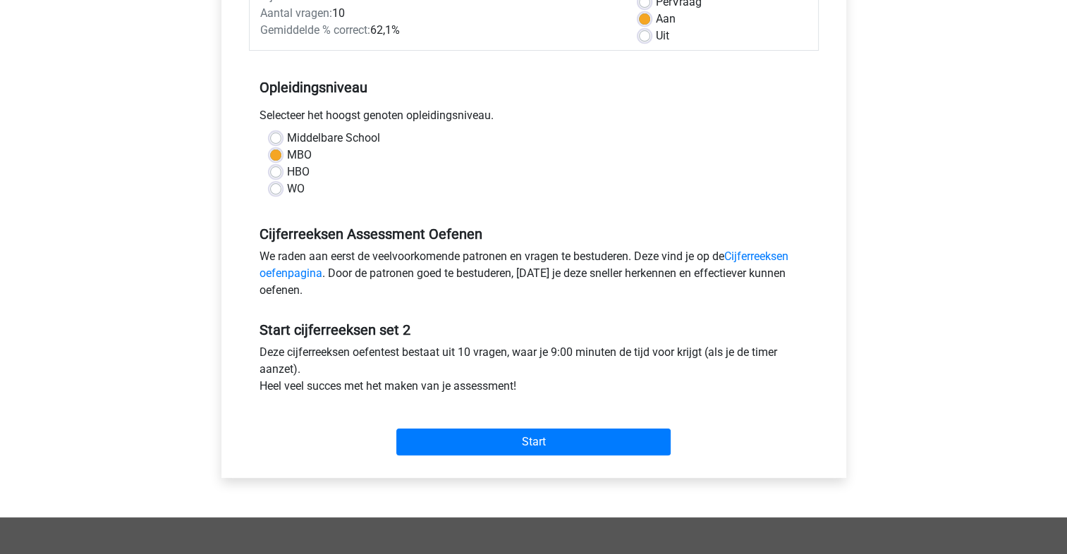
scroll to position [225, 0]
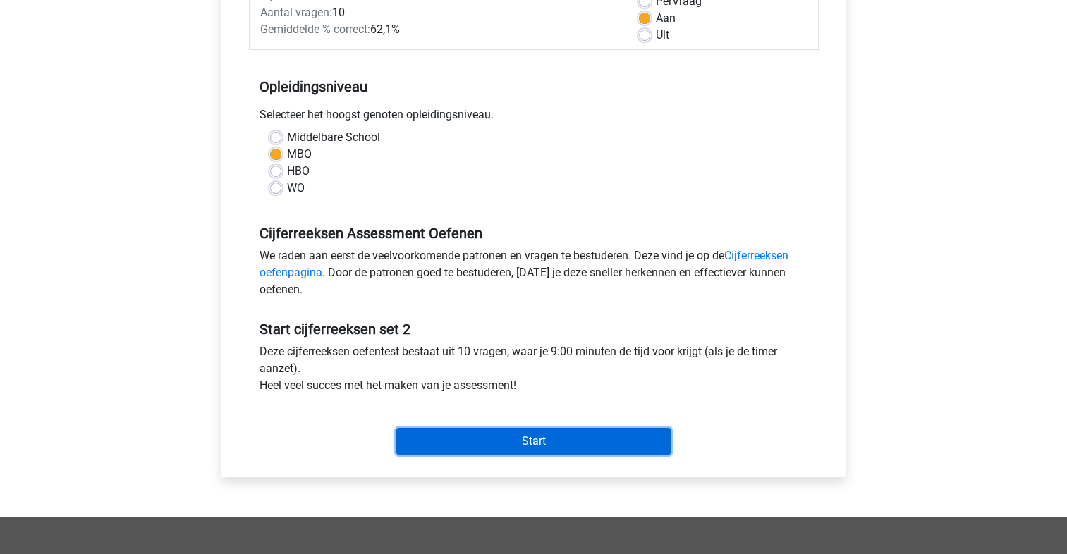
click at [561, 447] on input "Start" at bounding box center [533, 441] width 274 height 27
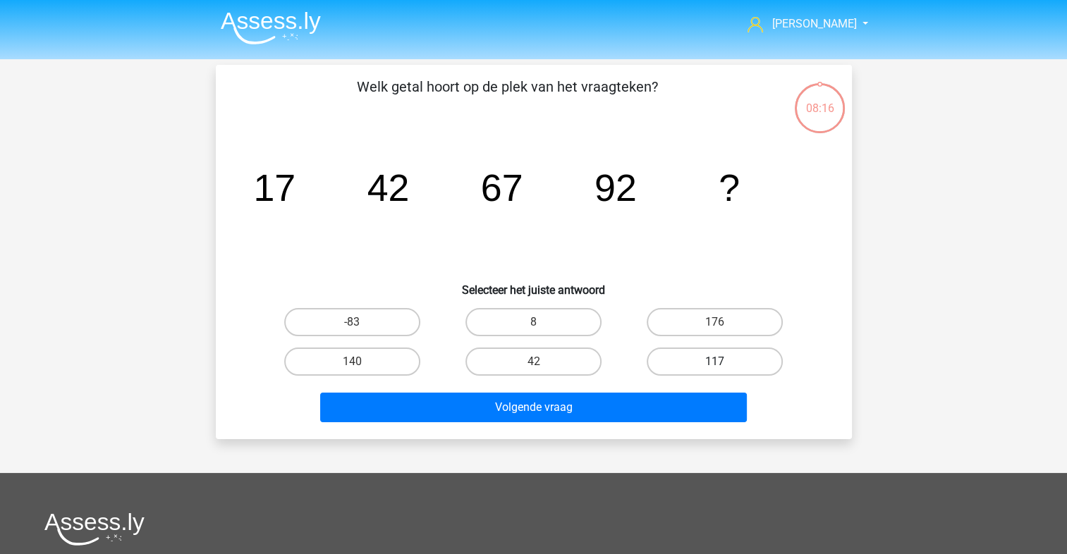
click at [769, 355] on label "117" at bounding box center [715, 362] width 136 height 28
click at [724, 362] on input "117" at bounding box center [719, 366] width 9 height 9
radio input "true"
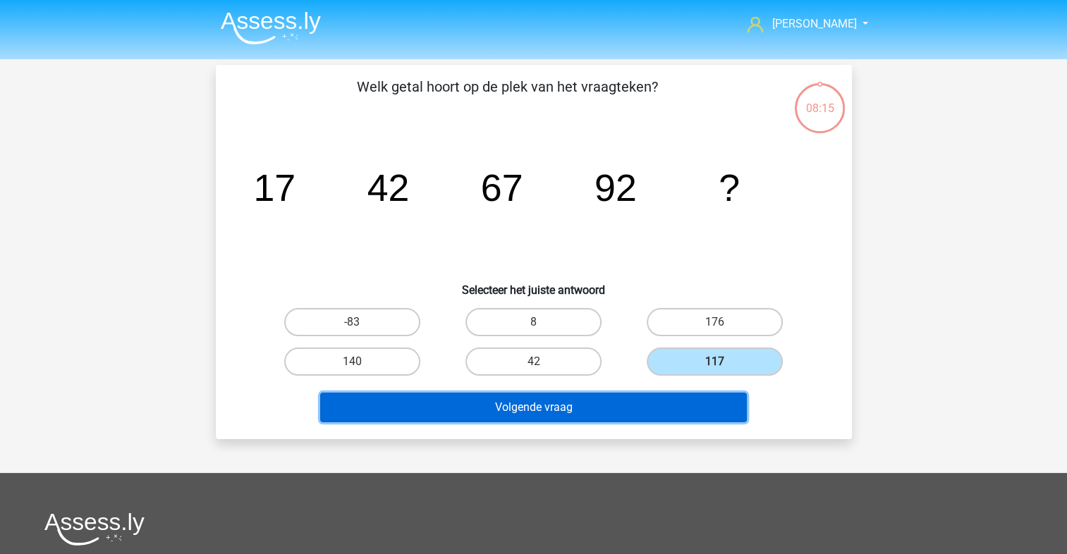
click at [654, 403] on button "Volgende vraag" at bounding box center [533, 408] width 427 height 30
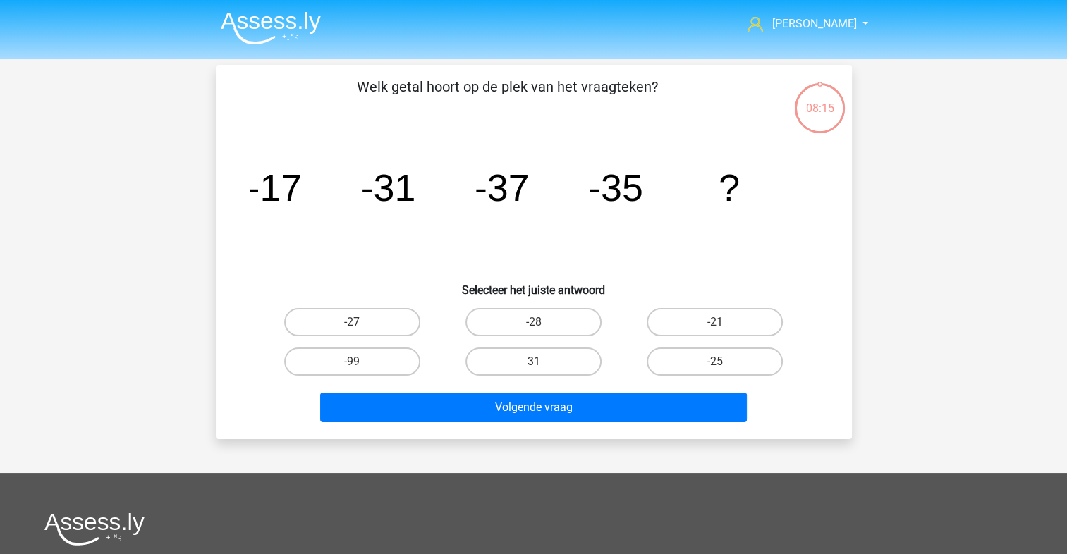
scroll to position [65, 0]
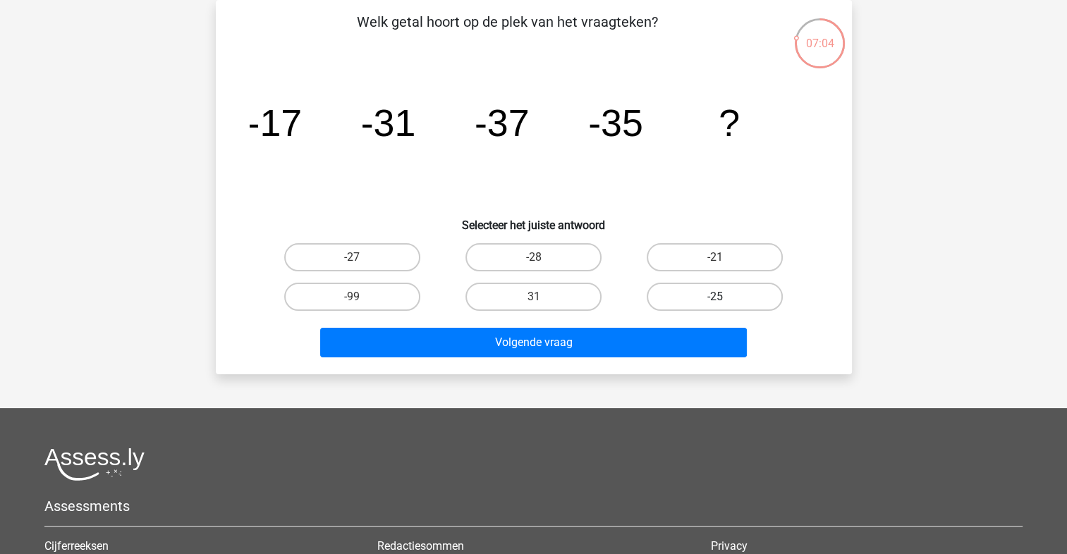
click at [683, 305] on label "-25" at bounding box center [715, 297] width 136 height 28
click at [715, 305] on input "-25" at bounding box center [719, 301] width 9 height 9
radio input "true"
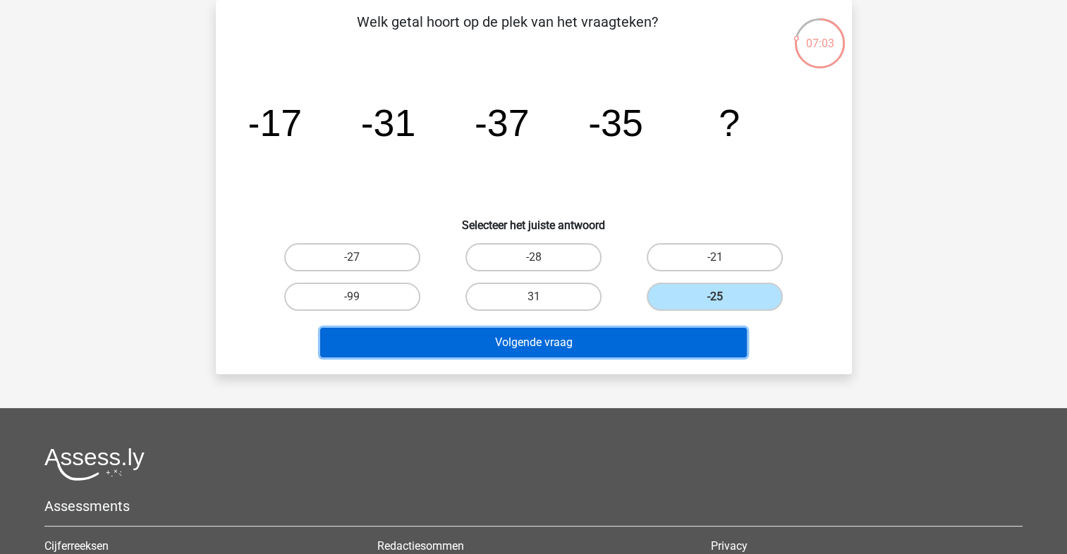
click at [609, 343] on button "Volgende vraag" at bounding box center [533, 343] width 427 height 30
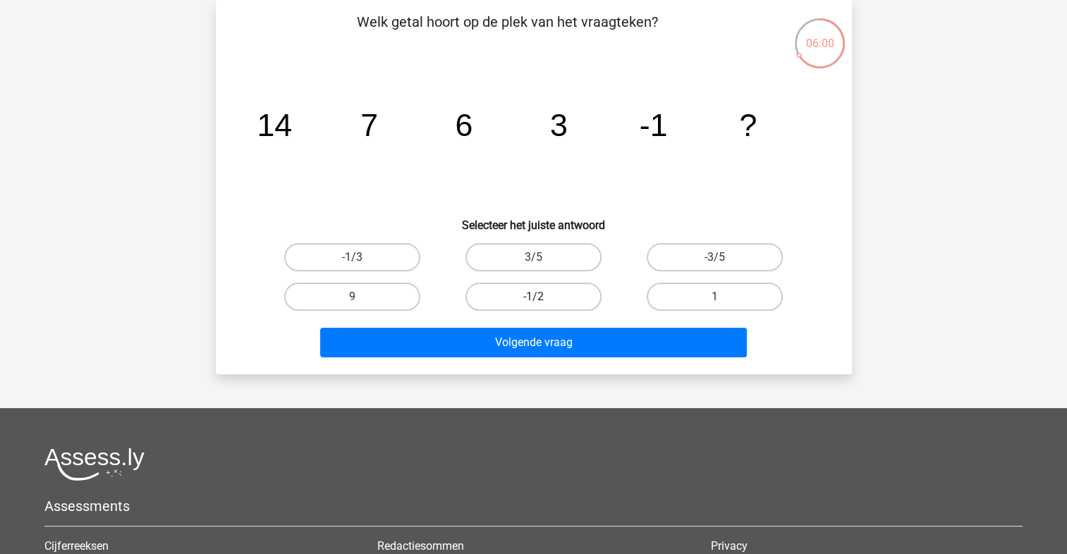
click at [568, 298] on label "-1/2" at bounding box center [533, 297] width 136 height 28
click at [542, 298] on input "-1/2" at bounding box center [537, 301] width 9 height 9
radio input "true"
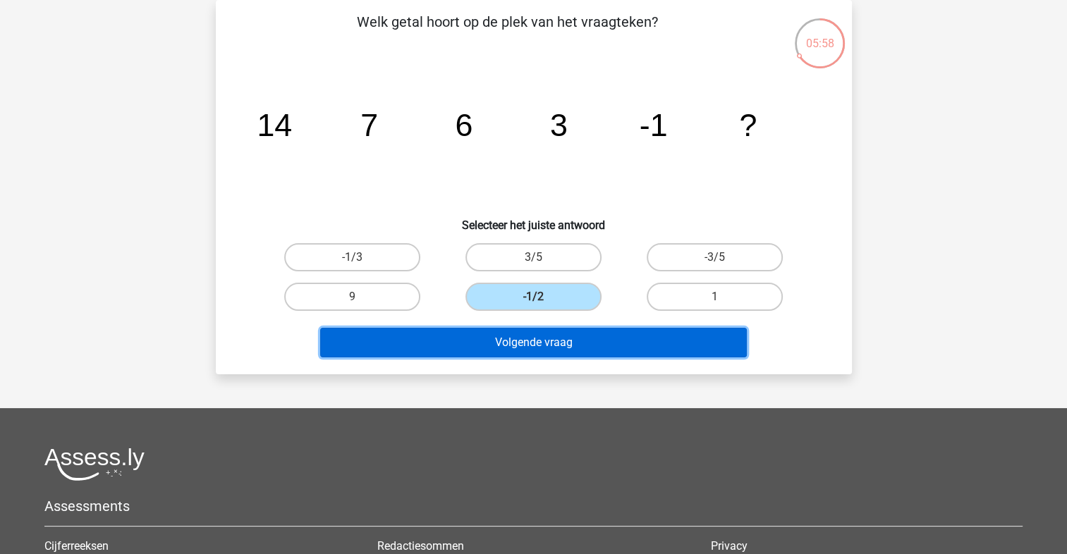
click at [570, 345] on button "Volgende vraag" at bounding box center [533, 343] width 427 height 30
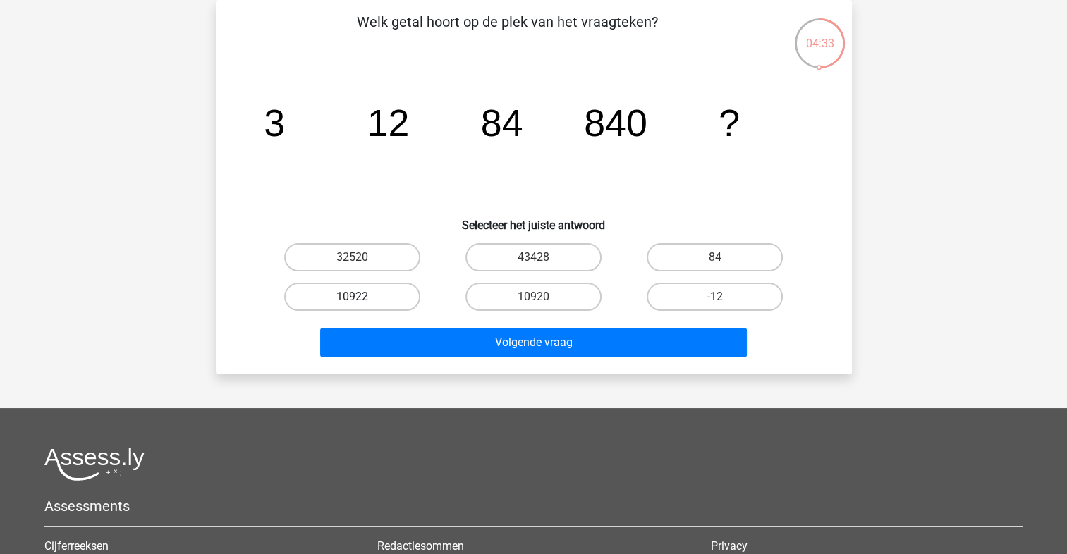
click at [407, 299] on label "10922" at bounding box center [352, 297] width 136 height 28
click at [361, 299] on input "10922" at bounding box center [356, 301] width 9 height 9
radio input "true"
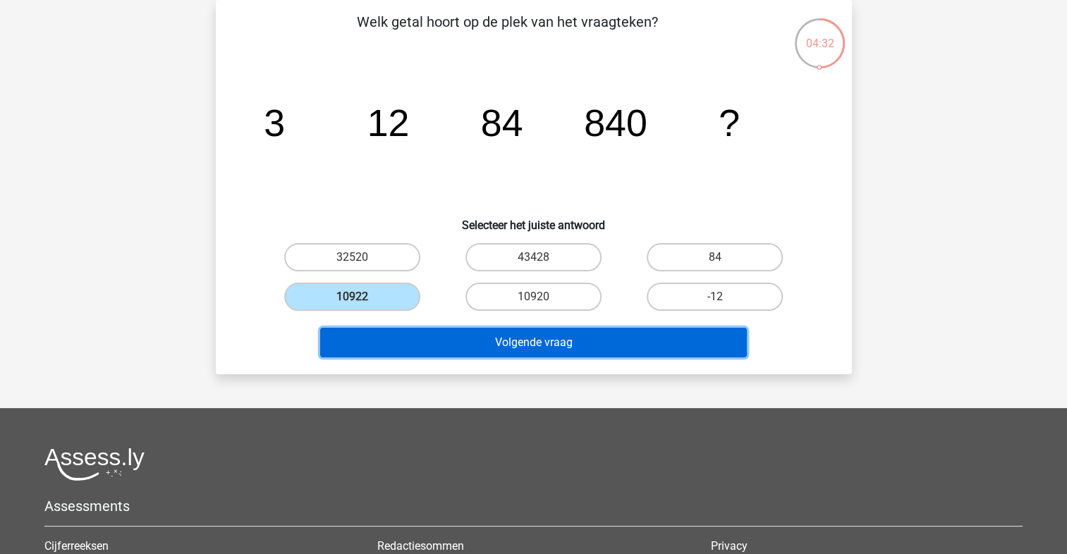
click at [510, 343] on button "Volgende vraag" at bounding box center [533, 343] width 427 height 30
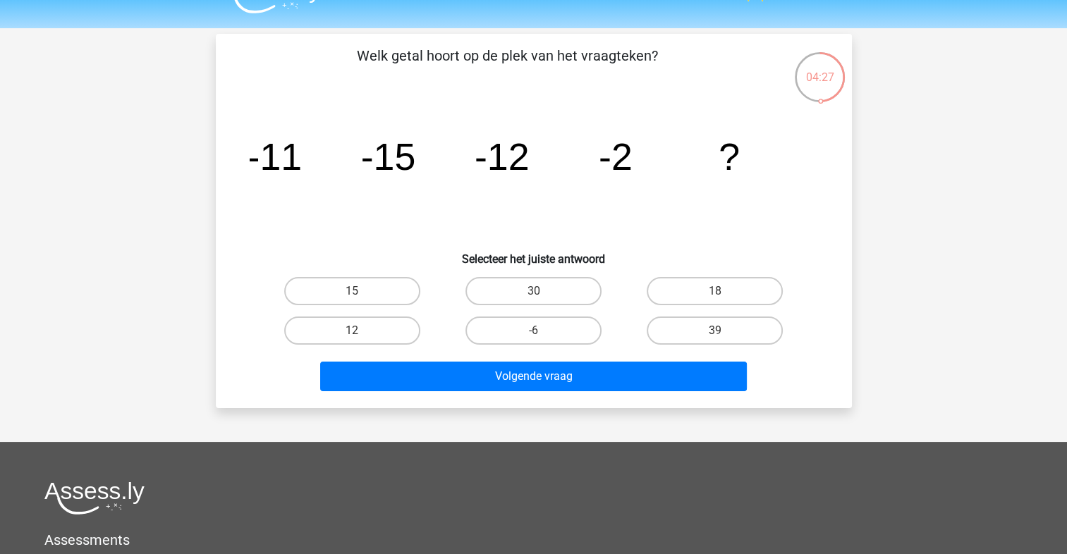
scroll to position [35, 0]
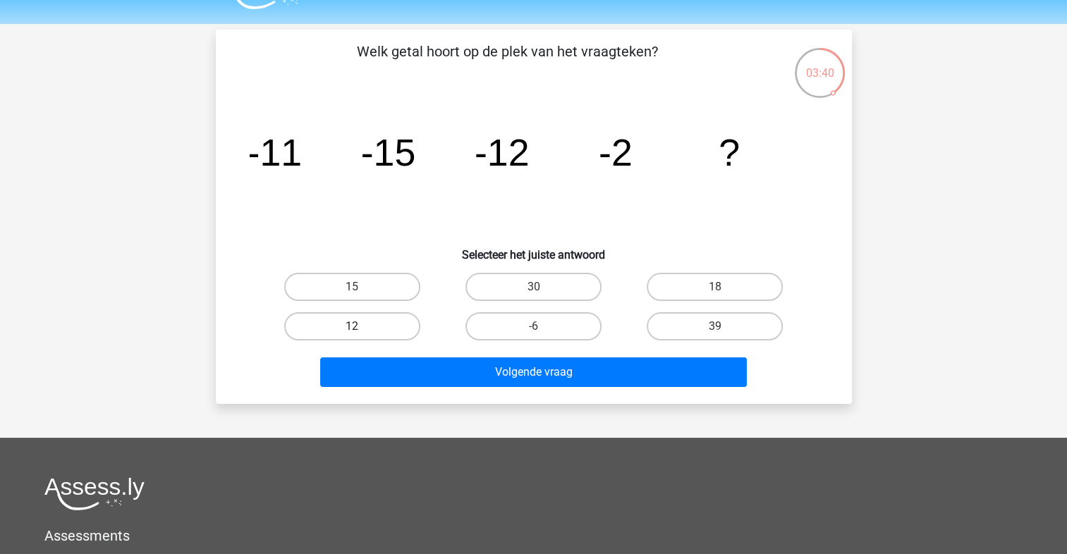
click at [396, 325] on label "12" at bounding box center [352, 326] width 136 height 28
click at [361, 326] on input "12" at bounding box center [356, 330] width 9 height 9
radio input "true"
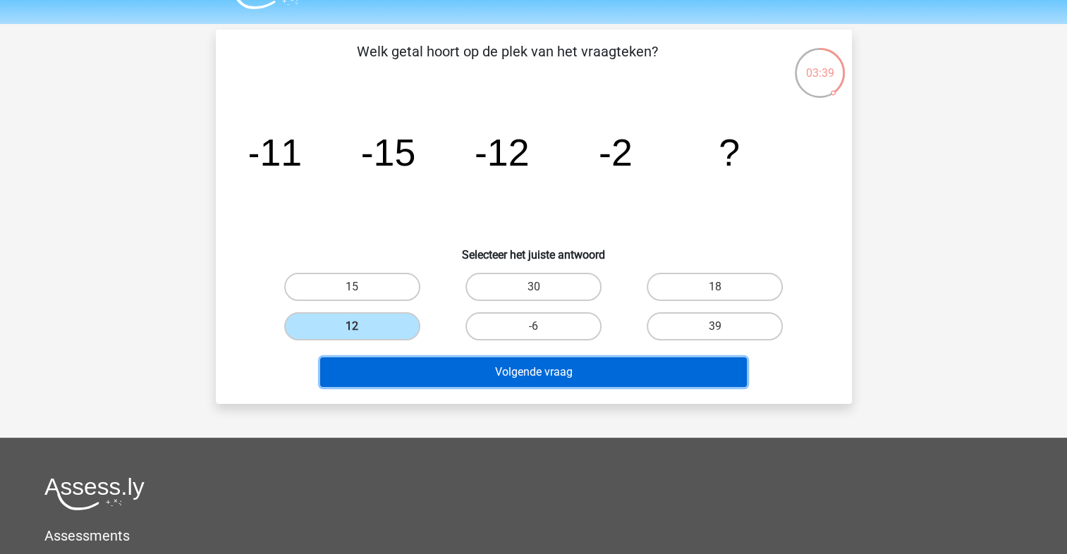
click at [491, 374] on button "Volgende vraag" at bounding box center [533, 372] width 427 height 30
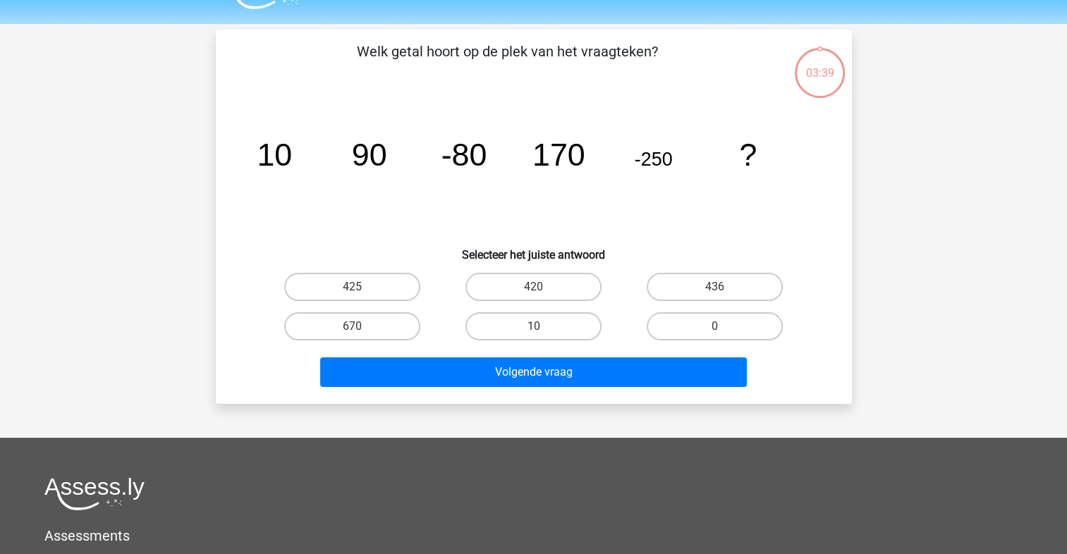
scroll to position [65, 0]
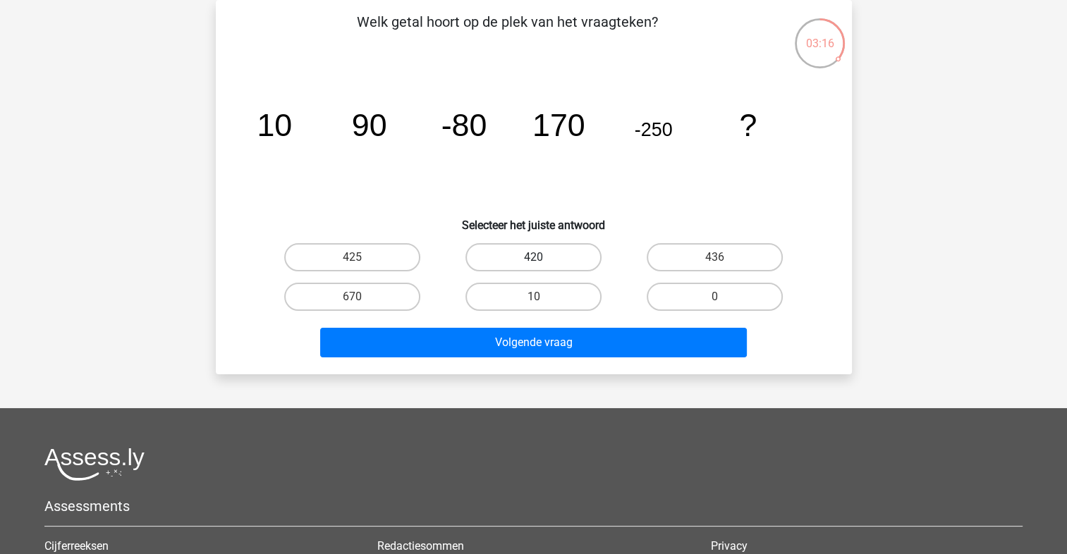
click at [504, 250] on label "420" at bounding box center [533, 257] width 136 height 28
click at [533, 257] on input "420" at bounding box center [537, 261] width 9 height 9
radio input "true"
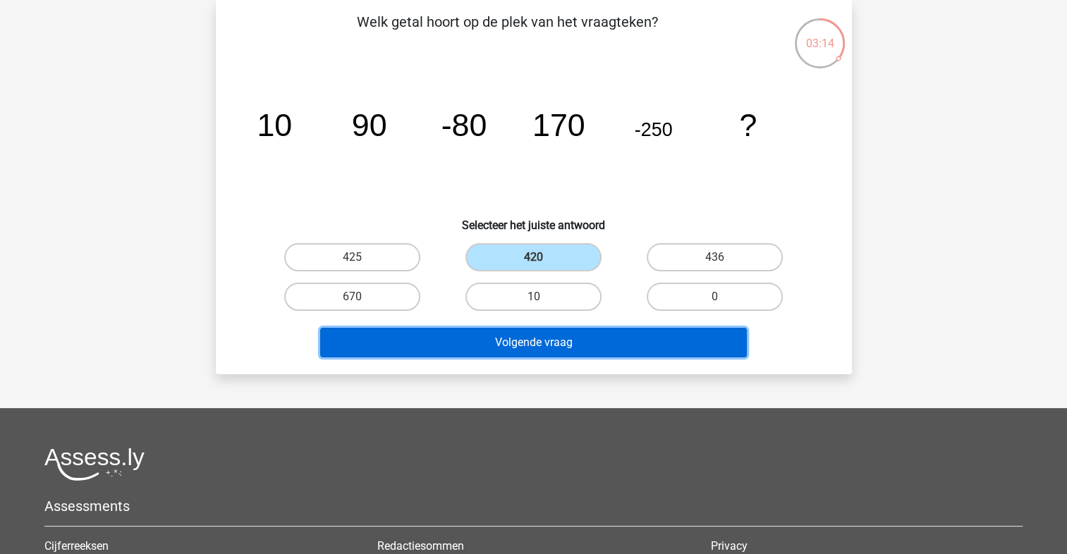
click at [513, 346] on button "Volgende vraag" at bounding box center [533, 343] width 427 height 30
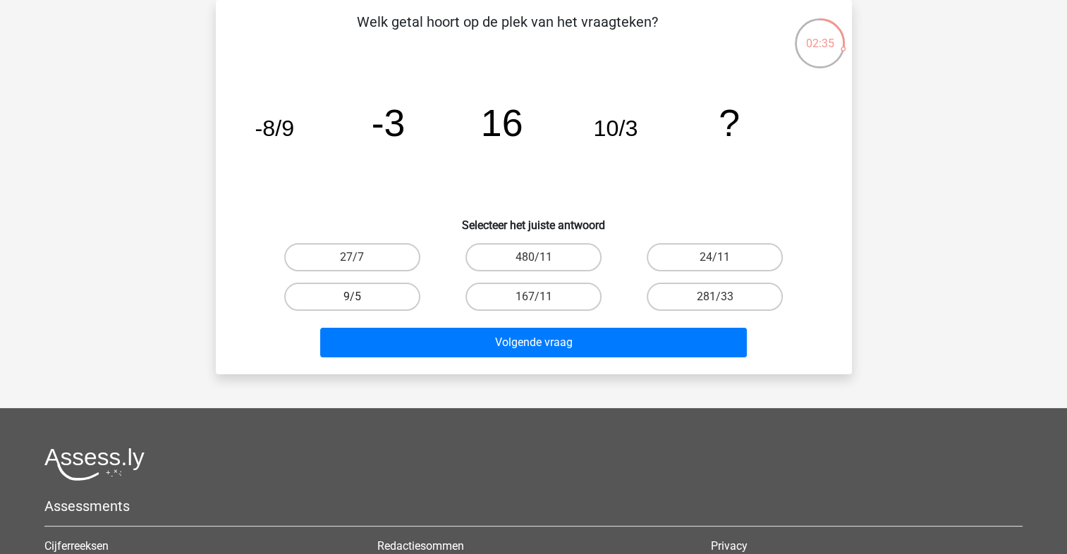
click at [384, 305] on label "9/5" at bounding box center [352, 297] width 136 height 28
click at [361, 305] on input "9/5" at bounding box center [356, 301] width 9 height 9
radio input "true"
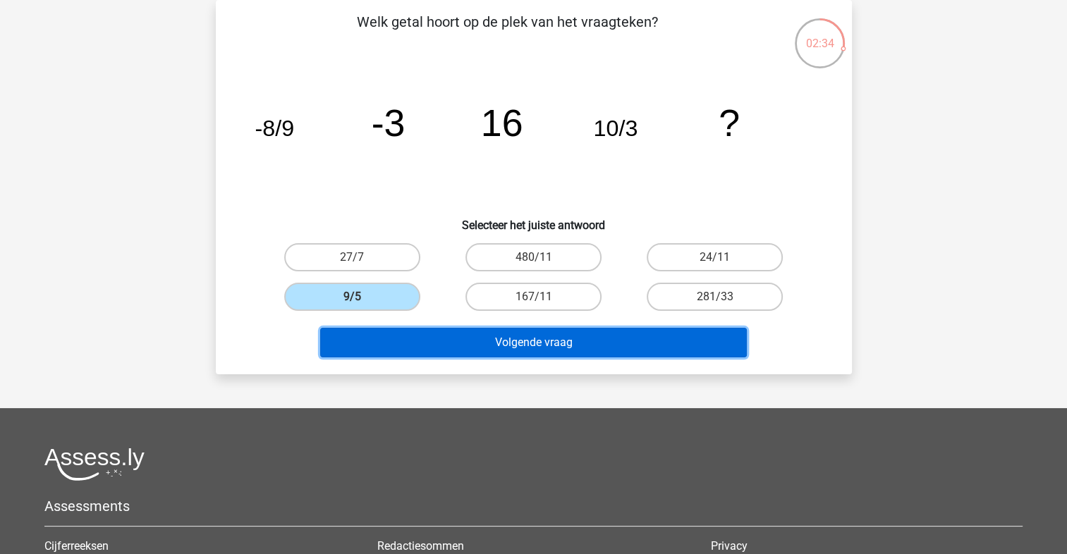
click at [502, 349] on button "Volgende vraag" at bounding box center [533, 343] width 427 height 30
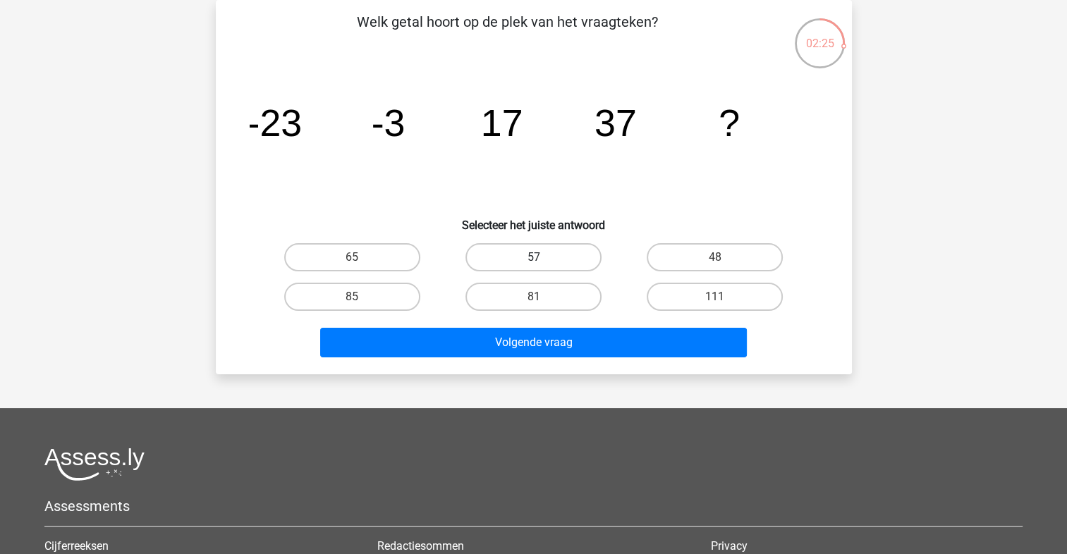
click at [584, 247] on label "57" at bounding box center [533, 257] width 136 height 28
click at [542, 257] on input "57" at bounding box center [537, 261] width 9 height 9
radio input "true"
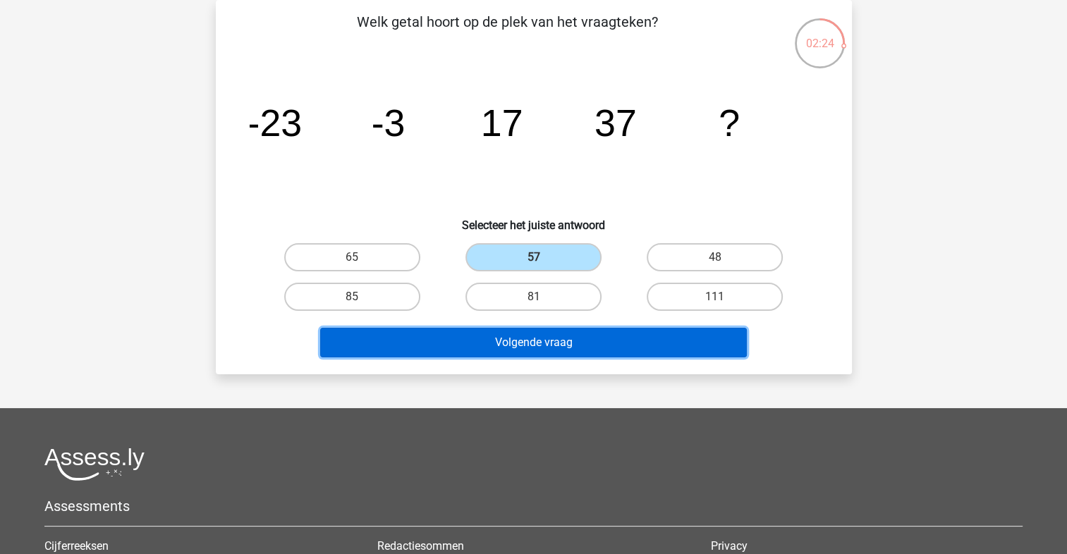
click at [592, 340] on button "Volgende vraag" at bounding box center [533, 343] width 427 height 30
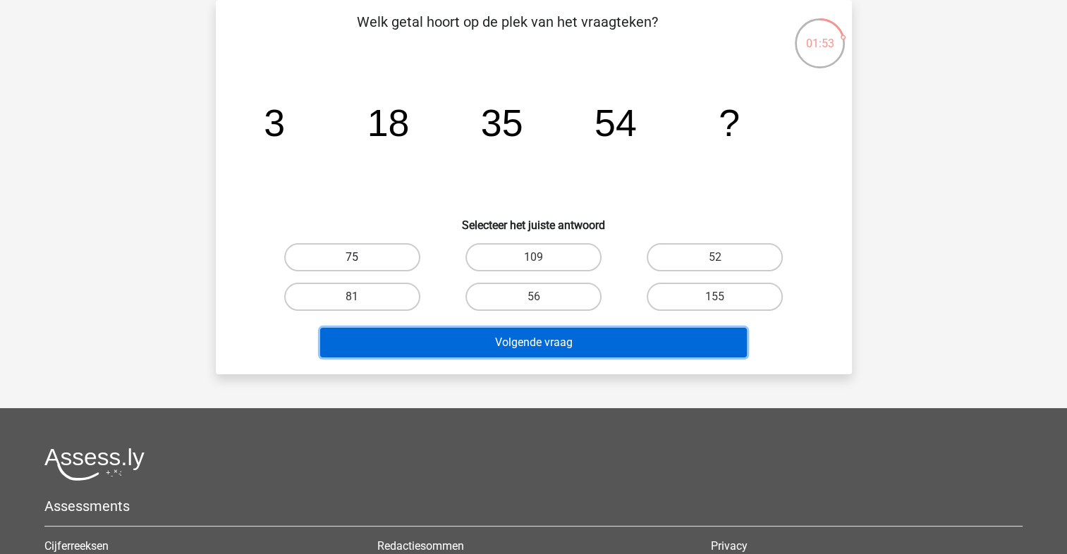
drag, startPoint x: 592, startPoint y: 340, endPoint x: 381, endPoint y: 262, distance: 225.3
click at [381, 262] on div "Welk getal hoort op de plek van het vraagteken? image/svg+xml 3 18 35 54 ? Sele…" at bounding box center [533, 187] width 625 height 352
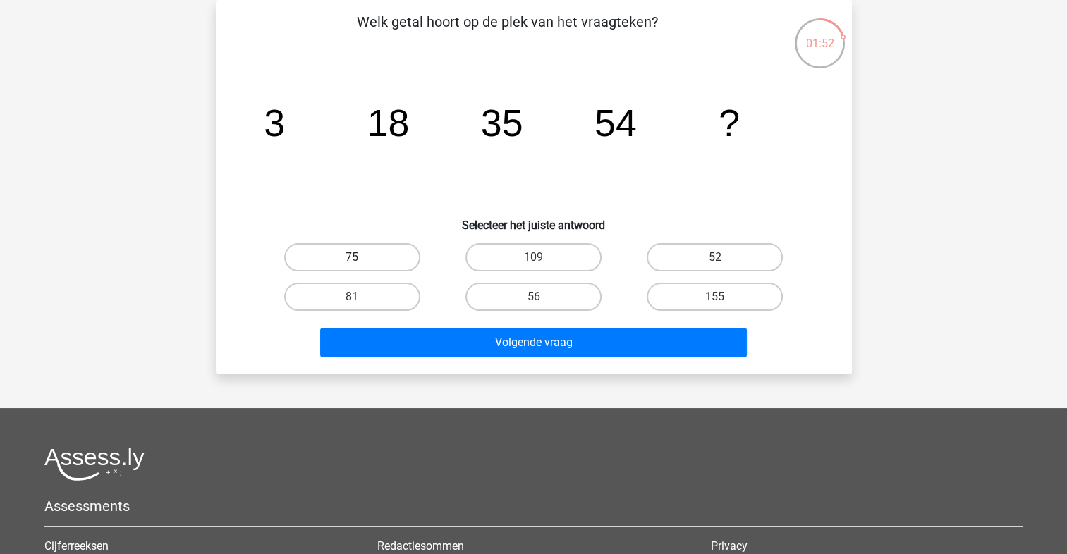
click at [381, 262] on label "75" at bounding box center [352, 257] width 136 height 28
click at [361, 262] on input "75" at bounding box center [356, 261] width 9 height 9
radio input "true"
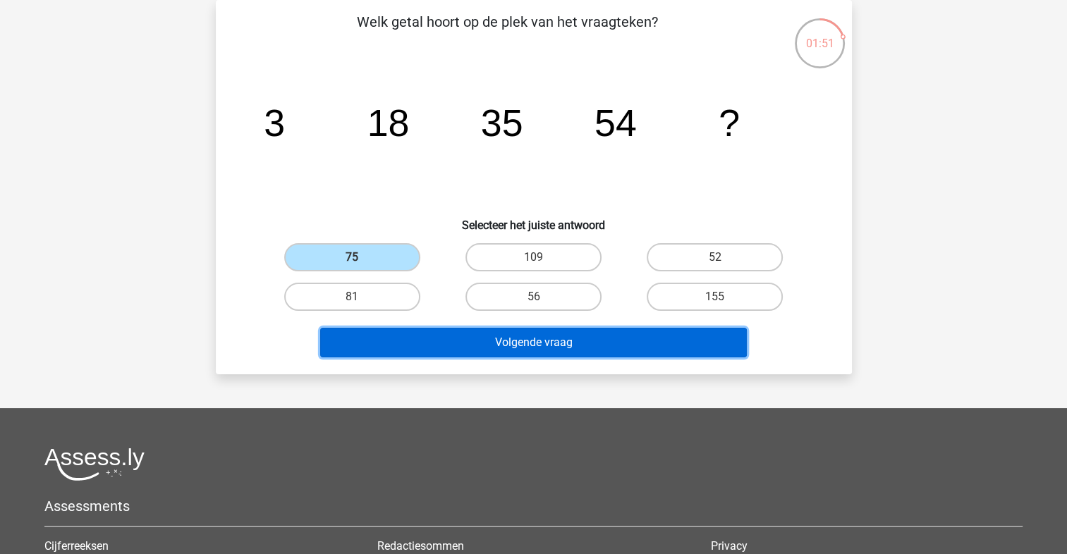
click at [472, 337] on button "Volgende vraag" at bounding box center [533, 343] width 427 height 30
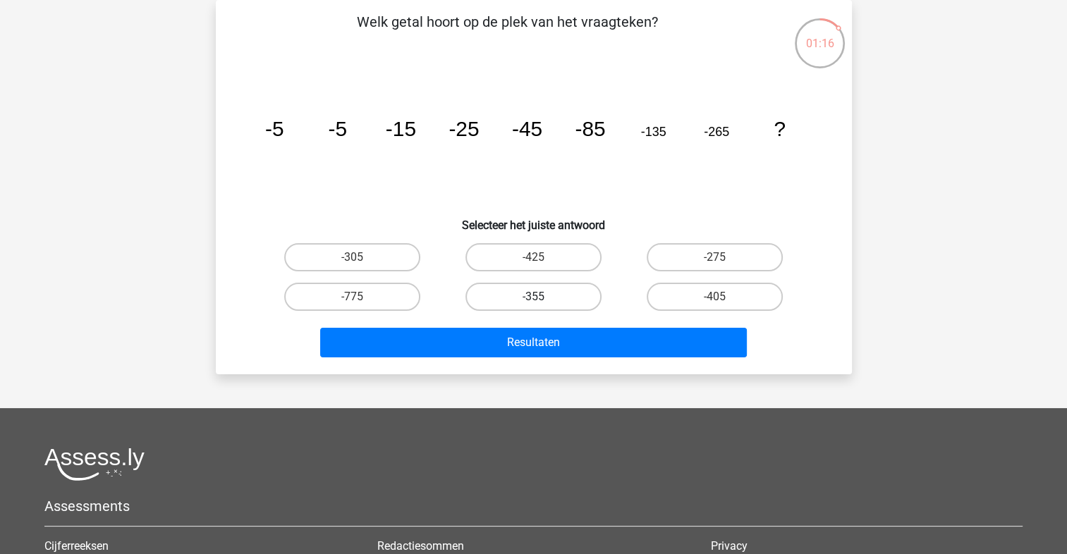
click at [570, 293] on label "-355" at bounding box center [533, 297] width 136 height 28
click at [542, 297] on input "-355" at bounding box center [537, 301] width 9 height 9
radio input "true"
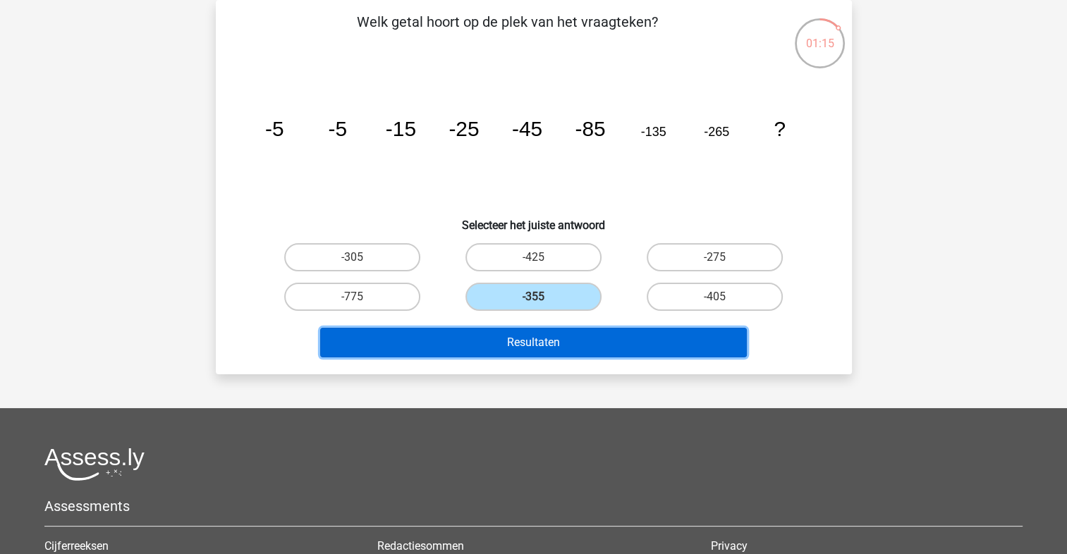
click at [561, 338] on button "Resultaten" at bounding box center [533, 343] width 427 height 30
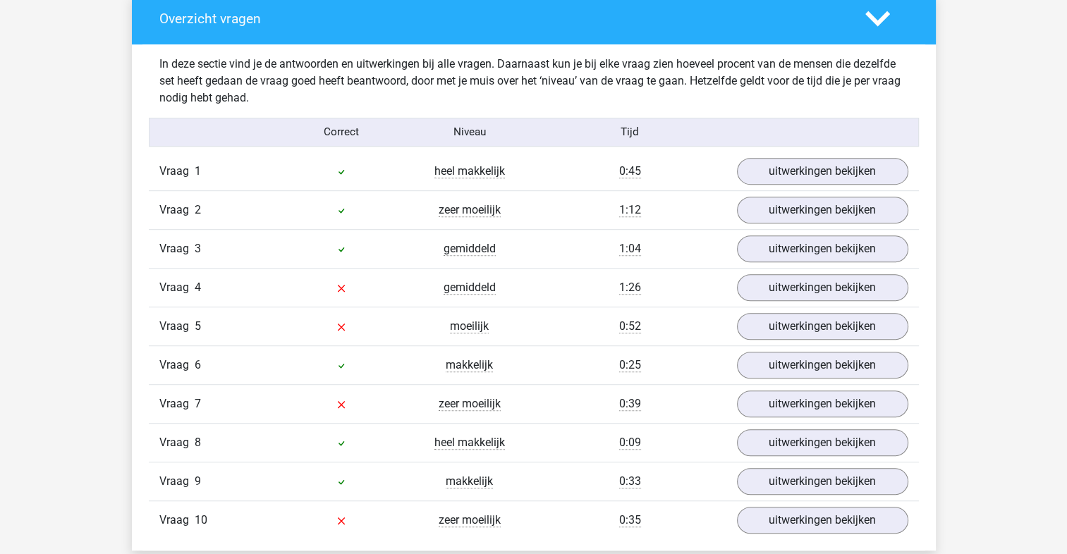
scroll to position [820, 0]
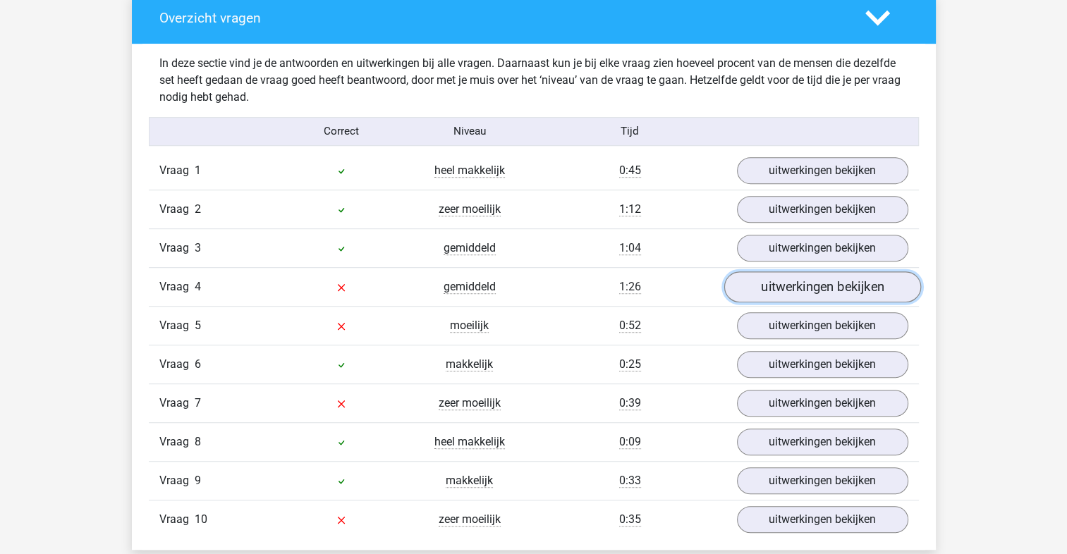
click at [829, 283] on link "uitwerkingen bekijken" at bounding box center [821, 286] width 197 height 31
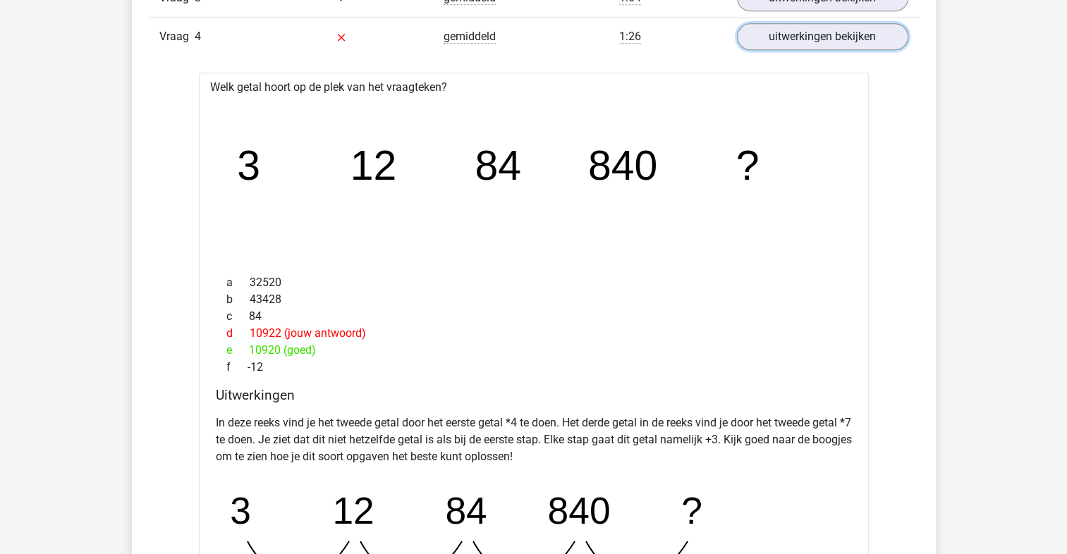
scroll to position [1068, 0]
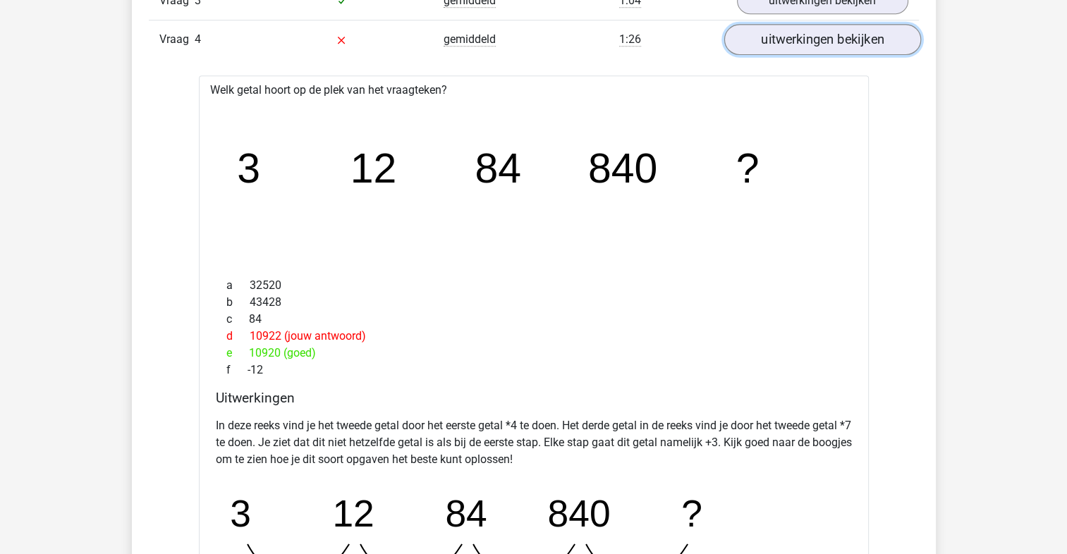
click at [804, 46] on link "uitwerkingen bekijken" at bounding box center [821, 39] width 197 height 31
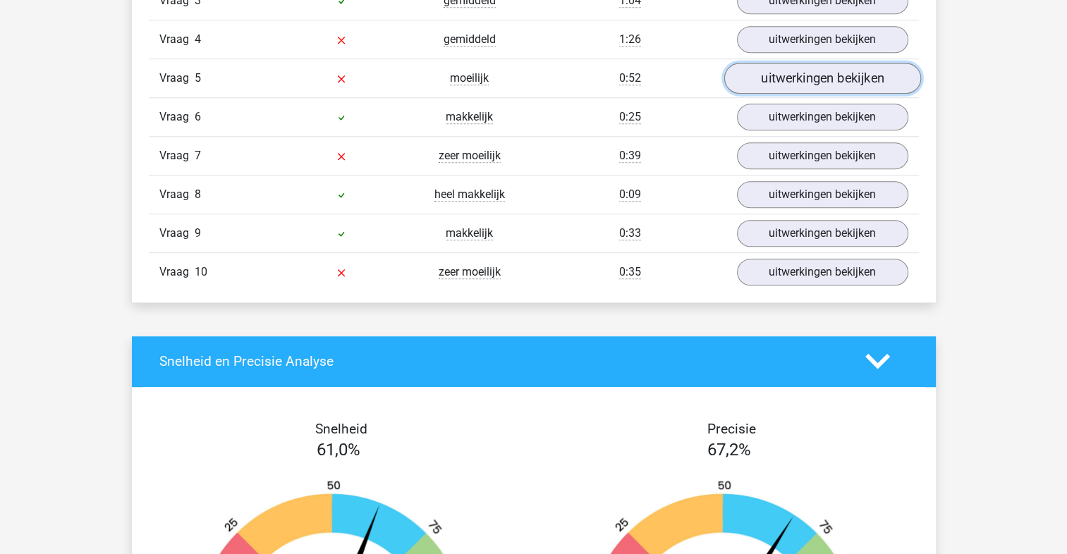
click at [853, 75] on link "uitwerkingen bekijken" at bounding box center [821, 78] width 197 height 31
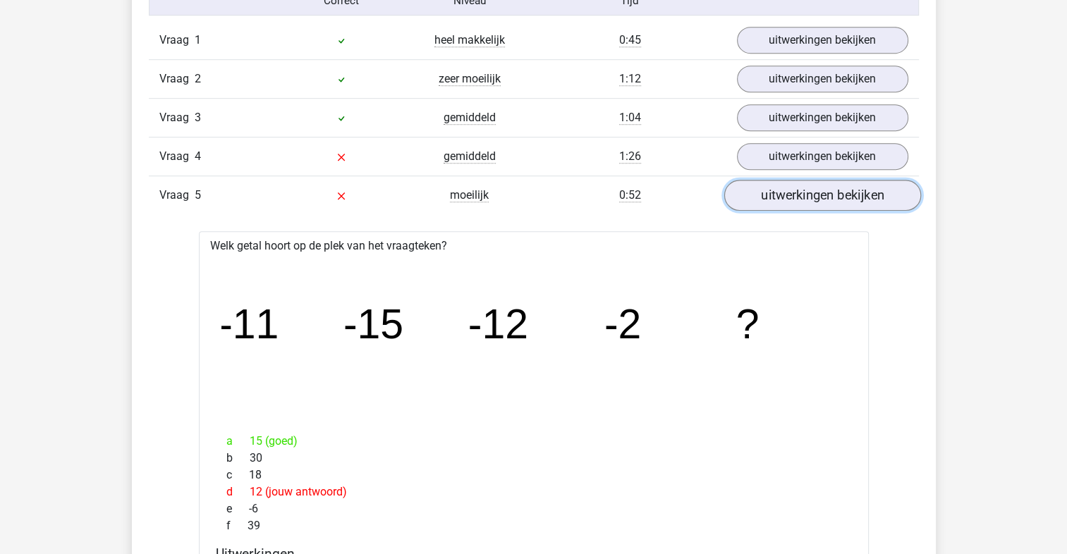
scroll to position [945, 0]
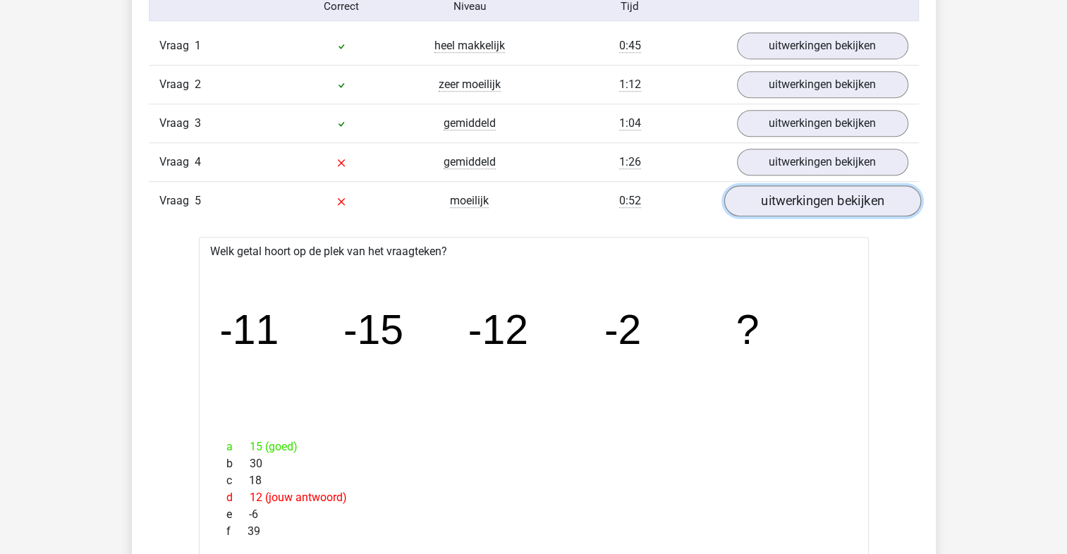
click at [822, 196] on link "uitwerkingen bekijken" at bounding box center [821, 200] width 197 height 31
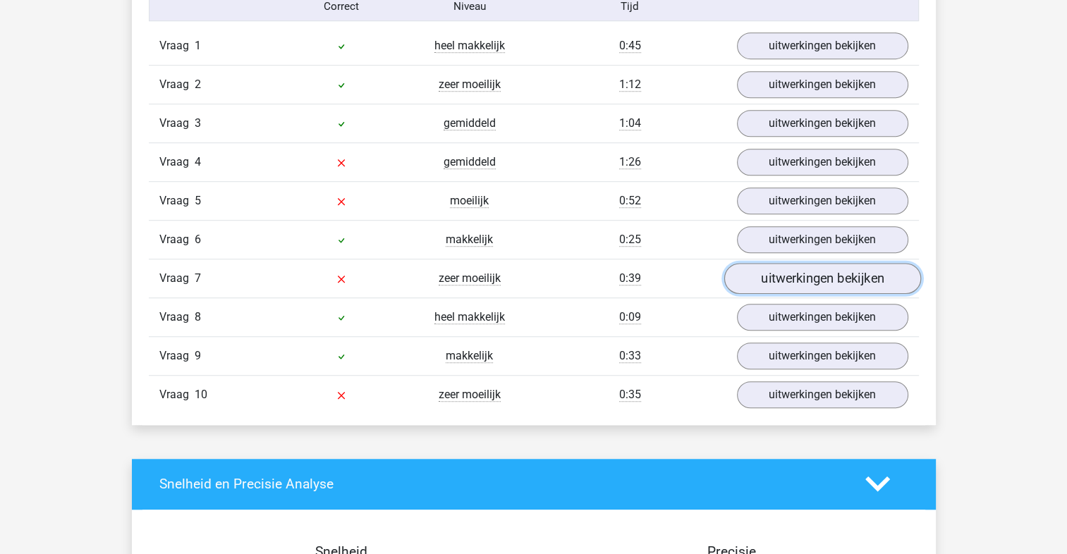
click at [790, 283] on link "uitwerkingen bekijken" at bounding box center [821, 278] width 197 height 31
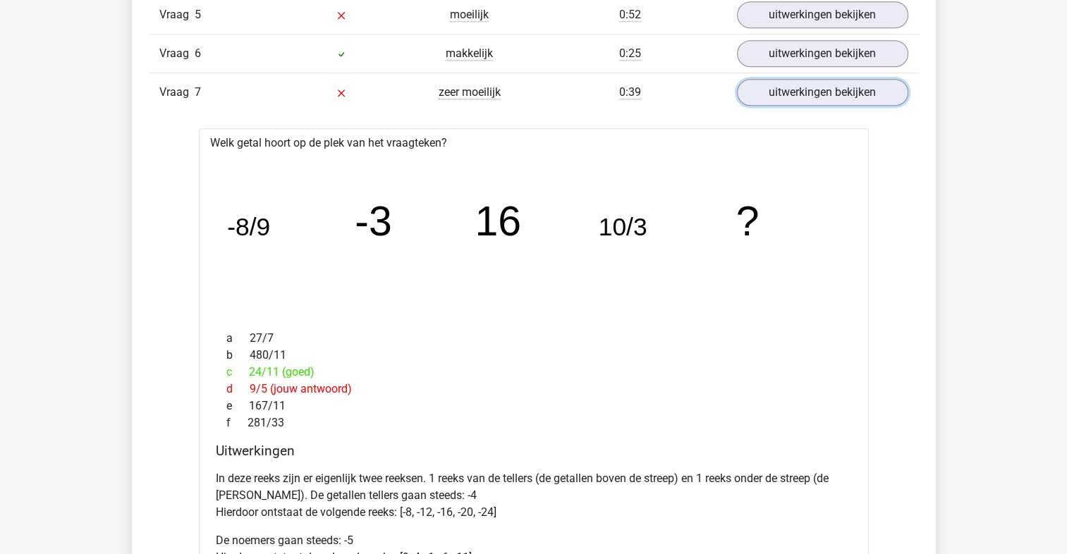
scroll to position [1133, 0]
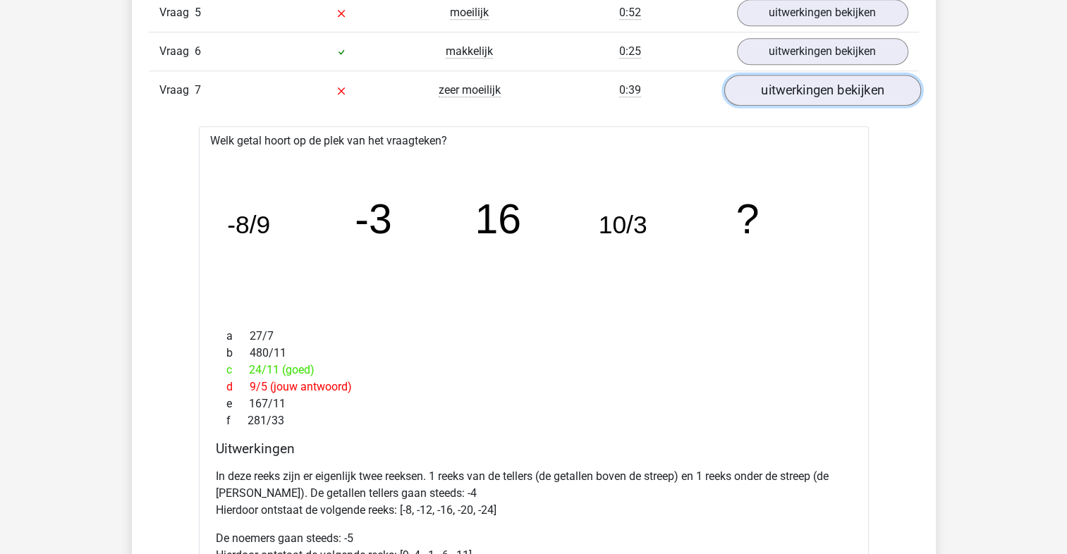
click at [851, 84] on link "uitwerkingen bekijken" at bounding box center [821, 90] width 197 height 31
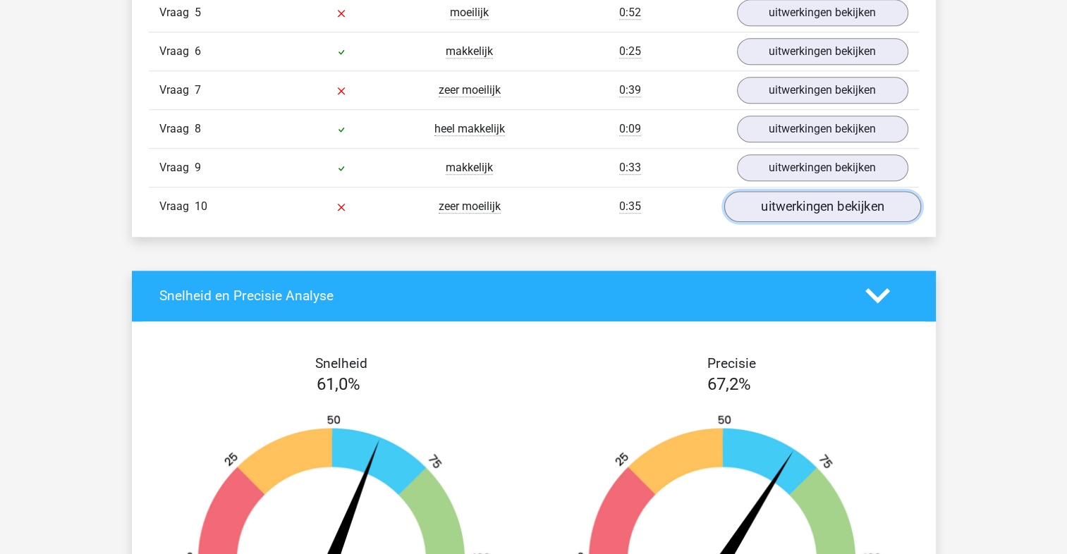
click at [818, 202] on link "uitwerkingen bekijken" at bounding box center [821, 206] width 197 height 31
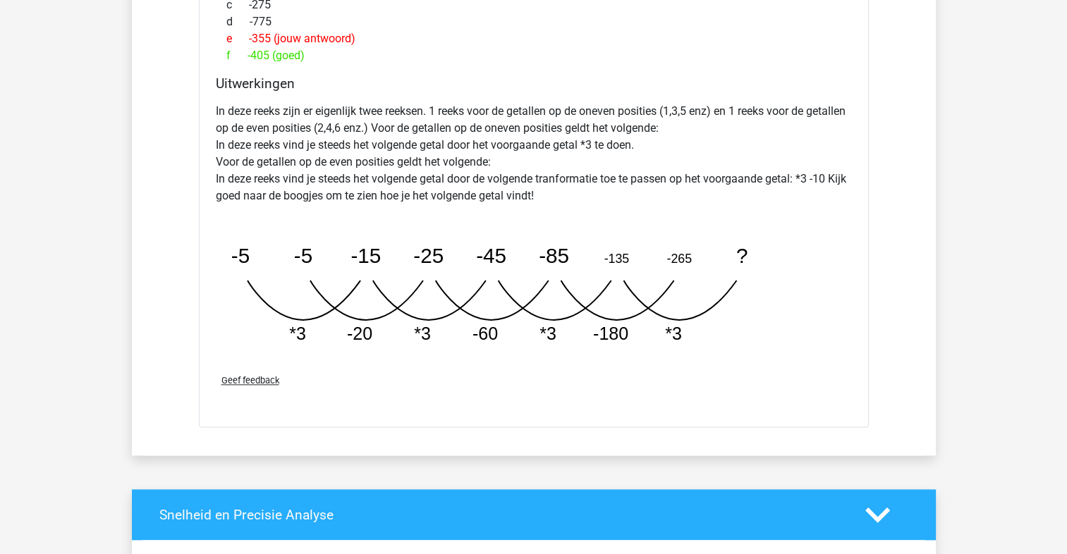
scroll to position [1615, 0]
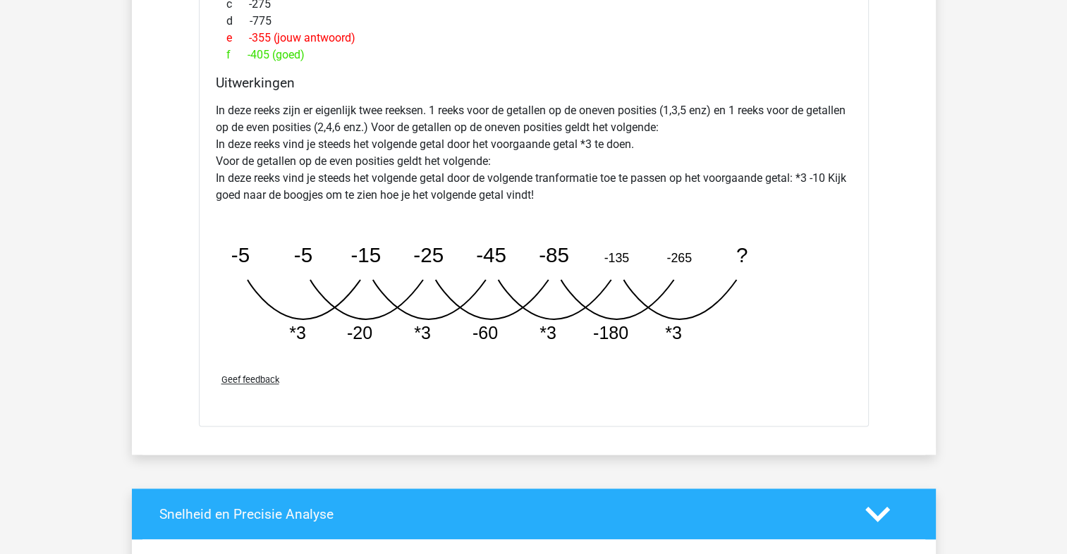
click at [970, 403] on div "[PERSON_NAME] [EMAIL_ADDRESS][DOMAIN_NAME]" at bounding box center [533, 40] width 1067 height 3310
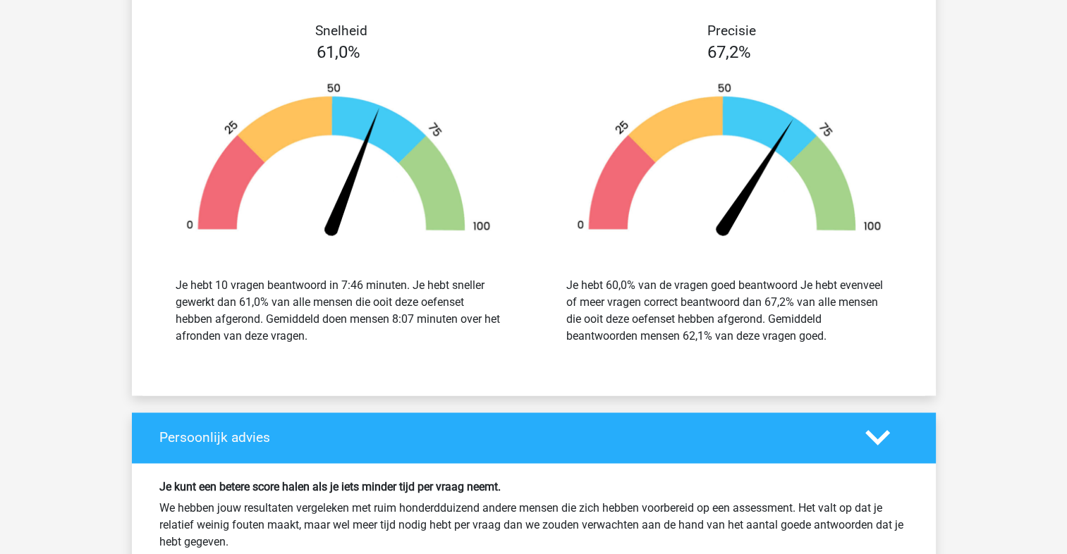
scroll to position [2165, 0]
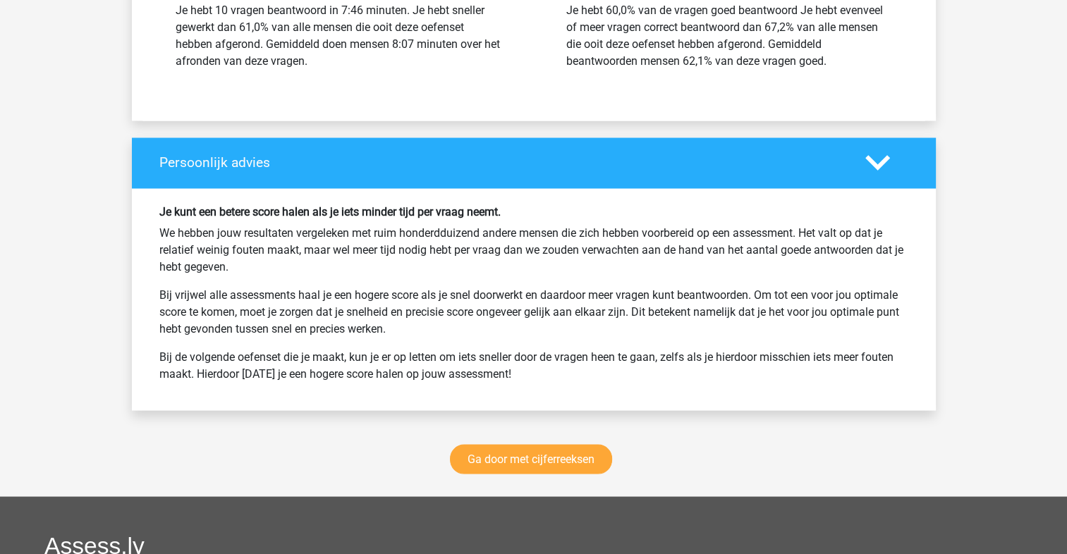
scroll to position [2443, 0]
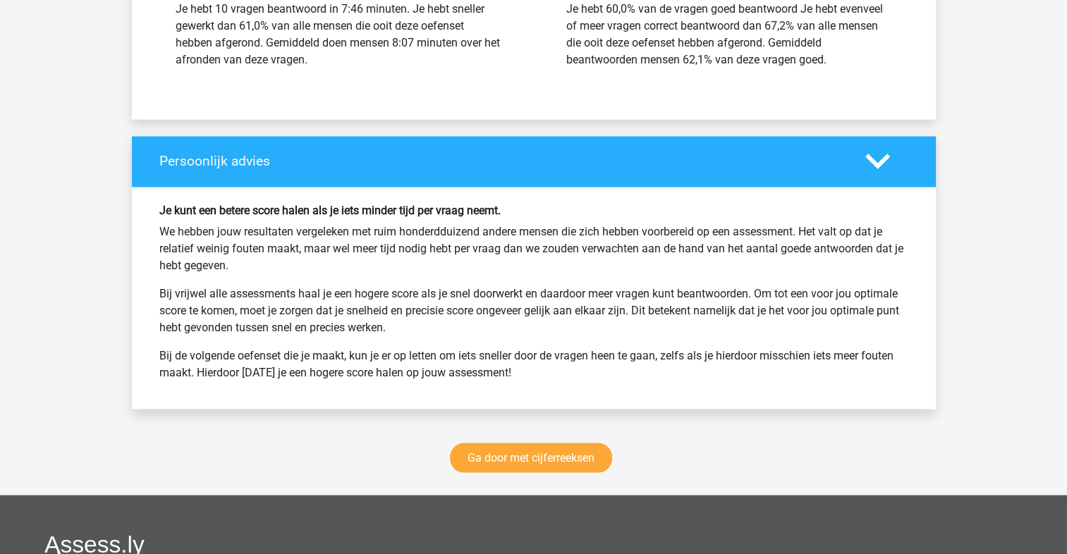
click at [652, 471] on div "Ga door met cijferreeksen" at bounding box center [534, 460] width 804 height 69
click at [584, 461] on link "Ga door met cijferreeksen" at bounding box center [531, 458] width 162 height 30
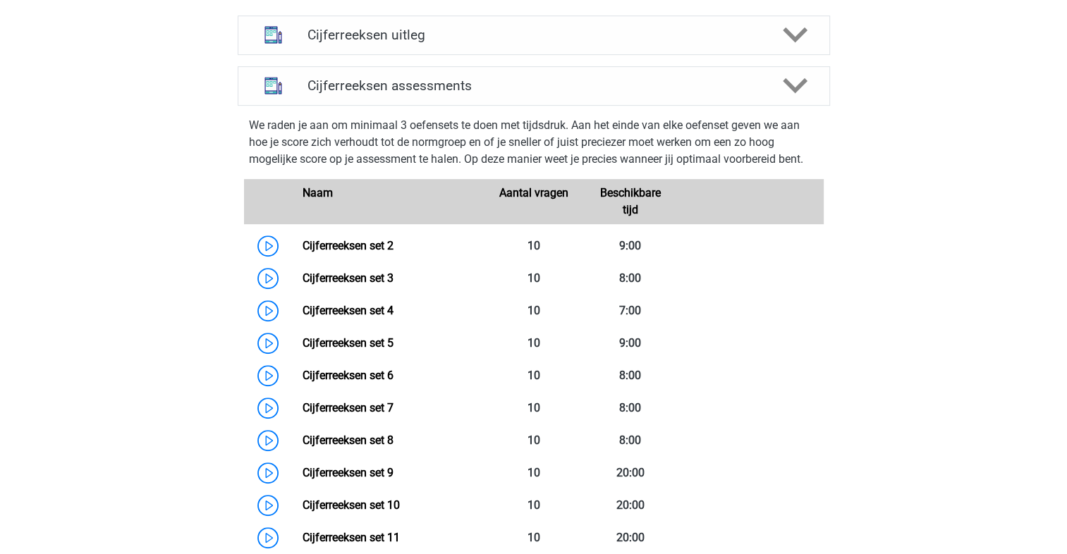
scroll to position [550, 0]
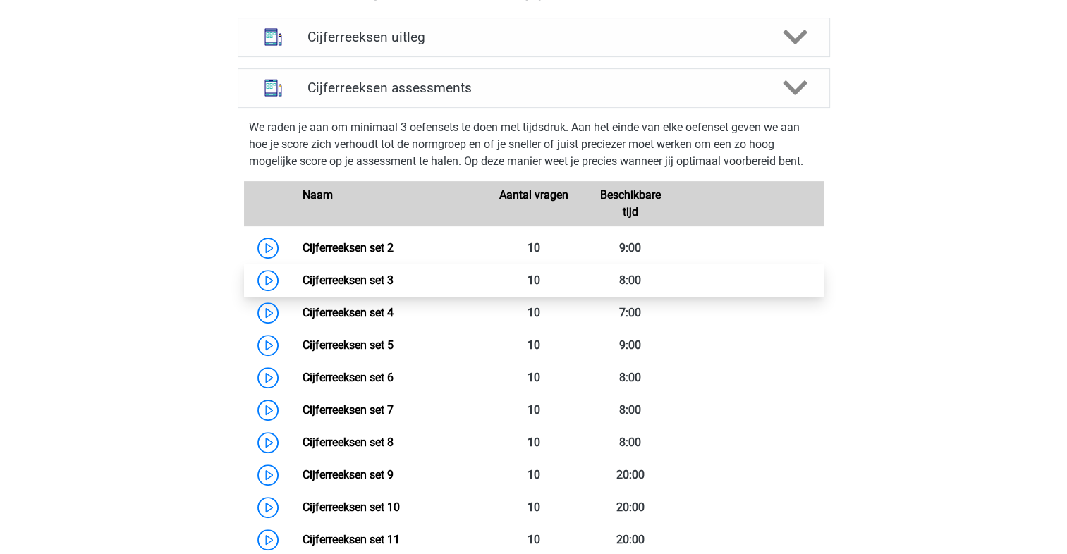
click at [355, 287] on link "Cijferreeksen set 3" at bounding box center [347, 280] width 91 height 13
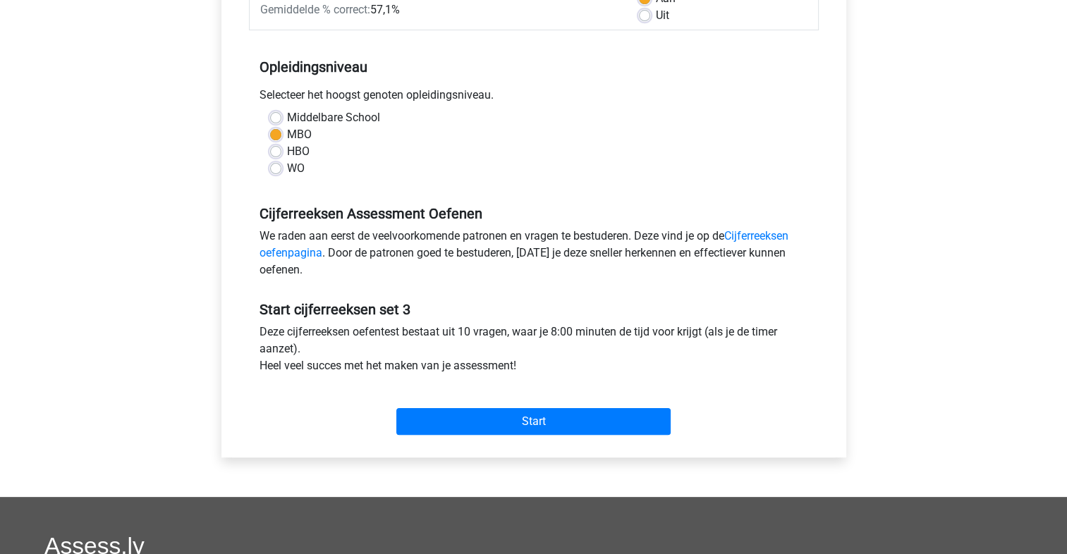
scroll to position [250, 0]
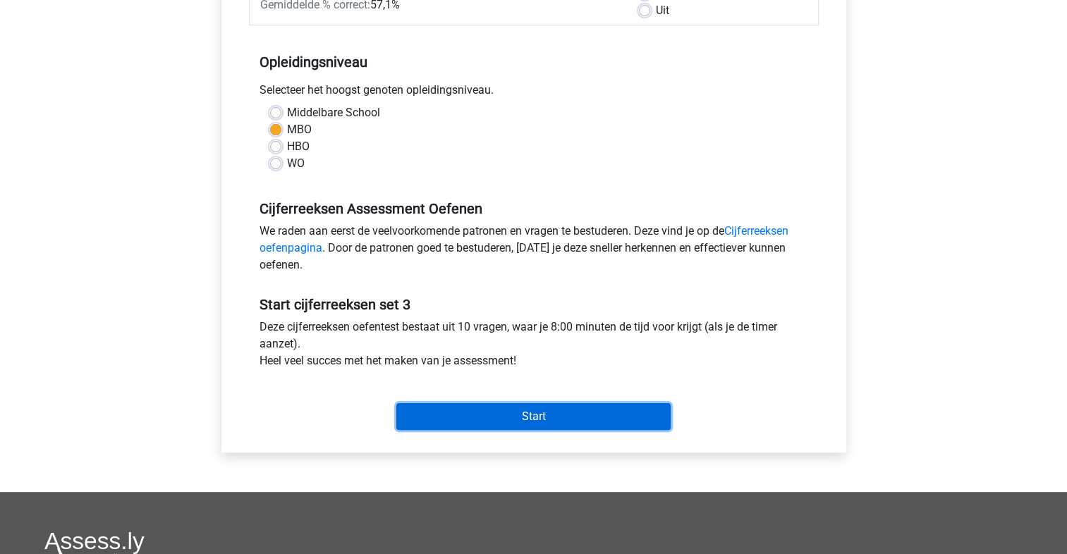
click at [545, 422] on input "Start" at bounding box center [533, 416] width 274 height 27
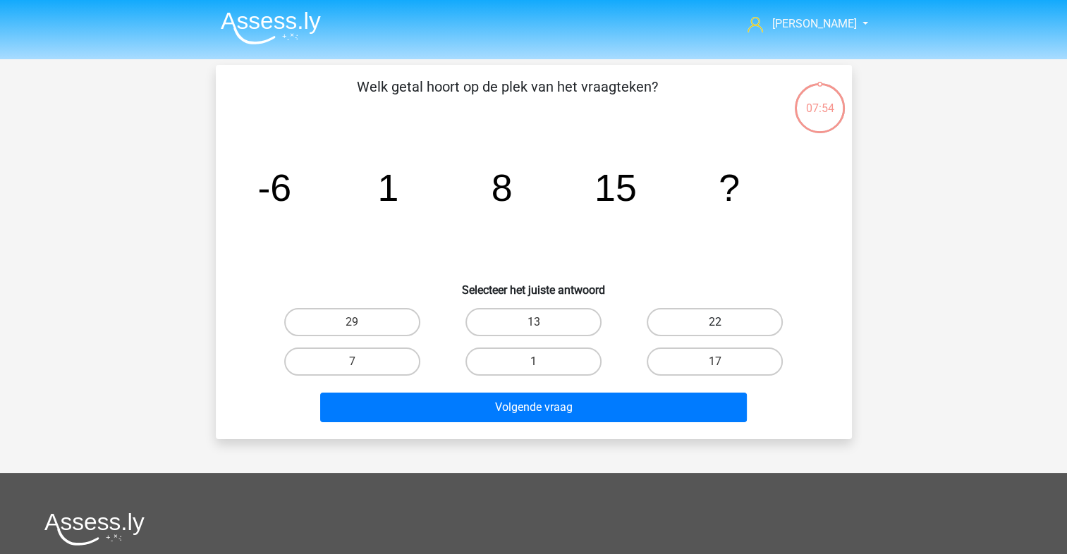
click at [716, 334] on label "22" at bounding box center [715, 322] width 136 height 28
click at [716, 331] on input "22" at bounding box center [719, 326] width 9 height 9
radio input "true"
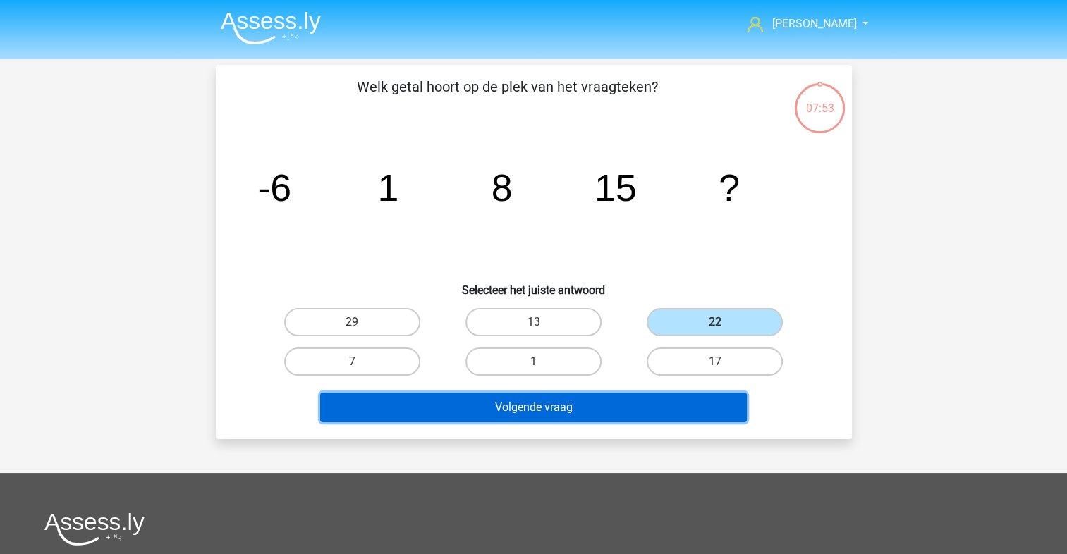
click at [632, 402] on button "Volgende vraag" at bounding box center [533, 408] width 427 height 30
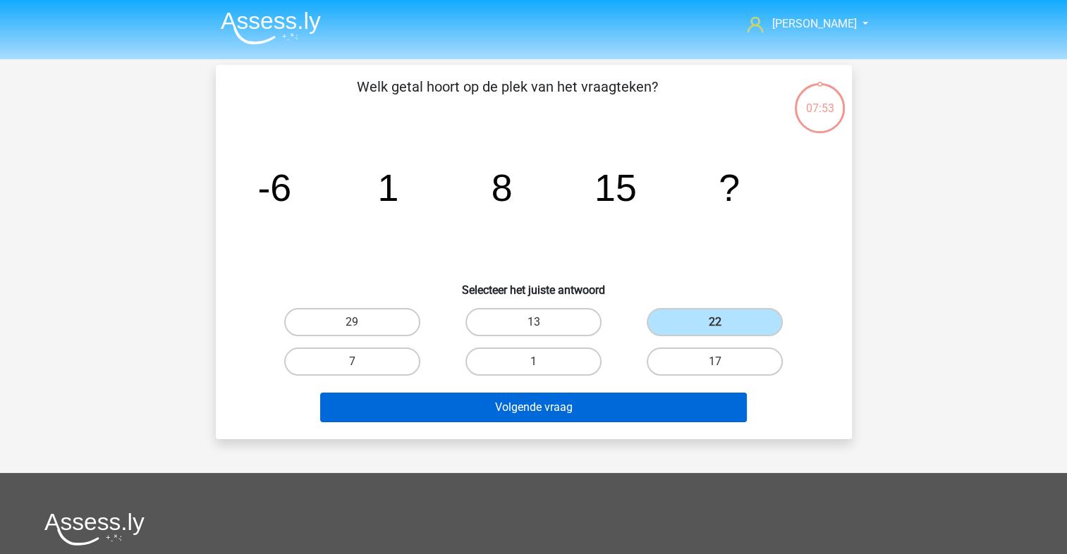
scroll to position [65, 0]
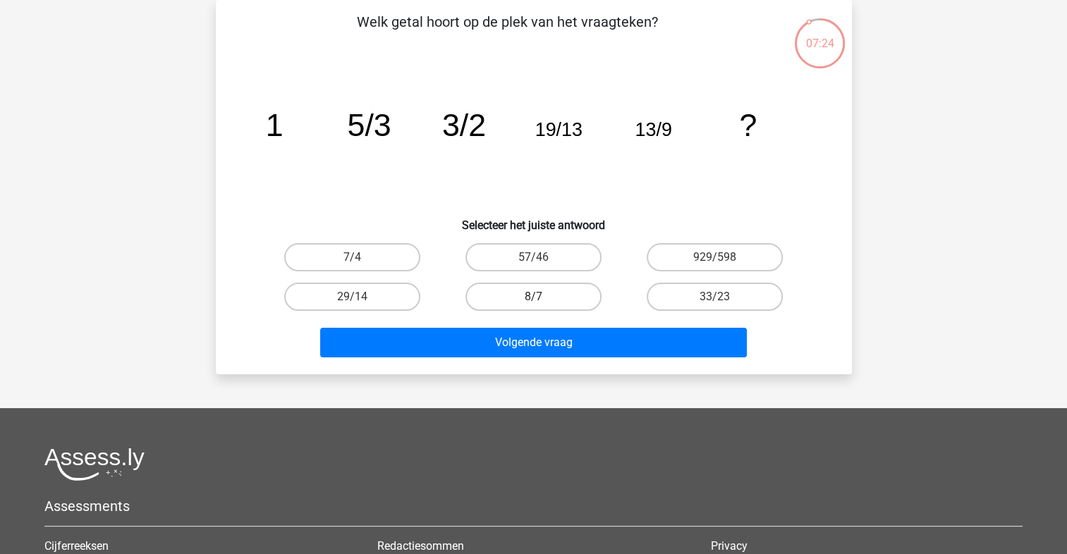
click at [557, 286] on label "8/7" at bounding box center [533, 297] width 136 height 28
click at [542, 297] on input "8/7" at bounding box center [537, 301] width 9 height 9
radio input "true"
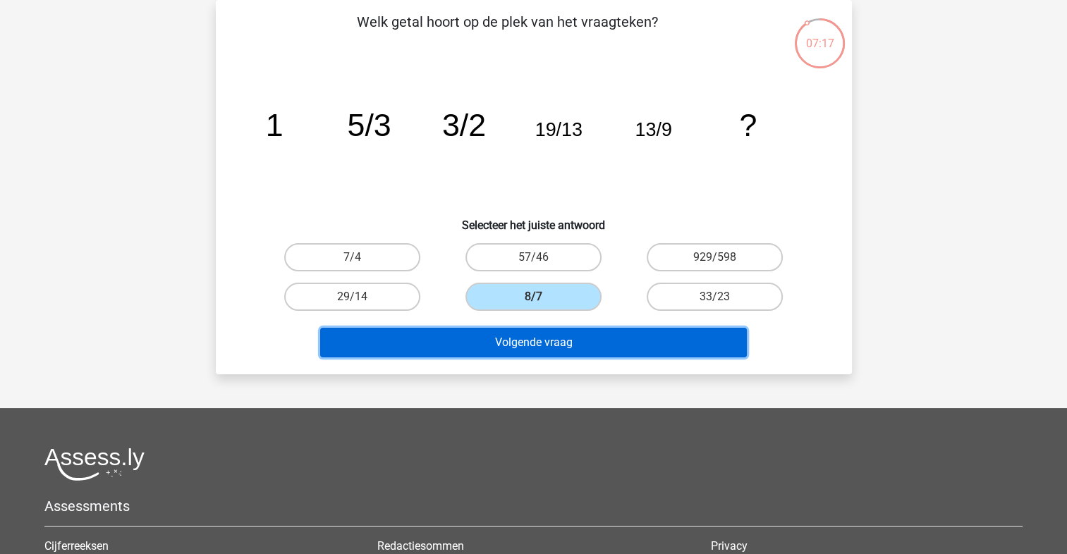
click at [576, 348] on button "Volgende vraag" at bounding box center [533, 343] width 427 height 30
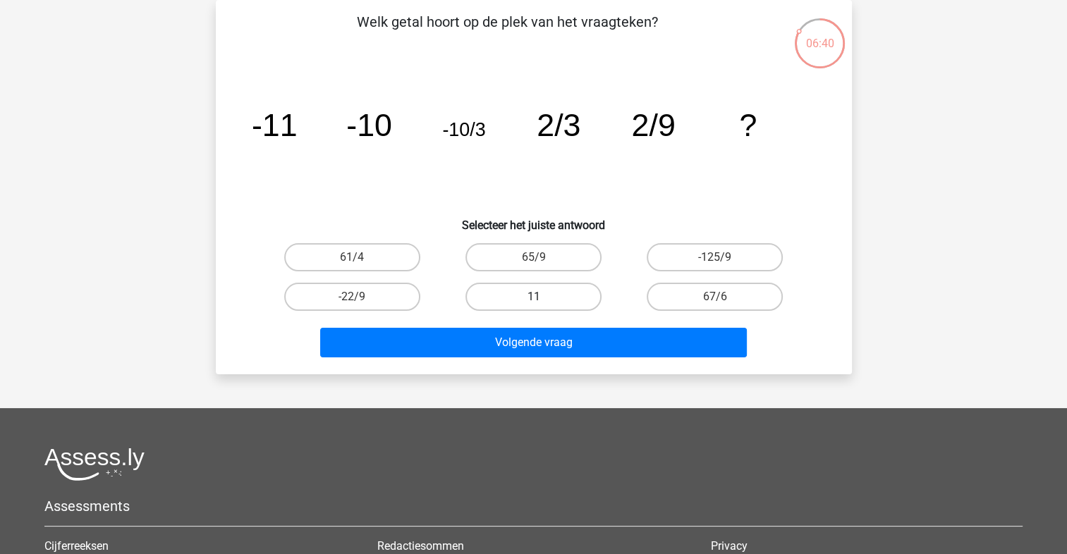
click at [585, 289] on label "11" at bounding box center [533, 297] width 136 height 28
click at [542, 297] on input "11" at bounding box center [537, 301] width 9 height 9
radio input "true"
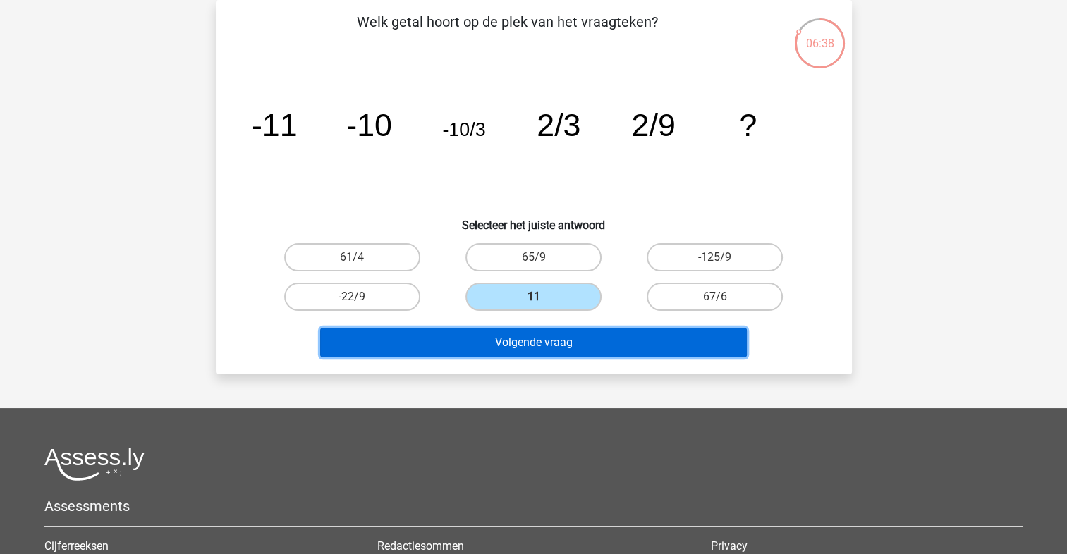
click at [585, 343] on button "Volgende vraag" at bounding box center [533, 343] width 427 height 30
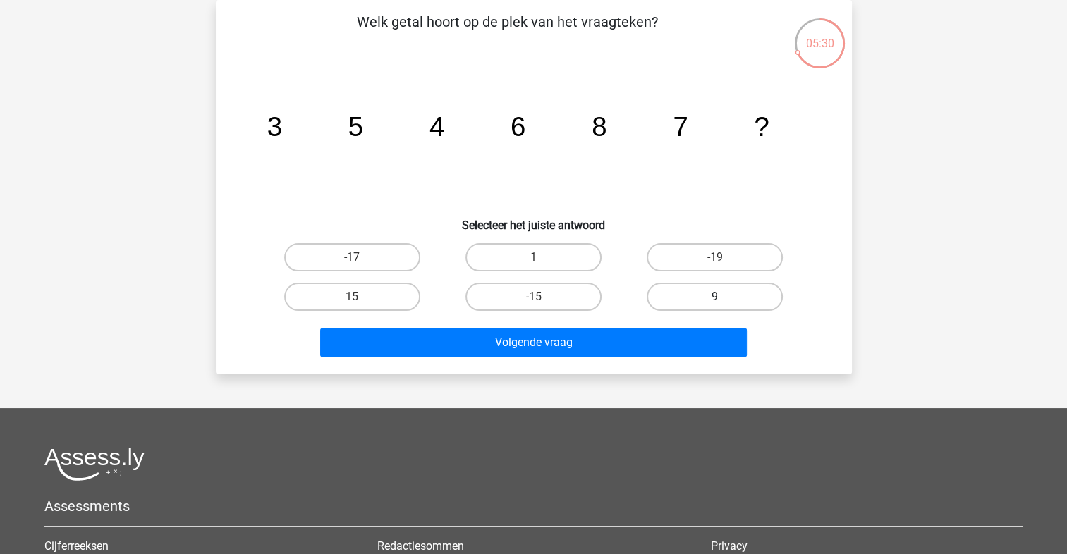
click at [689, 292] on label "9" at bounding box center [715, 297] width 136 height 28
click at [715, 297] on input "9" at bounding box center [719, 301] width 9 height 9
radio input "true"
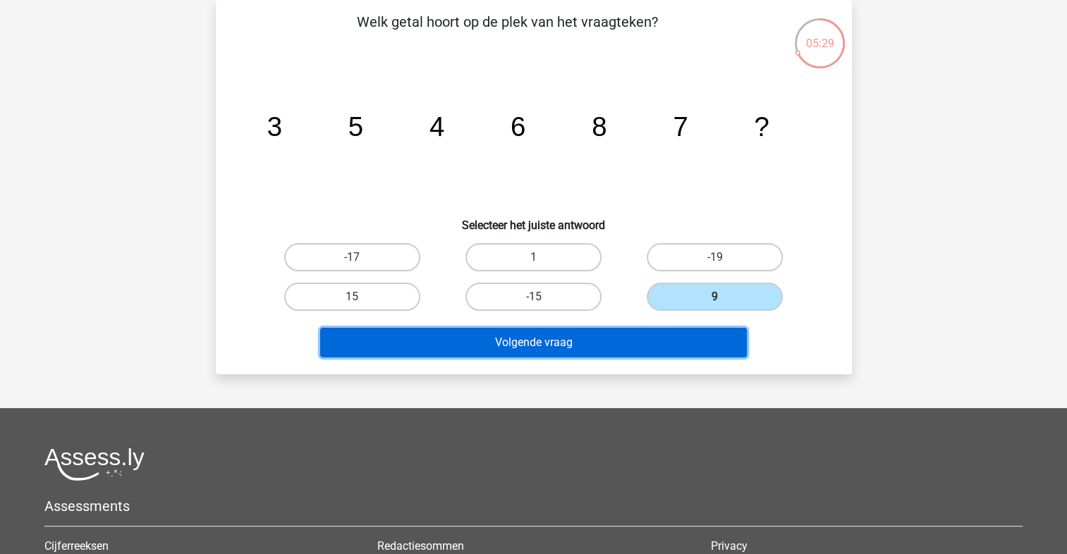
click at [611, 351] on button "Volgende vraag" at bounding box center [533, 343] width 427 height 30
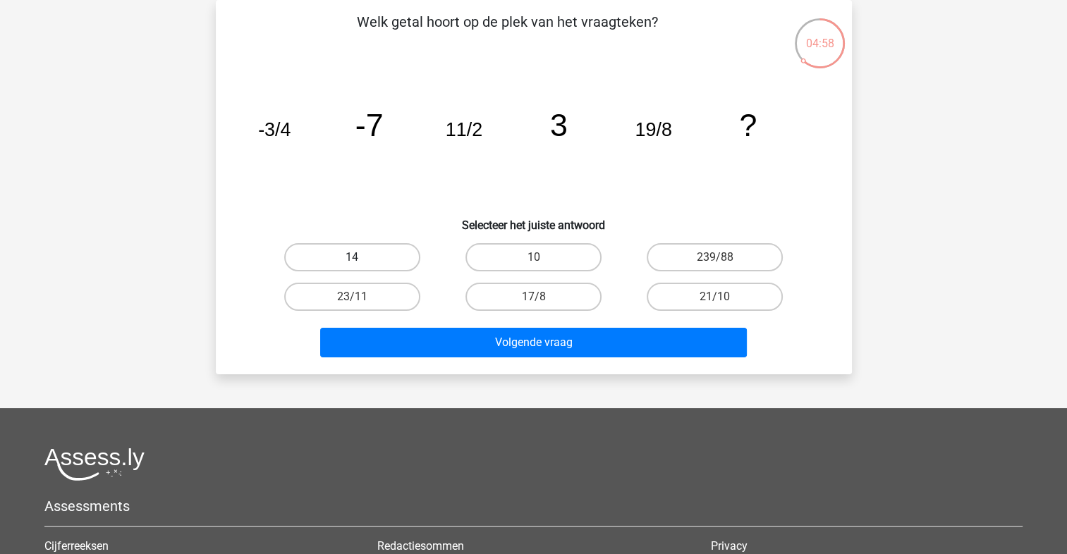
click at [398, 261] on label "14" at bounding box center [352, 257] width 136 height 28
click at [361, 261] on input "14" at bounding box center [356, 261] width 9 height 9
radio input "true"
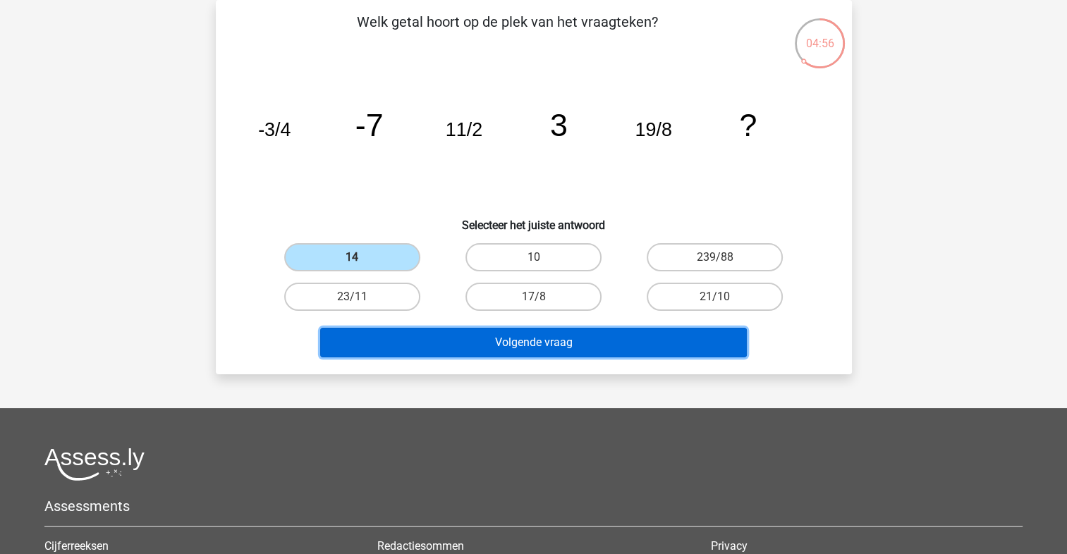
click at [501, 341] on button "Volgende vraag" at bounding box center [533, 343] width 427 height 30
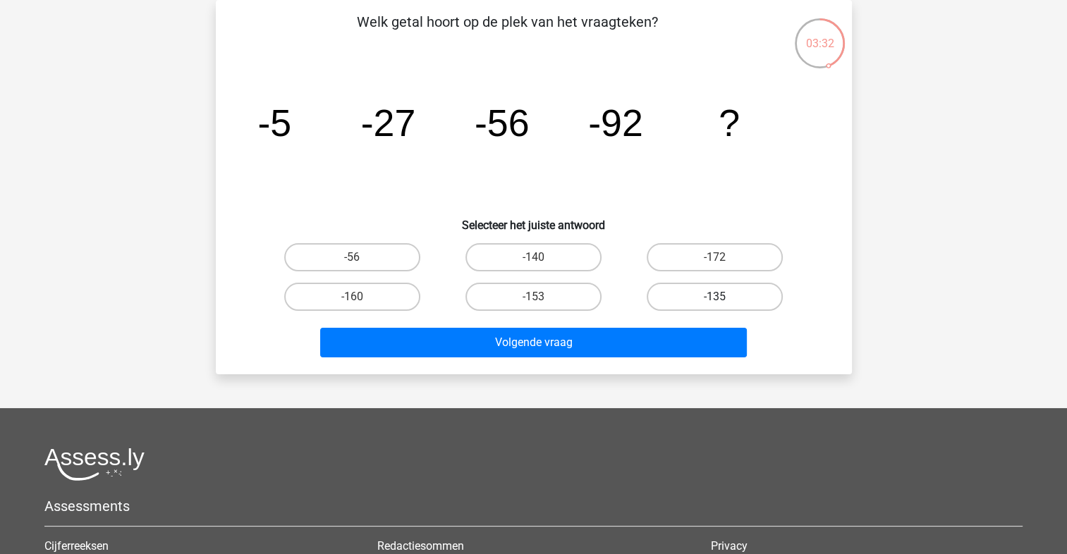
click at [683, 293] on label "-135" at bounding box center [715, 297] width 136 height 28
click at [715, 297] on input "-135" at bounding box center [719, 301] width 9 height 9
radio input "true"
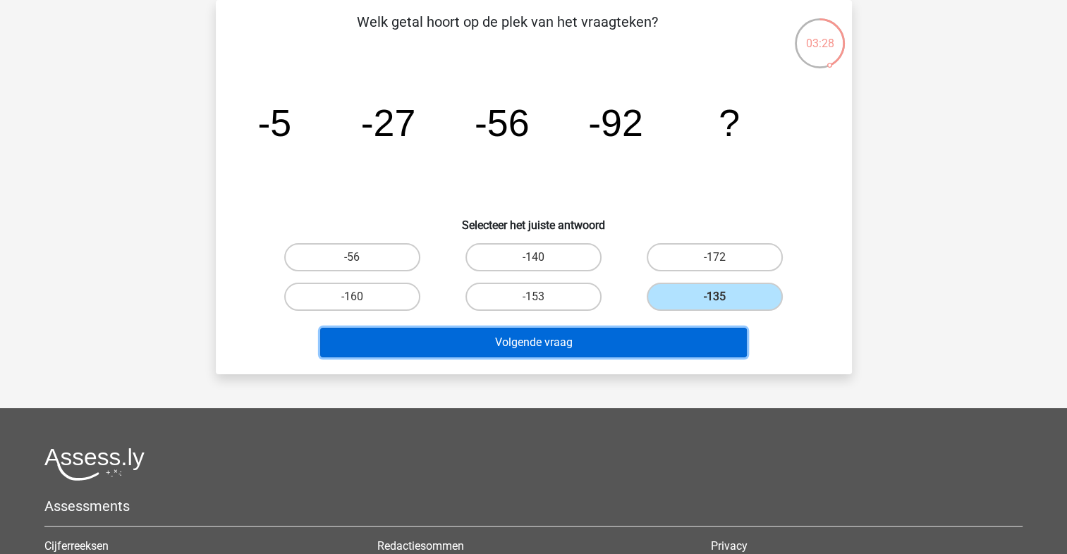
click at [604, 348] on button "Volgende vraag" at bounding box center [533, 343] width 427 height 30
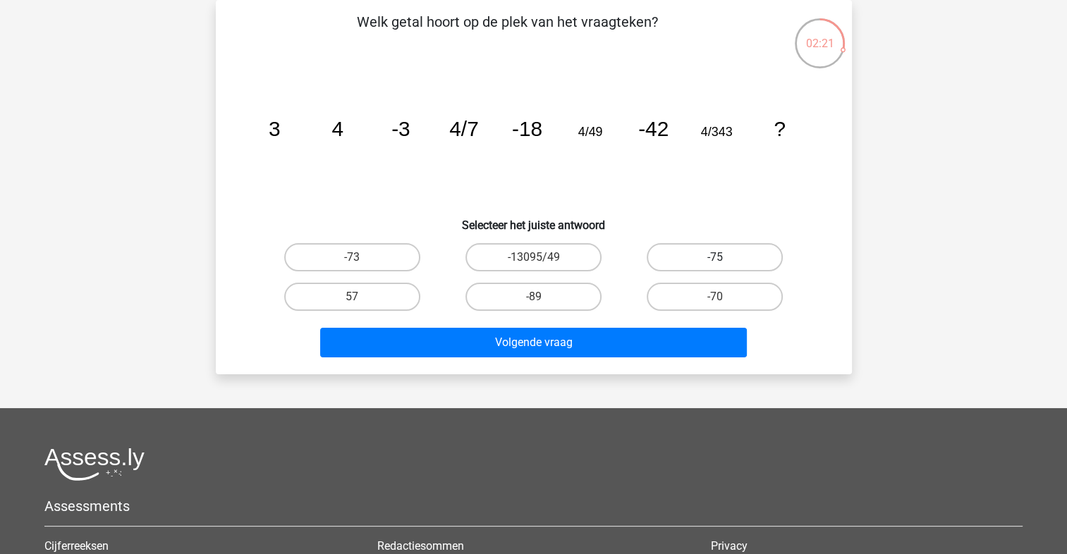
click at [678, 257] on label "-75" at bounding box center [715, 257] width 136 height 28
click at [715, 257] on input "-75" at bounding box center [719, 261] width 9 height 9
radio input "true"
click at [575, 286] on label "-89" at bounding box center [533, 297] width 136 height 28
click at [542, 297] on input "-89" at bounding box center [537, 301] width 9 height 9
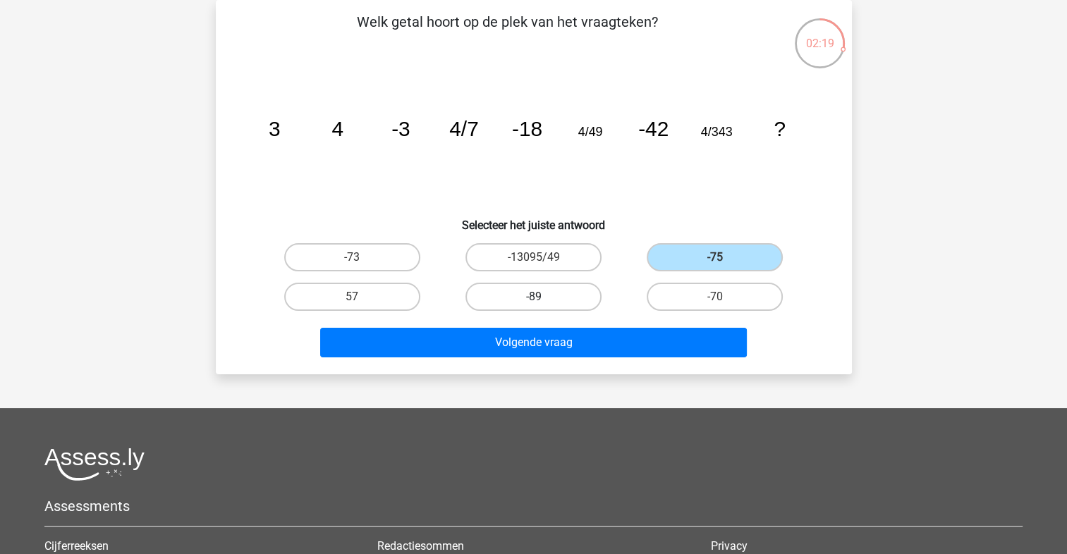
radio input "true"
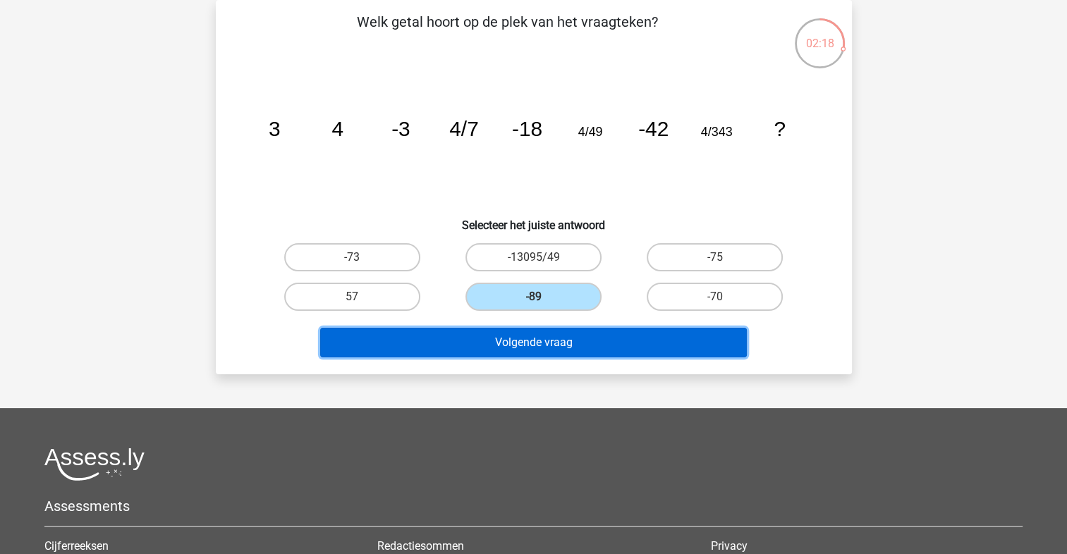
click at [575, 343] on button "Volgende vraag" at bounding box center [533, 343] width 427 height 30
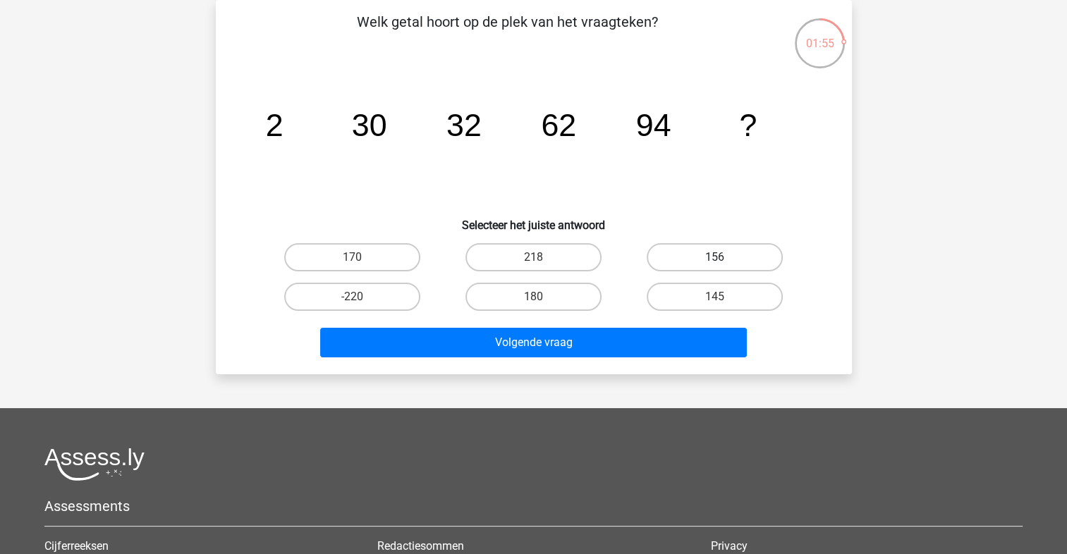
click at [694, 257] on label "156" at bounding box center [715, 257] width 136 height 28
click at [715, 257] on input "156" at bounding box center [719, 261] width 9 height 9
radio input "true"
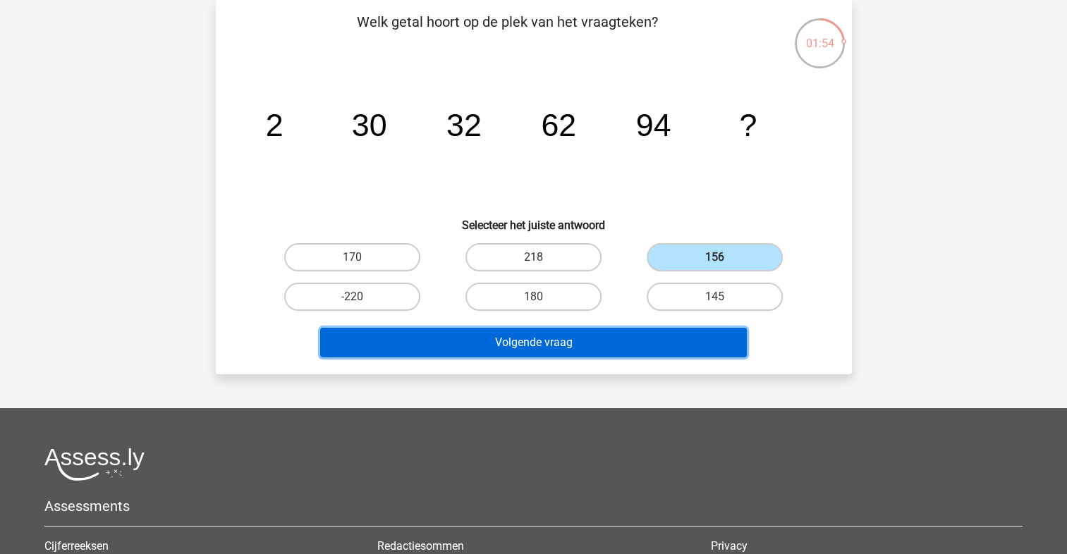
click at [598, 341] on button "Volgende vraag" at bounding box center [533, 343] width 427 height 30
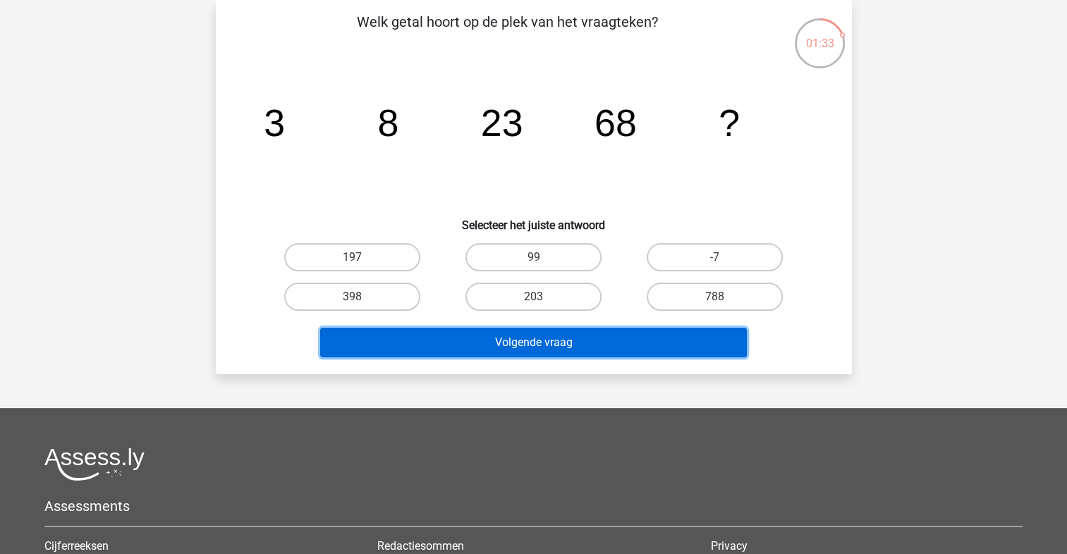
click at [598, 341] on button "Volgende vraag" at bounding box center [533, 343] width 427 height 30
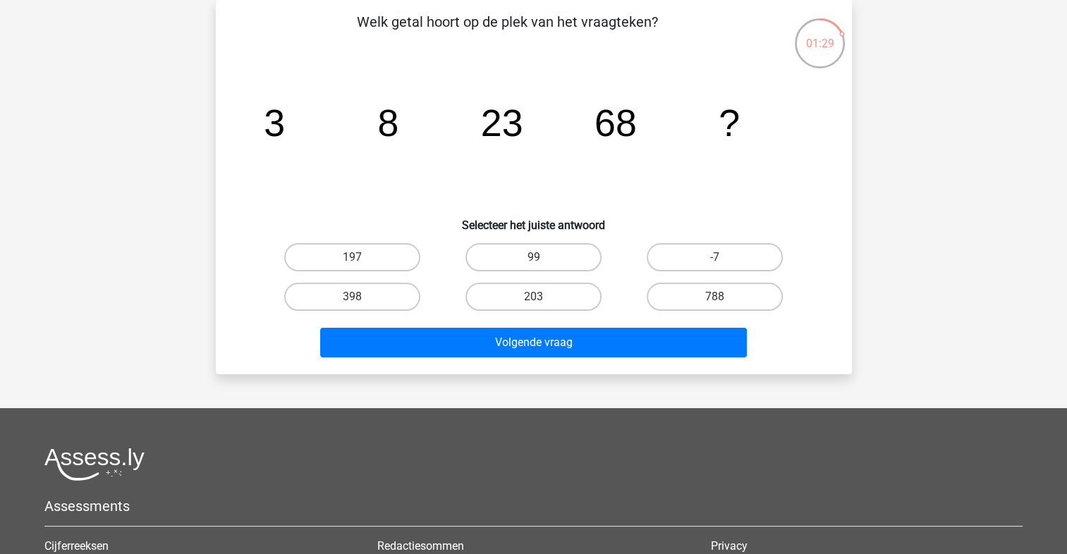
click at [613, 226] on h6 "Selecteer het juiste antwoord" at bounding box center [533, 219] width 591 height 25
click at [543, 259] on label "99" at bounding box center [533, 257] width 136 height 28
click at [542, 259] on input "99" at bounding box center [537, 261] width 9 height 9
radio input "true"
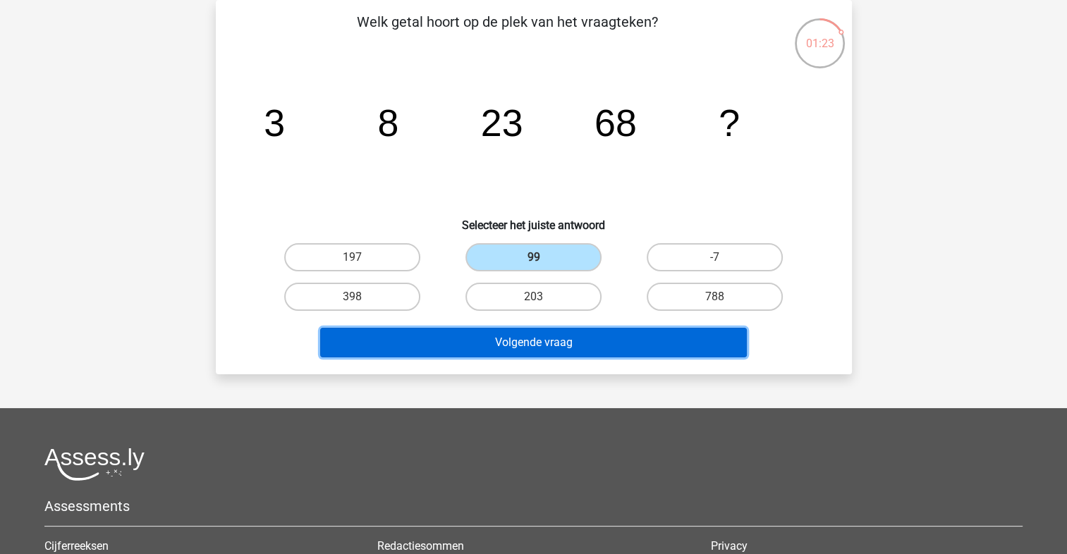
click at [544, 346] on button "Volgende vraag" at bounding box center [533, 343] width 427 height 30
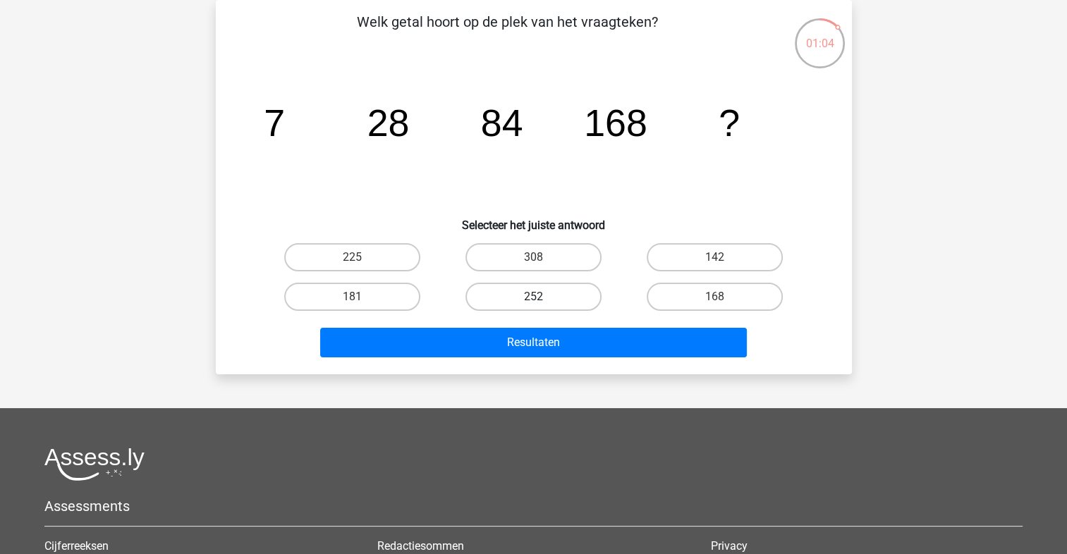
click at [554, 296] on label "252" at bounding box center [533, 297] width 136 height 28
click at [542, 297] on input "252" at bounding box center [537, 301] width 9 height 9
radio input "true"
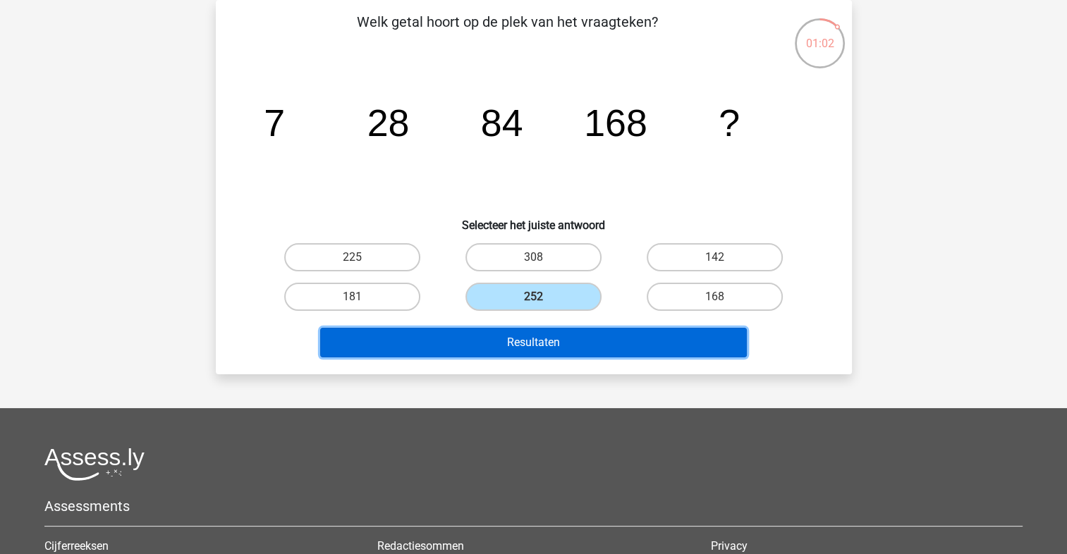
click at [549, 338] on button "Resultaten" at bounding box center [533, 343] width 427 height 30
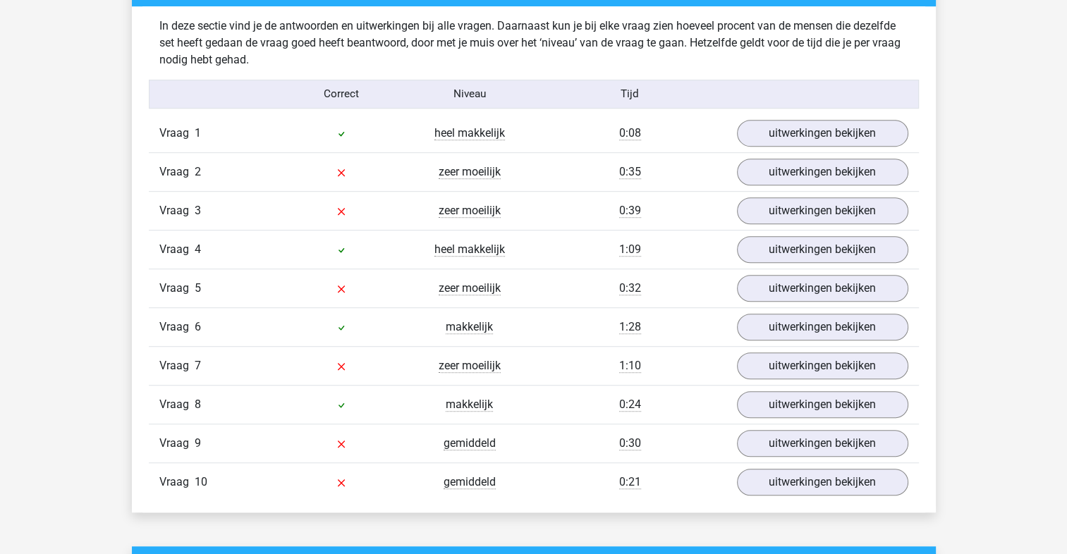
scroll to position [857, 0]
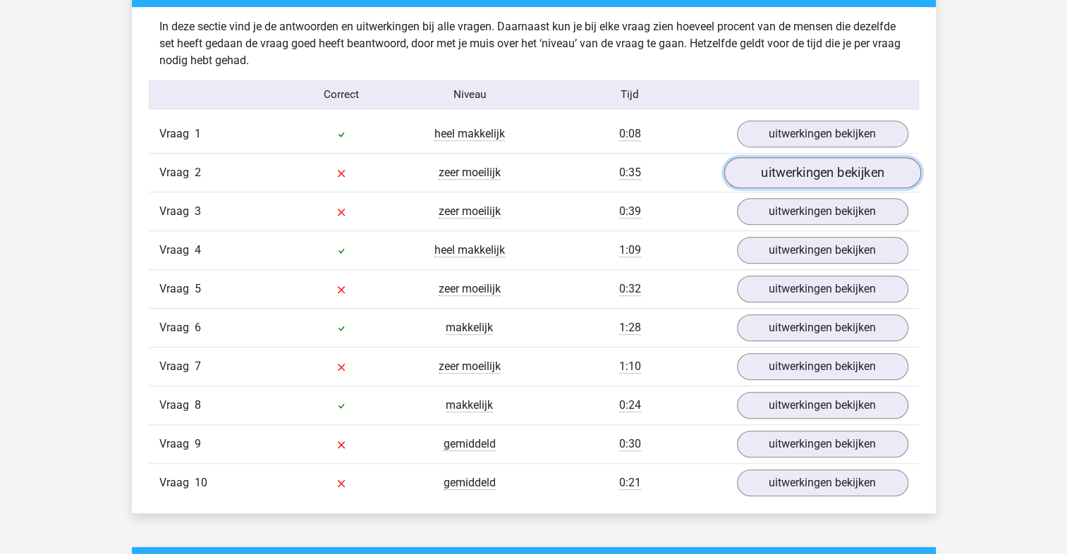
click at [781, 180] on link "uitwerkingen bekijken" at bounding box center [821, 172] width 197 height 31
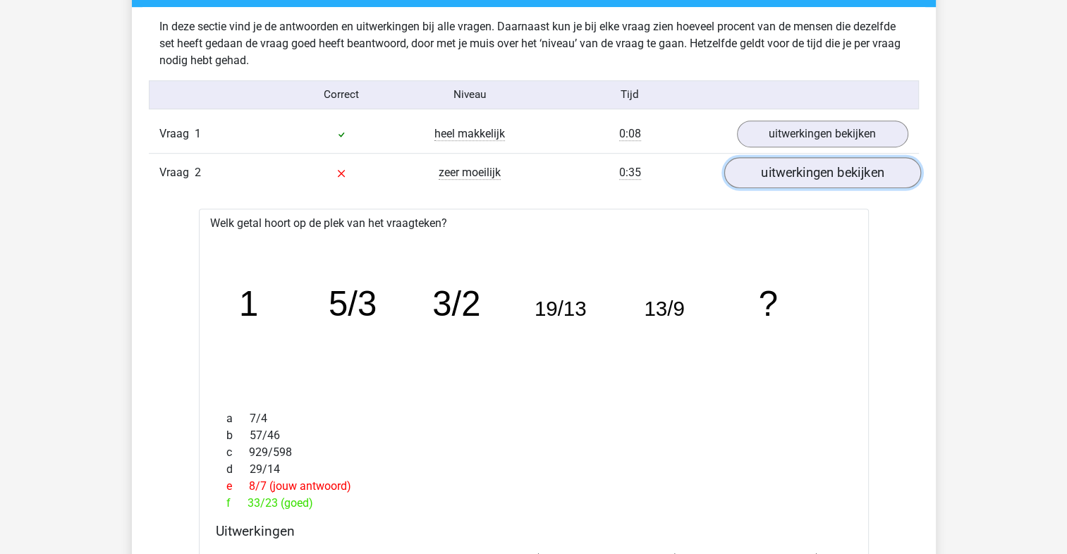
click at [781, 180] on link "uitwerkingen bekijken" at bounding box center [821, 172] width 197 height 31
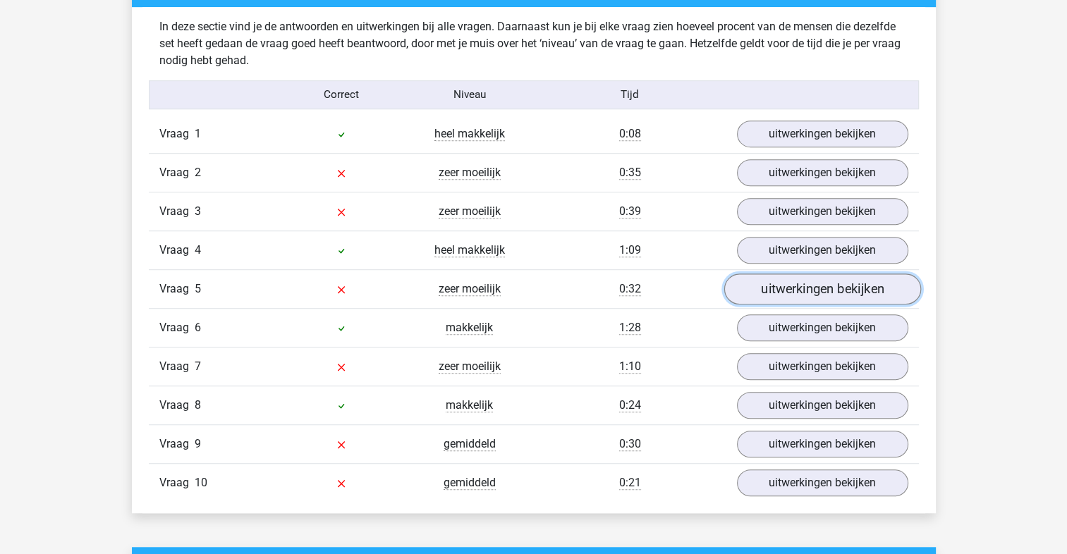
click at [777, 291] on link "uitwerkingen bekijken" at bounding box center [821, 289] width 197 height 31
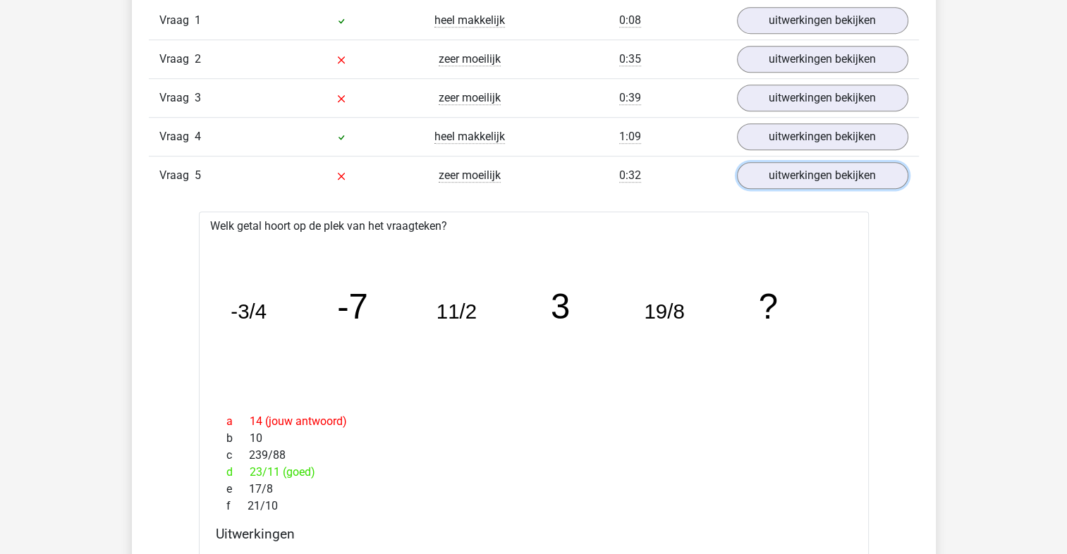
scroll to position [970, 0]
click at [814, 173] on link "uitwerkingen bekijken" at bounding box center [821, 175] width 197 height 31
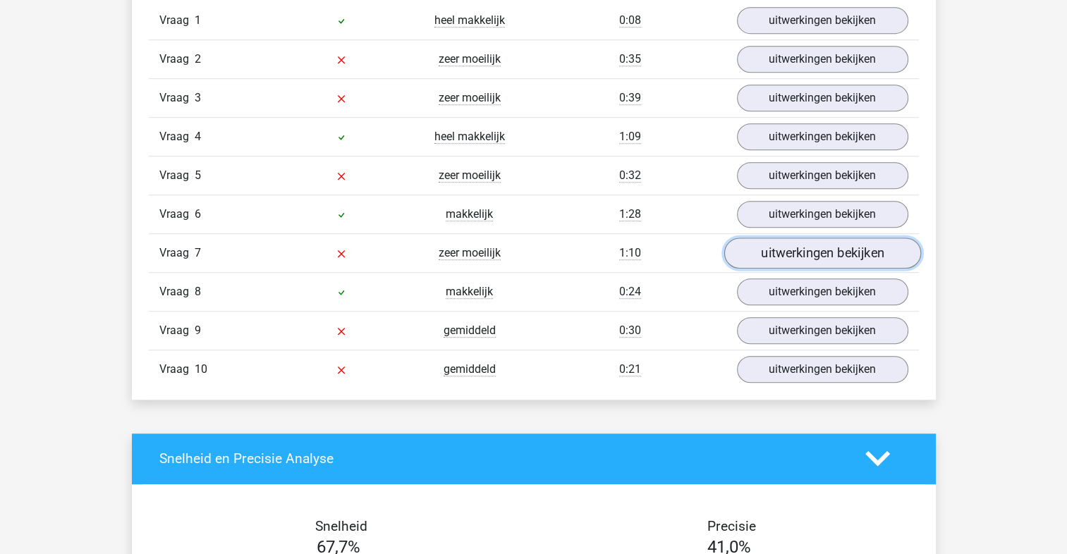
click at [801, 250] on link "uitwerkingen bekijken" at bounding box center [821, 253] width 197 height 31
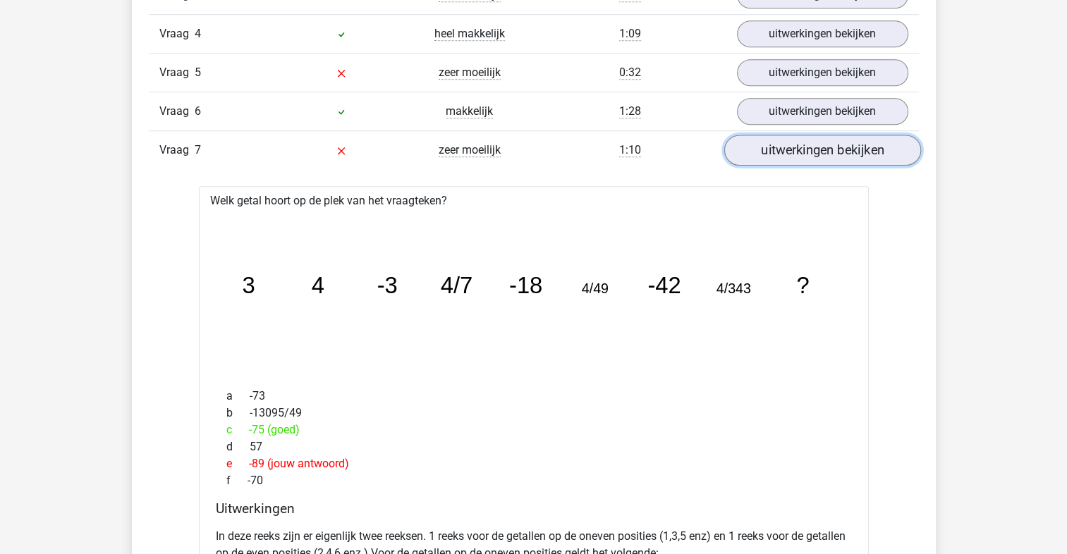
scroll to position [1072, 0]
click at [795, 155] on link "uitwerkingen bekijken" at bounding box center [821, 151] width 197 height 31
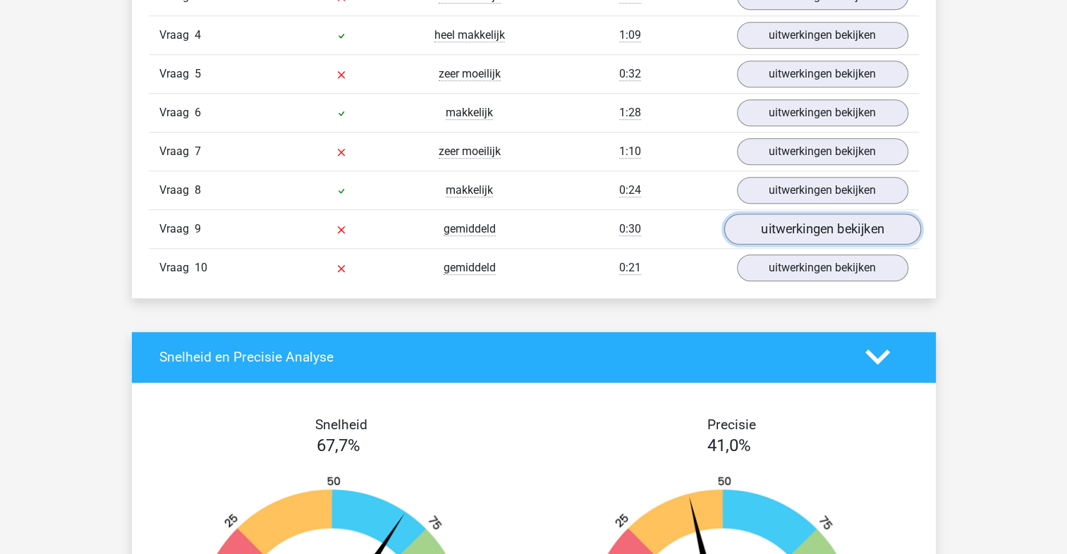
click at [790, 237] on link "uitwerkingen bekijken" at bounding box center [821, 229] width 197 height 31
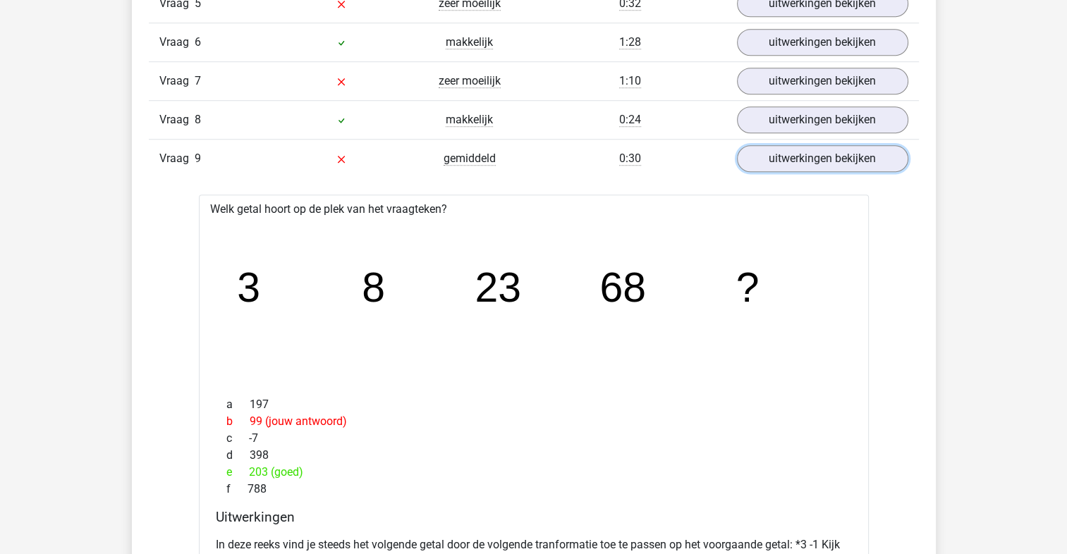
scroll to position [1144, 0]
click at [818, 159] on link "uitwerkingen bekijken" at bounding box center [821, 157] width 197 height 31
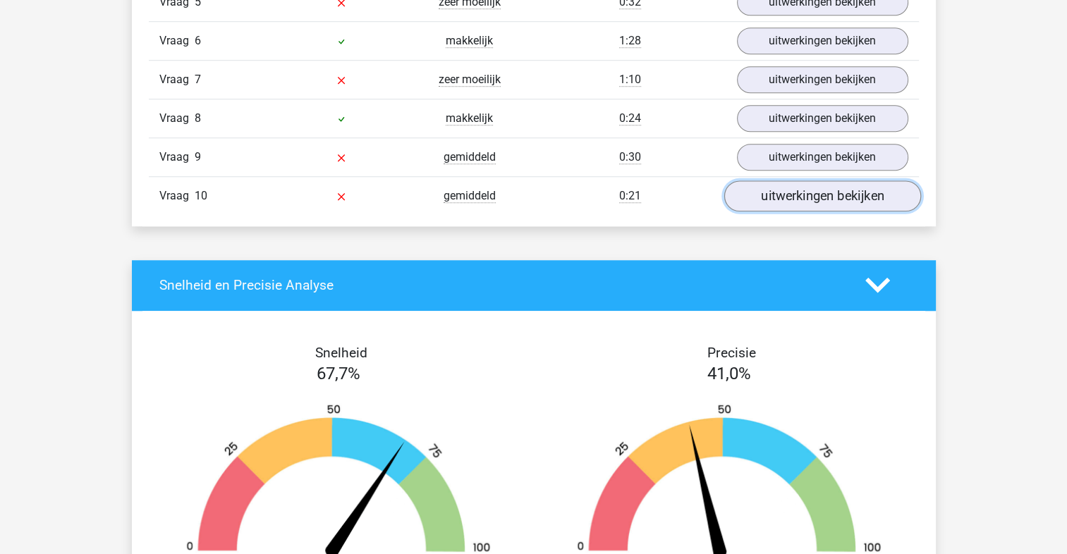
click at [813, 194] on link "uitwerkingen bekijken" at bounding box center [821, 196] width 197 height 31
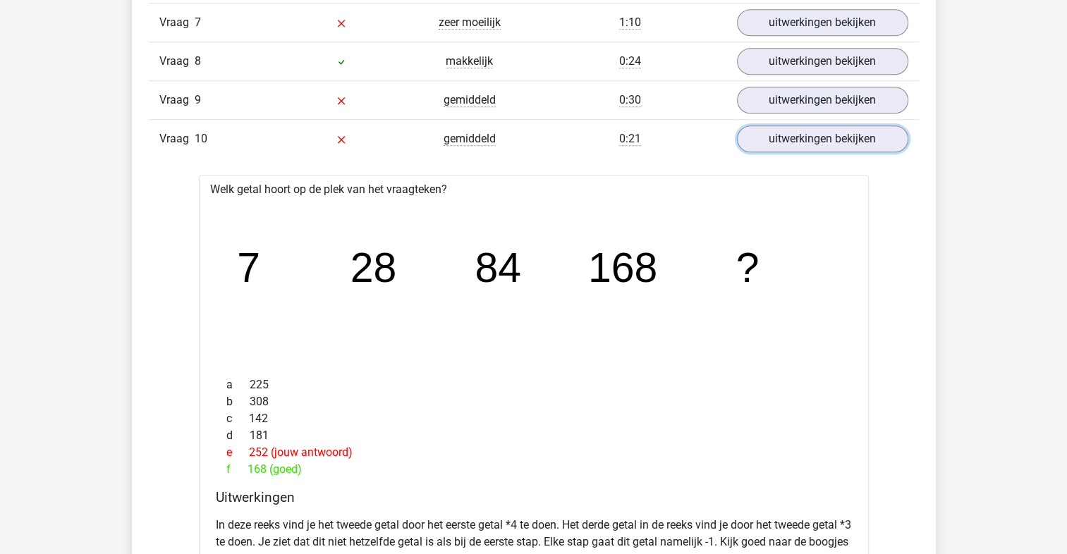
scroll to position [1200, 0]
click at [826, 124] on link "uitwerkingen bekijken" at bounding box center [821, 139] width 197 height 31
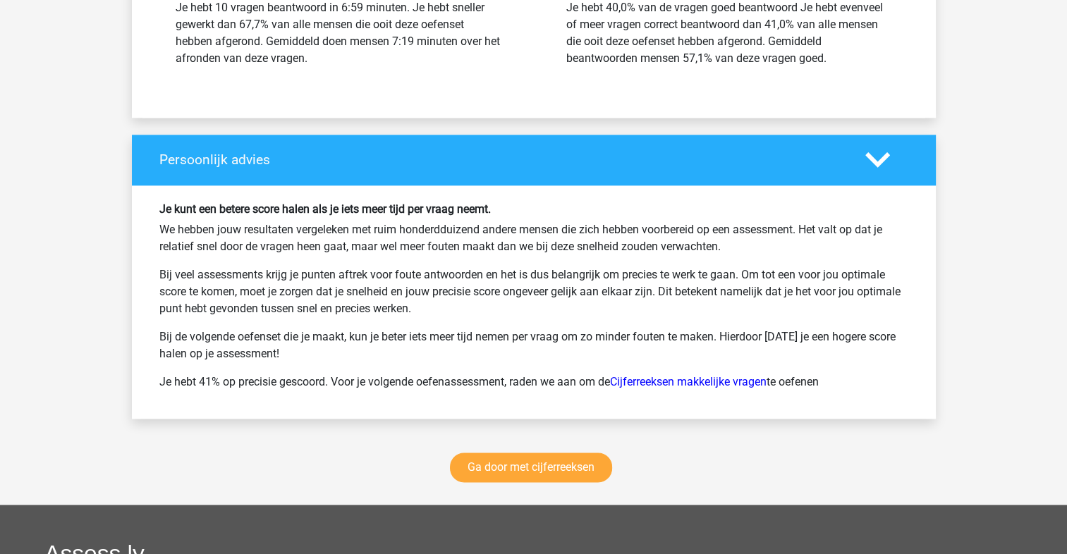
scroll to position [1743, 0]
click at [874, 162] on icon at bounding box center [877, 159] width 25 height 25
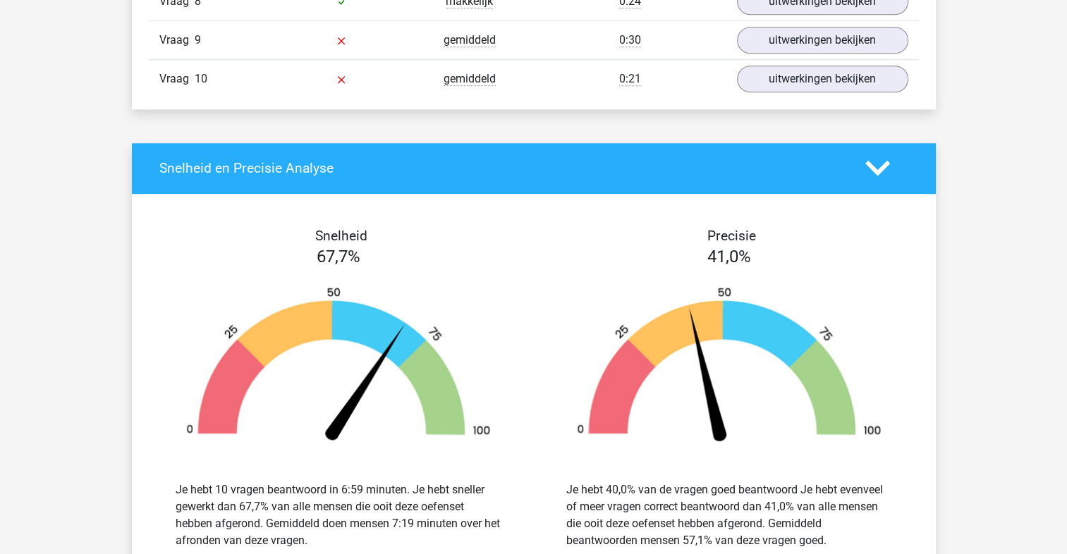
scroll to position [1258, 0]
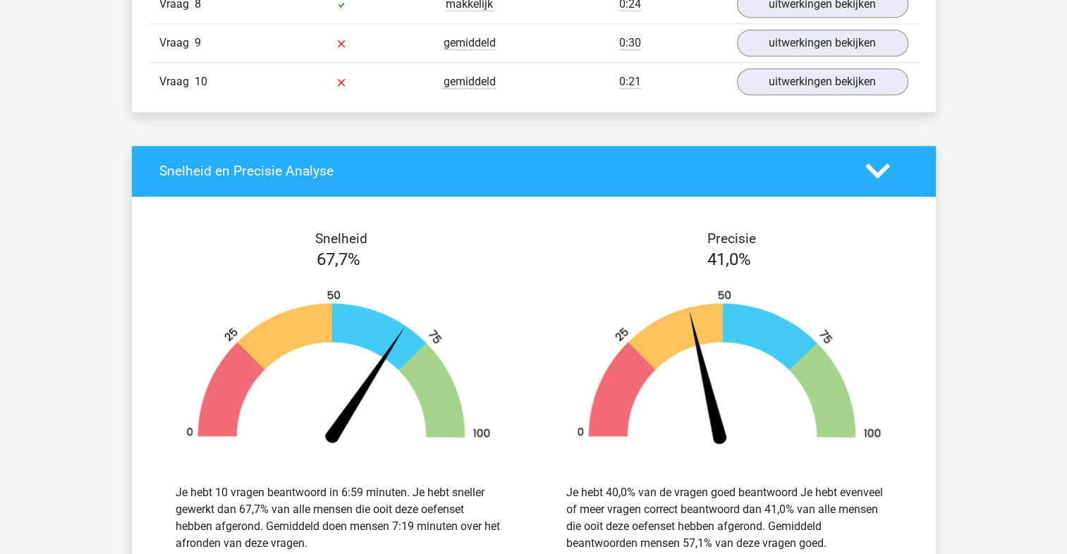
click at [876, 169] on polygon at bounding box center [877, 172] width 25 height 16
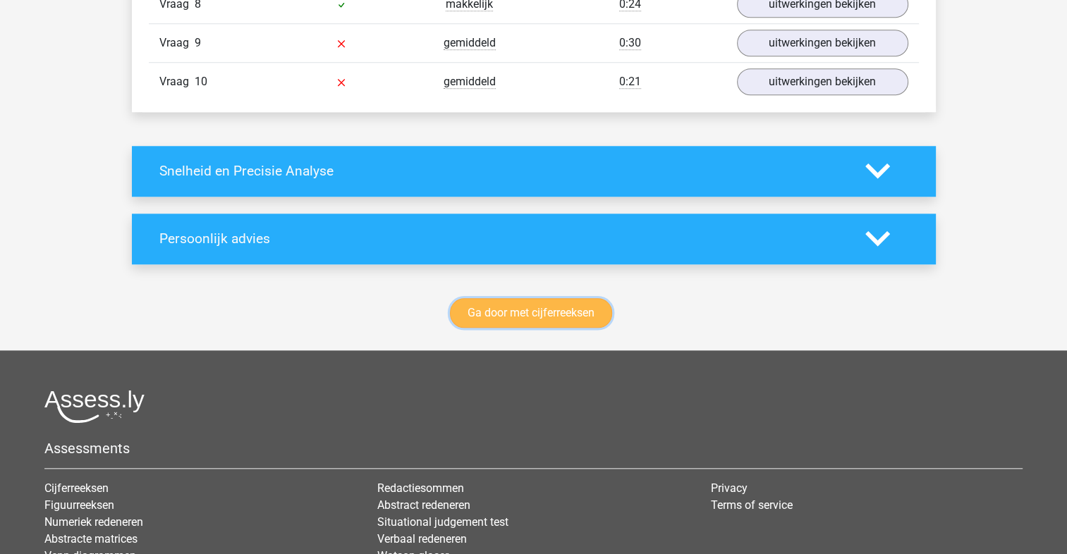
click at [589, 310] on link "Ga door met cijferreeksen" at bounding box center [531, 313] width 162 height 30
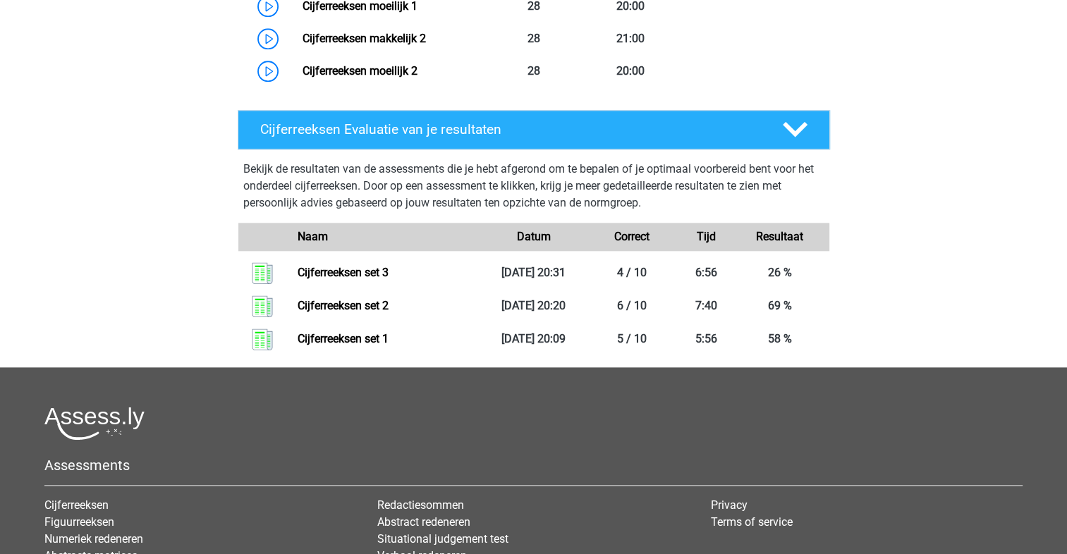
scroll to position [1707, 0]
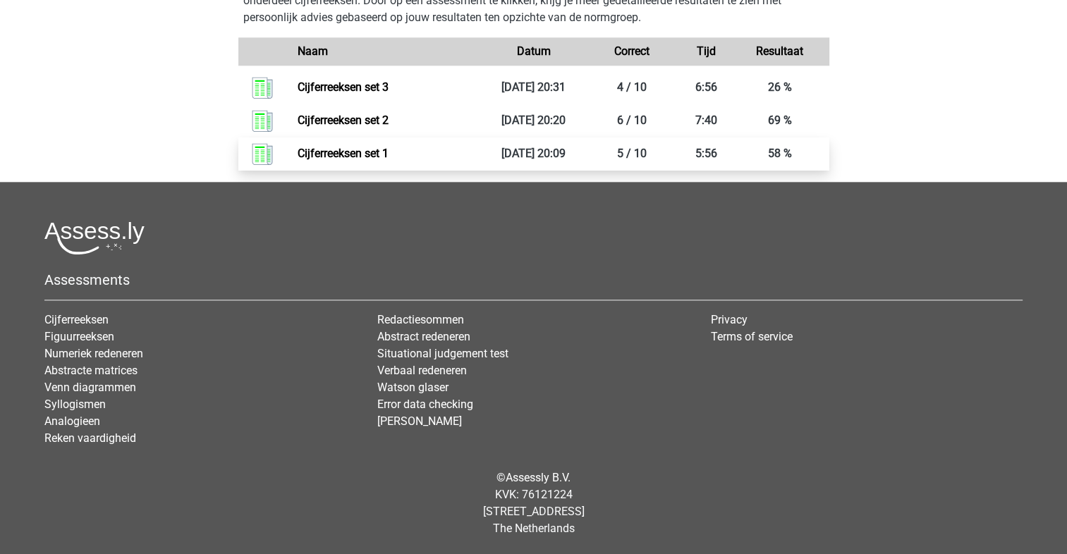
click at [375, 158] on link "Cijferreeksen set 1" at bounding box center [343, 153] width 91 height 13
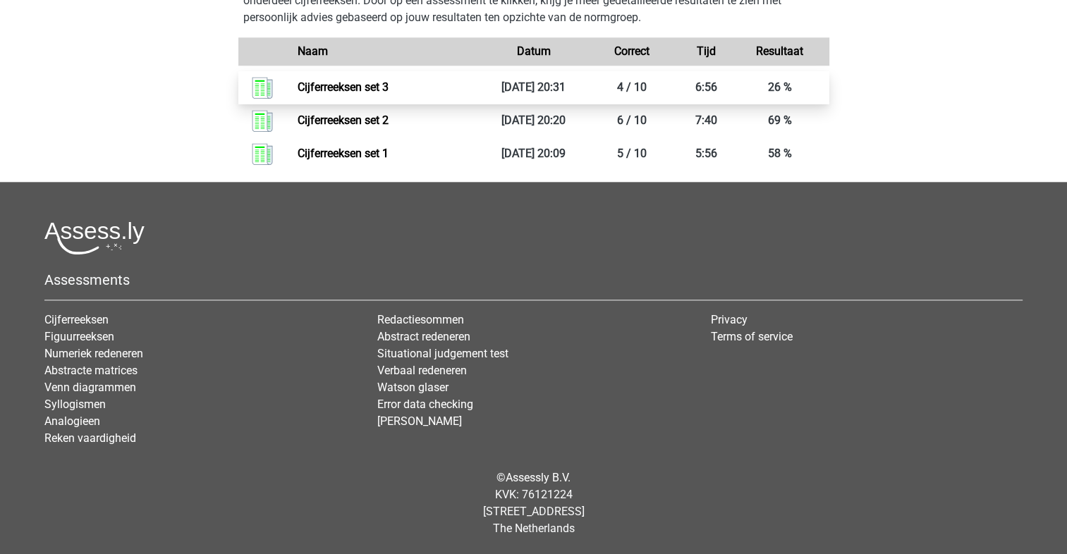
click at [331, 83] on link "Cijferreeksen set 3" at bounding box center [343, 86] width 91 height 13
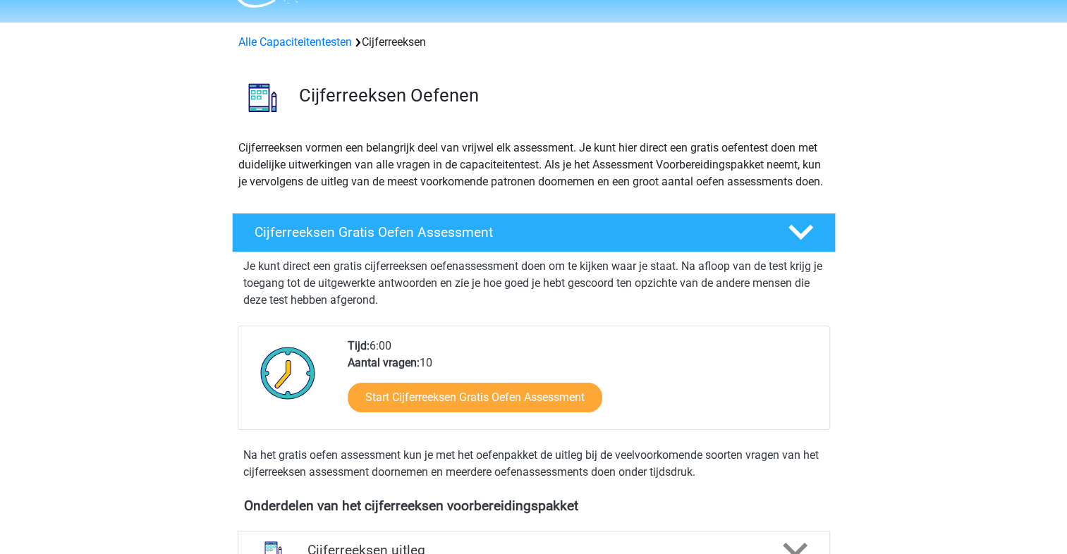
scroll to position [0, 0]
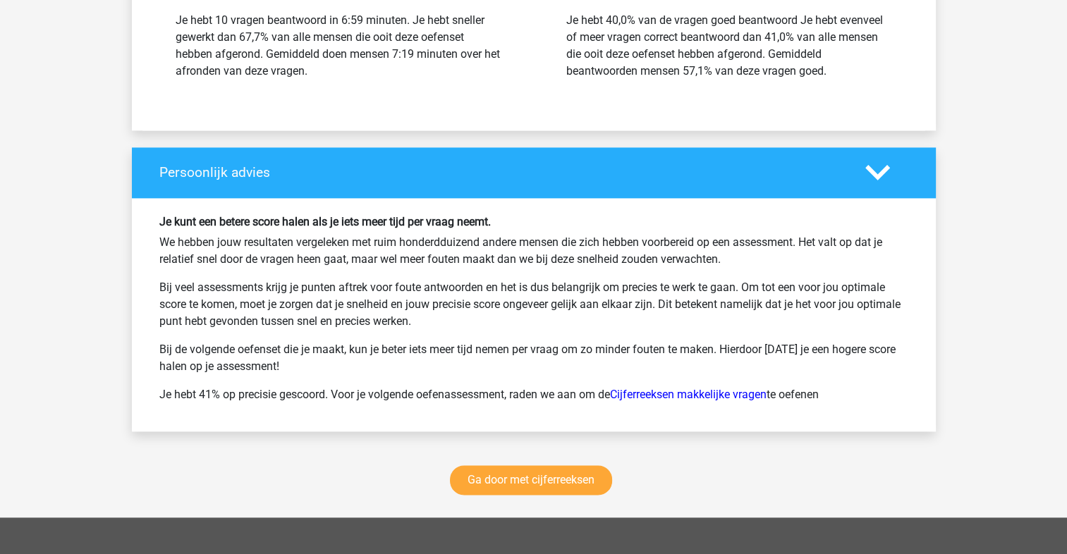
scroll to position [1731, 0]
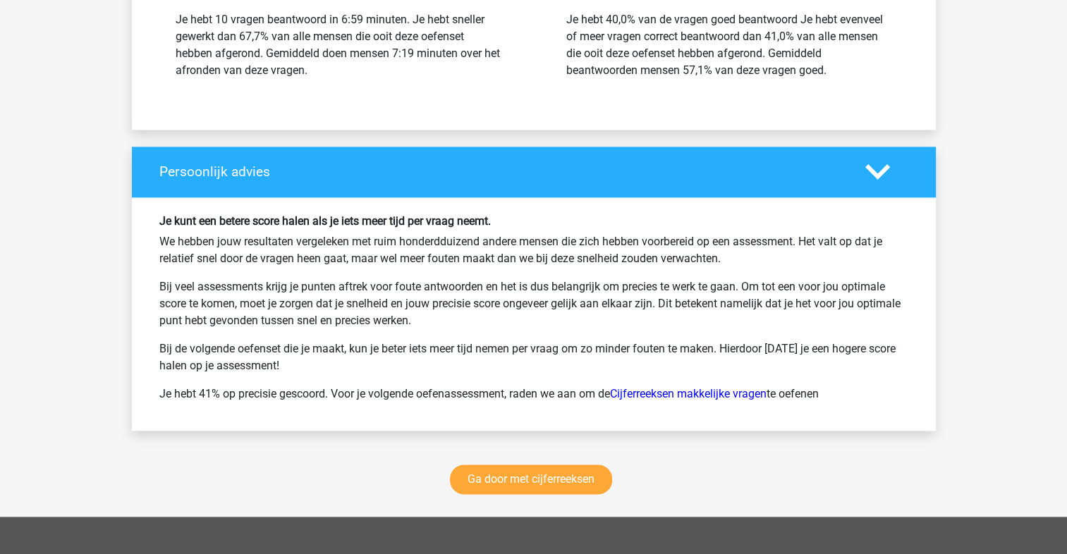
click at [869, 173] on icon at bounding box center [877, 171] width 25 height 25
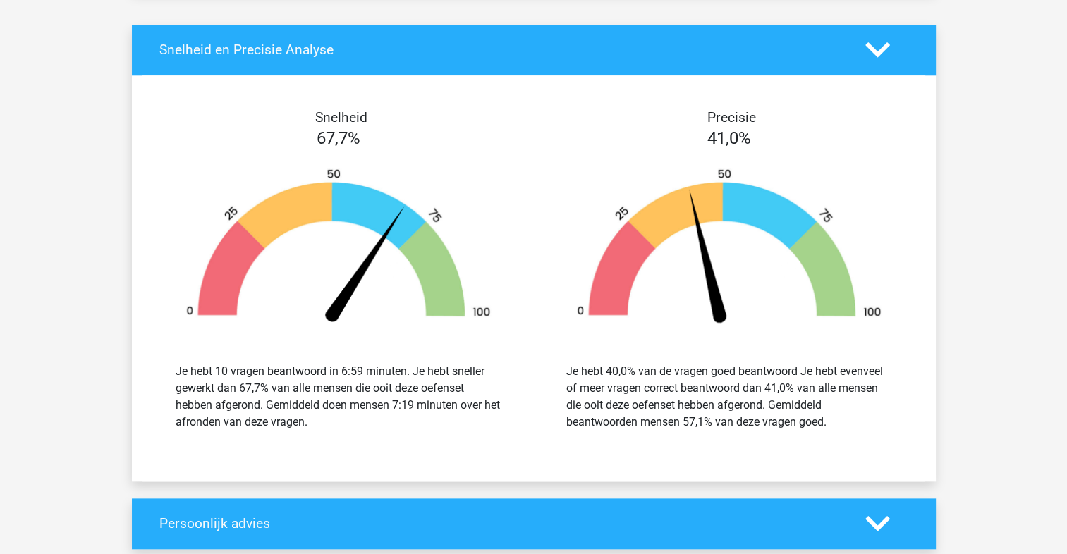
scroll to position [1376, 0]
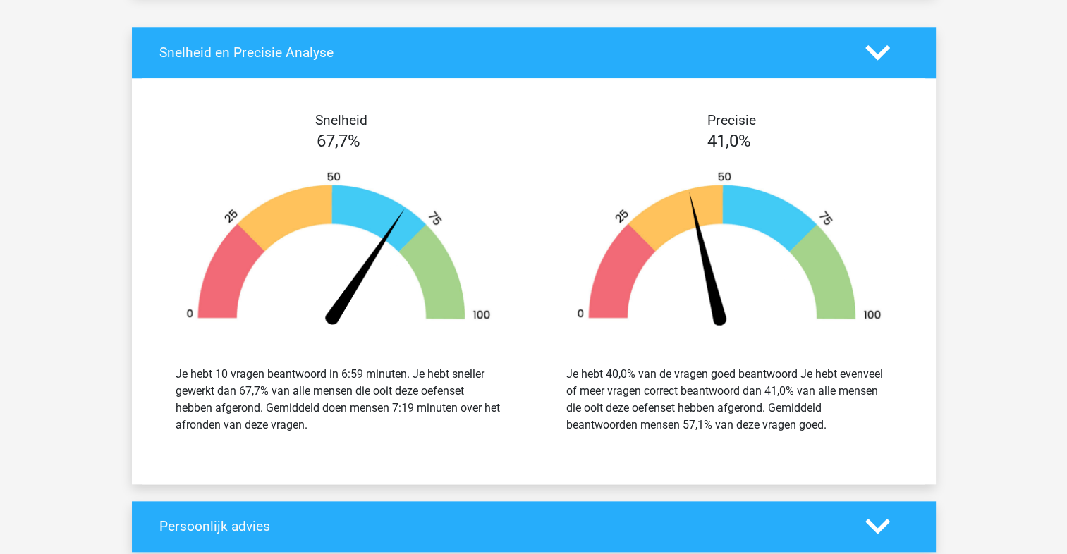
click at [876, 40] on icon at bounding box center [877, 52] width 25 height 25
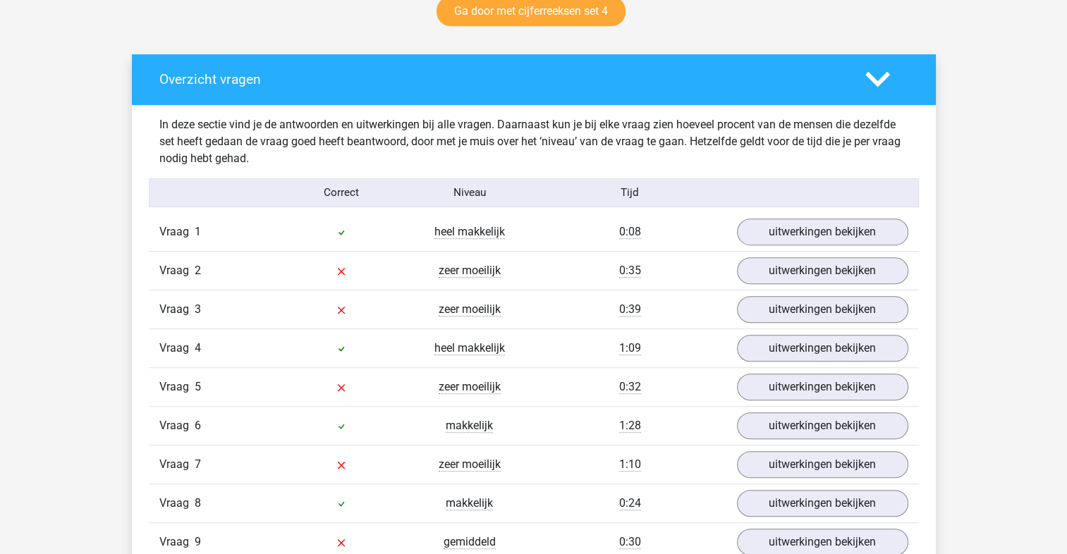
scroll to position [756, 0]
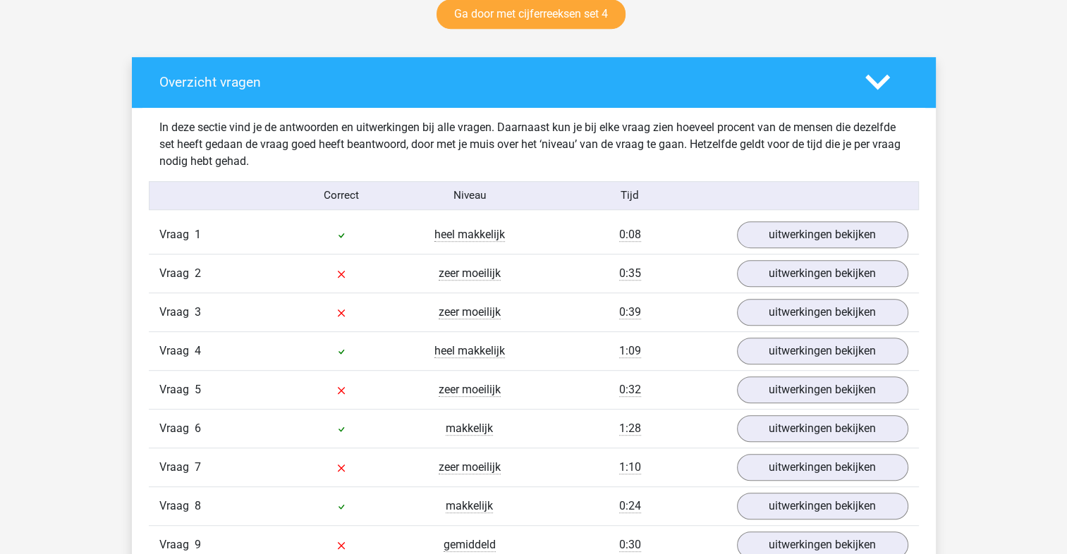
click at [876, 39] on div "Pauline pcmeisje@gmail.com" at bounding box center [533, 234] width 1067 height 1981
click at [874, 82] on polygon at bounding box center [877, 83] width 25 height 16
